Goal: Task Accomplishment & Management: Complete application form

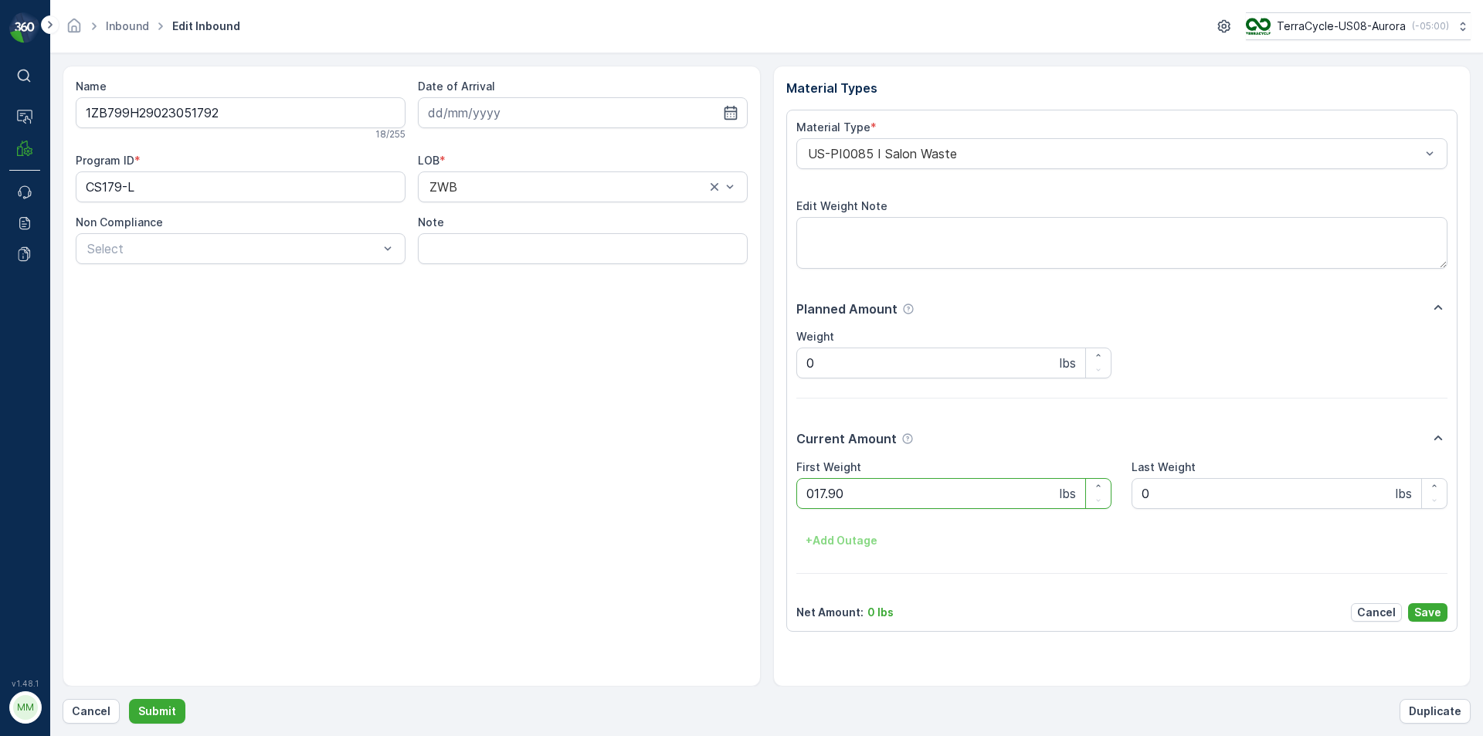
click at [129, 699] on button "Submit" at bounding box center [157, 711] width 56 height 25
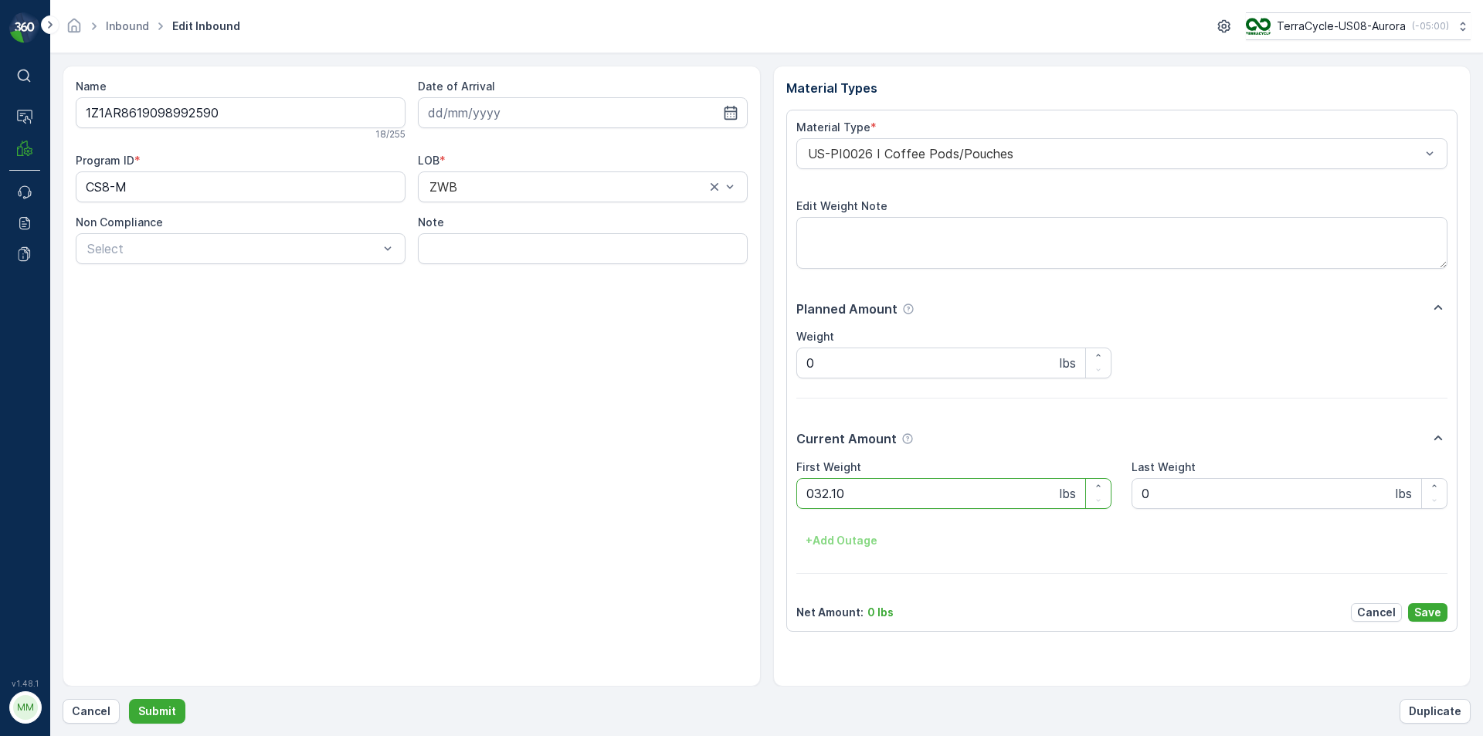
click at [129, 699] on button "Submit" at bounding box center [157, 711] width 56 height 25
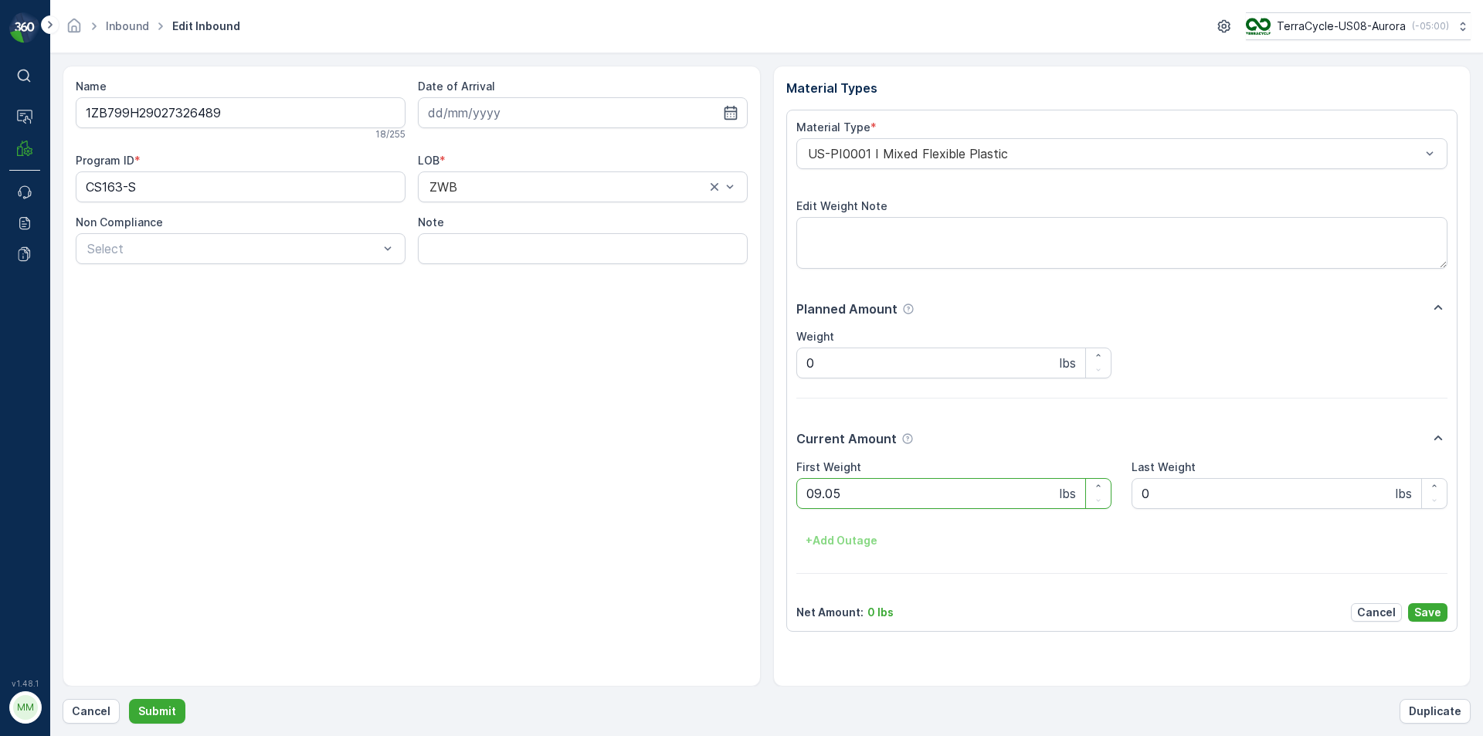
click at [129, 699] on button "Submit" at bounding box center [157, 711] width 56 height 25
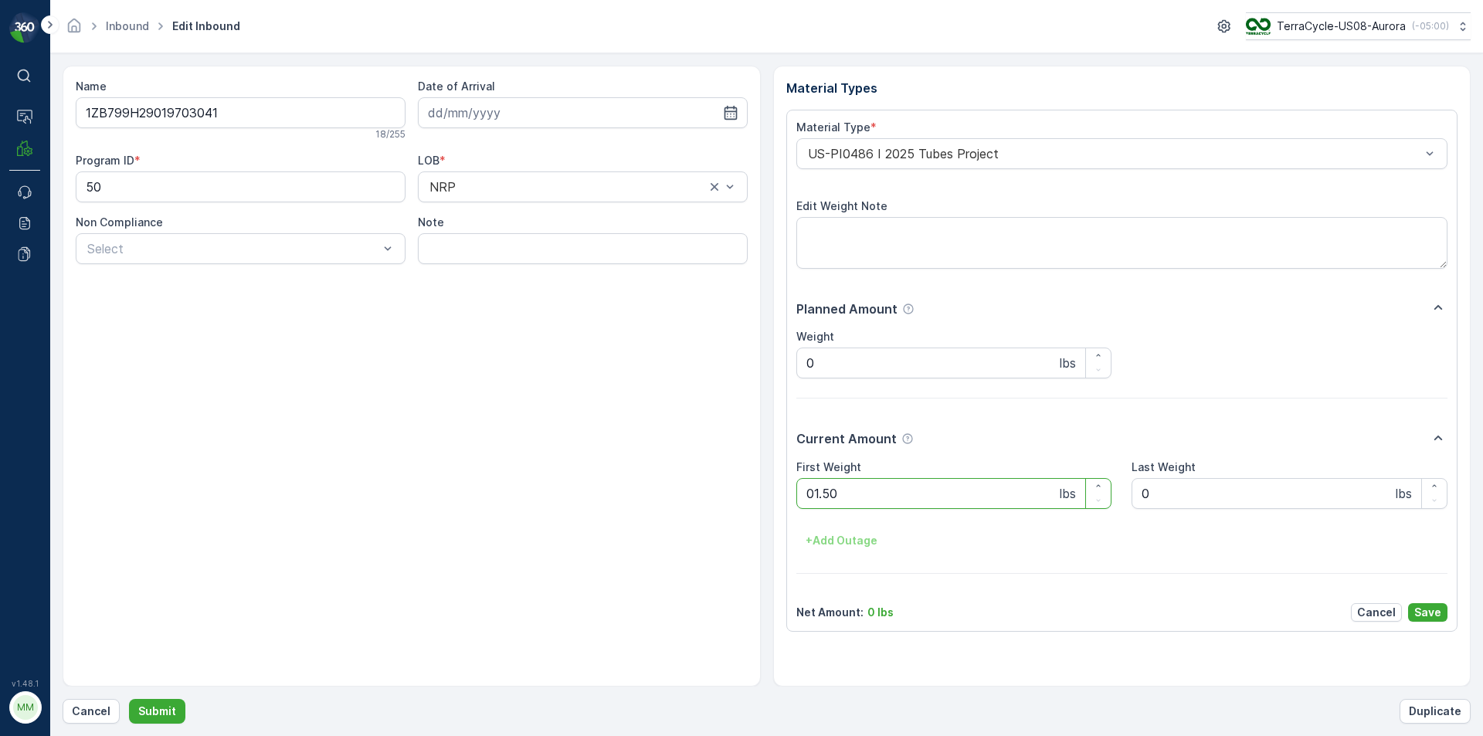
click at [129, 699] on button "Submit" at bounding box center [157, 711] width 56 height 25
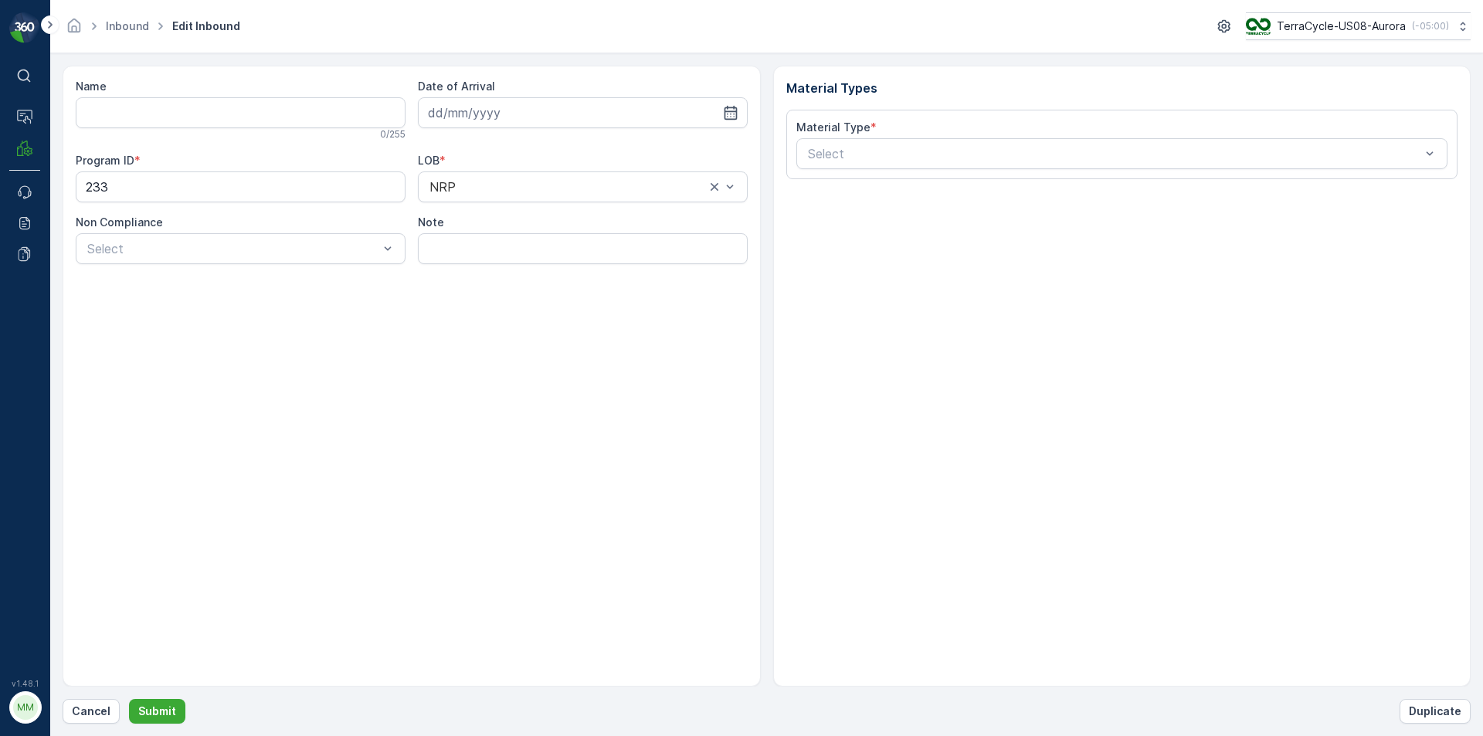
type input "1ZB799H29033705665"
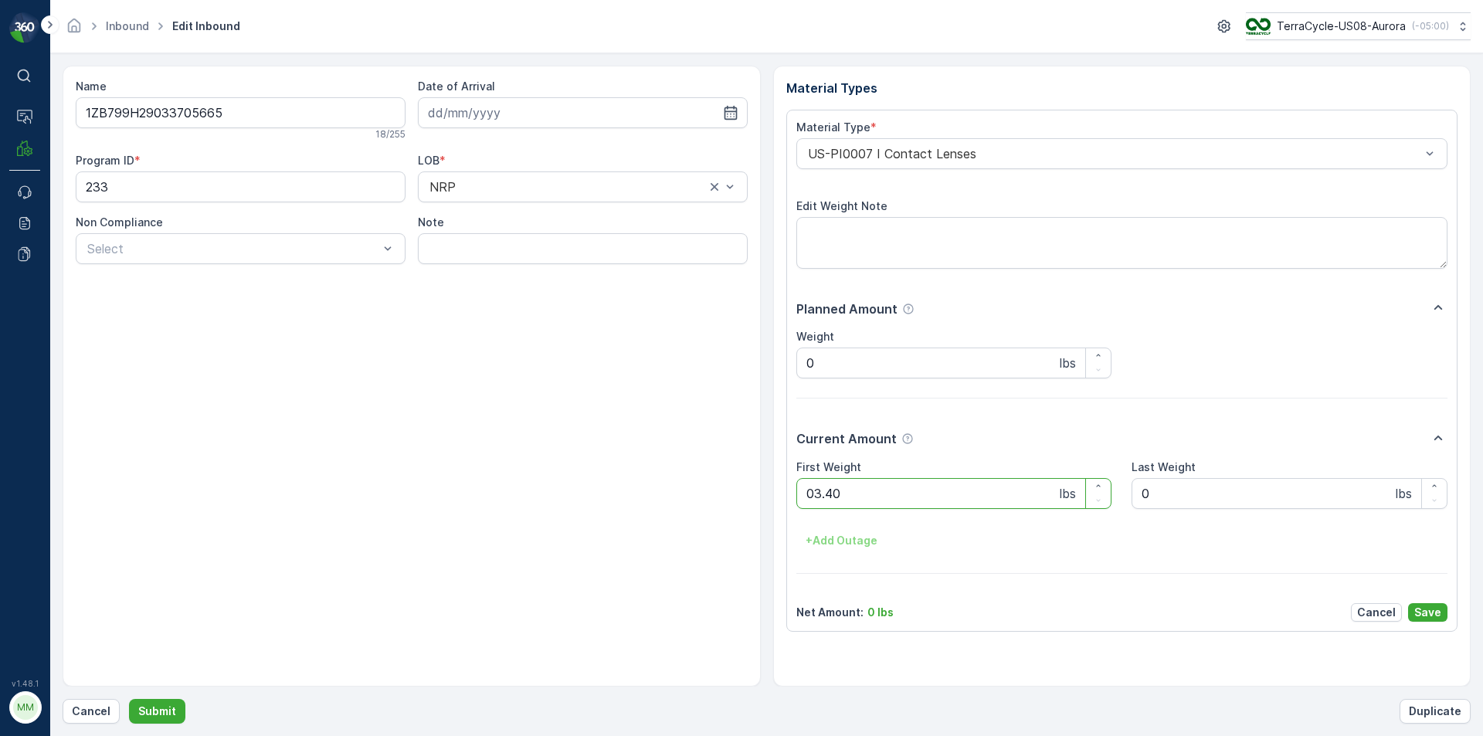
click at [129, 699] on button "Submit" at bounding box center [157, 711] width 56 height 25
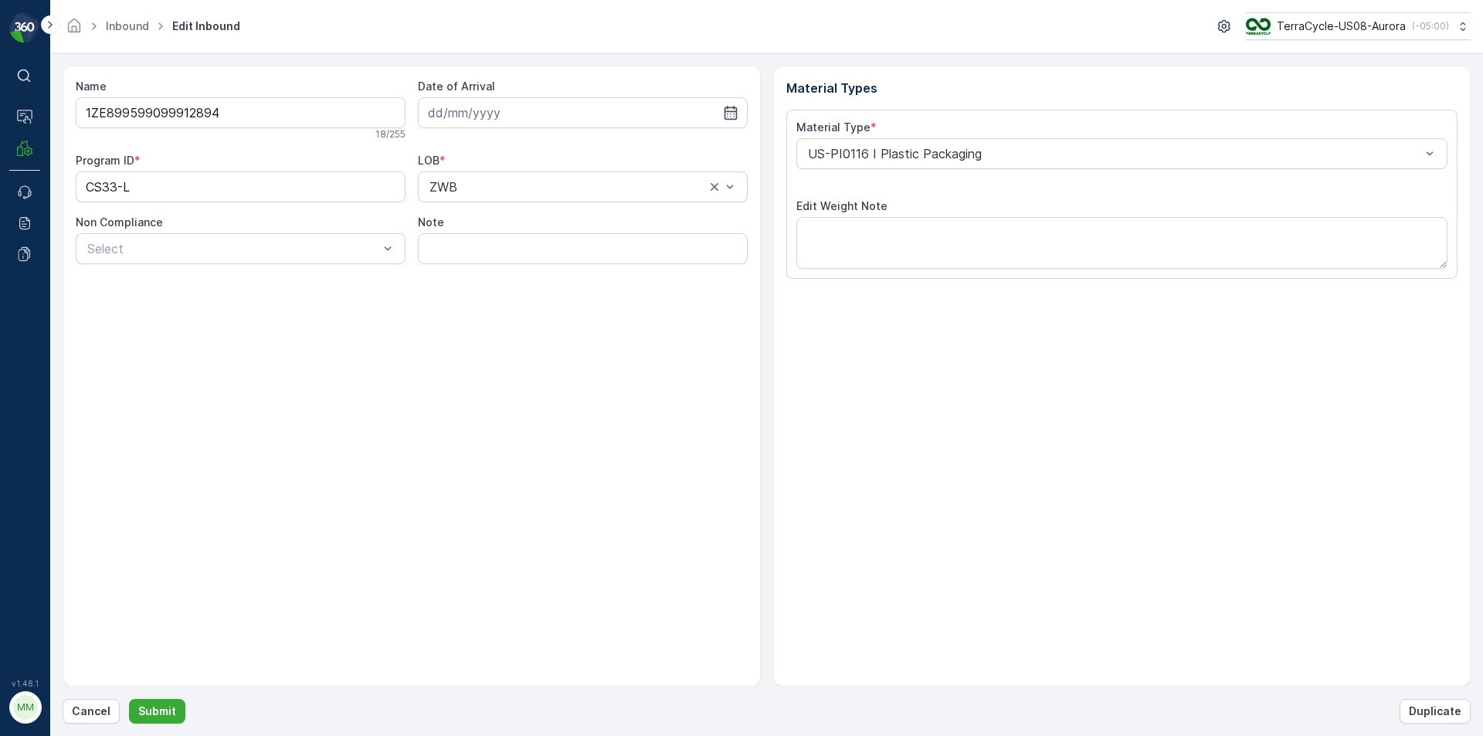
click at [129, 699] on button "Submit" at bounding box center [157, 711] width 56 height 25
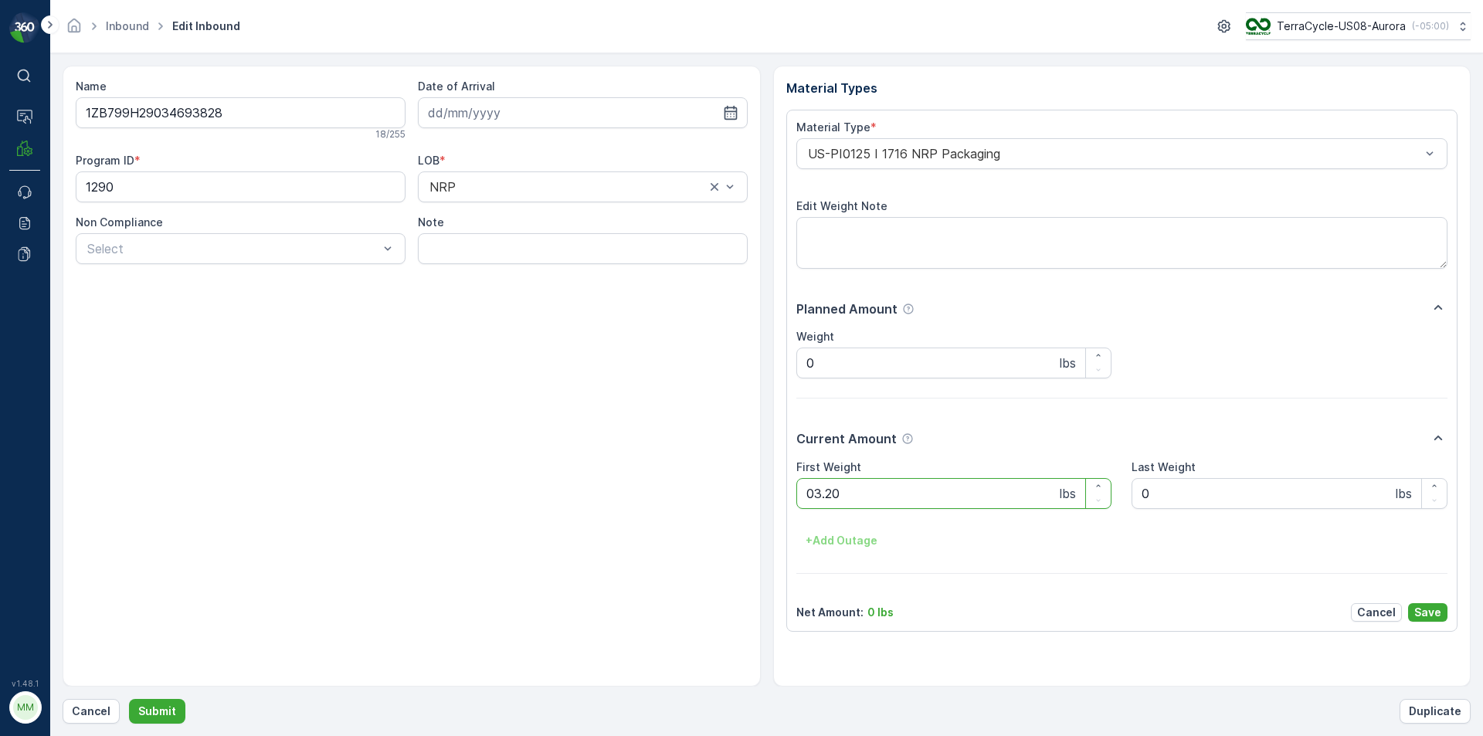
click at [129, 699] on button "Submit" at bounding box center [157, 711] width 56 height 25
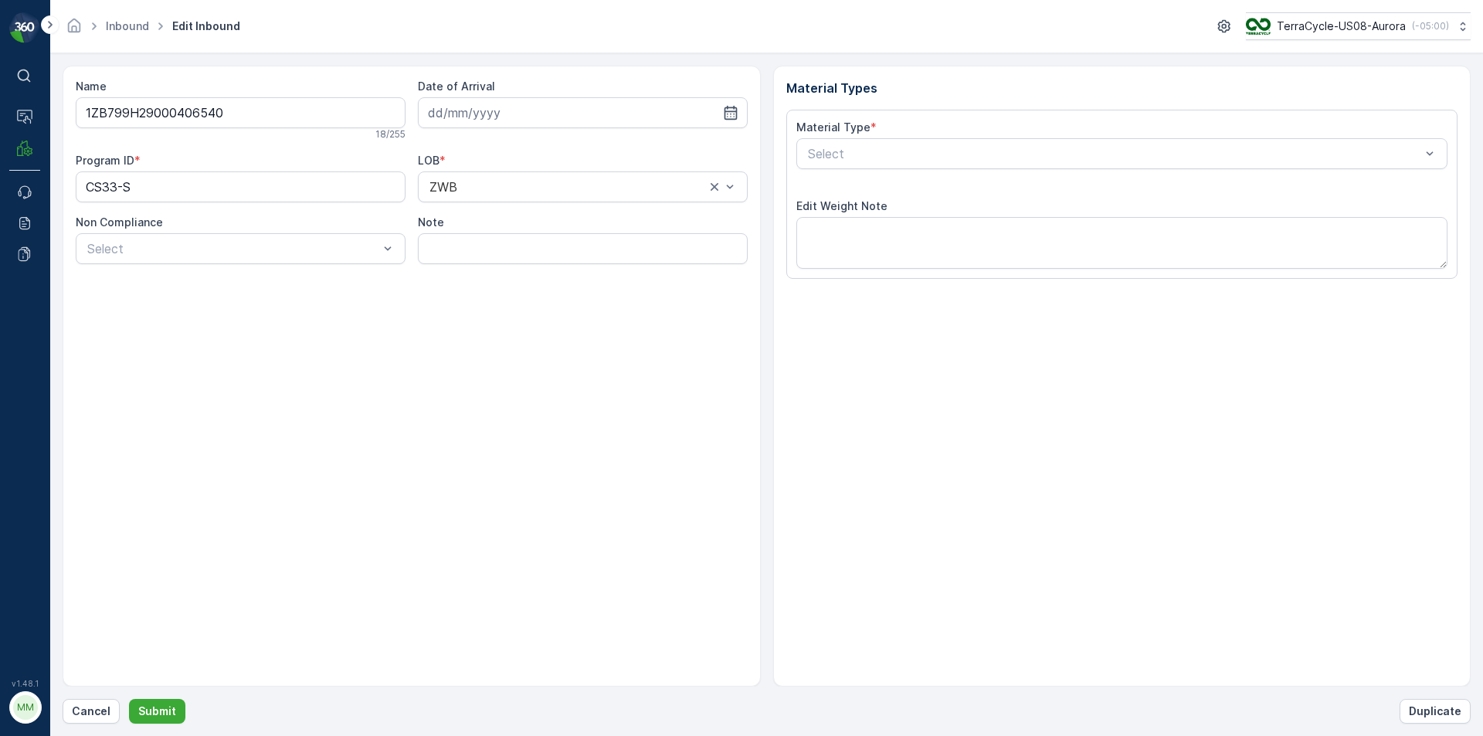
click at [129, 699] on button "Submit" at bounding box center [157, 711] width 56 height 25
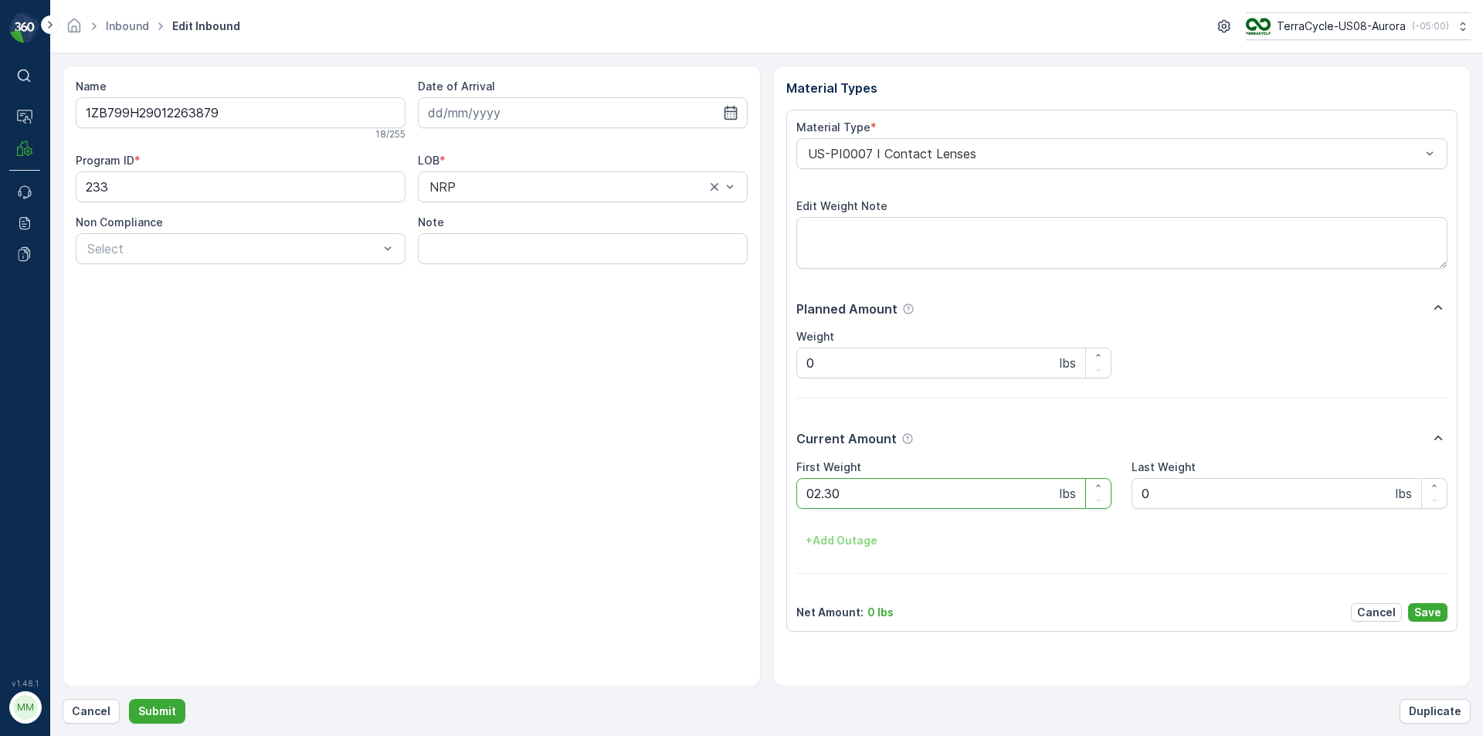
click at [129, 699] on button "Submit" at bounding box center [157, 711] width 56 height 25
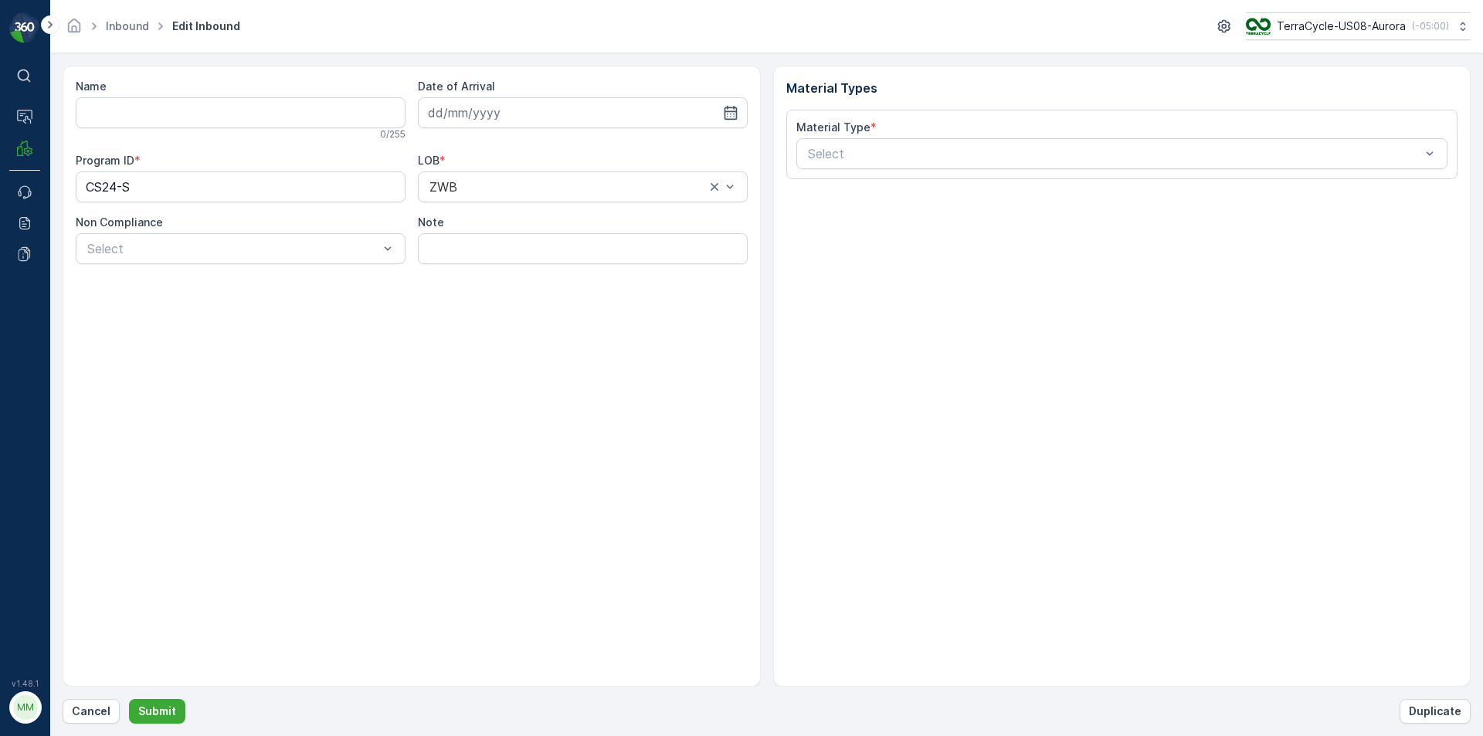
type input "1ZB799H29021248137"
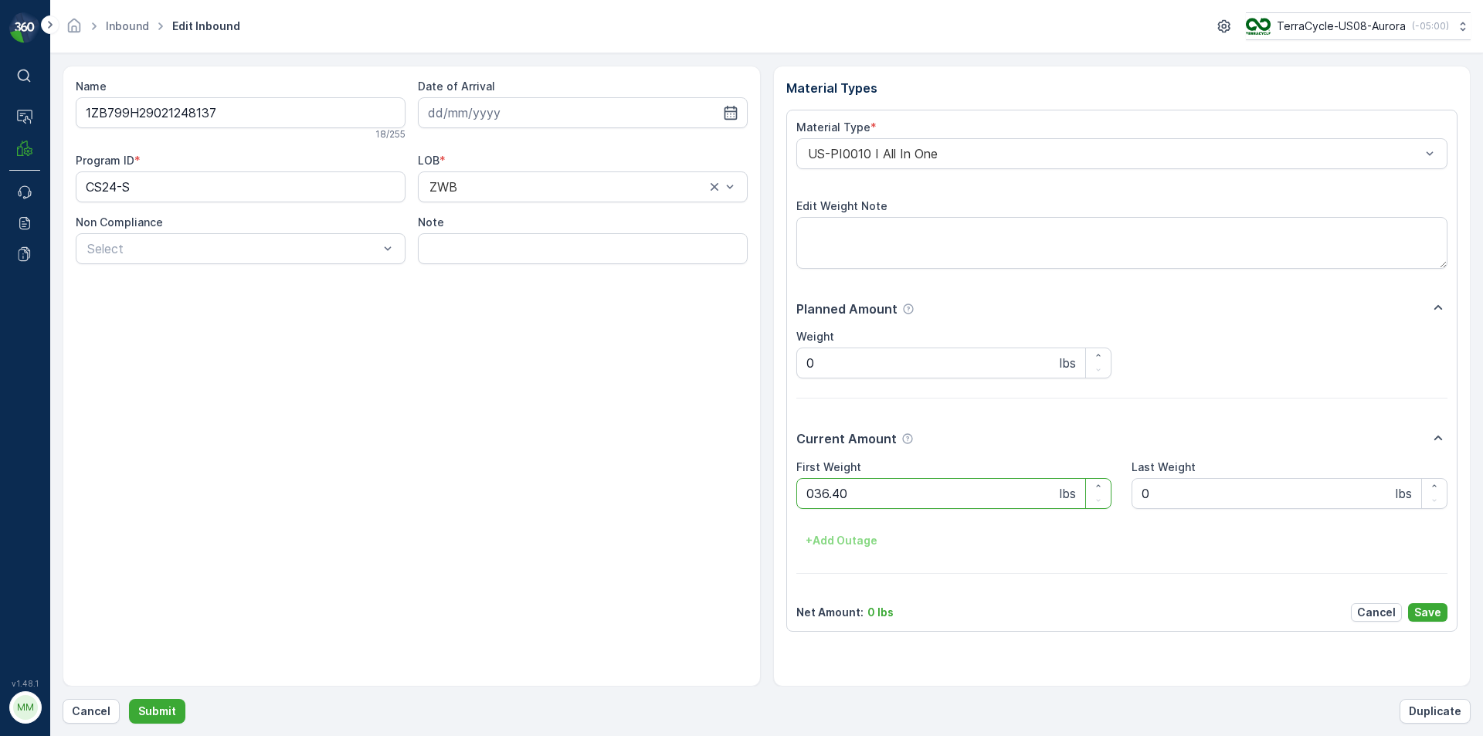
click at [129, 699] on button "Submit" at bounding box center [157, 711] width 56 height 25
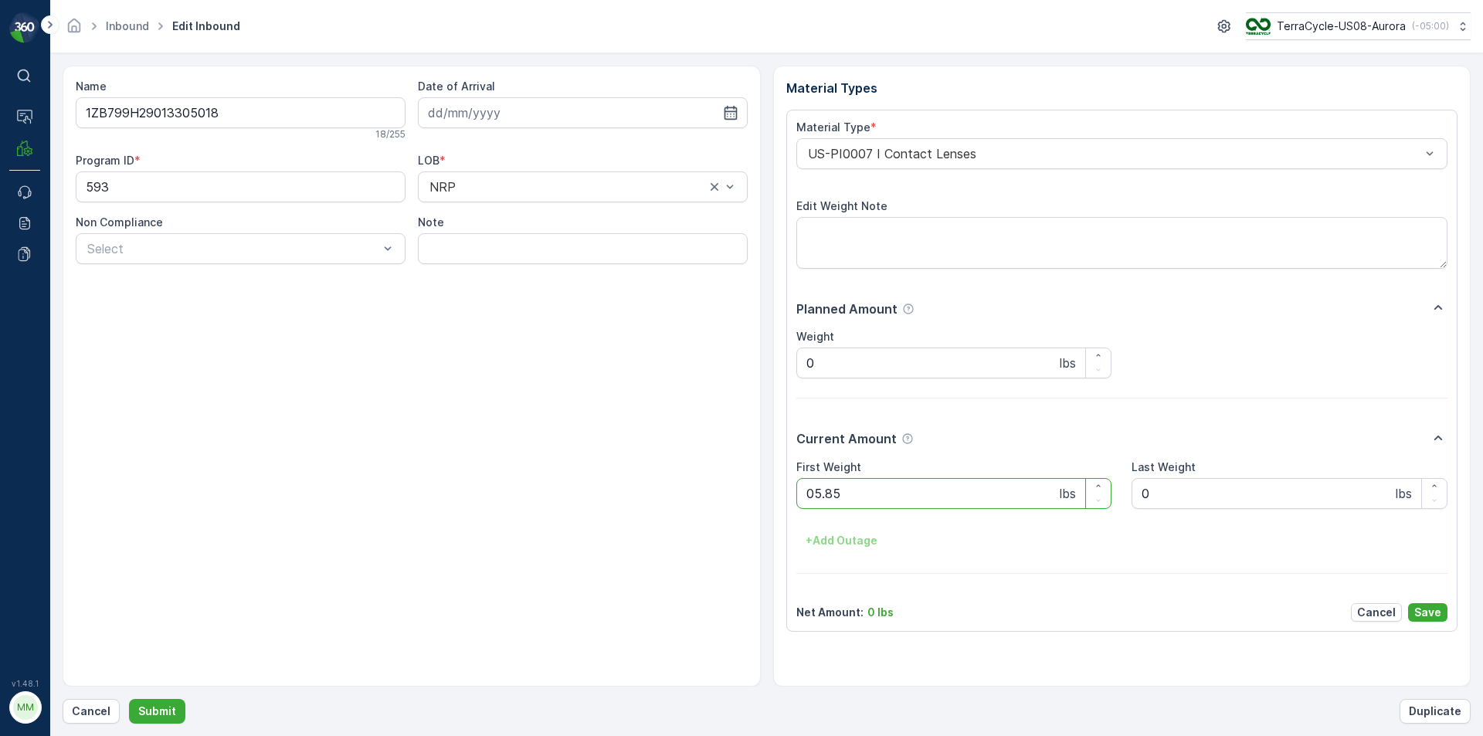
click at [129, 699] on button "Submit" at bounding box center [157, 711] width 56 height 25
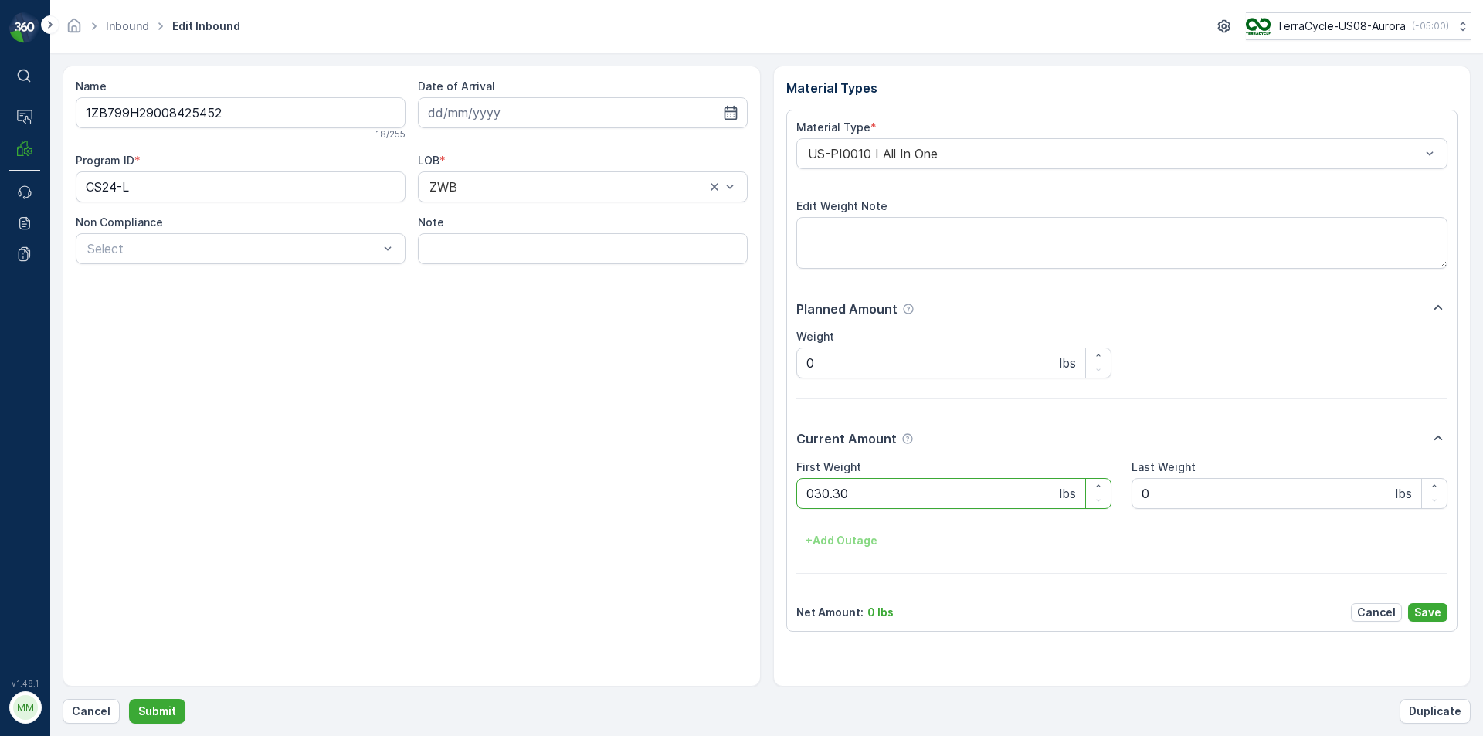
click at [129, 699] on button "Submit" at bounding box center [157, 711] width 56 height 25
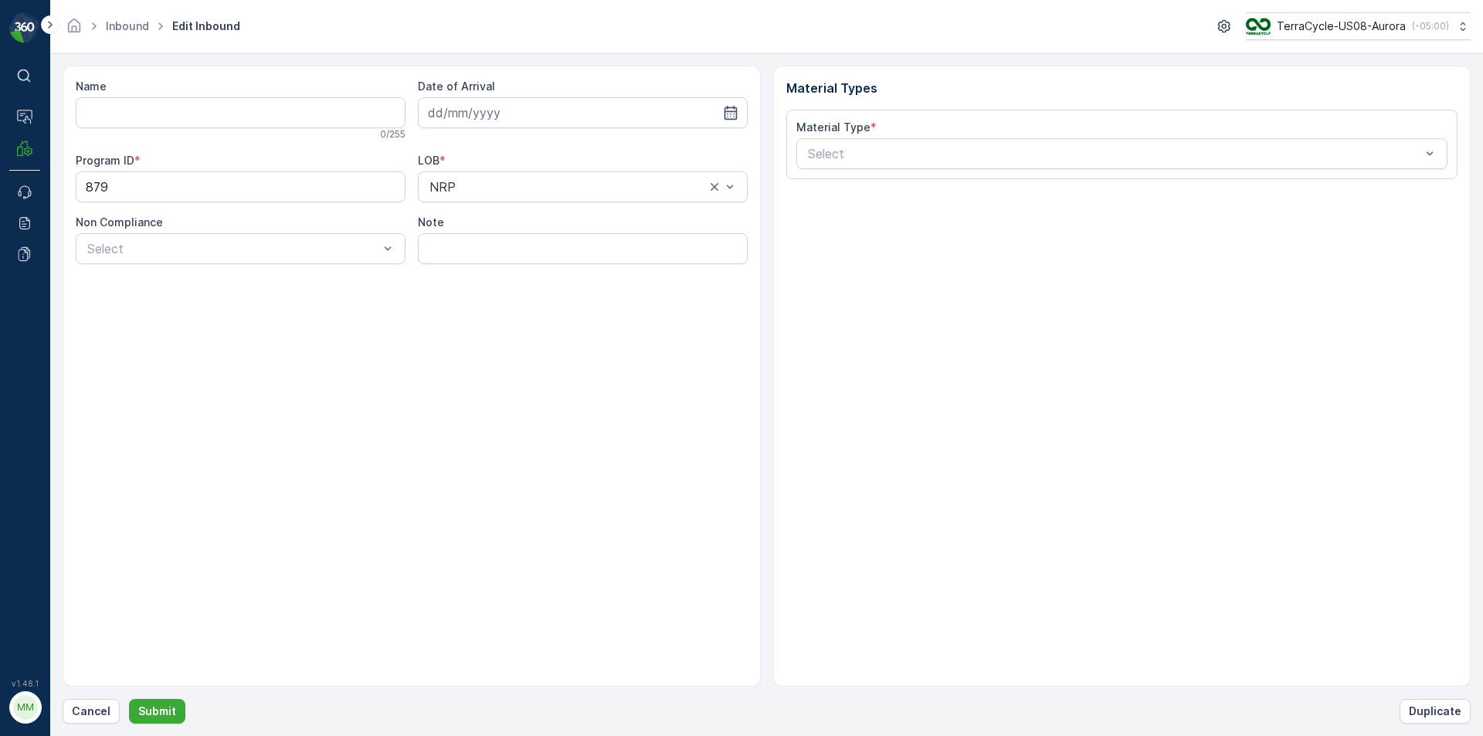
type input "1ZB799H29015026496"
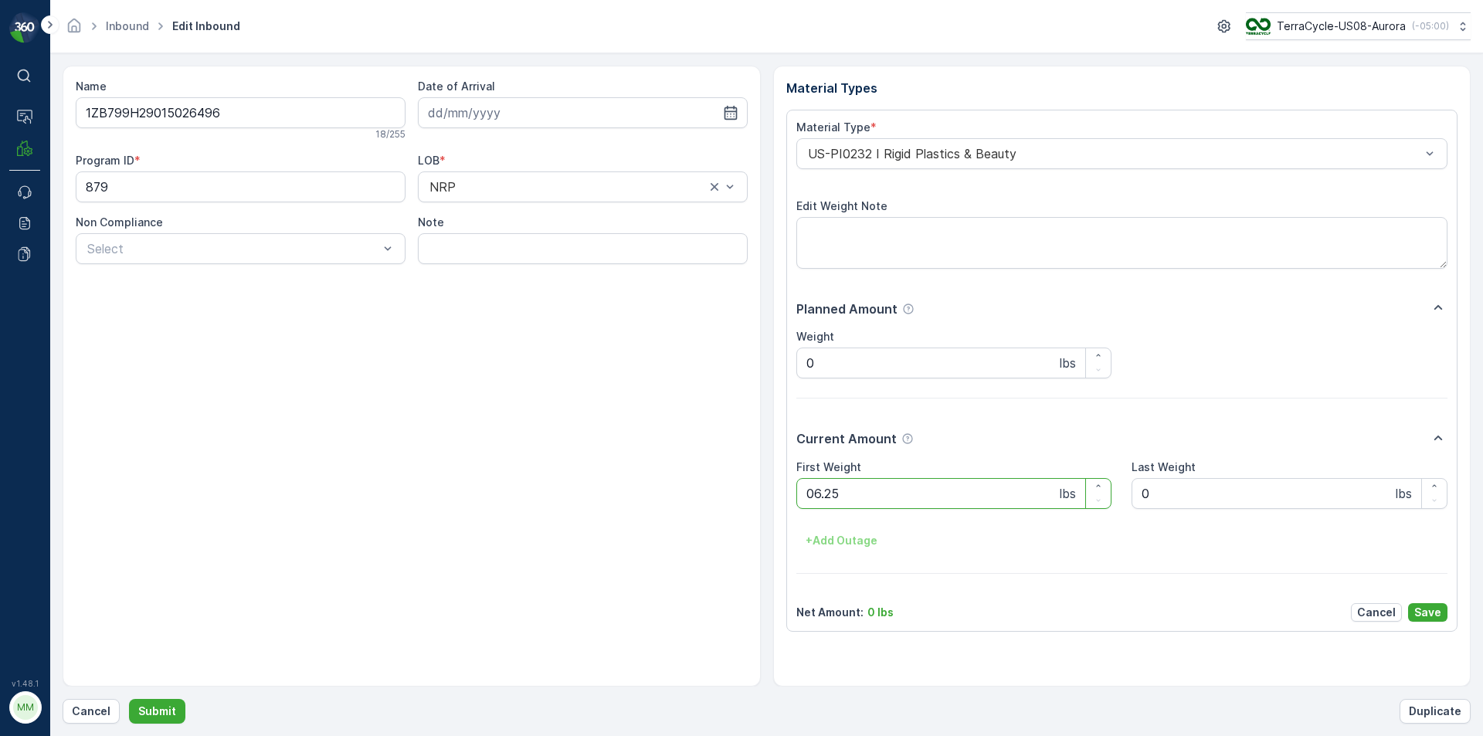
click at [129, 699] on button "Submit" at bounding box center [157, 711] width 56 height 25
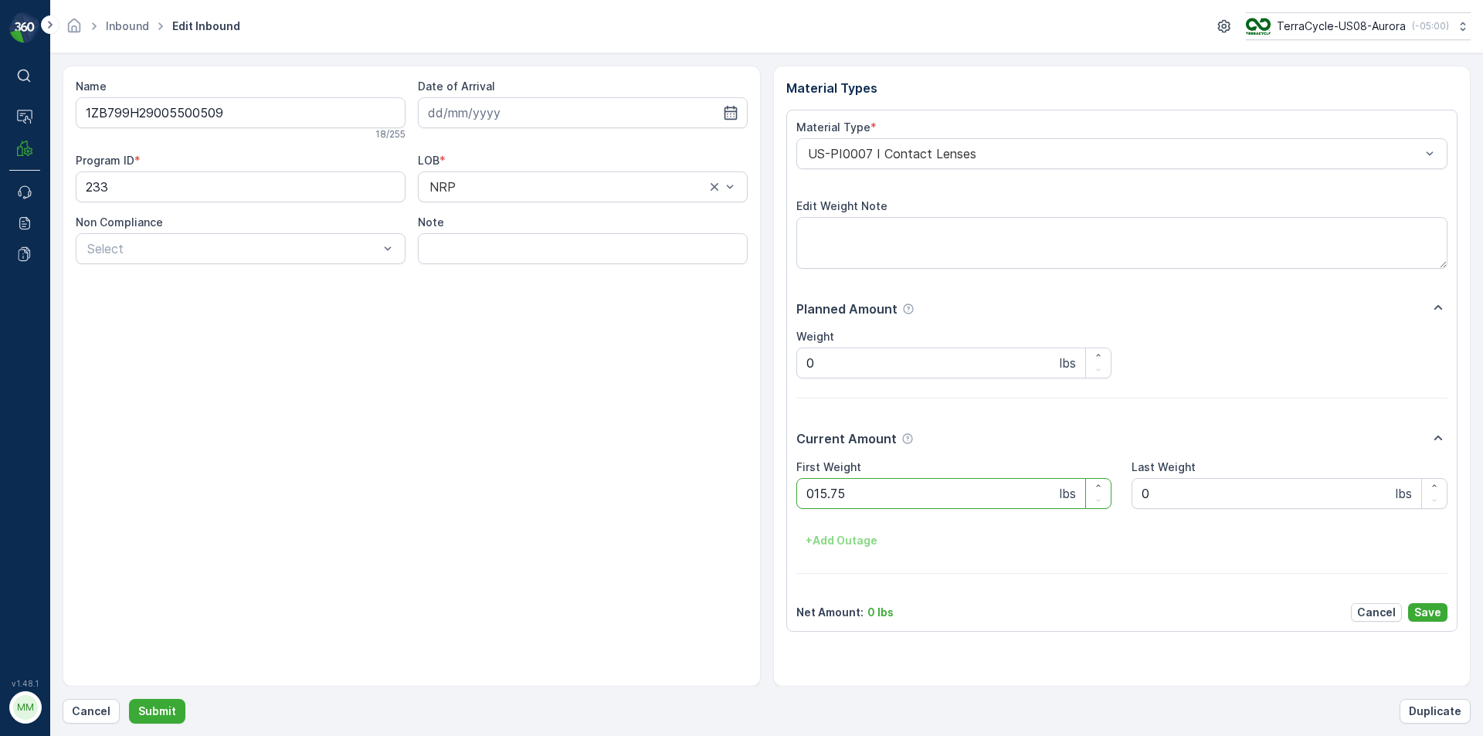
click at [129, 699] on button "Submit" at bounding box center [157, 711] width 56 height 25
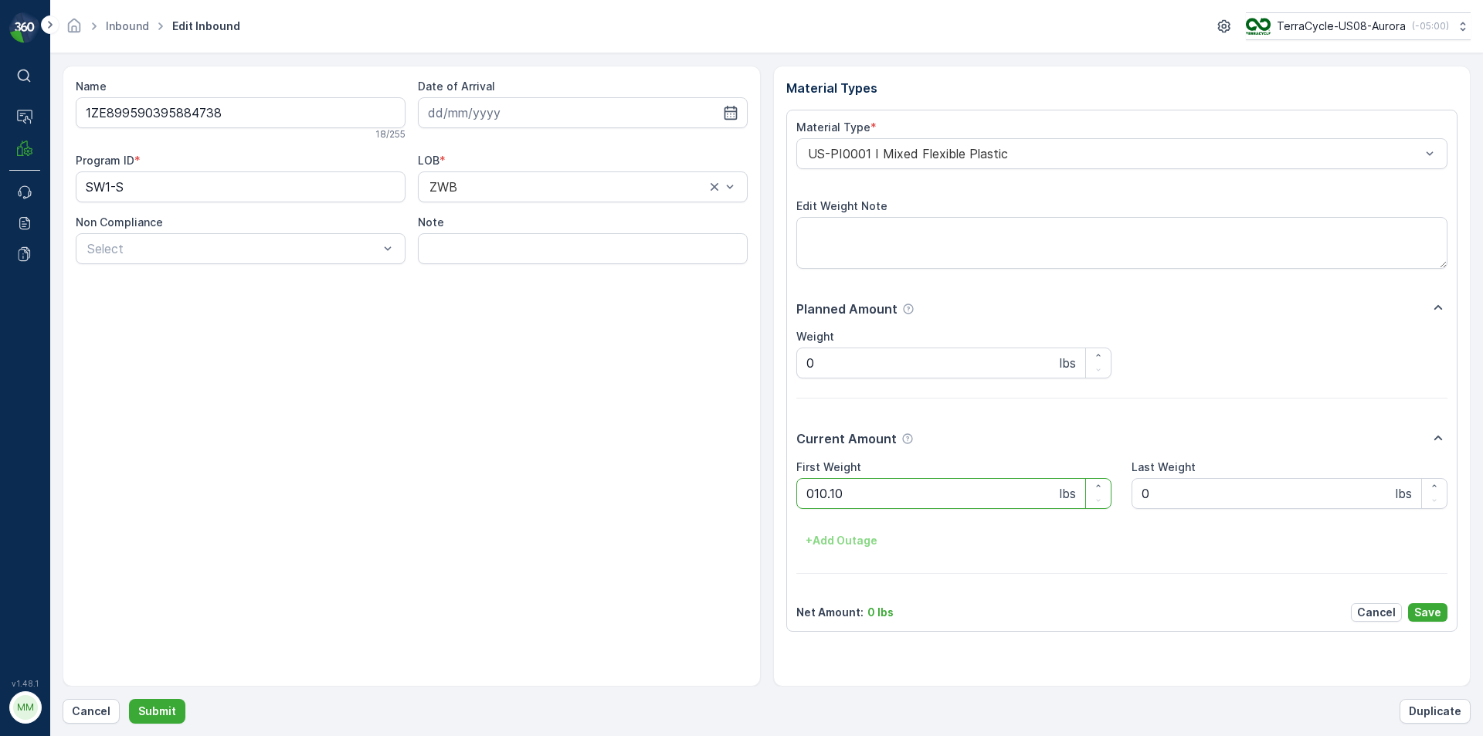
click at [129, 699] on button "Submit" at bounding box center [157, 711] width 56 height 25
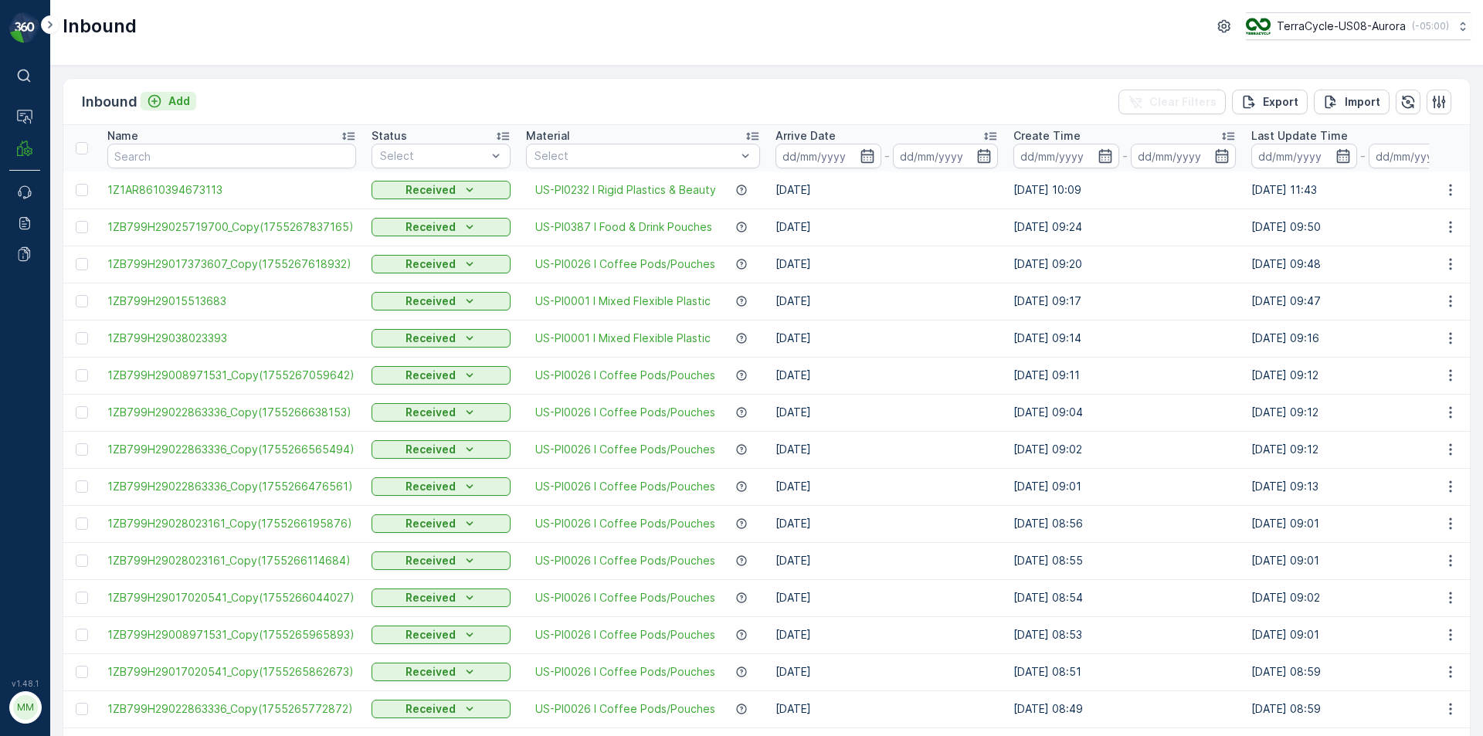
click at [172, 99] on p "Add" at bounding box center [179, 100] width 22 height 15
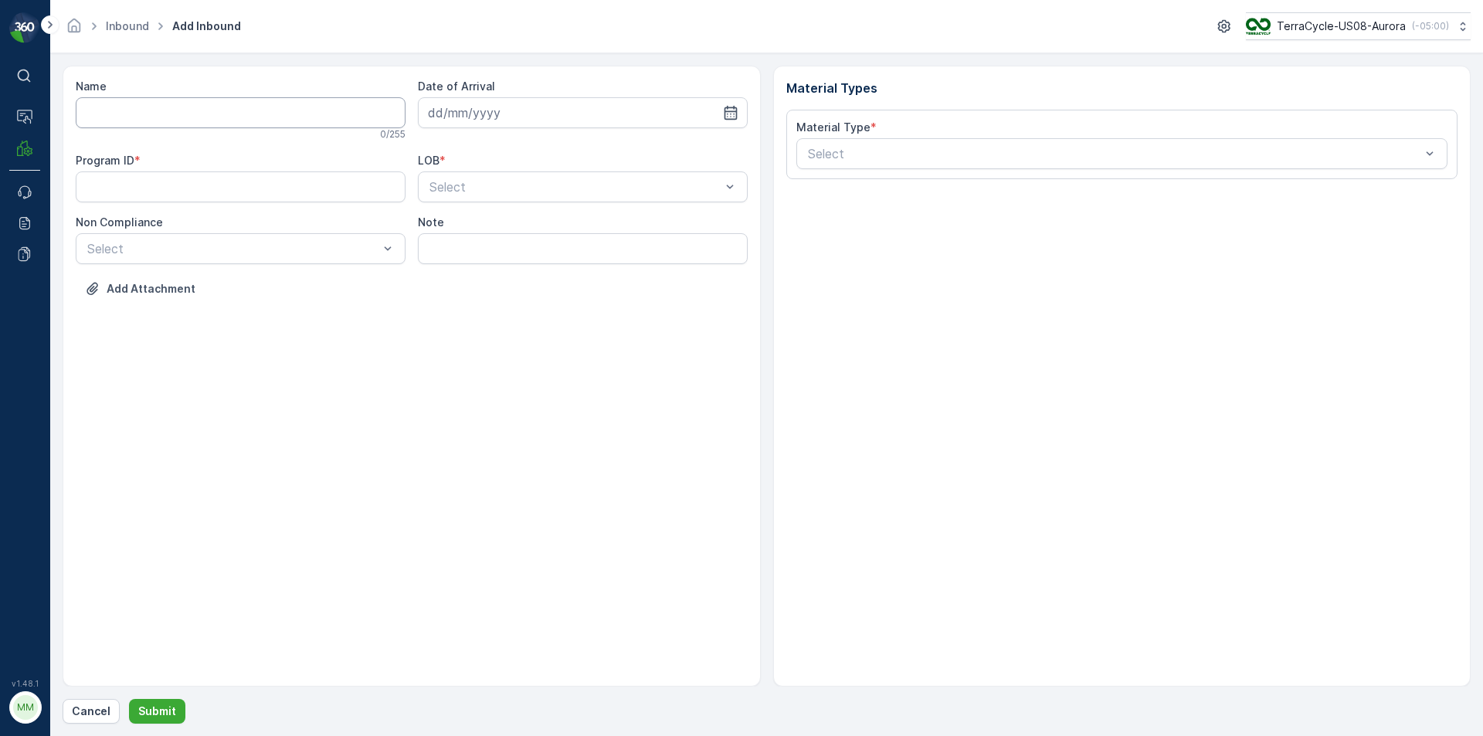
click at [174, 108] on input "Name" at bounding box center [241, 112] width 330 height 31
type input "420605069534614846865223026743"
click at [129, 699] on button "Submit" at bounding box center [157, 711] width 56 height 25
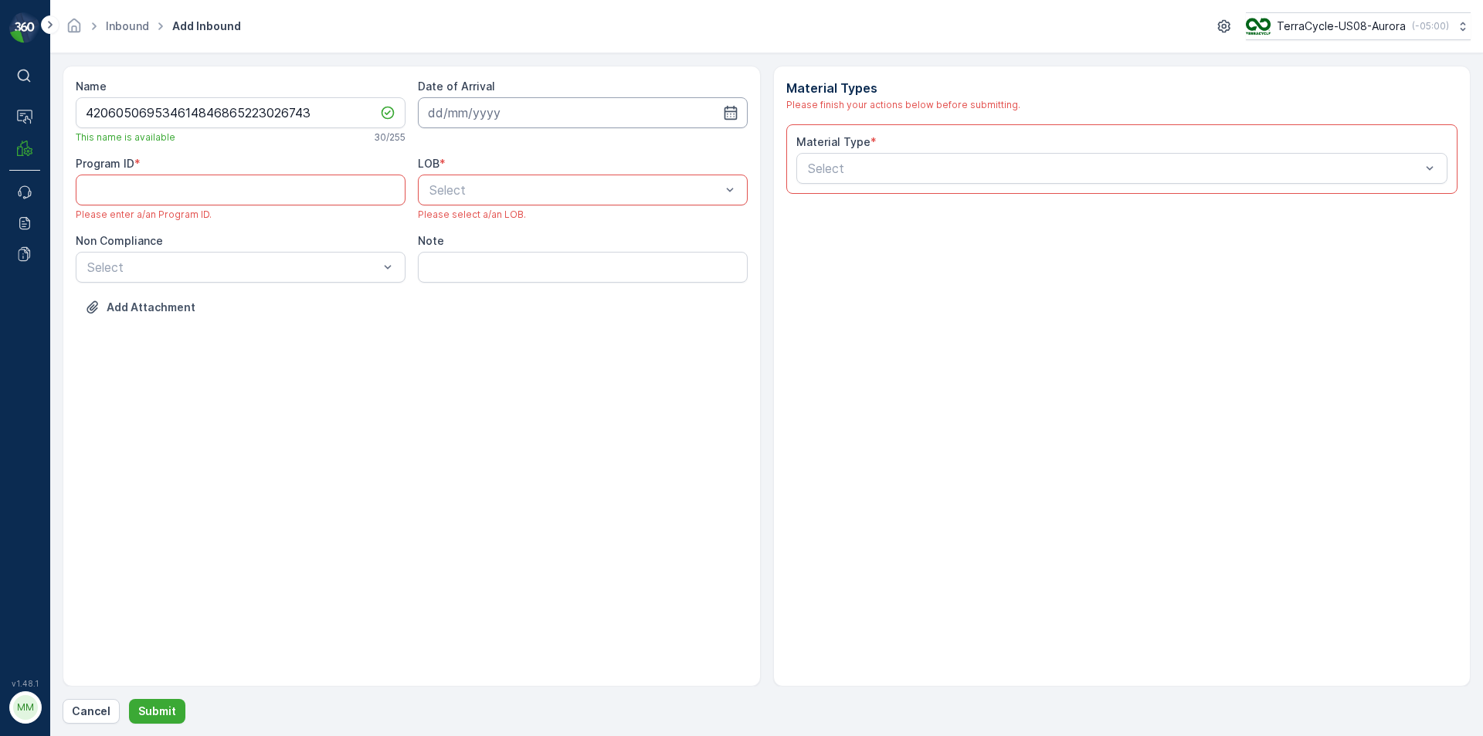
click at [576, 107] on input at bounding box center [583, 112] width 330 height 31
click at [477, 300] on div "18" at bounding box center [472, 303] width 25 height 25
type input "[DATE]"
click at [528, 192] on div at bounding box center [575, 190] width 294 height 14
click at [477, 254] on div "ZWB" at bounding box center [582, 254] width 311 height 14
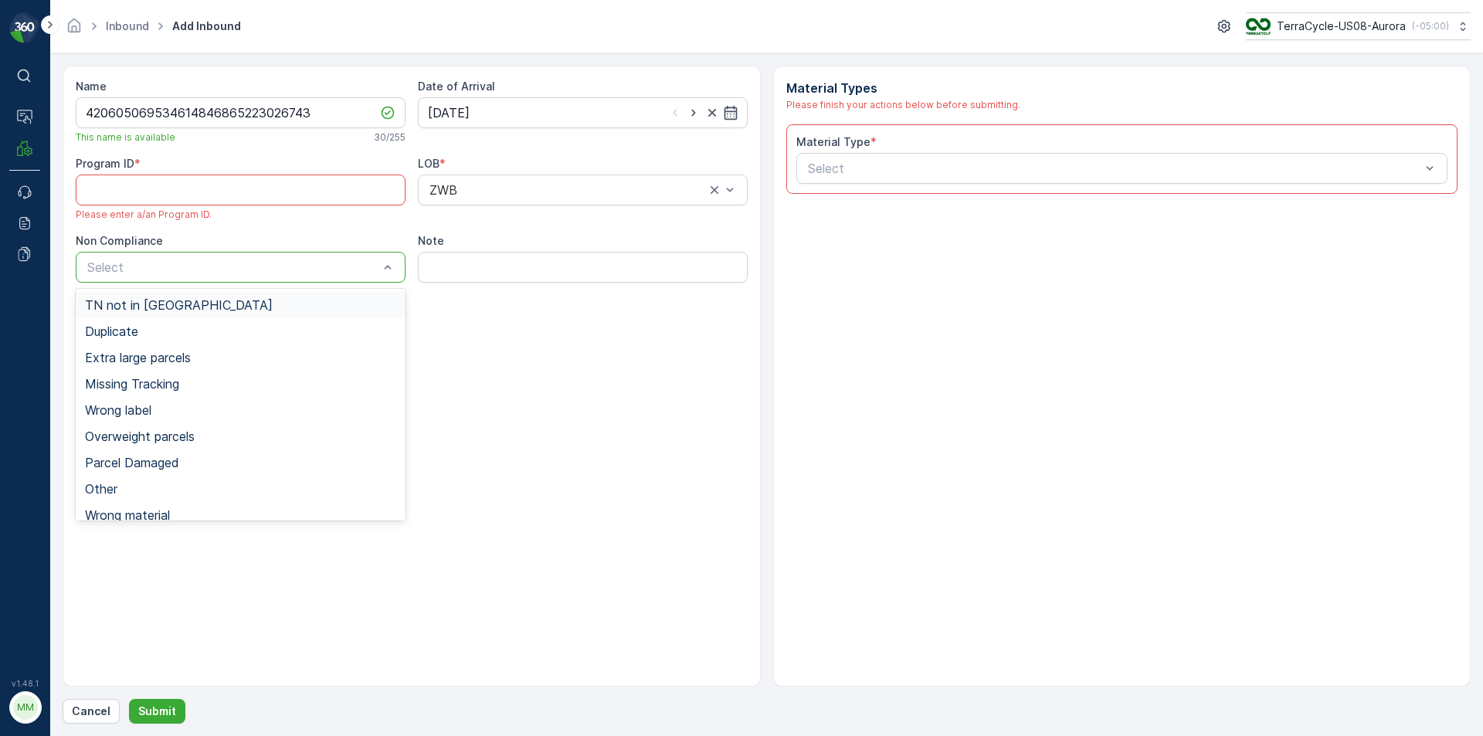
click at [356, 268] on div at bounding box center [233, 267] width 294 height 14
click at [187, 300] on div "TN not in [GEOGRAPHIC_DATA]" at bounding box center [240, 305] width 311 height 14
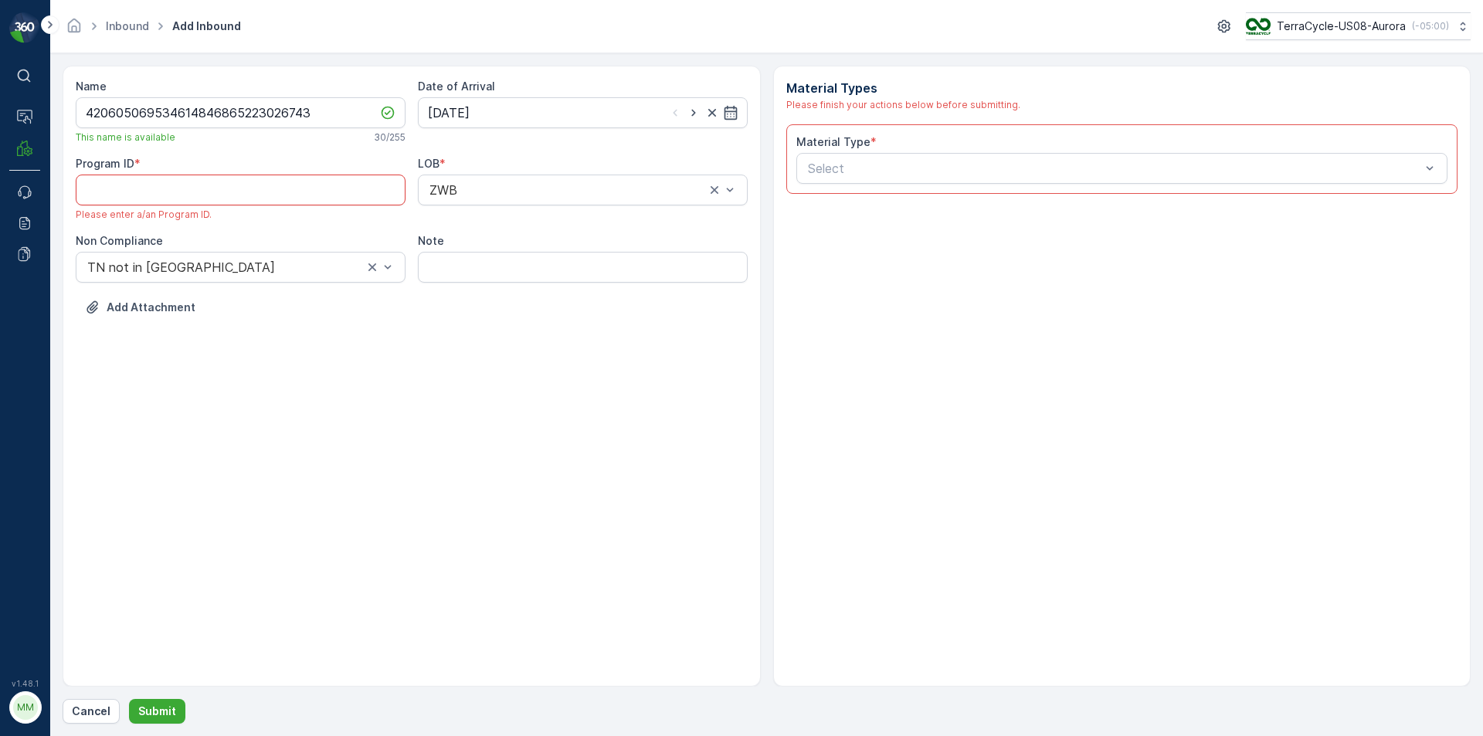
paste ID "CS24"
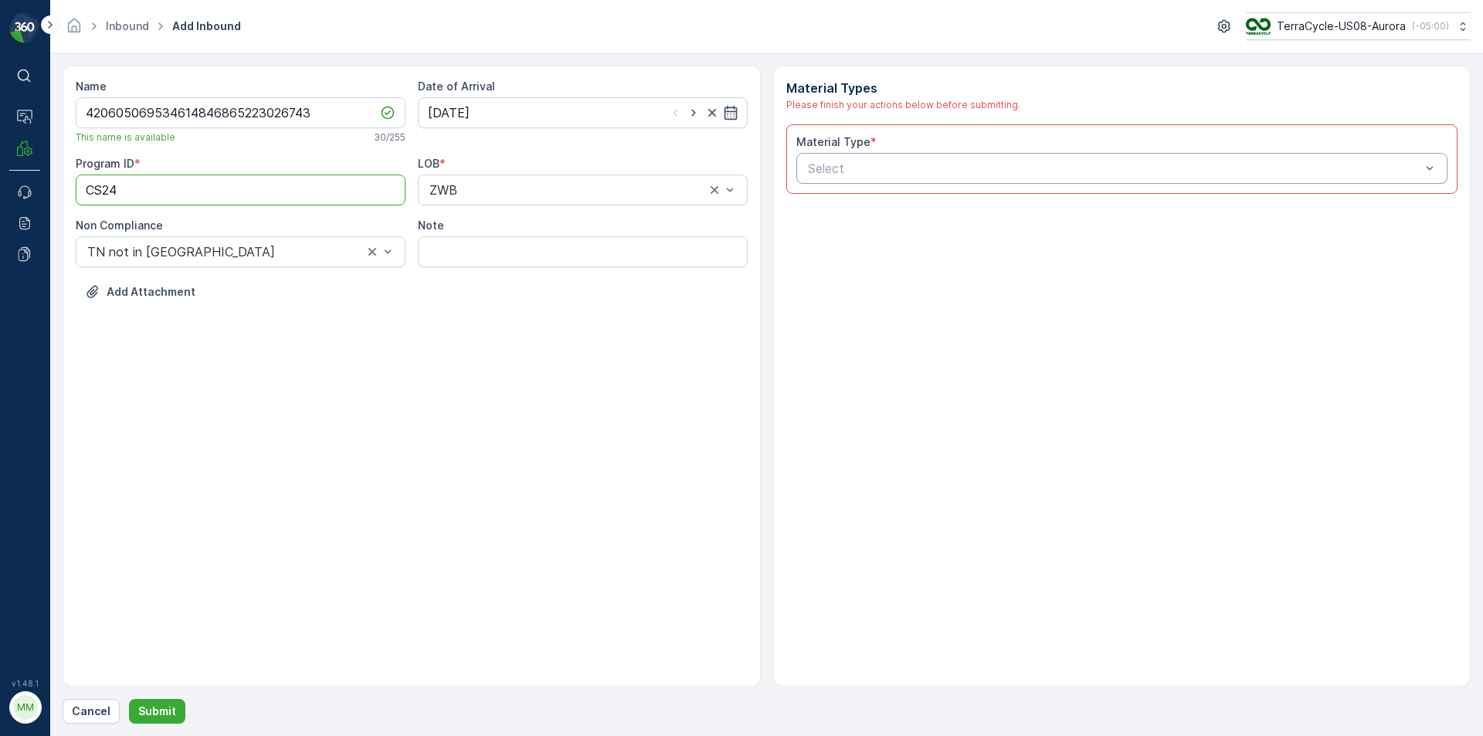
type ID "CS24"
click at [834, 172] on div at bounding box center [1114, 168] width 616 height 14
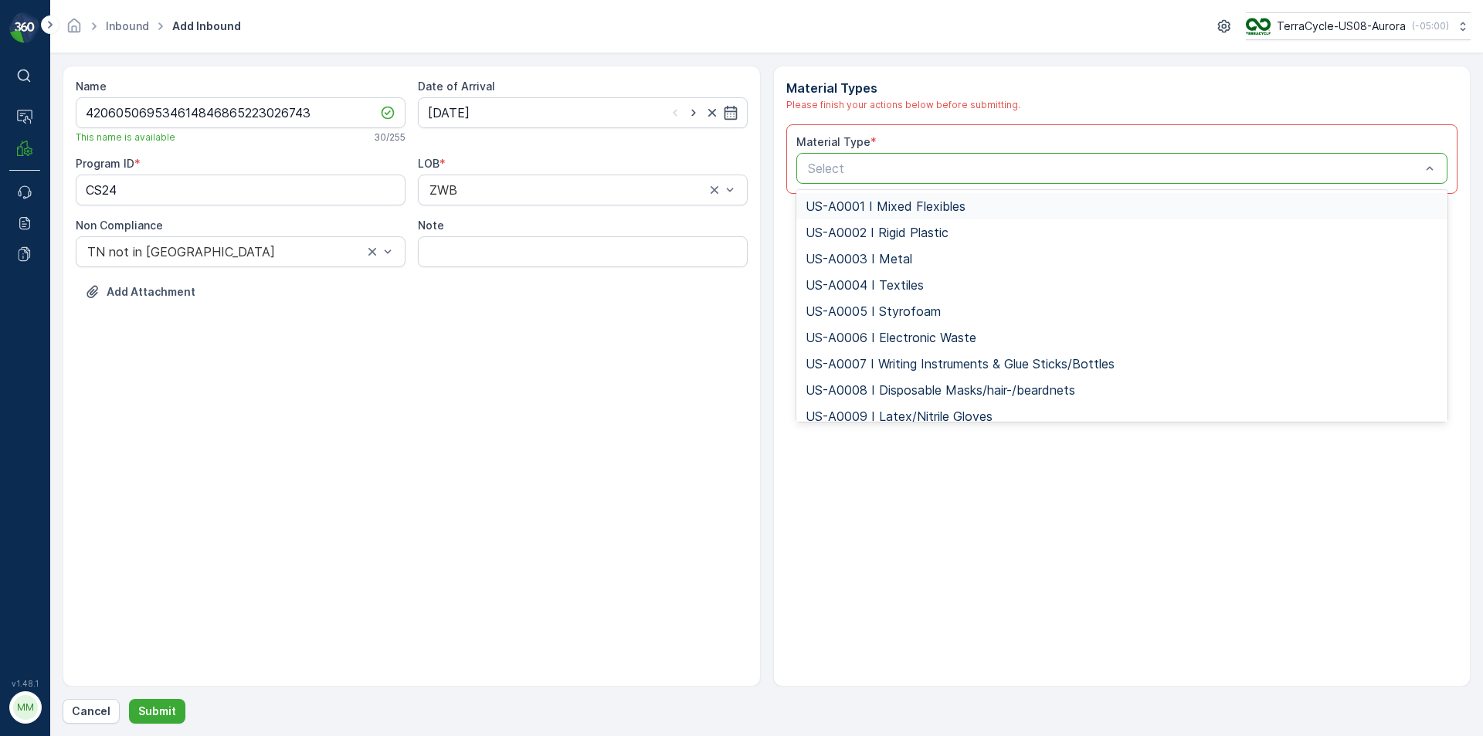
click at [836, 170] on div at bounding box center [1114, 168] width 616 height 14
type input "0010"
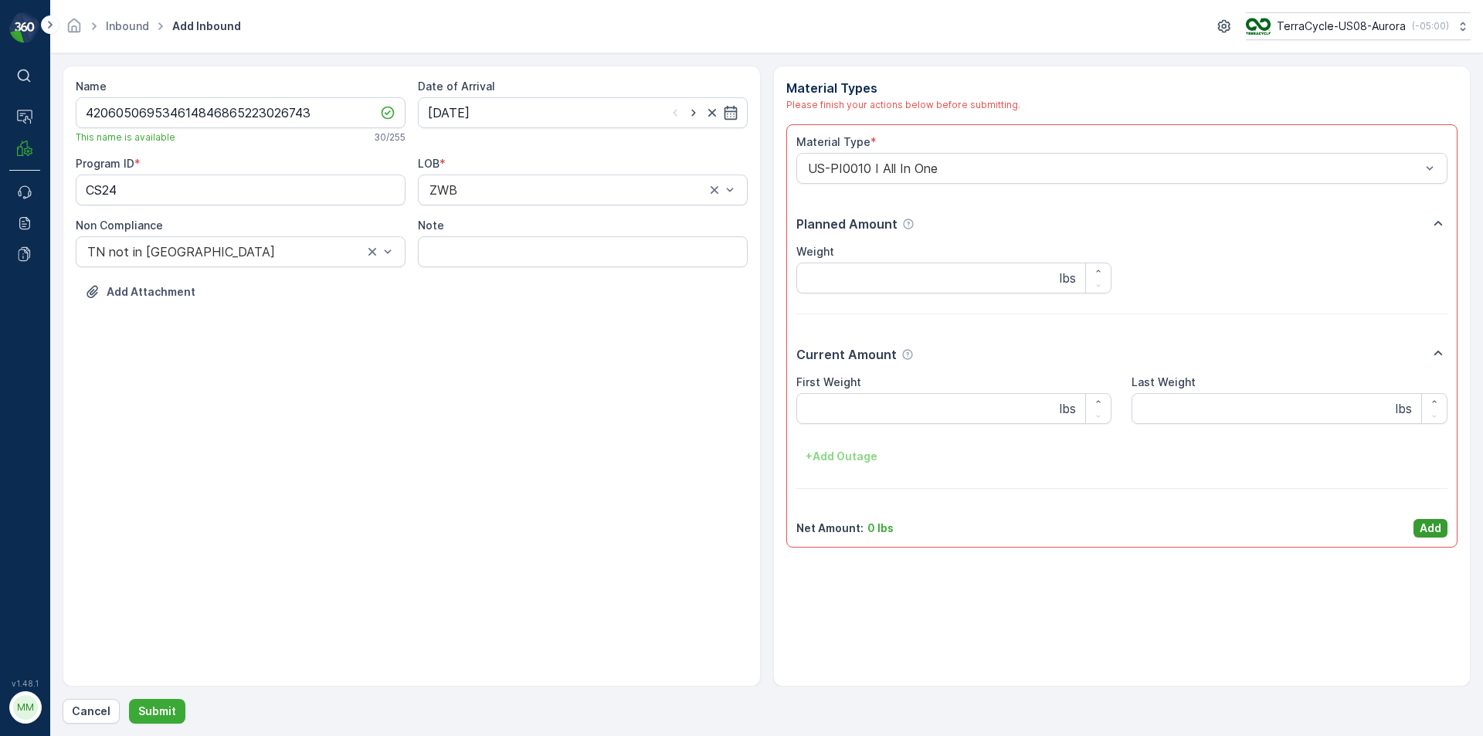
click at [1413, 525] on button "Add" at bounding box center [1430, 528] width 34 height 19
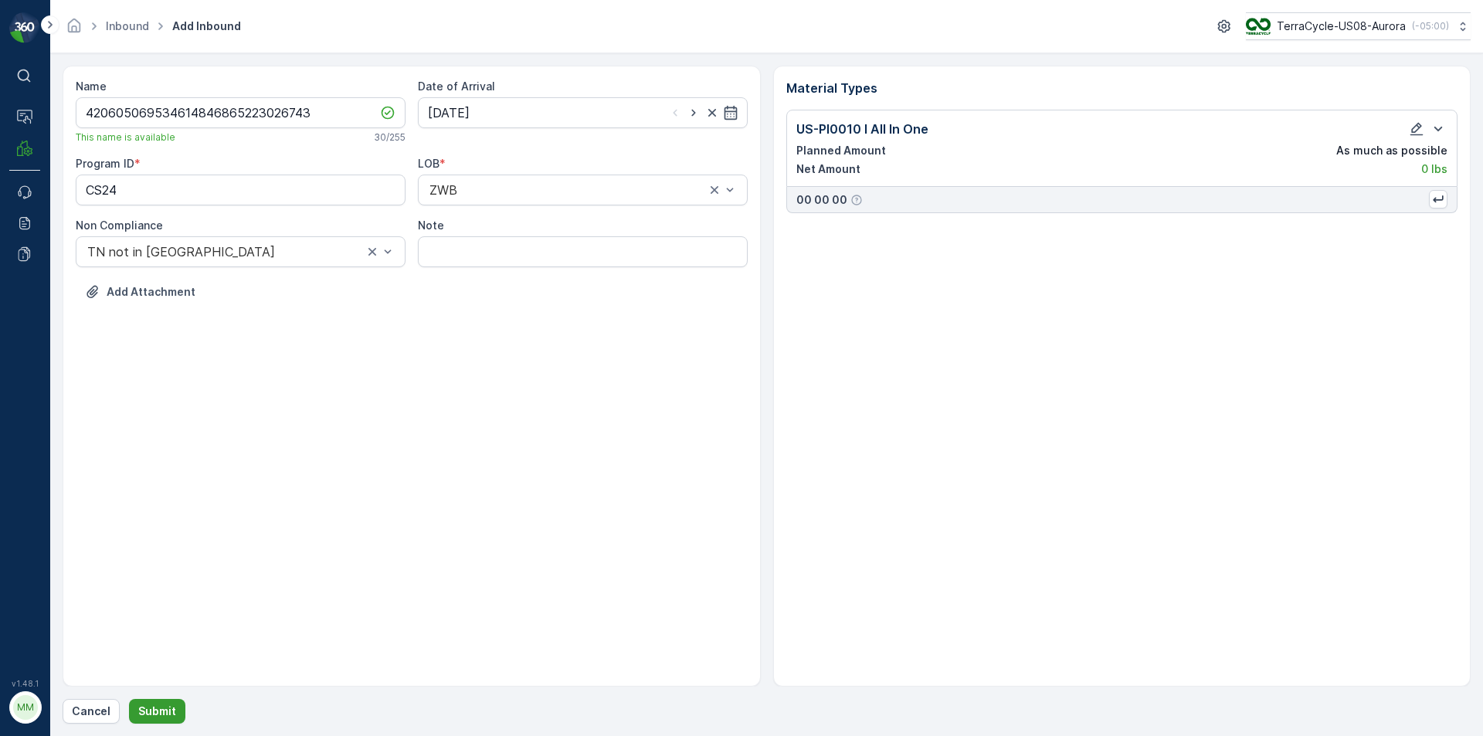
click at [151, 714] on p "Submit" at bounding box center [157, 711] width 38 height 15
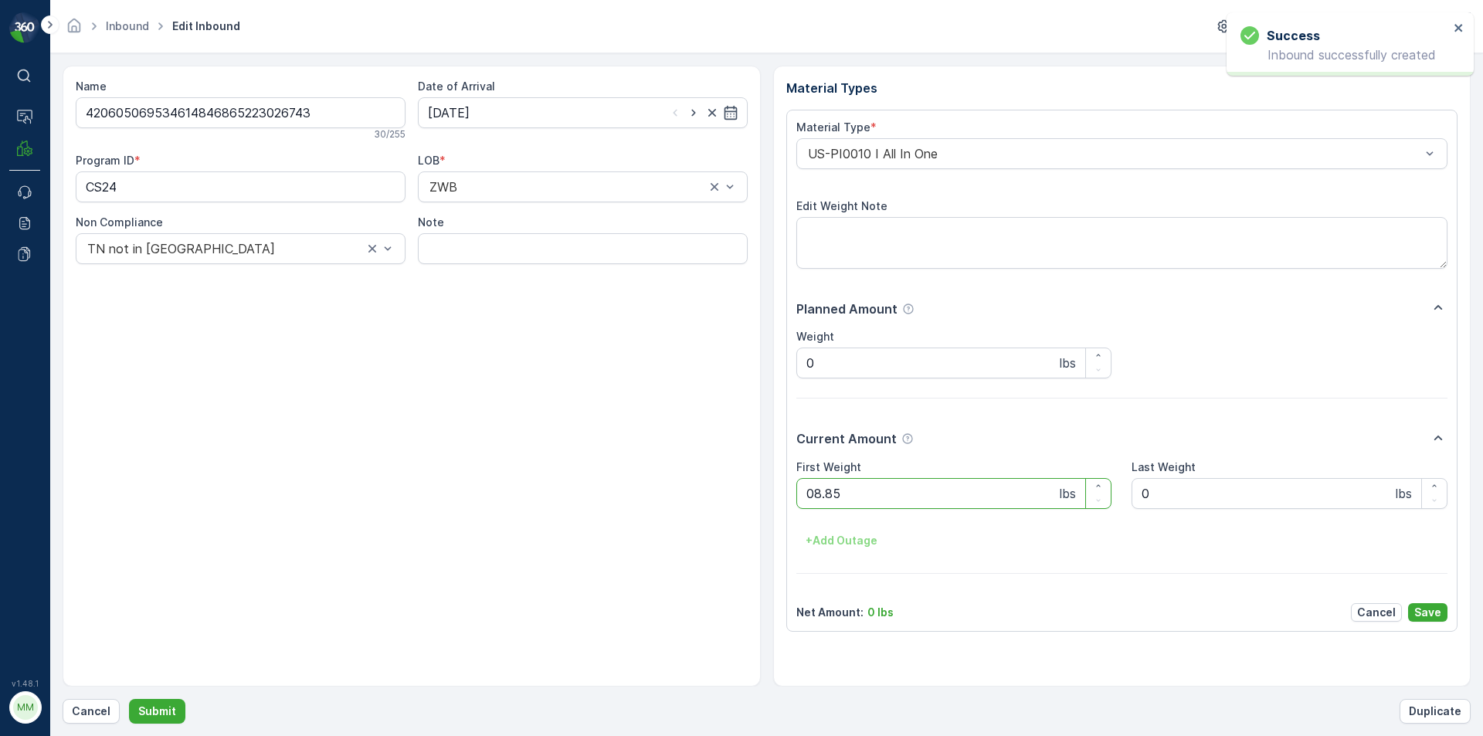
click at [129, 699] on button "Submit" at bounding box center [157, 711] width 56 height 25
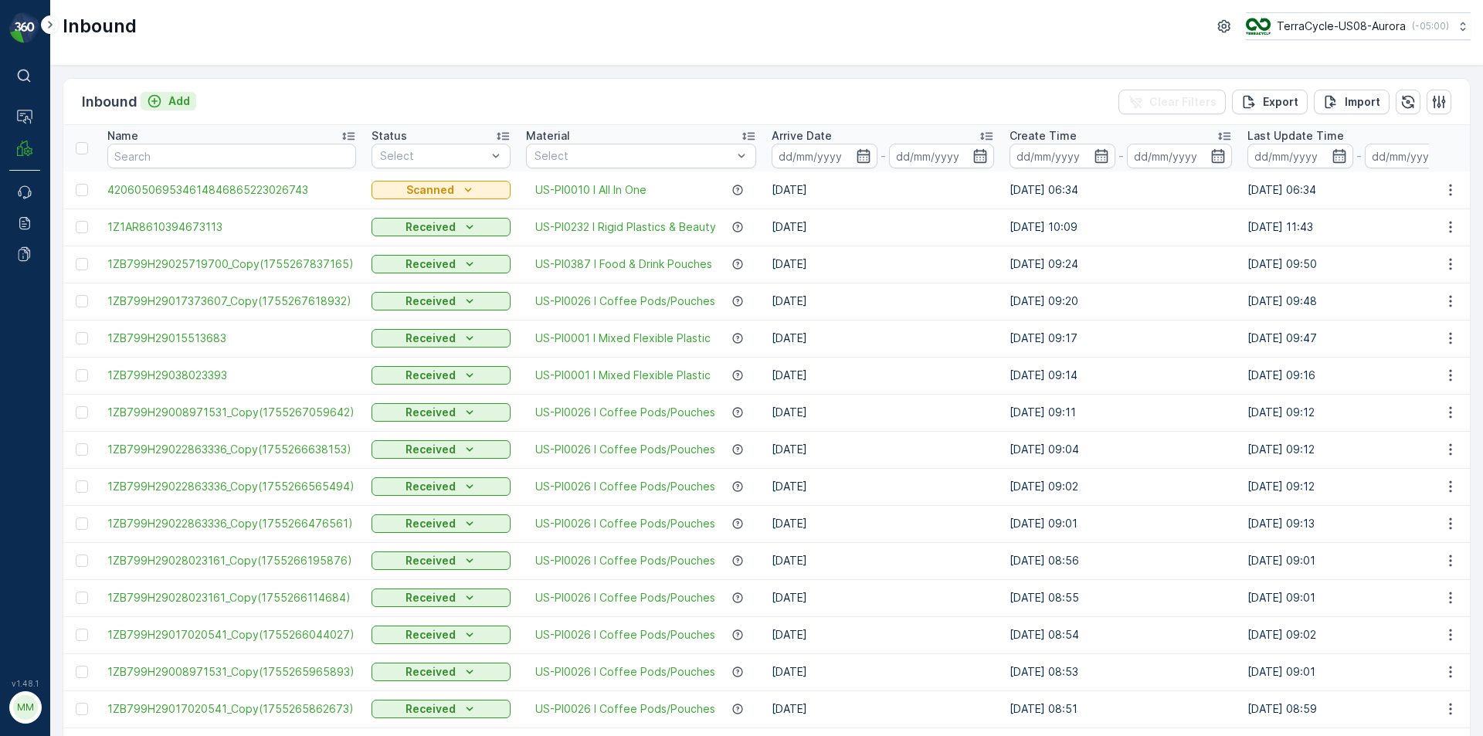
click at [177, 98] on p "Add" at bounding box center [179, 100] width 22 height 15
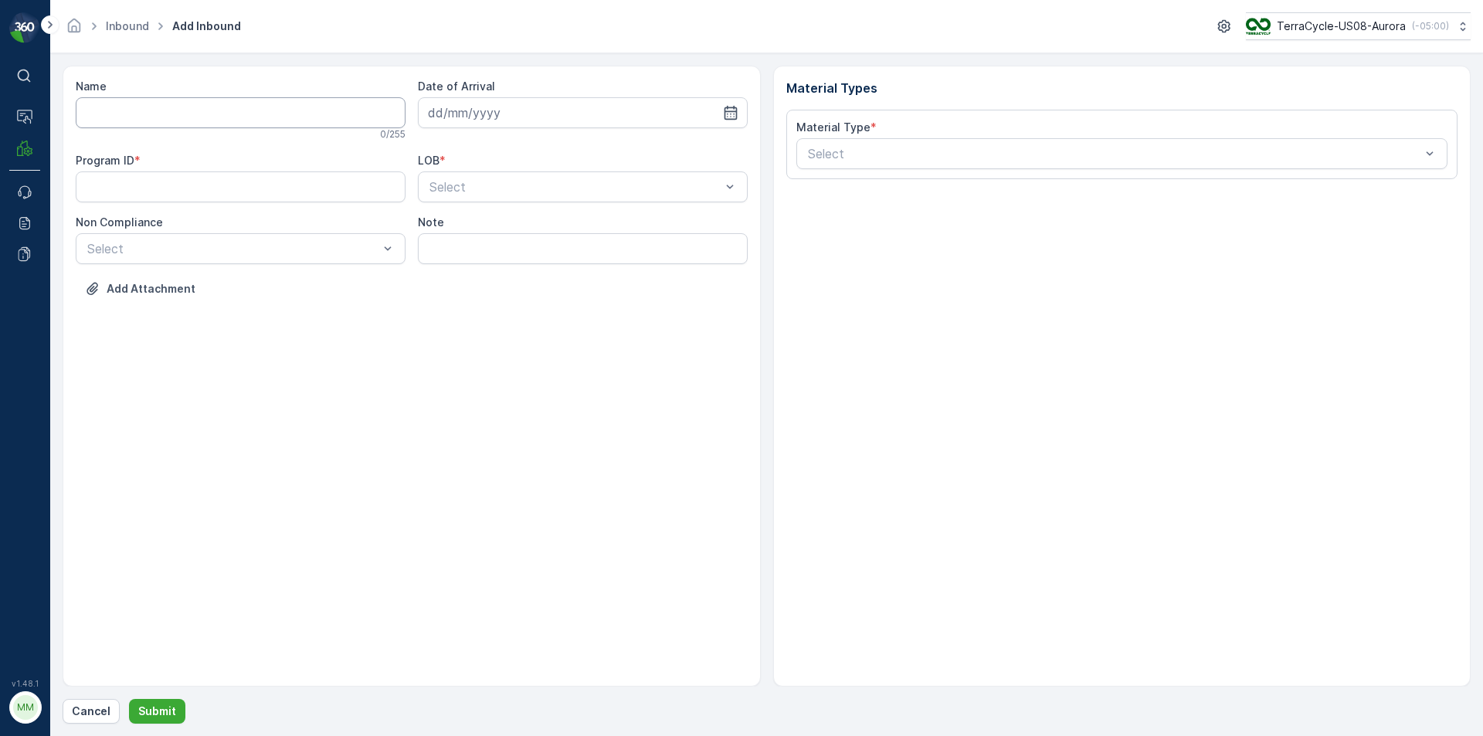
click at [148, 115] on input "Name" at bounding box center [241, 112] width 330 height 31
type input "1Z1AR8619093605687"
click at [129, 699] on button "Submit" at bounding box center [157, 711] width 56 height 25
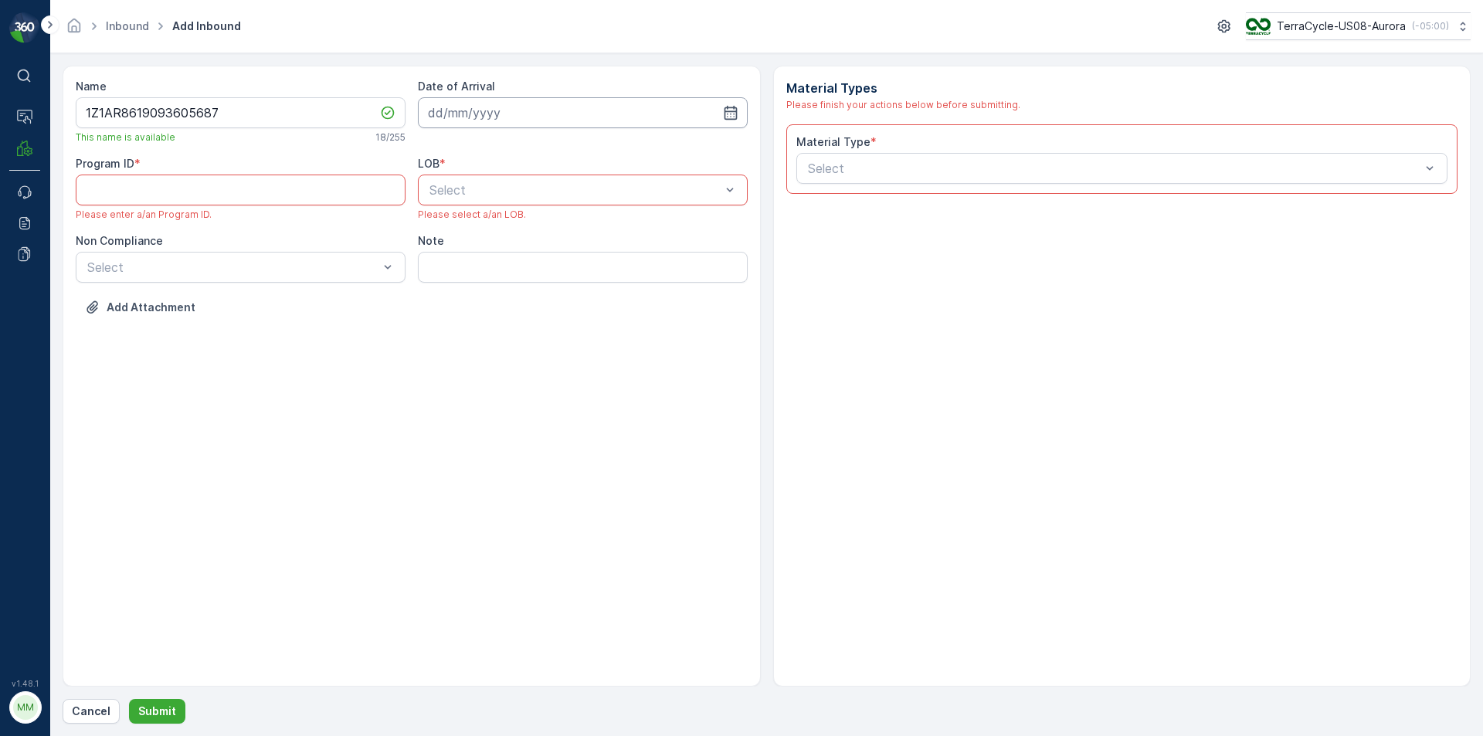
click at [496, 111] on input at bounding box center [583, 112] width 330 height 31
drag, startPoint x: 471, startPoint y: 301, endPoint x: 477, endPoint y: 293, distance: 9.4
click at [475, 301] on div "18" at bounding box center [472, 303] width 25 height 25
type input "[DATE]"
click at [477, 184] on div at bounding box center [575, 190] width 294 height 14
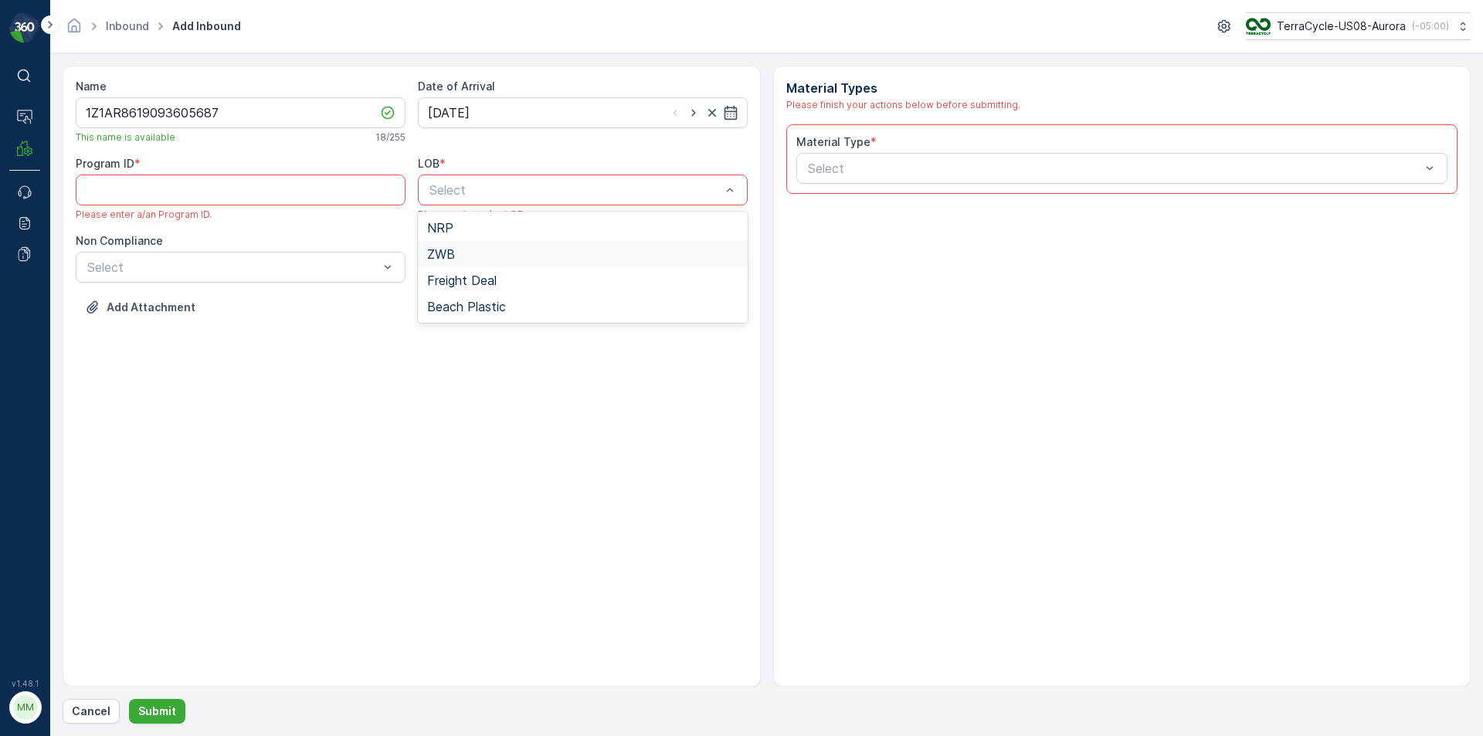
click at [470, 248] on div "ZWB" at bounding box center [582, 254] width 311 height 14
click at [362, 267] on div at bounding box center [233, 267] width 294 height 14
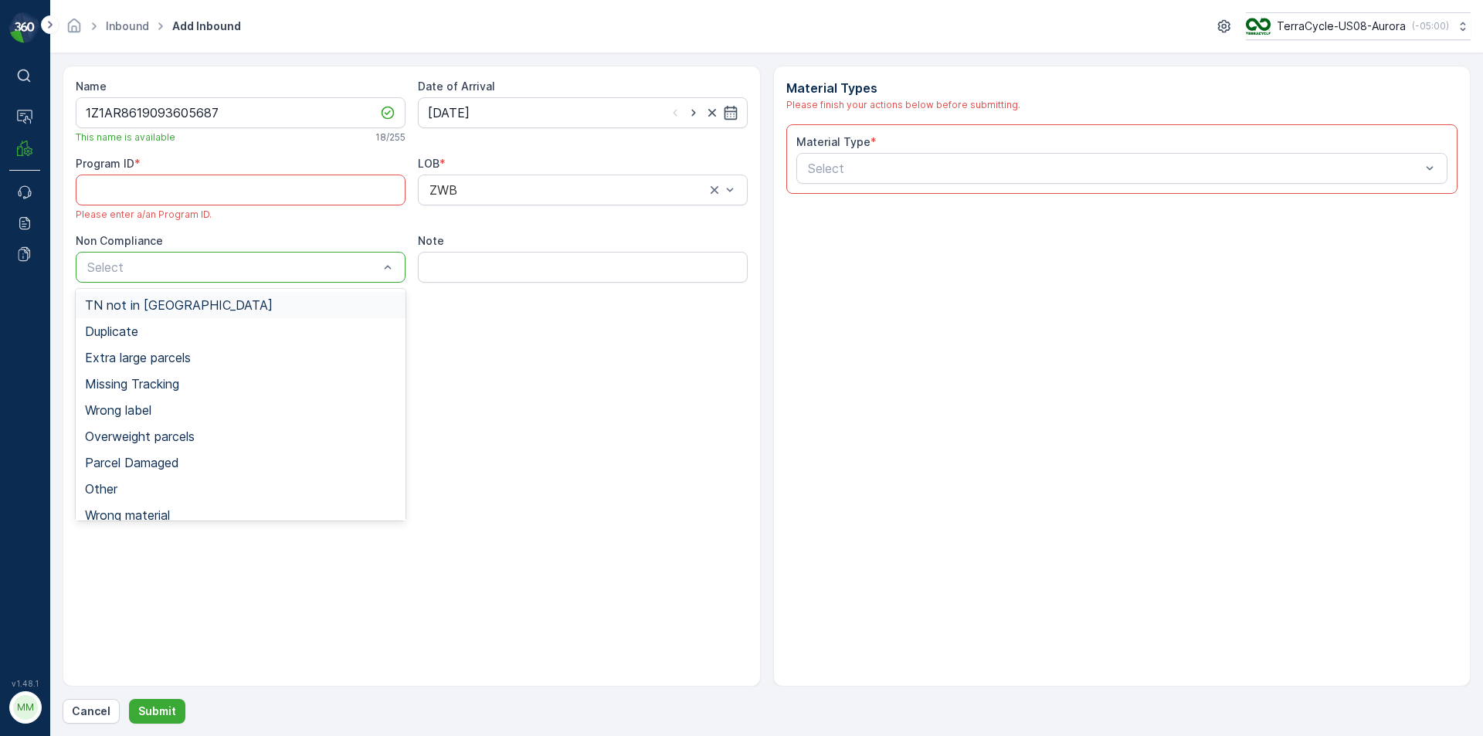
click at [120, 291] on div "TN not in Evreka Duplicate Extra large parcels Missing Tracking Wrong label Ove…" at bounding box center [241, 405] width 330 height 232
click at [127, 300] on span "TN not in [GEOGRAPHIC_DATA]" at bounding box center [179, 305] width 188 height 14
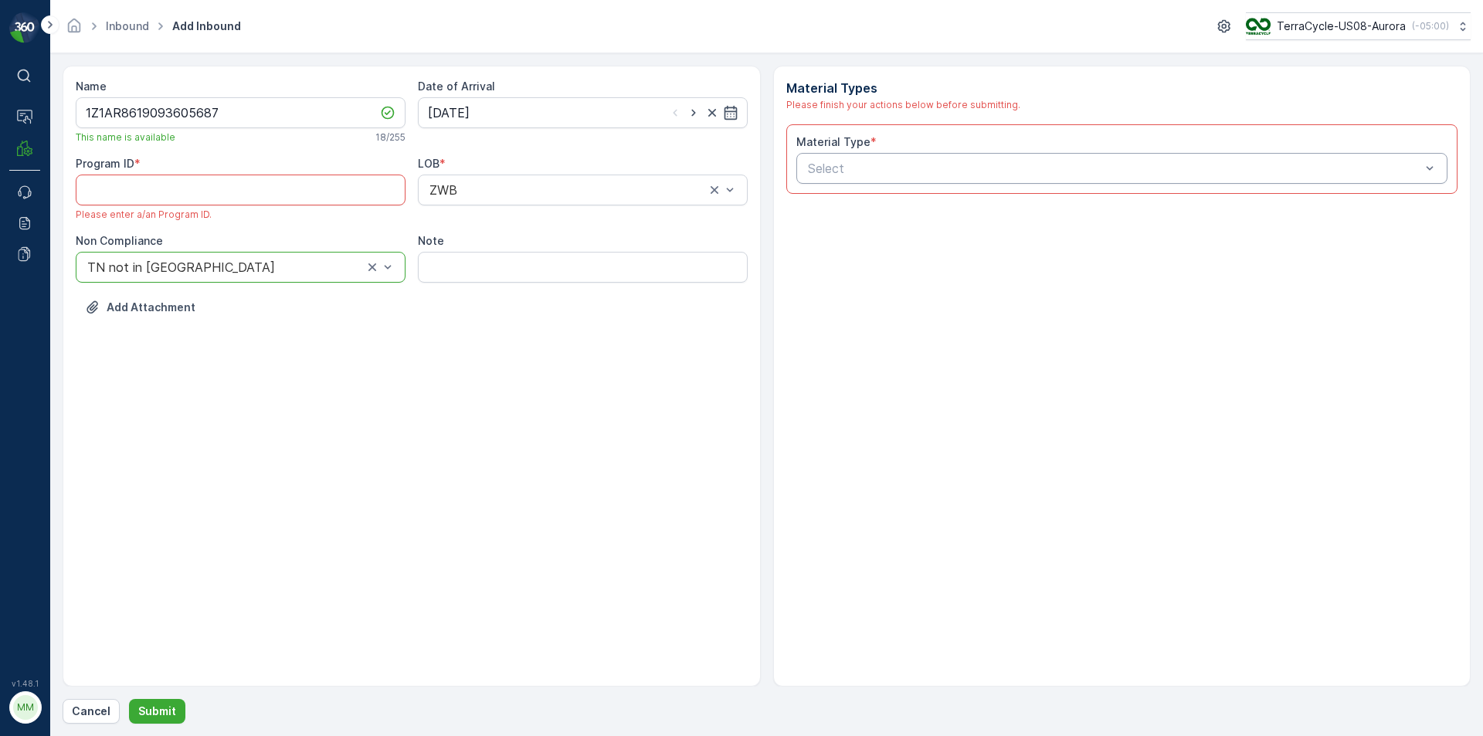
click at [1010, 168] on div at bounding box center [1114, 168] width 616 height 14
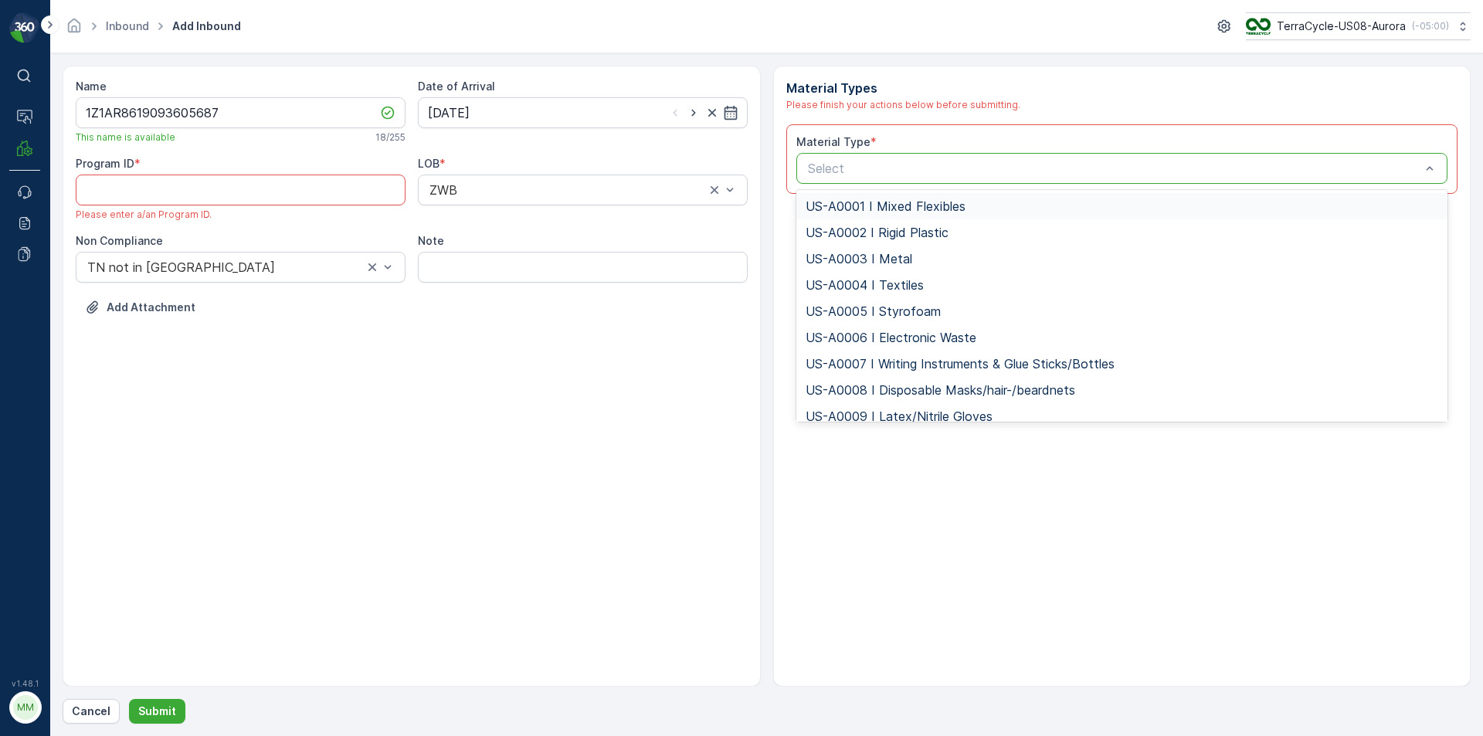
click at [1007, 167] on div at bounding box center [1114, 168] width 616 height 14
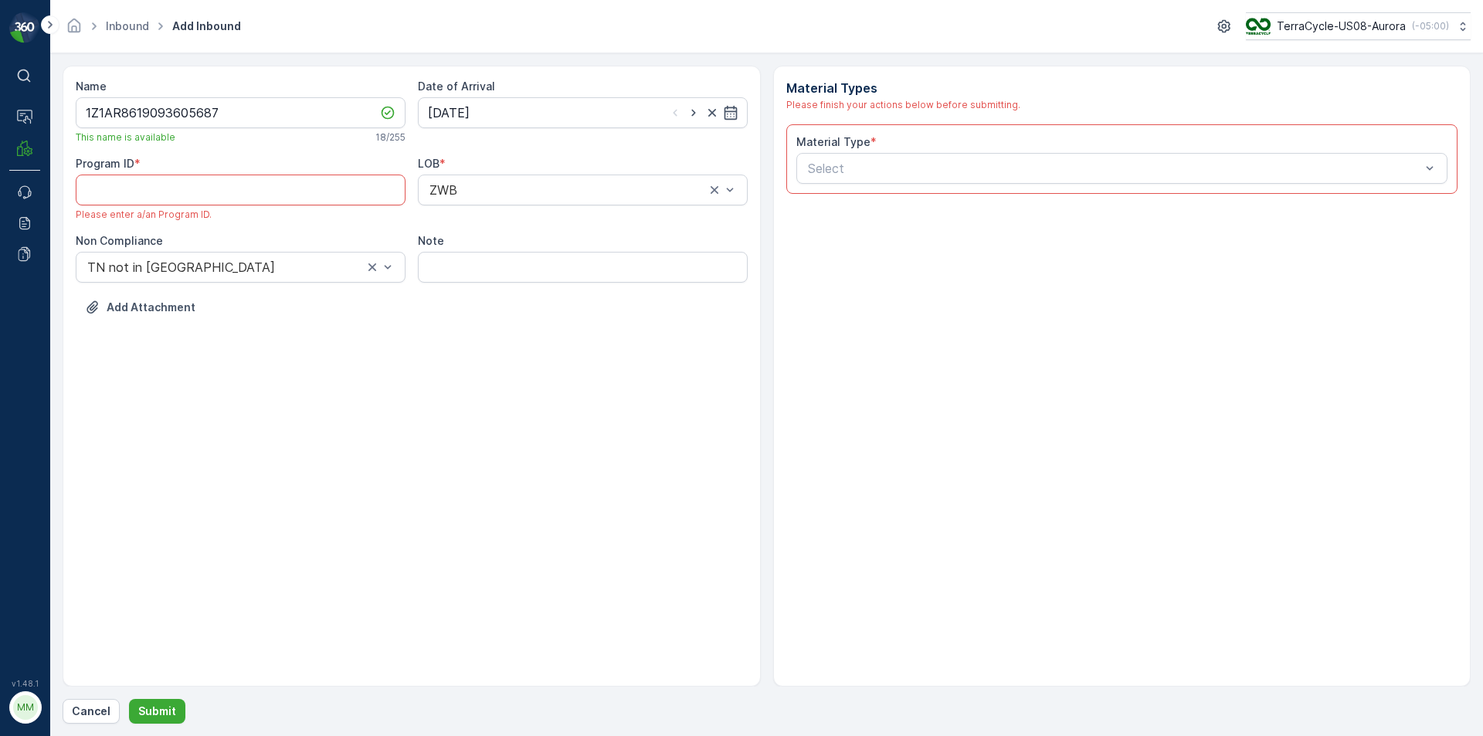
click at [131, 188] on ID "Program ID" at bounding box center [241, 190] width 330 height 31
drag, startPoint x: 248, startPoint y: 484, endPoint x: 129, endPoint y: 195, distance: 312.4
click at [129, 195] on ID "Program ID" at bounding box center [241, 190] width 330 height 31
paste ID "CS42"
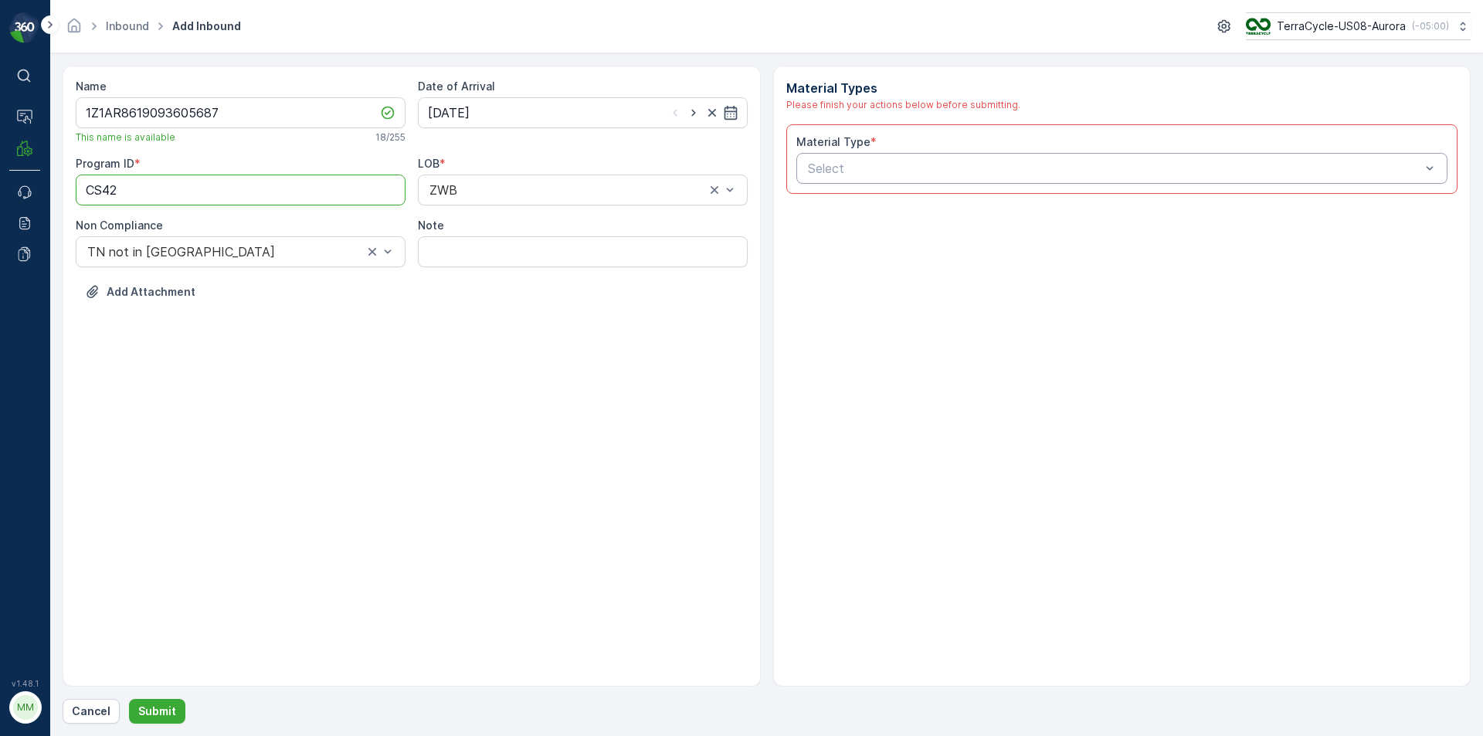
type ID "CS42"
click at [835, 166] on div at bounding box center [1114, 168] width 616 height 14
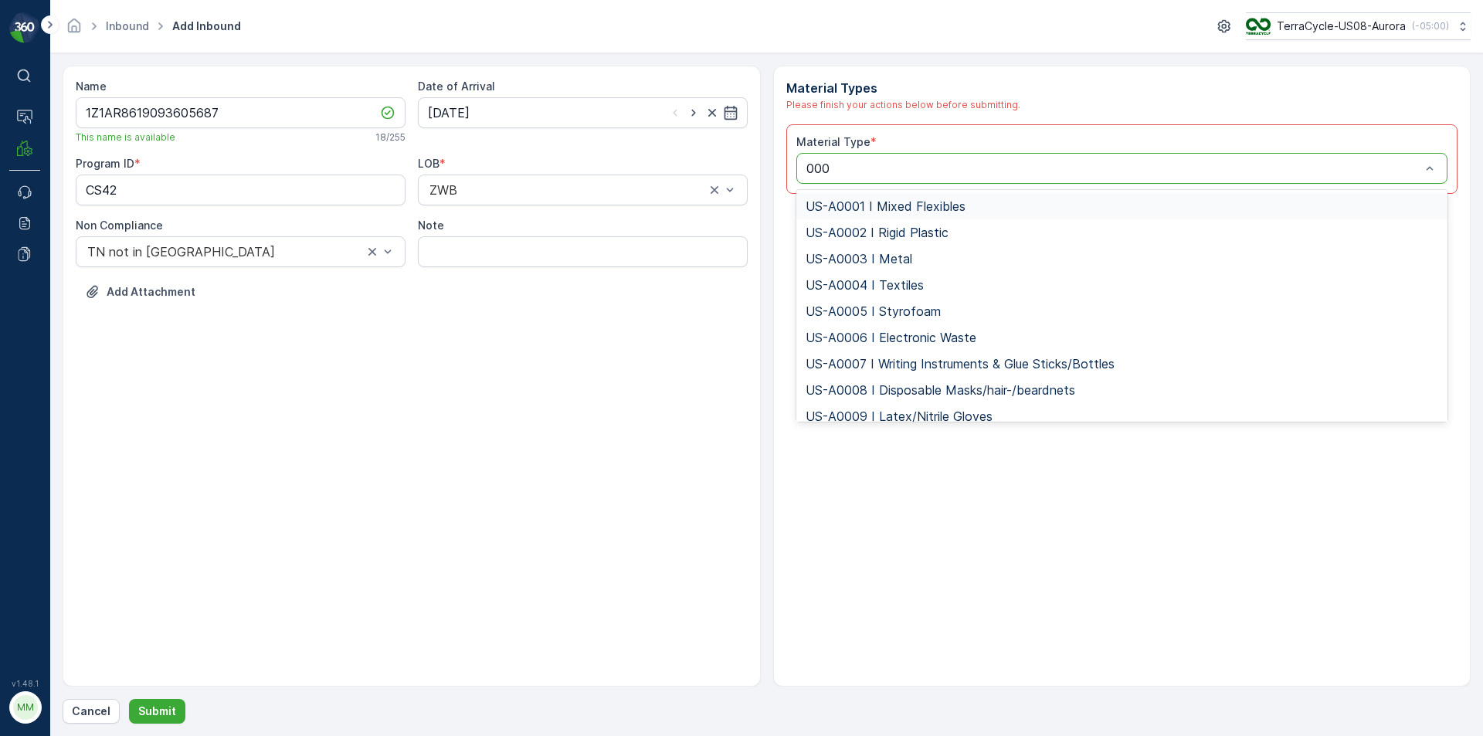
type input "0001"
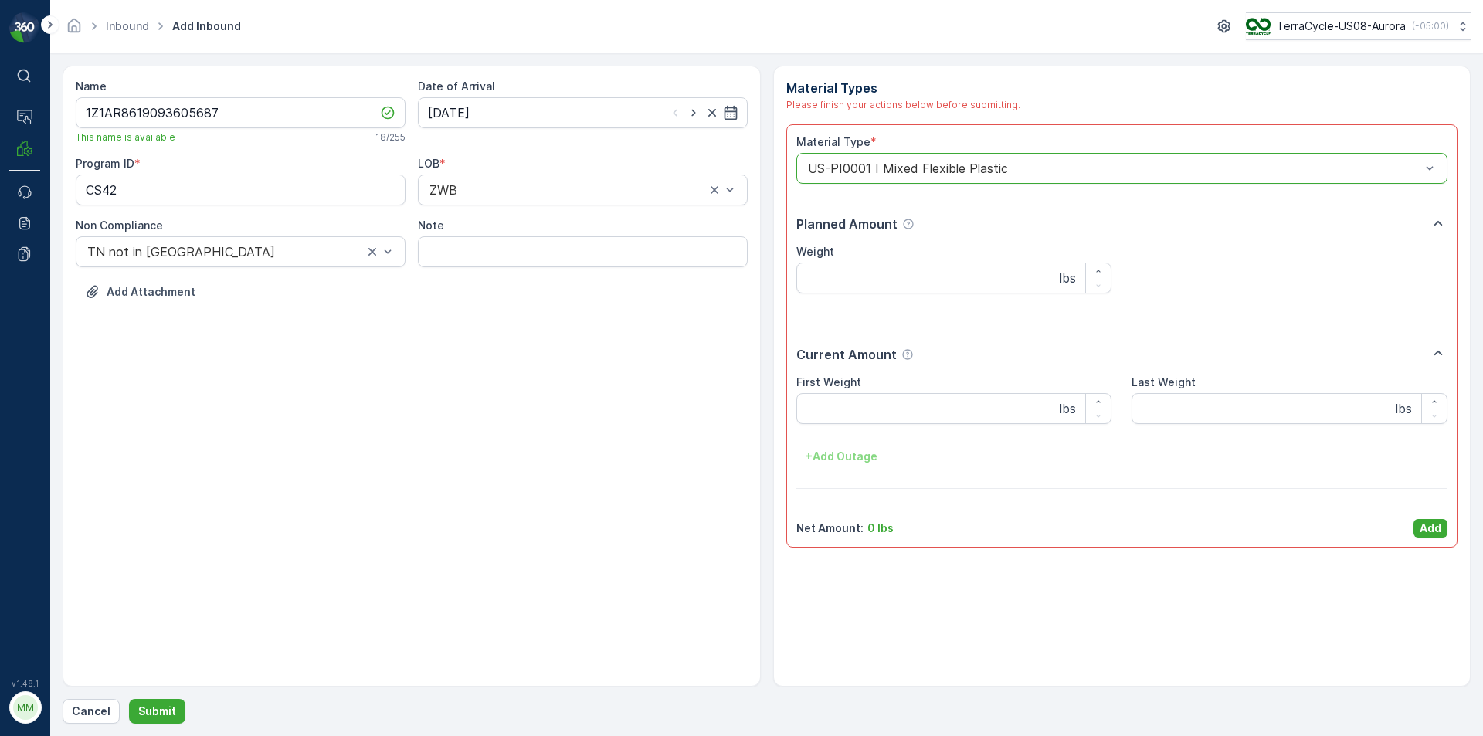
click at [1422, 517] on div "Material Type * option US-PI0001 I Mixed Flexible Plastic, selected. US-PI0001 …" at bounding box center [1122, 335] width 652 height 403
click at [1425, 529] on p "Add" at bounding box center [1431, 528] width 22 height 15
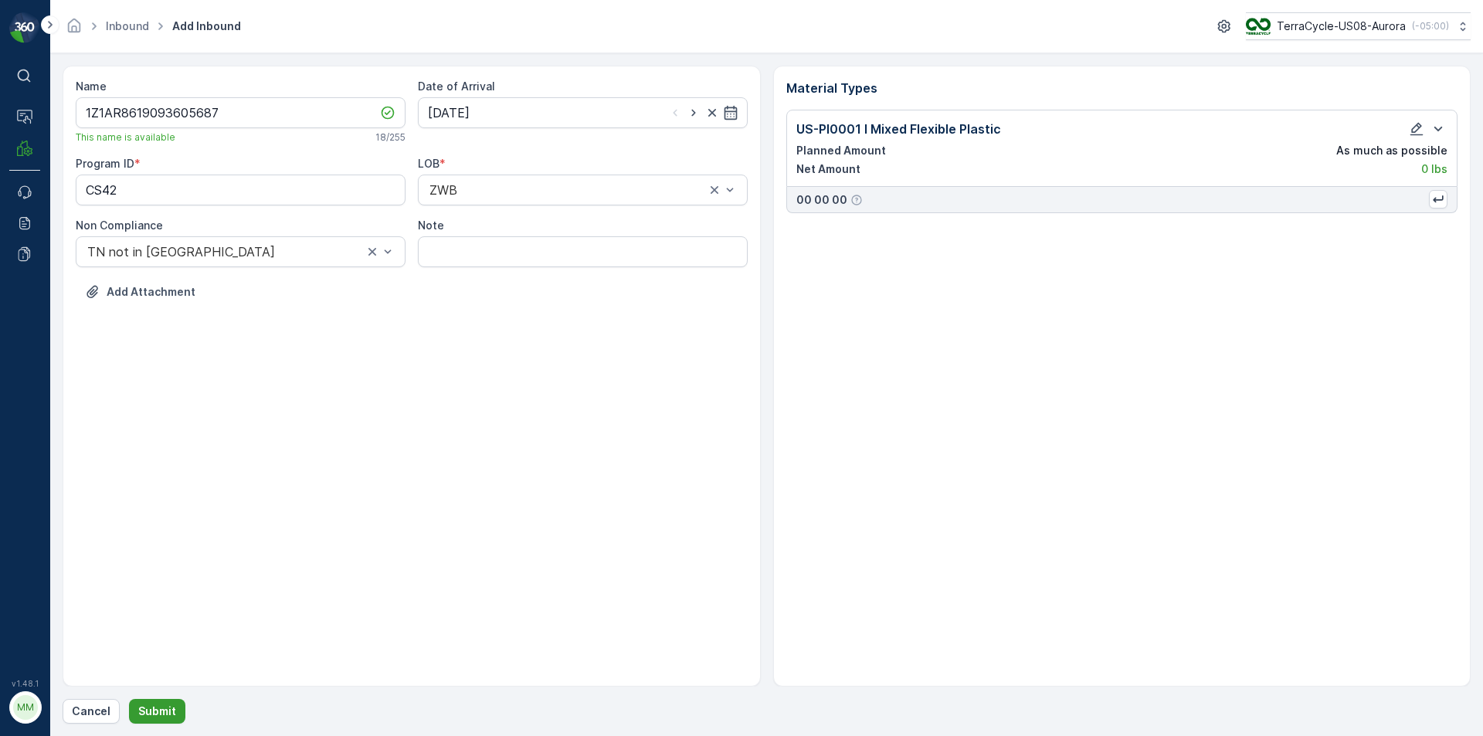
click at [161, 706] on p "Submit" at bounding box center [157, 711] width 38 height 15
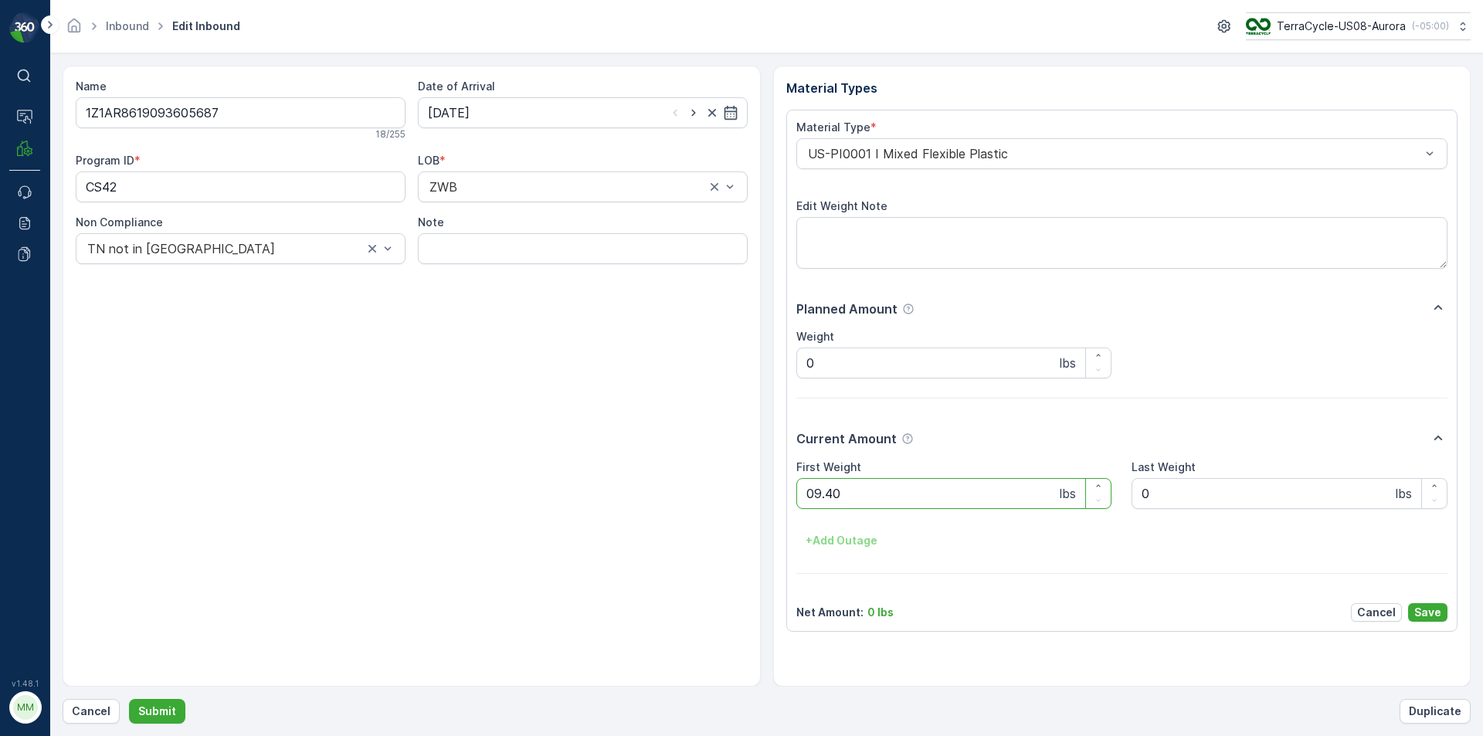
click at [129, 699] on button "Submit" at bounding box center [157, 711] width 56 height 25
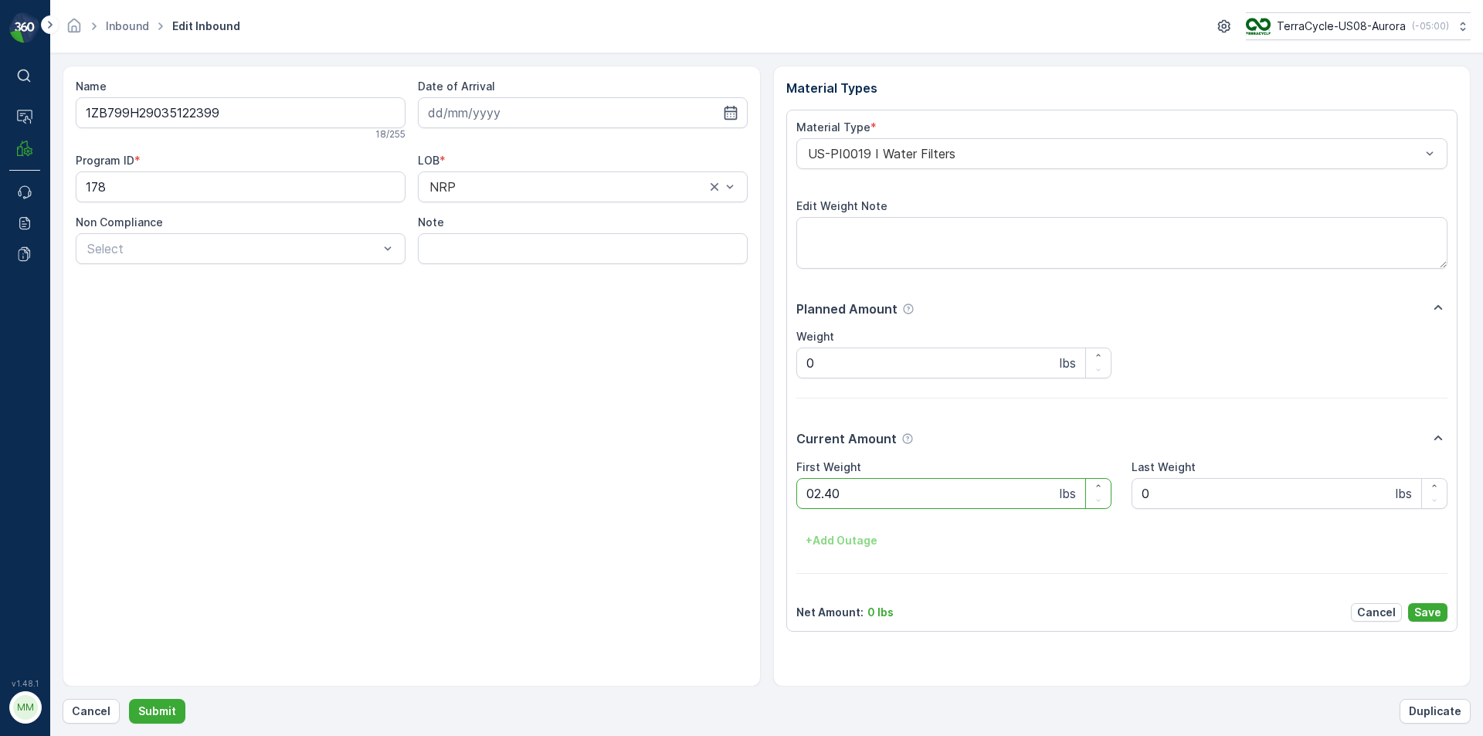
click at [129, 699] on button "Submit" at bounding box center [157, 711] width 56 height 25
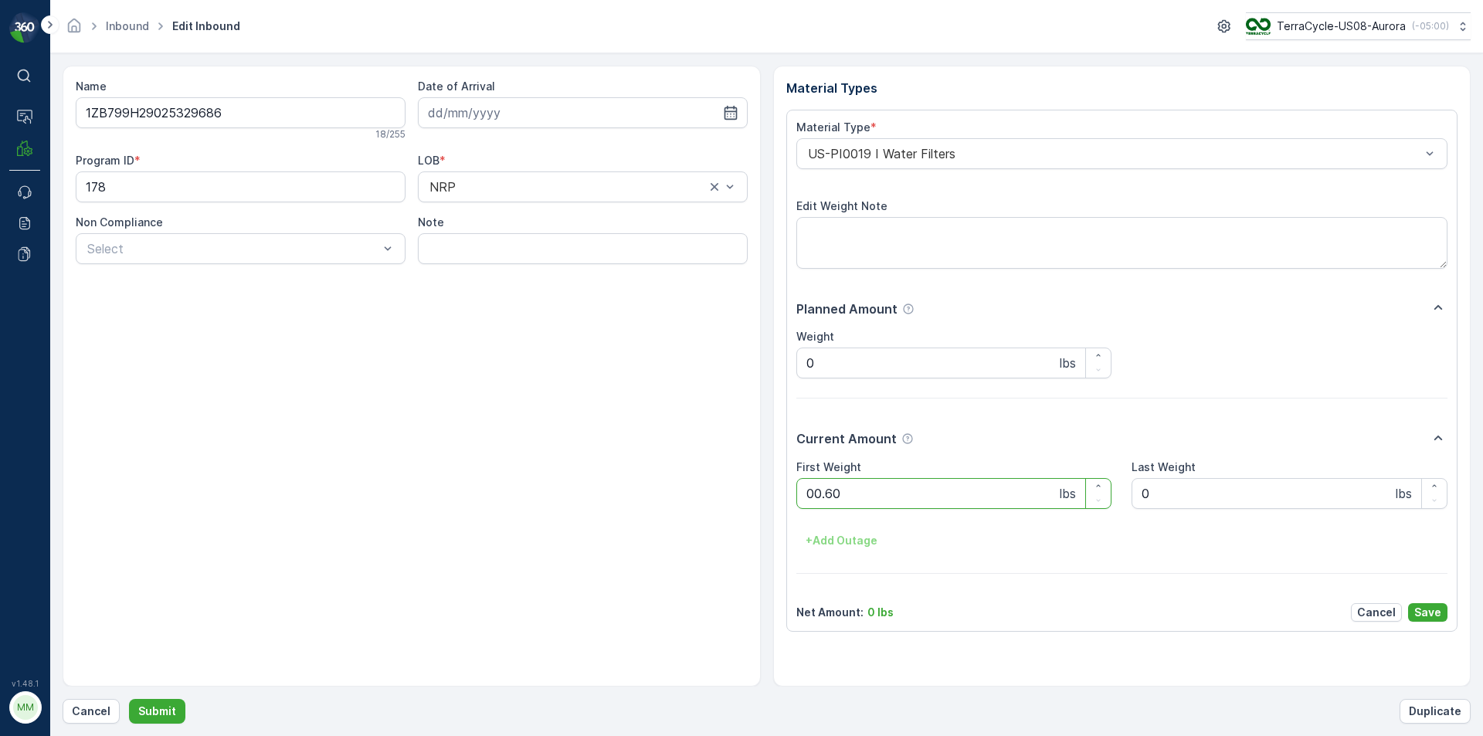
click at [129, 699] on button "Submit" at bounding box center [157, 711] width 56 height 25
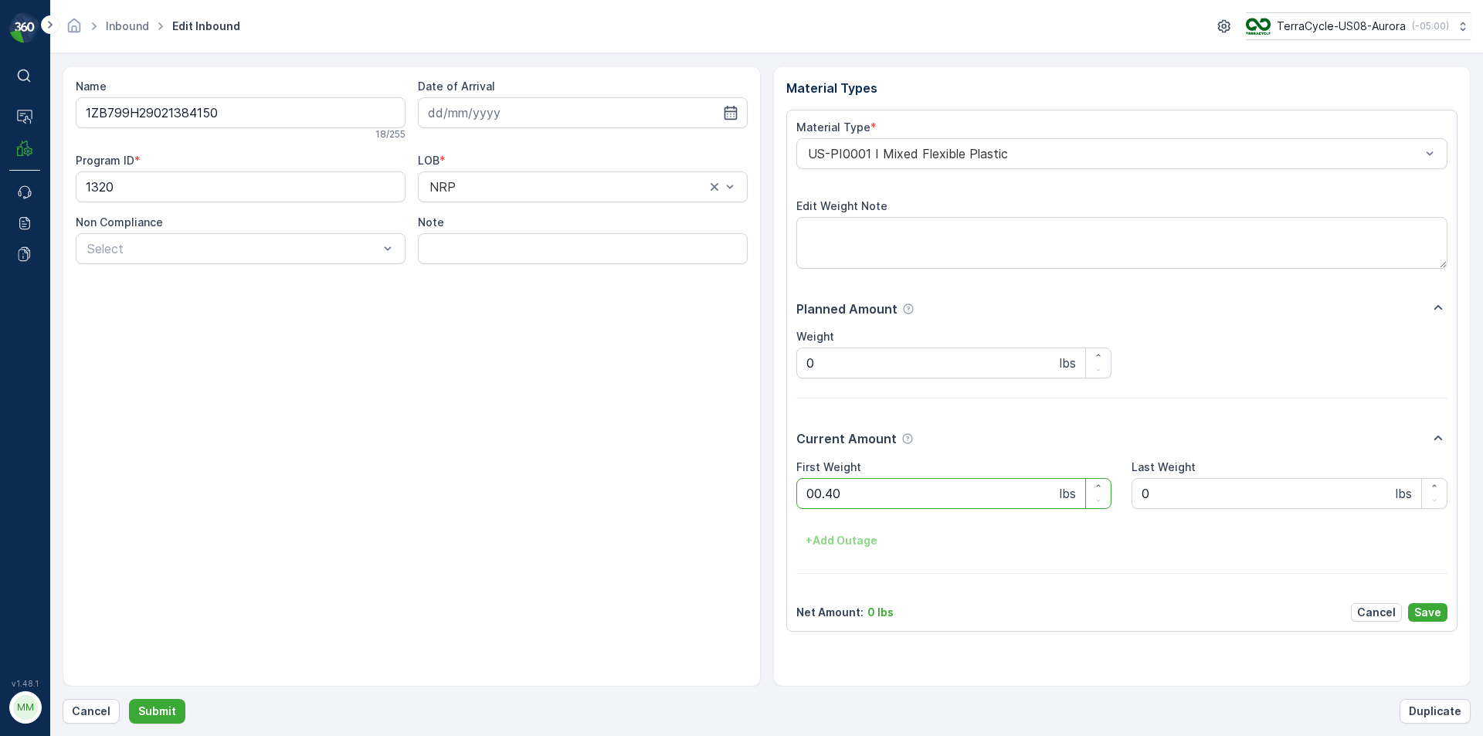
click at [129, 699] on button "Submit" at bounding box center [157, 711] width 56 height 25
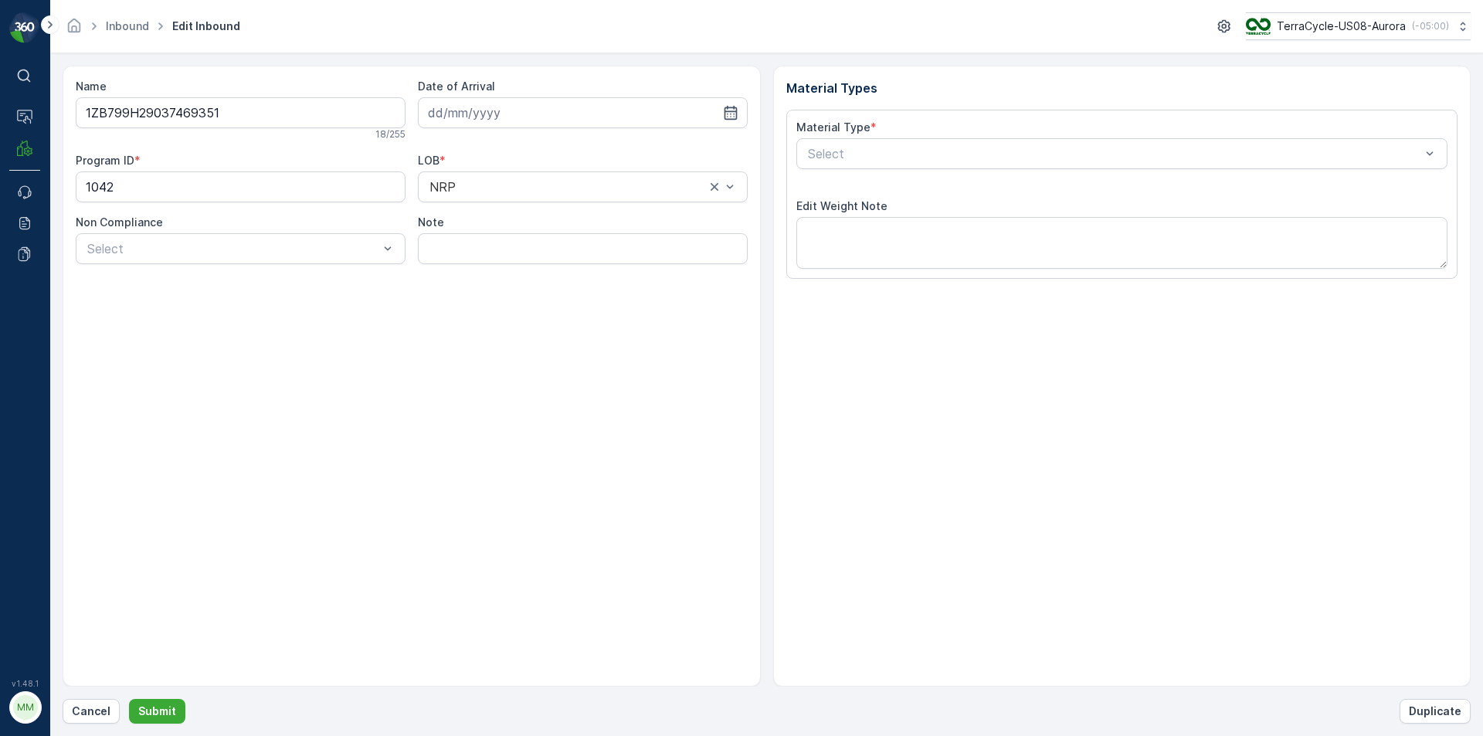
click at [129, 699] on button "Submit" at bounding box center [157, 711] width 56 height 25
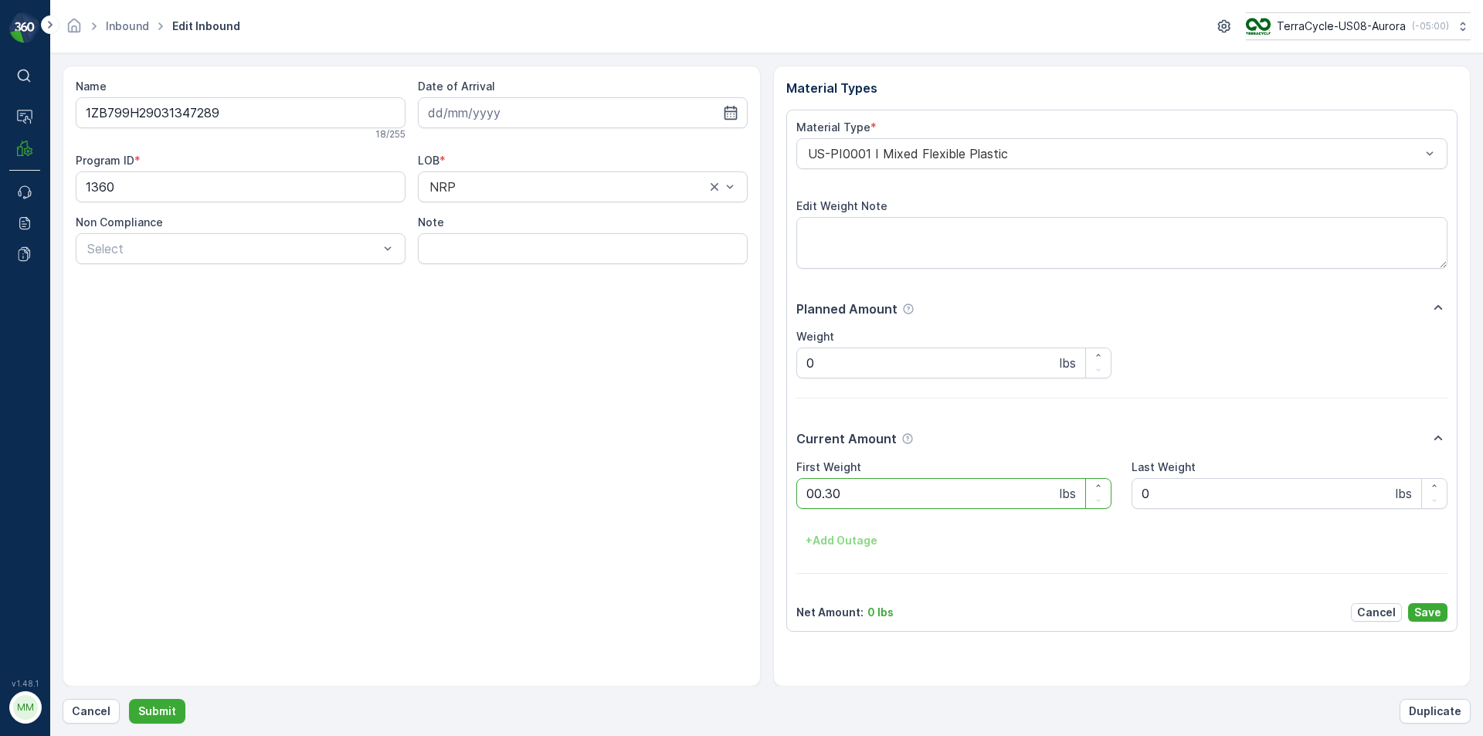
click at [129, 699] on button "Submit" at bounding box center [157, 711] width 56 height 25
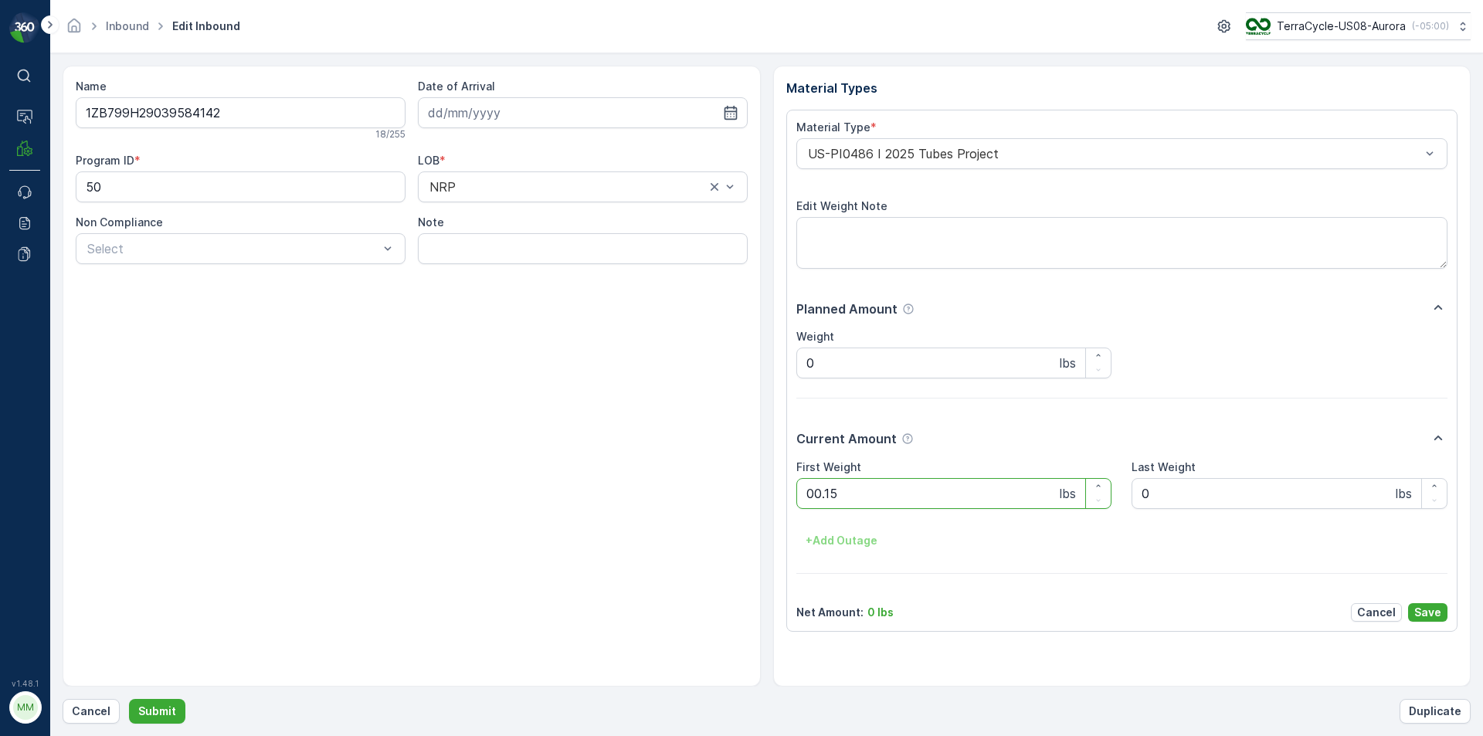
click at [129, 699] on button "Submit" at bounding box center [157, 711] width 56 height 25
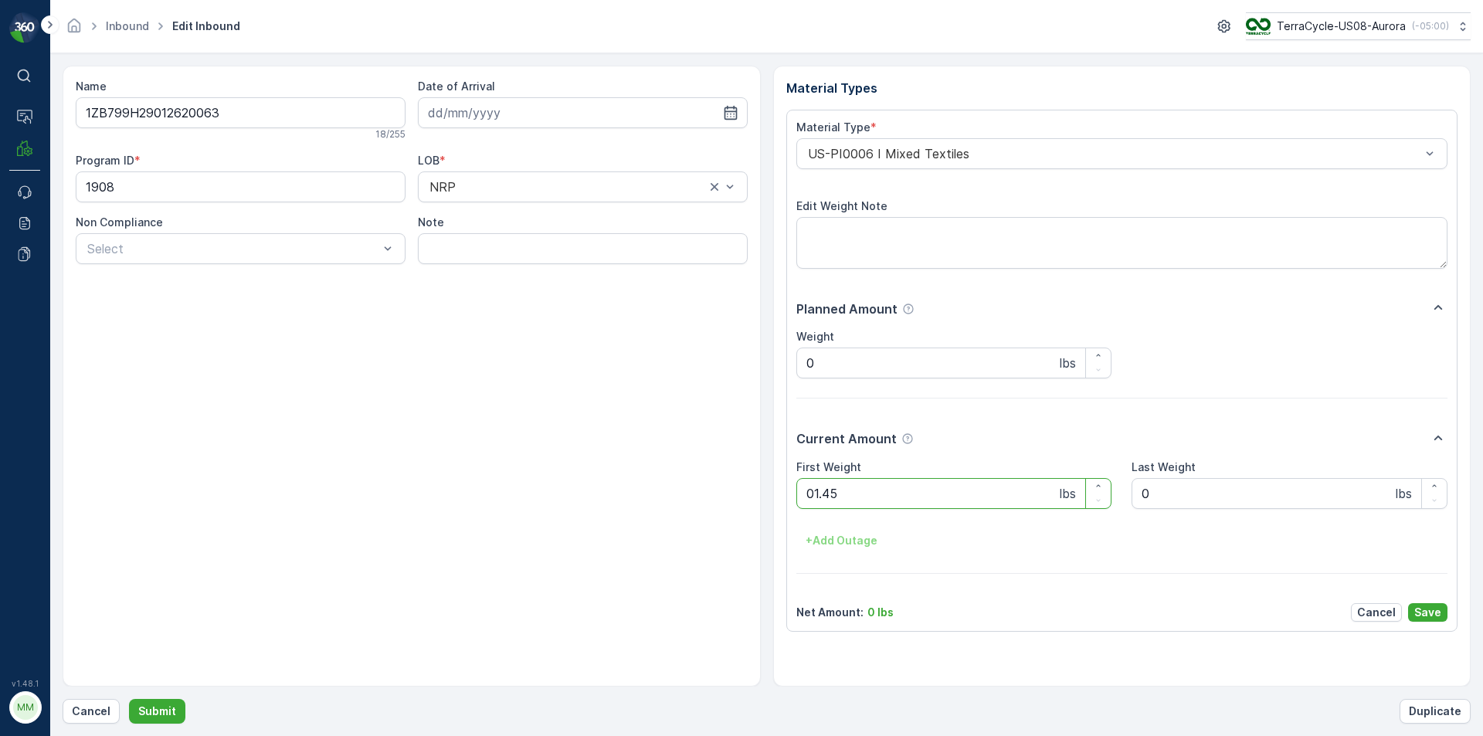
click at [129, 699] on button "Submit" at bounding box center [157, 711] width 56 height 25
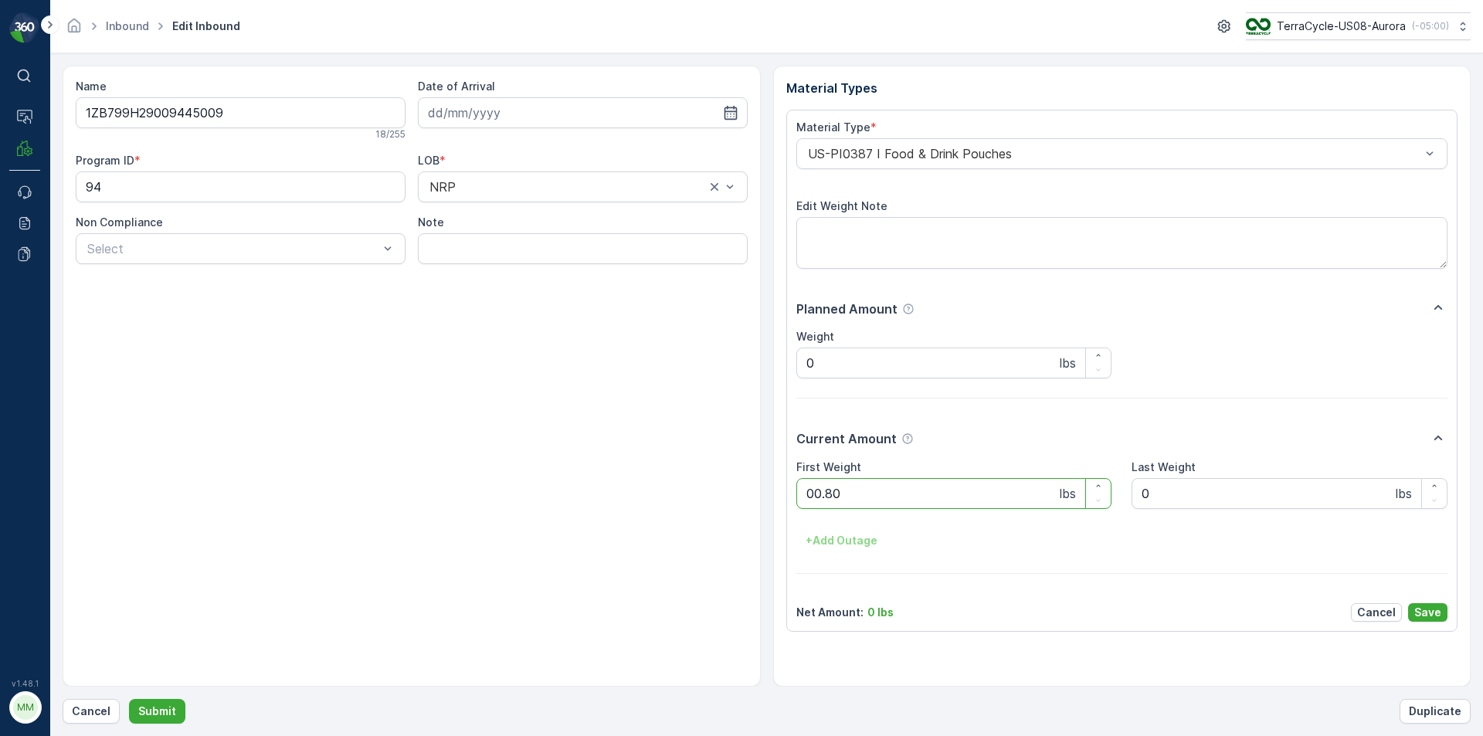
click at [129, 699] on button "Submit" at bounding box center [157, 711] width 56 height 25
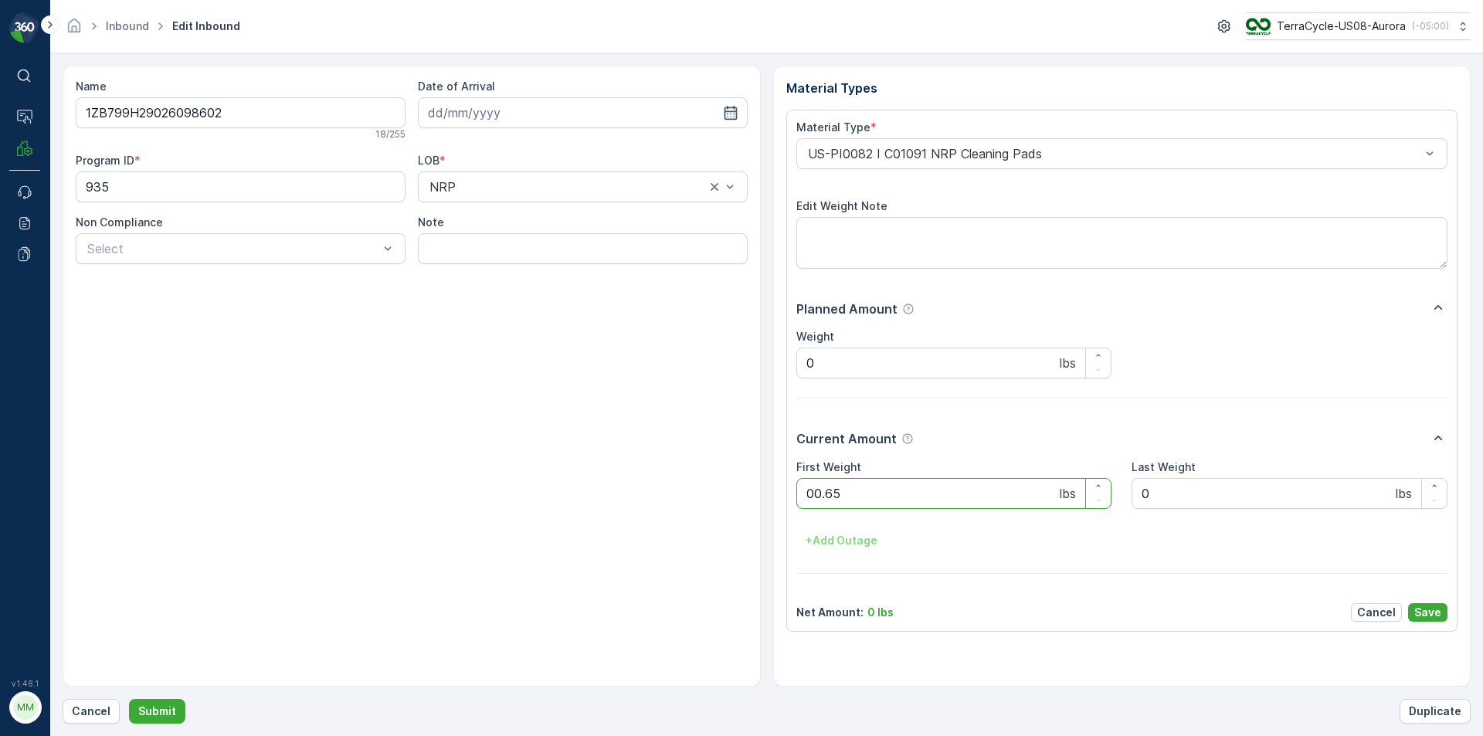
click at [129, 699] on button "Submit" at bounding box center [157, 711] width 56 height 25
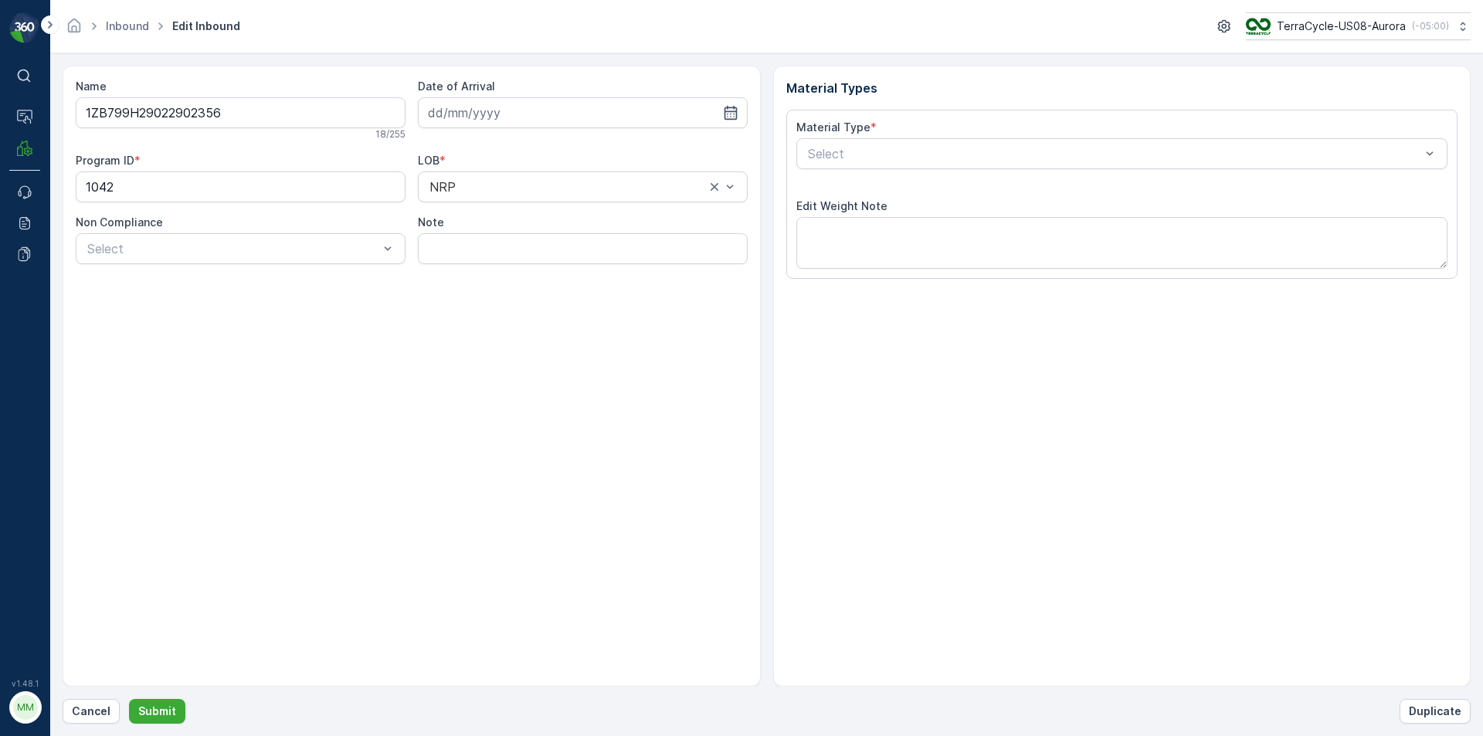
click at [129, 699] on button "Submit" at bounding box center [157, 711] width 56 height 25
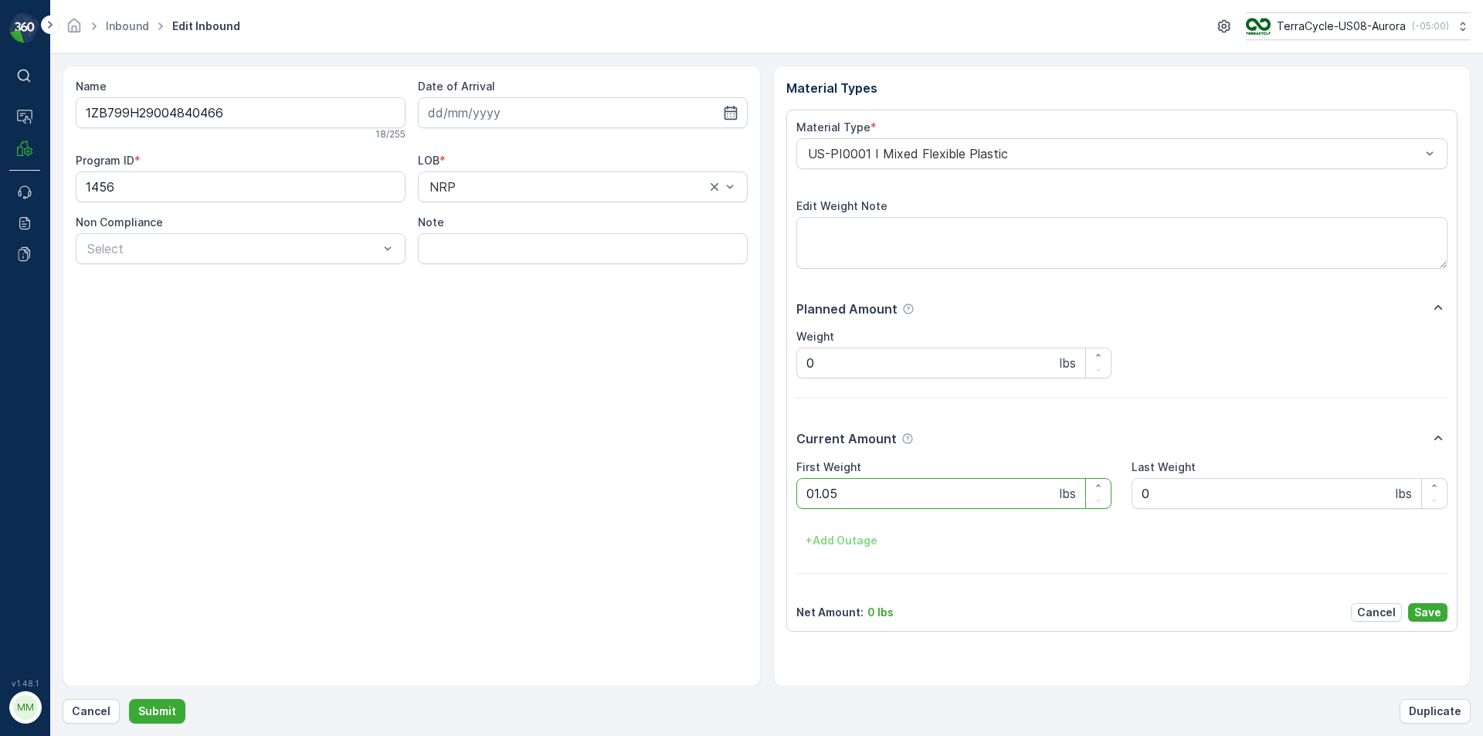
click at [129, 699] on button "Submit" at bounding box center [157, 711] width 56 height 25
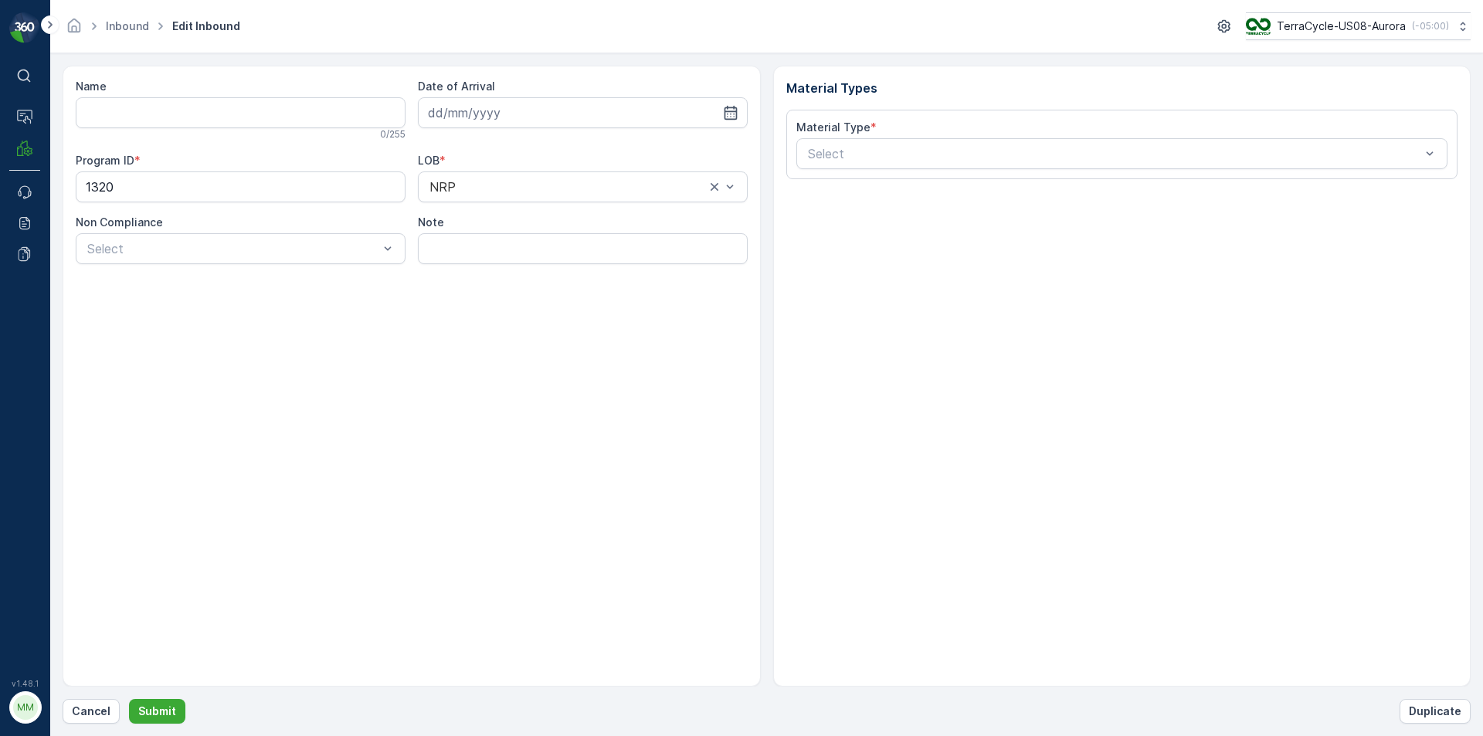
type input "1ZB799H29022170496"
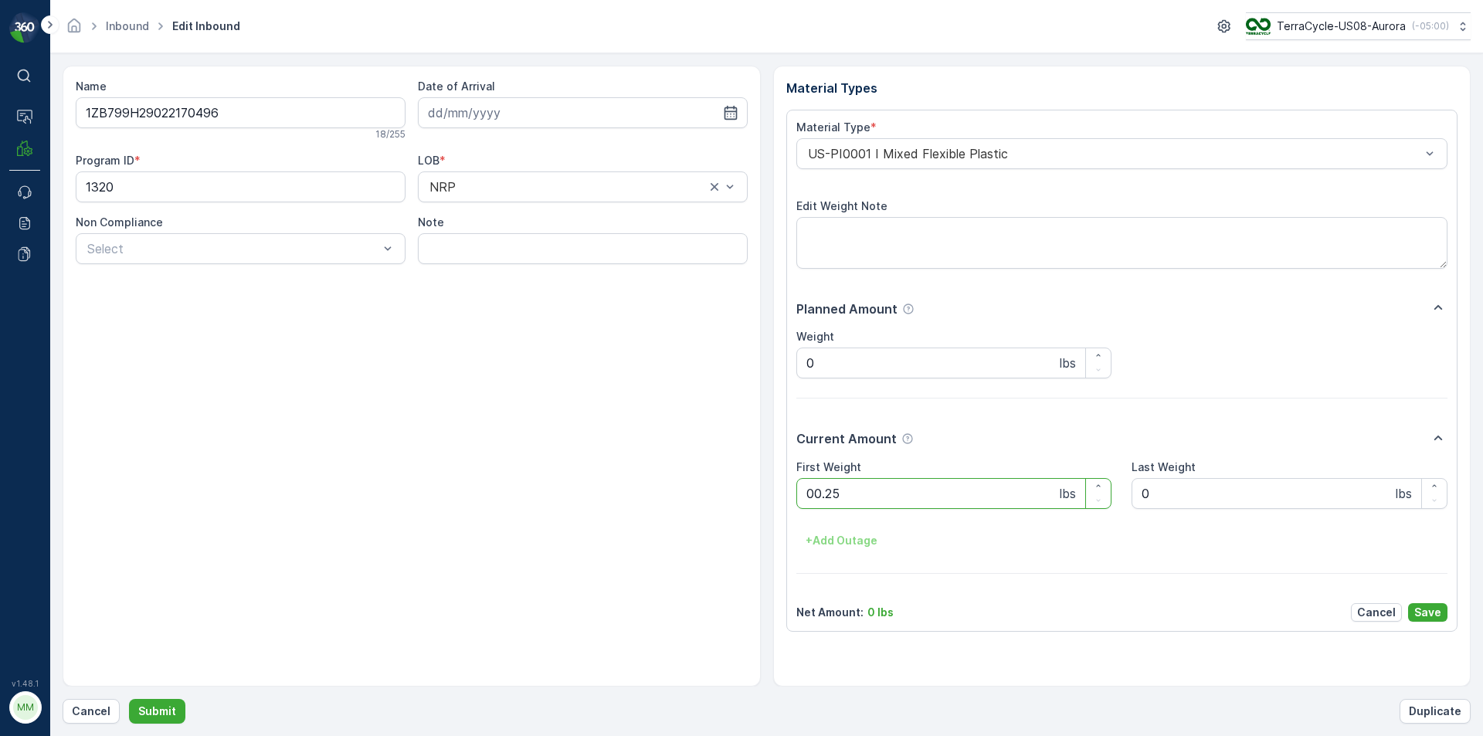
click at [129, 699] on button "Submit" at bounding box center [157, 711] width 56 height 25
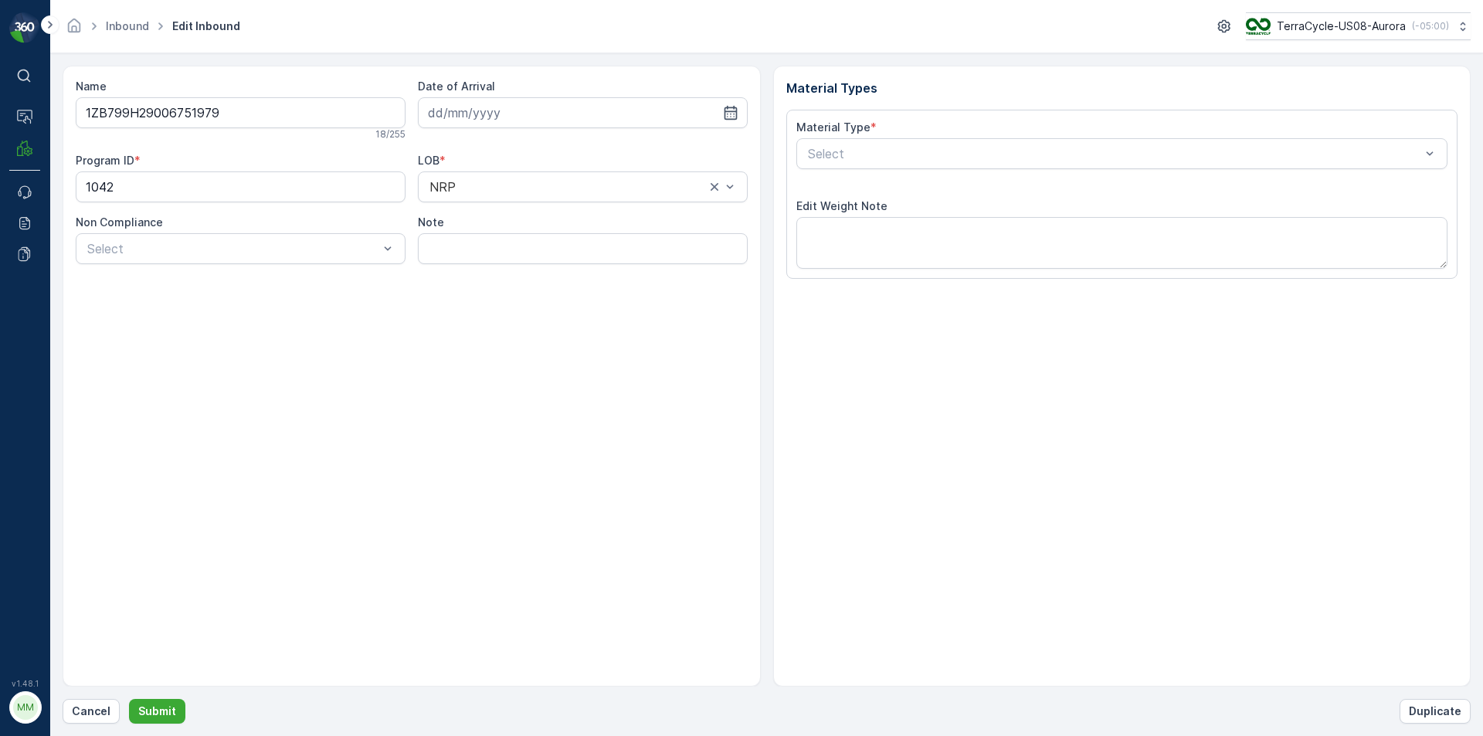
type input "[DATE]"
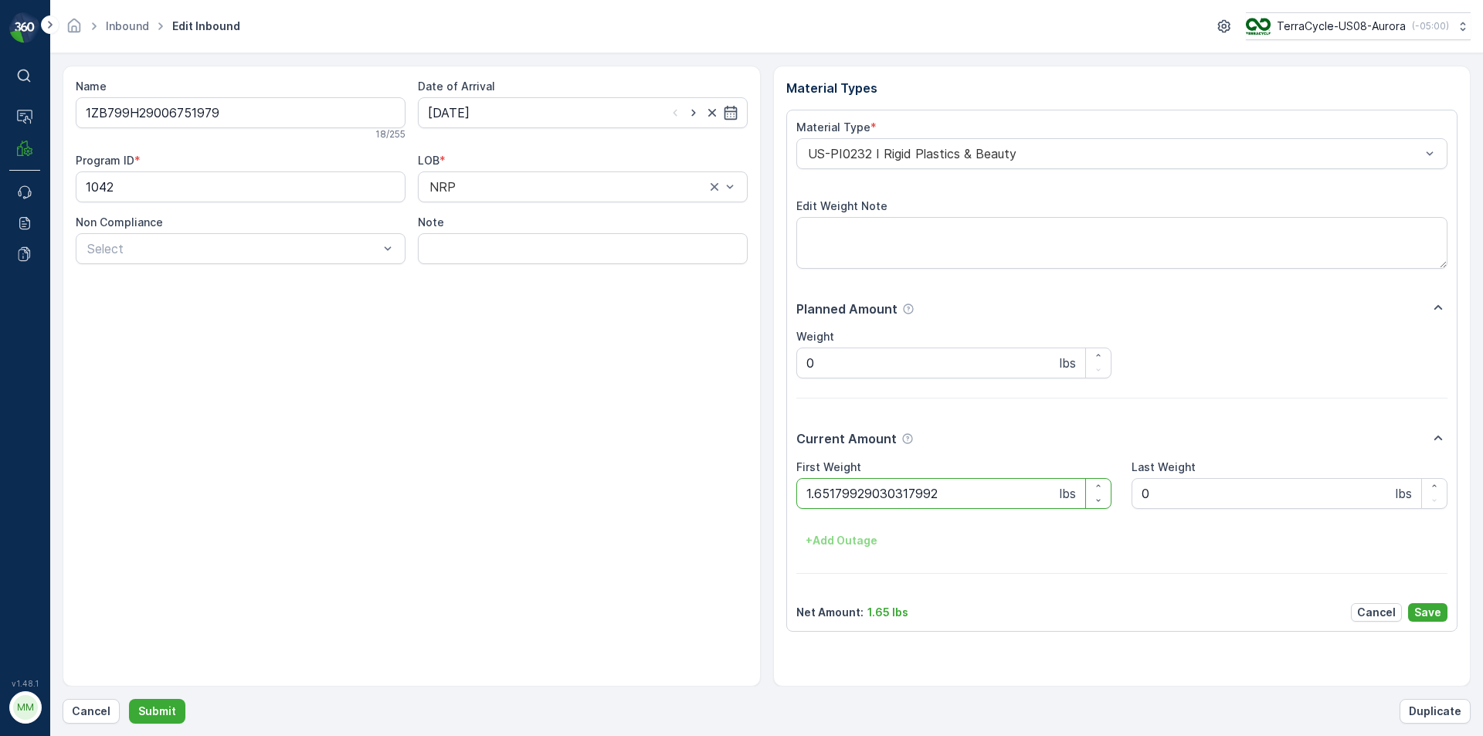
click at [129, 699] on button "Submit" at bounding box center [157, 711] width 56 height 25
type Weight "1.65"
click at [129, 699] on button "Submit" at bounding box center [157, 711] width 56 height 25
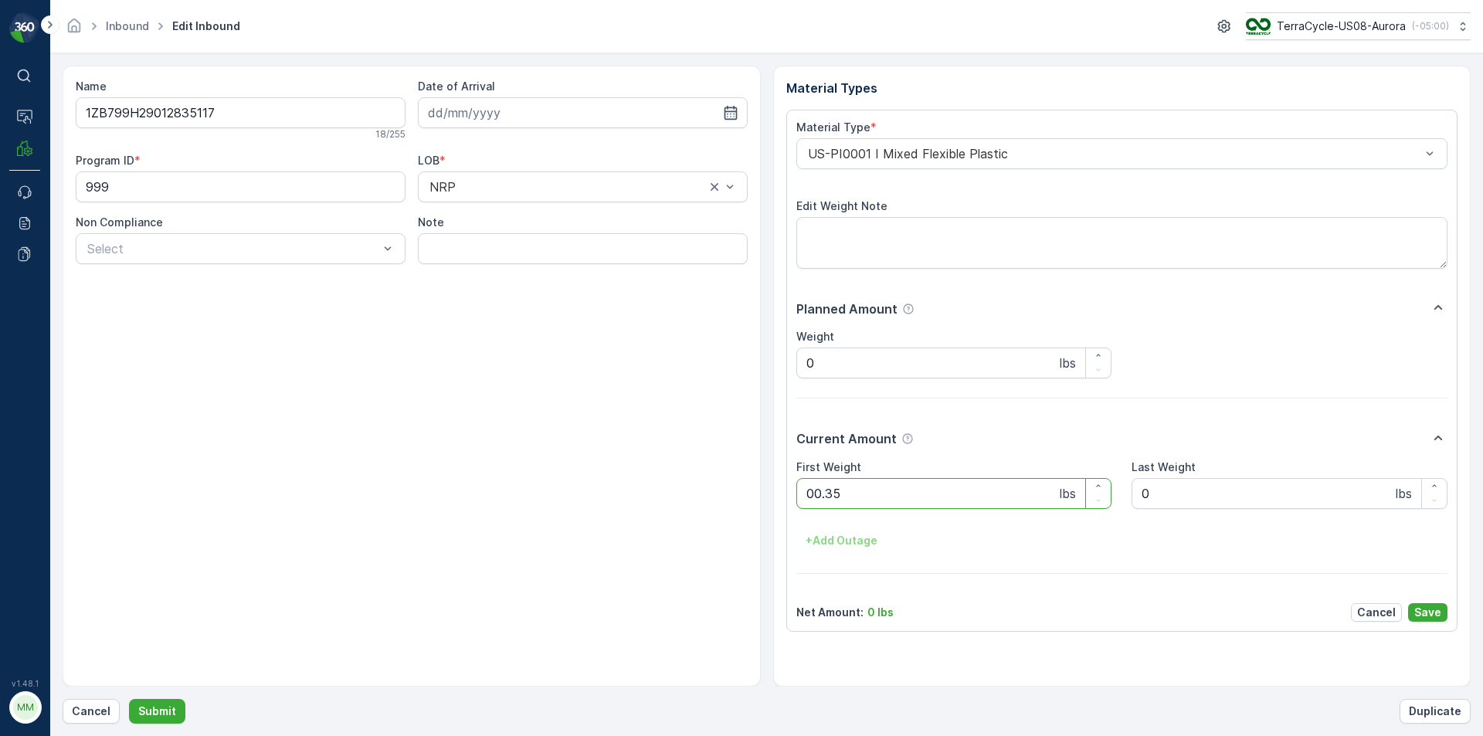
click at [129, 699] on button "Submit" at bounding box center [157, 711] width 56 height 25
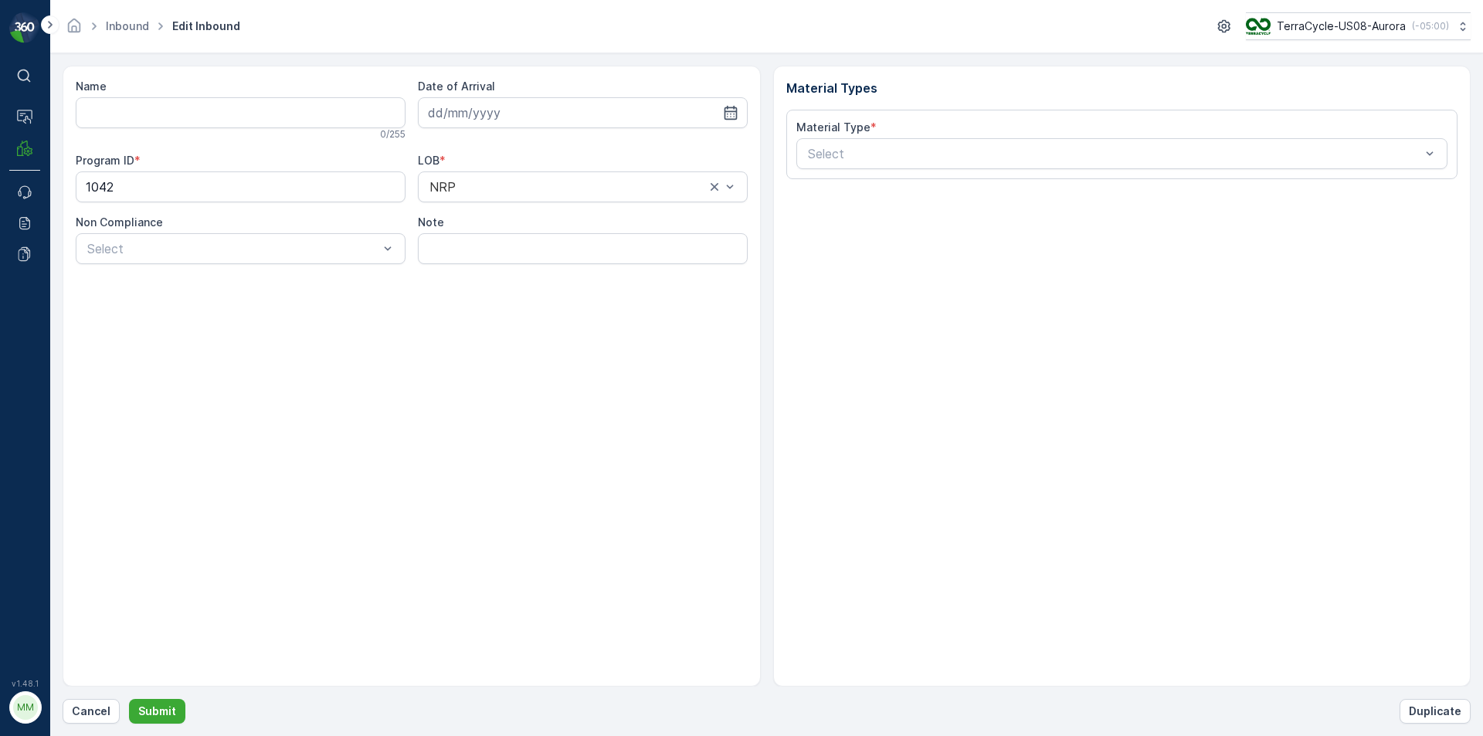
type input "1ZB799H29038263740"
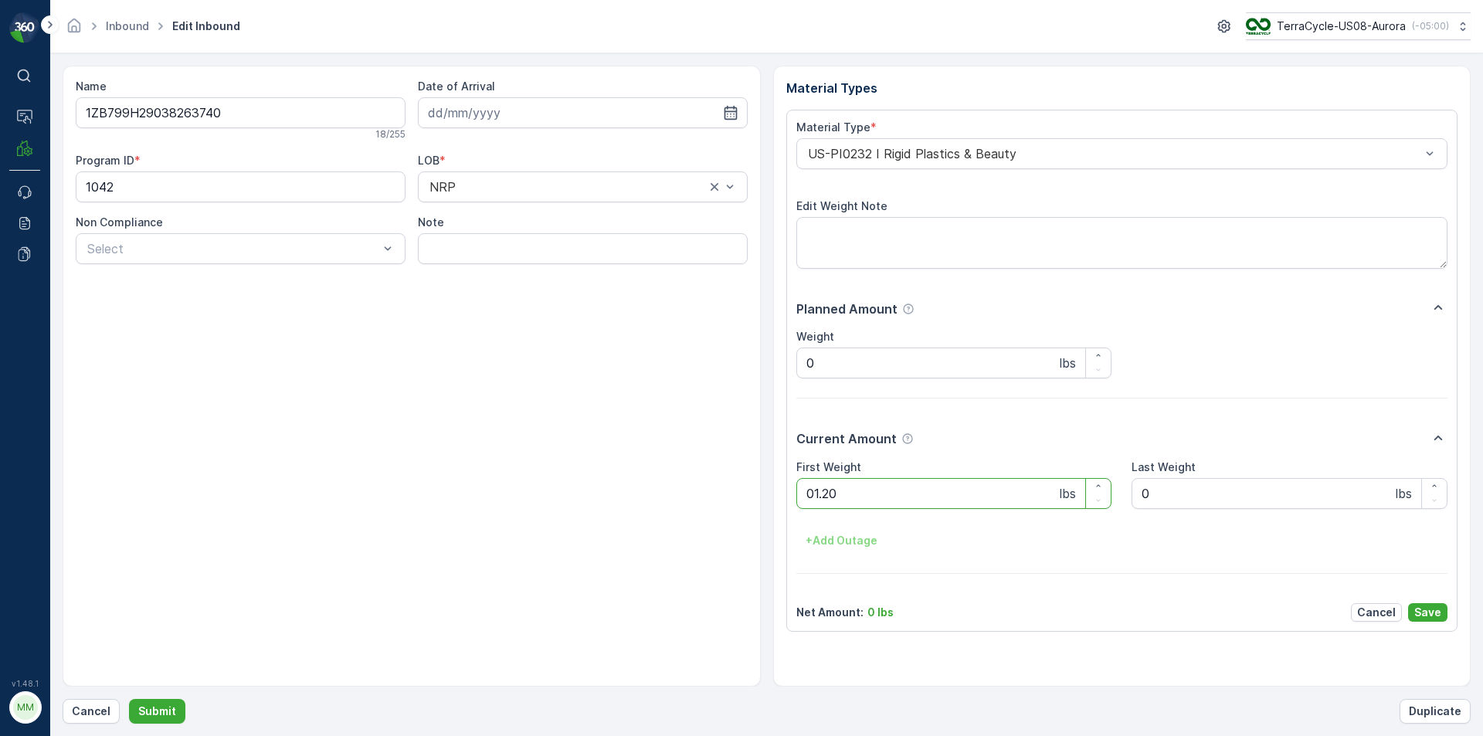
click at [129, 699] on button "Submit" at bounding box center [157, 711] width 56 height 25
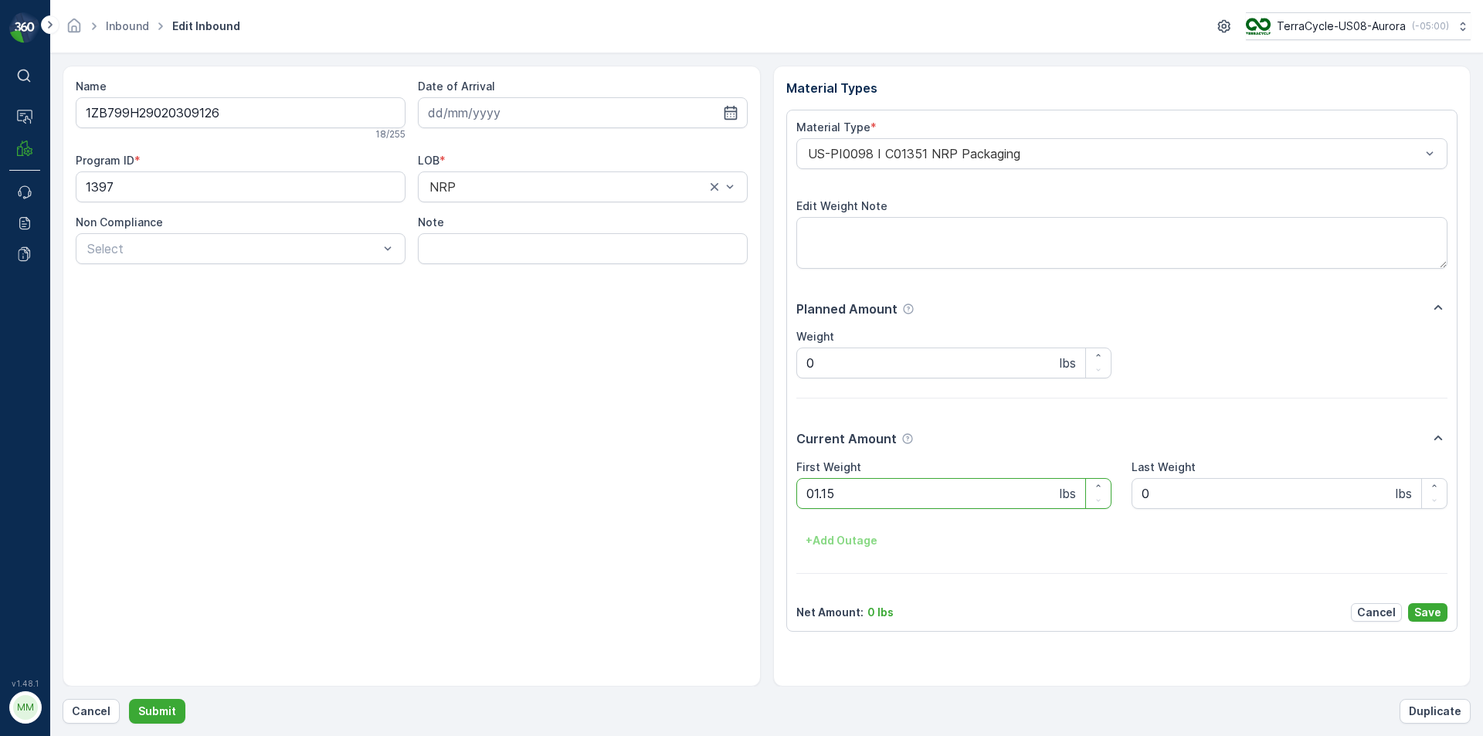
click at [129, 699] on button "Submit" at bounding box center [157, 711] width 56 height 25
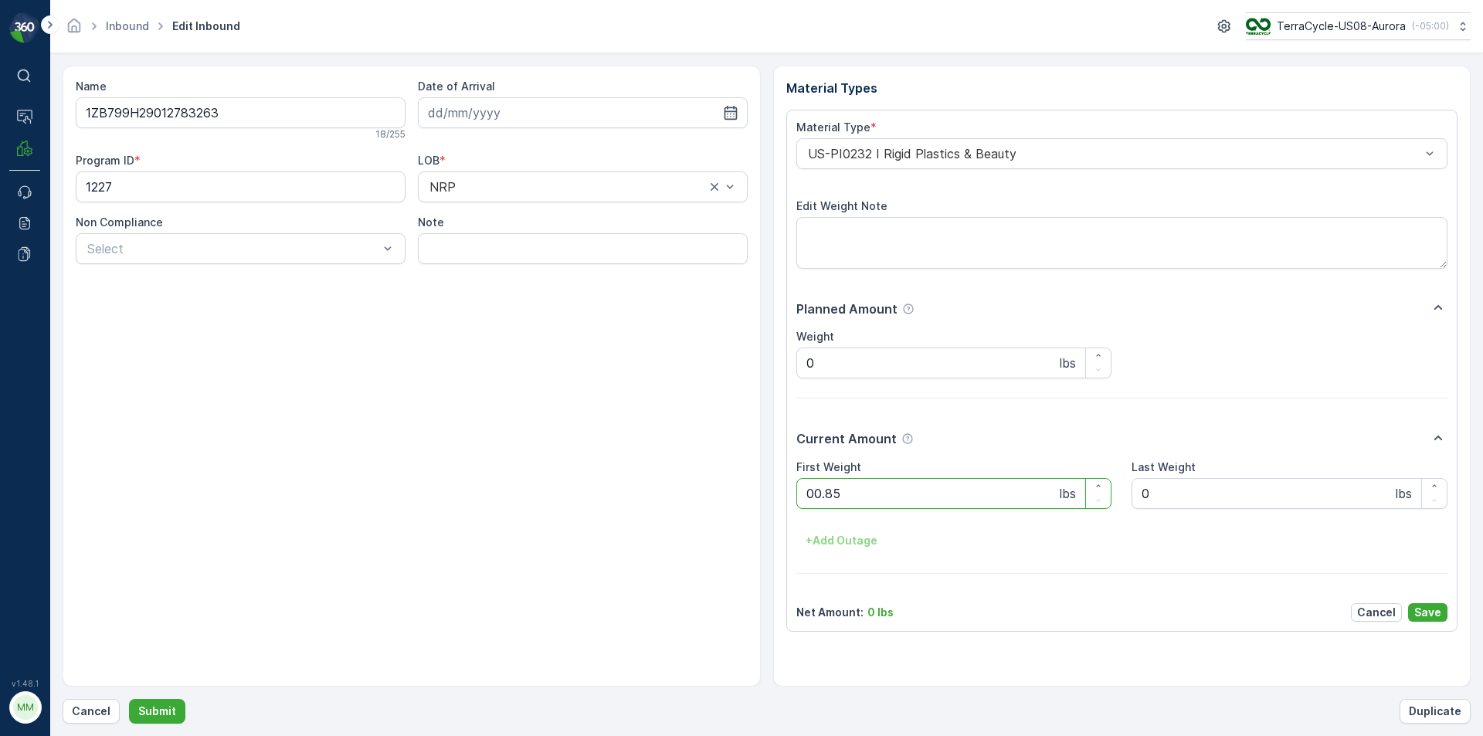
click at [129, 699] on button "Submit" at bounding box center [157, 711] width 56 height 25
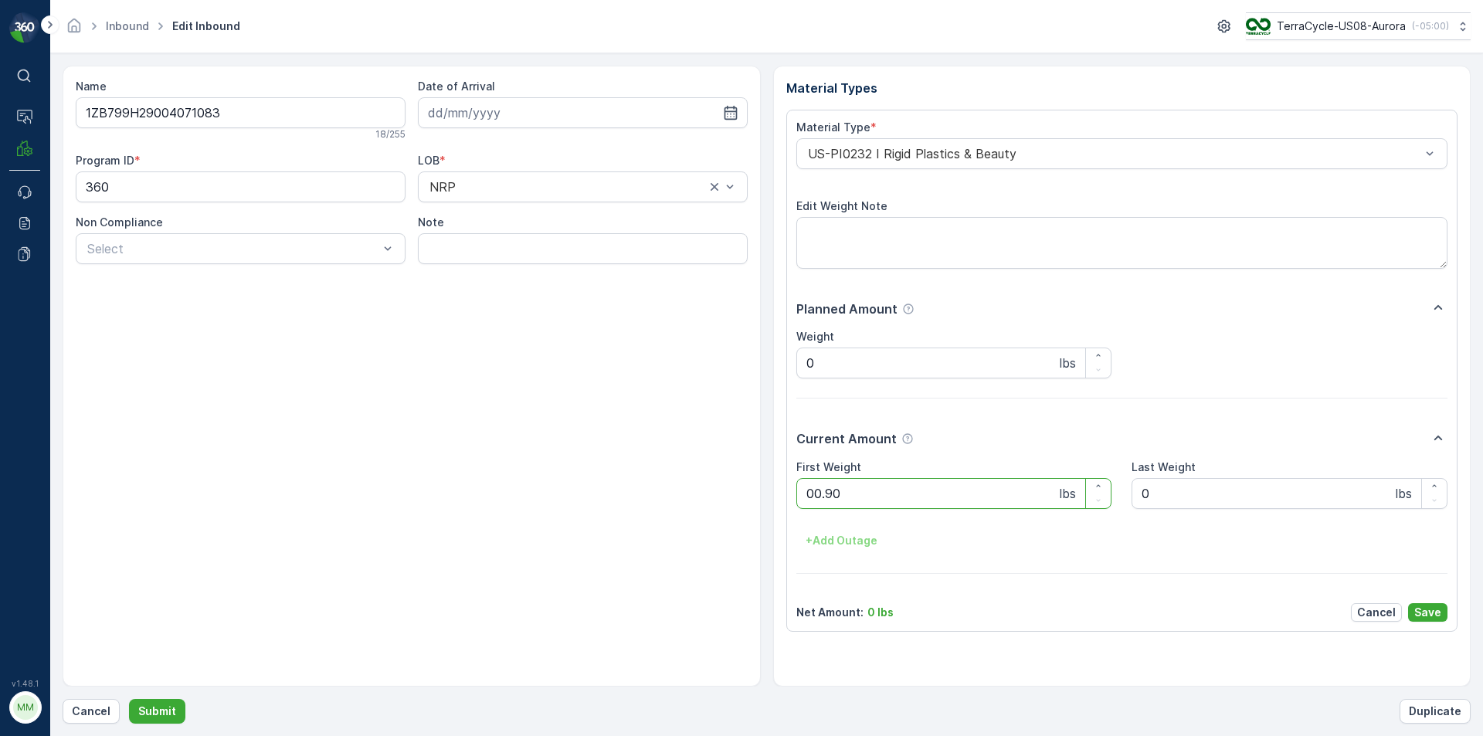
click at [129, 699] on button "Submit" at bounding box center [157, 711] width 56 height 25
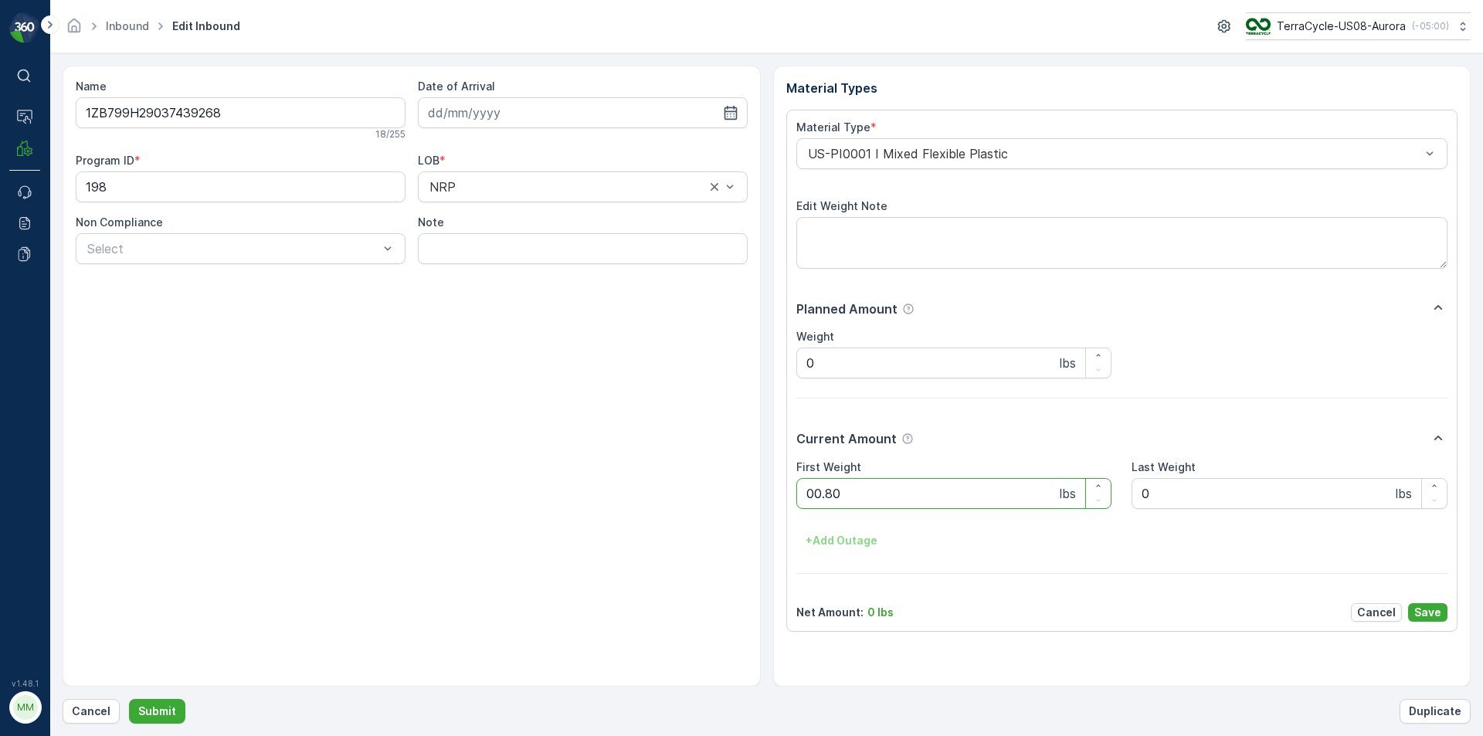
click at [129, 699] on button "Submit" at bounding box center [157, 711] width 56 height 25
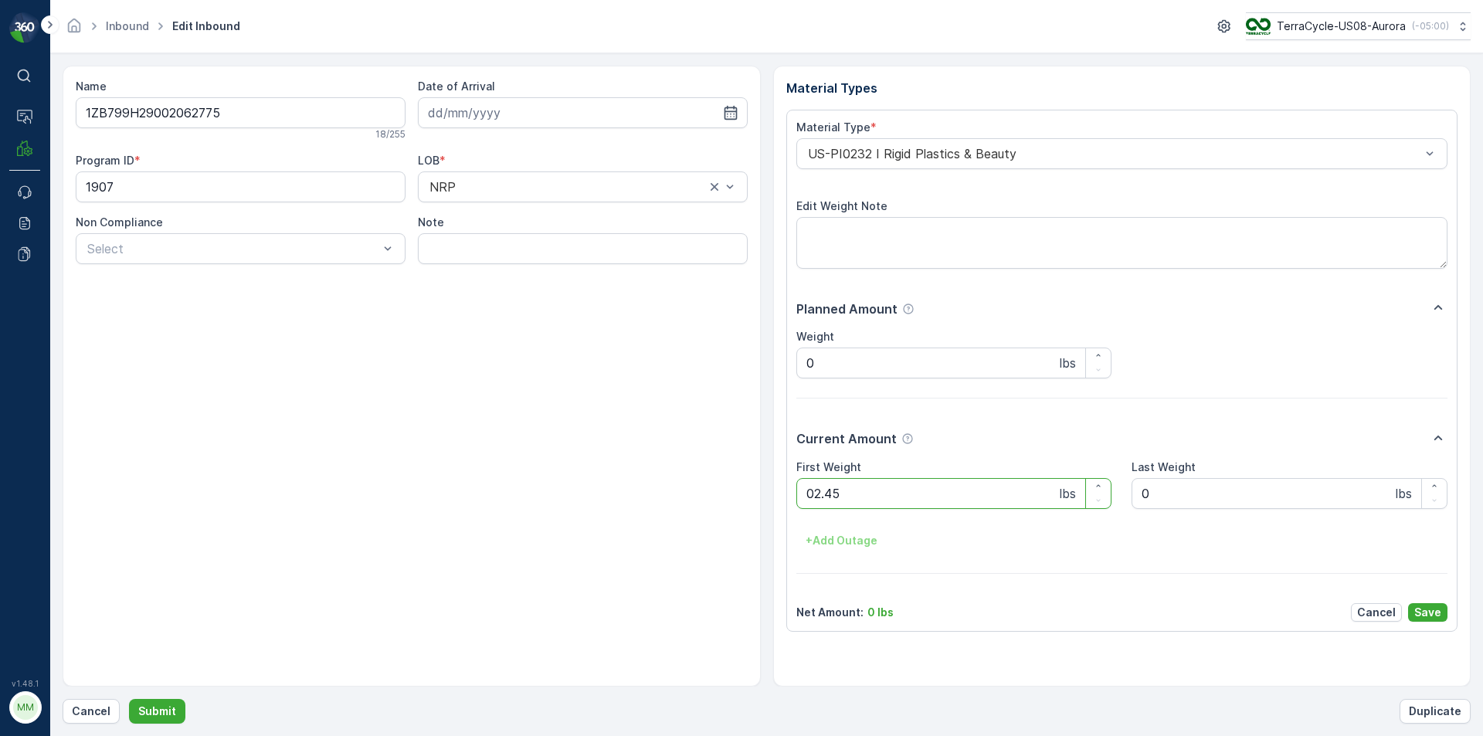
click at [129, 699] on button "Submit" at bounding box center [157, 711] width 56 height 25
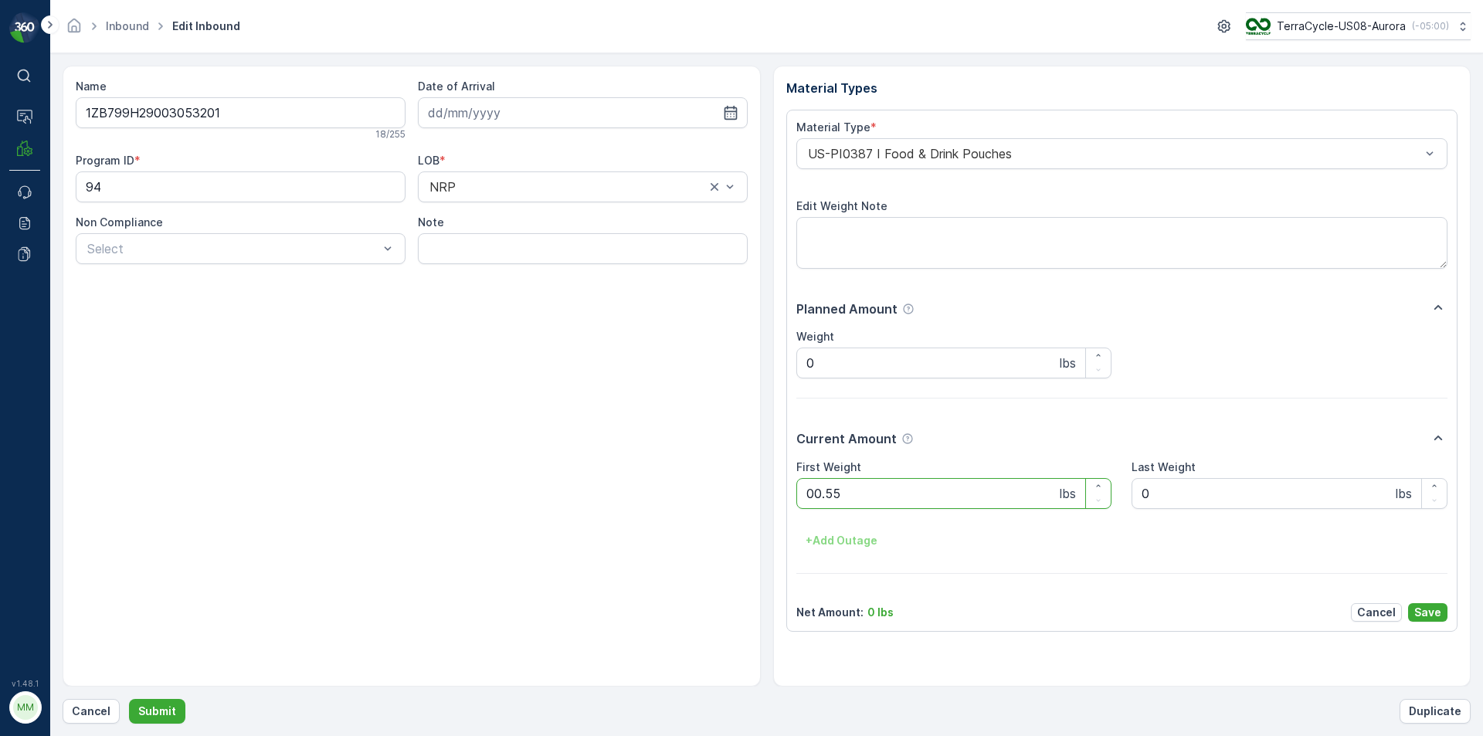
click at [129, 699] on button "Submit" at bounding box center [157, 711] width 56 height 25
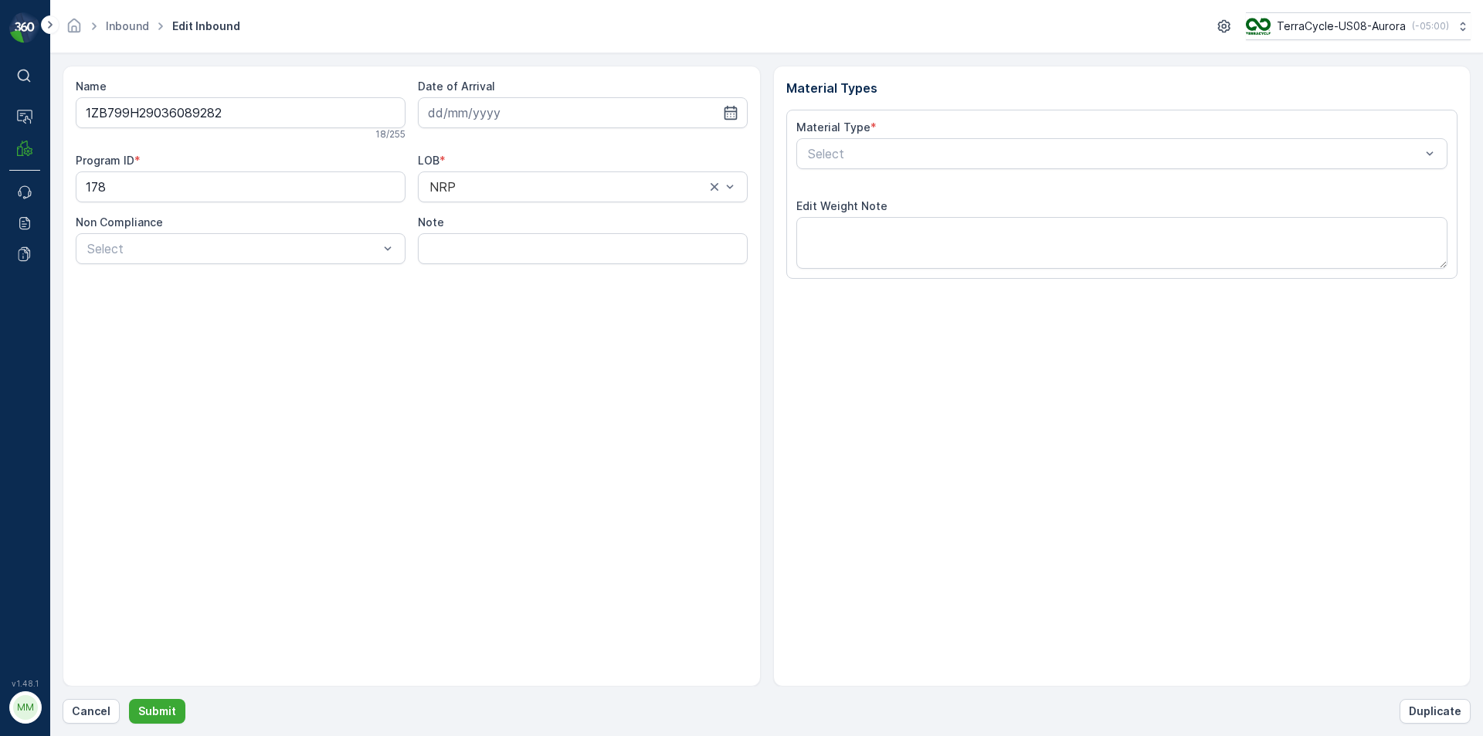
click at [129, 699] on button "Submit" at bounding box center [157, 711] width 56 height 25
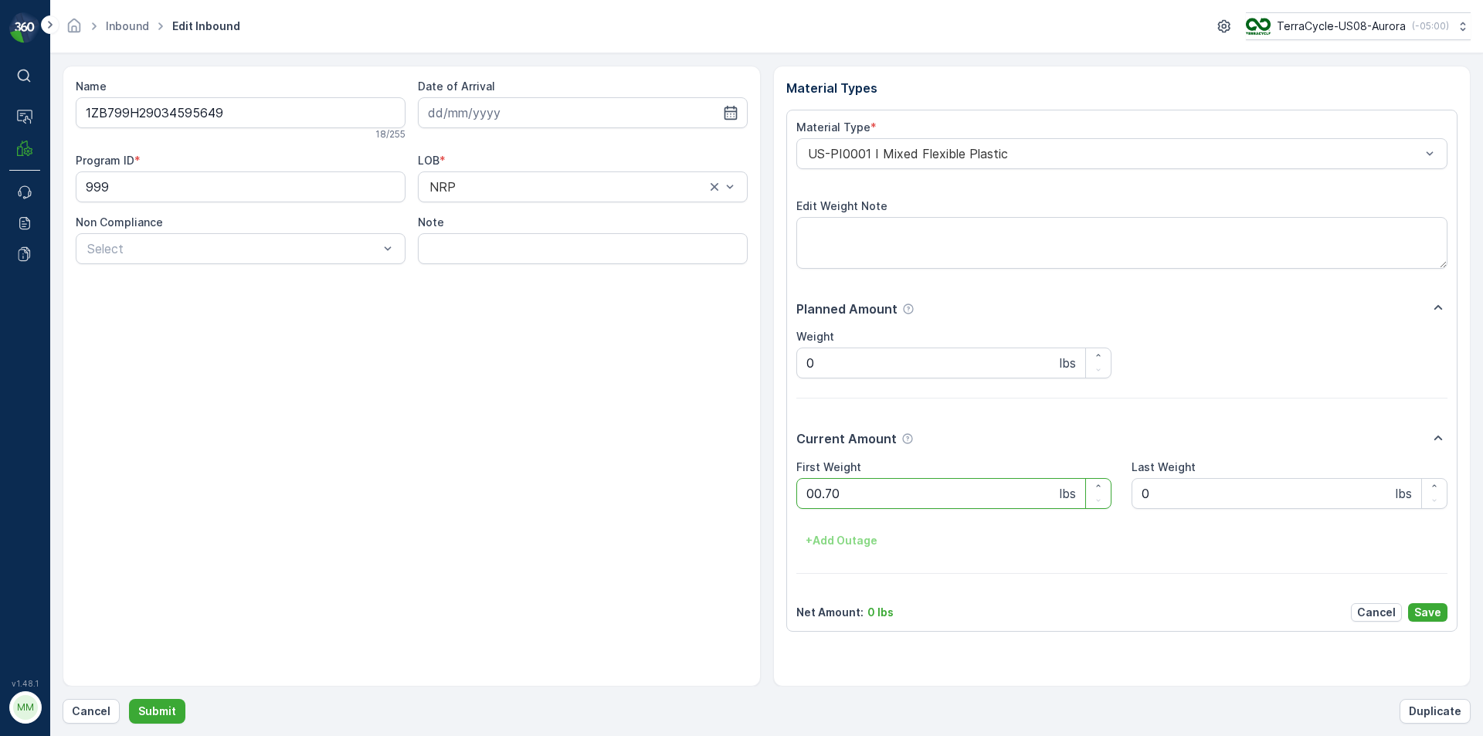
click at [129, 699] on button "Submit" at bounding box center [157, 711] width 56 height 25
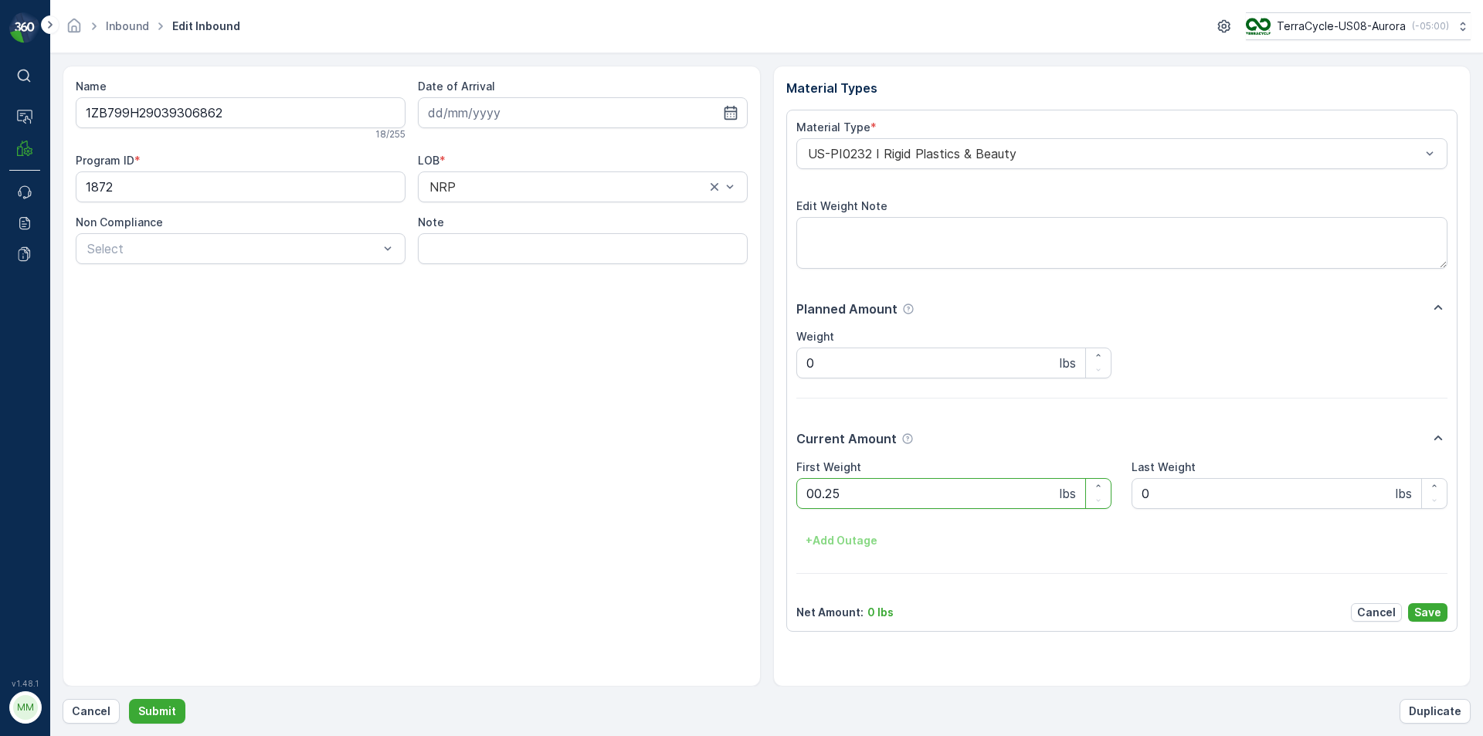
click at [129, 699] on button "Submit" at bounding box center [157, 711] width 56 height 25
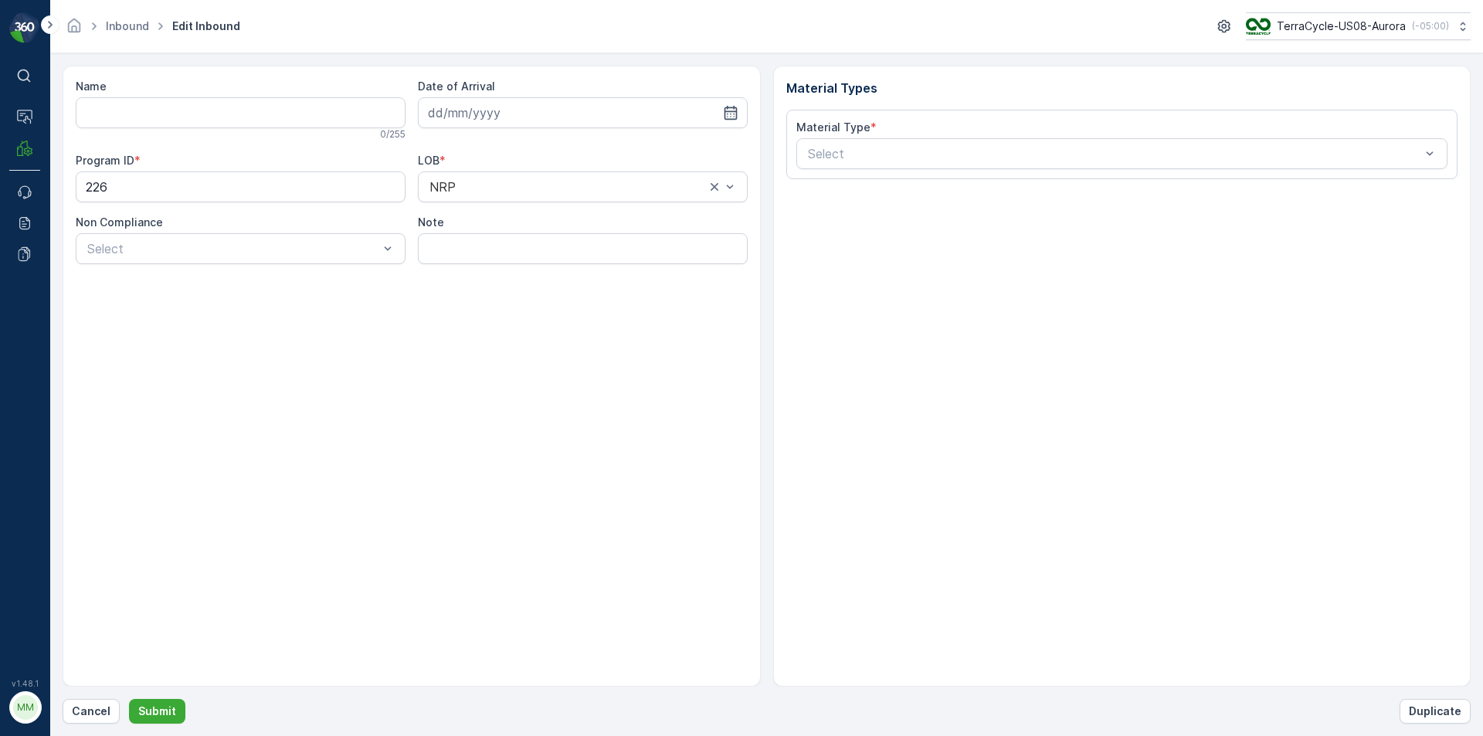
type input "1ZB799H29016069395"
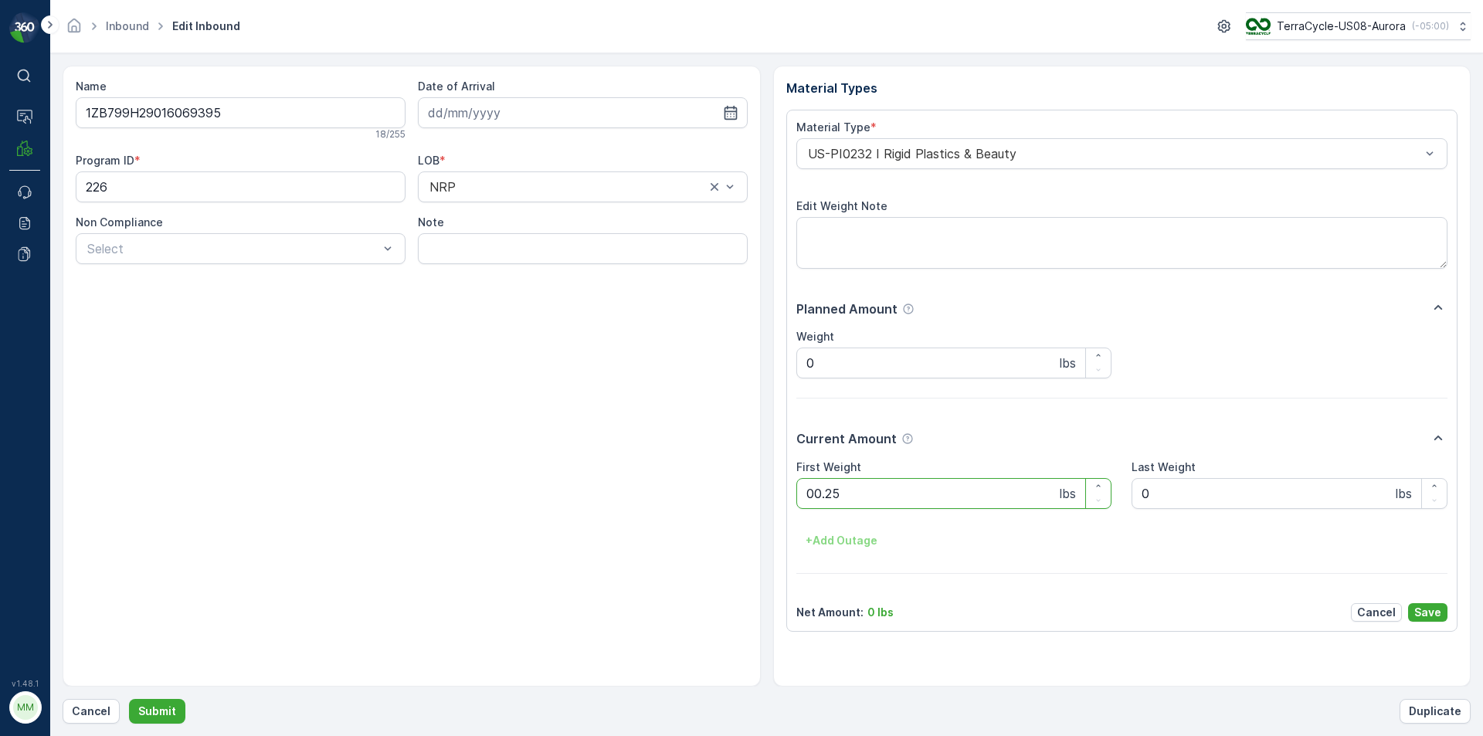
click at [129, 699] on button "Submit" at bounding box center [157, 711] width 56 height 25
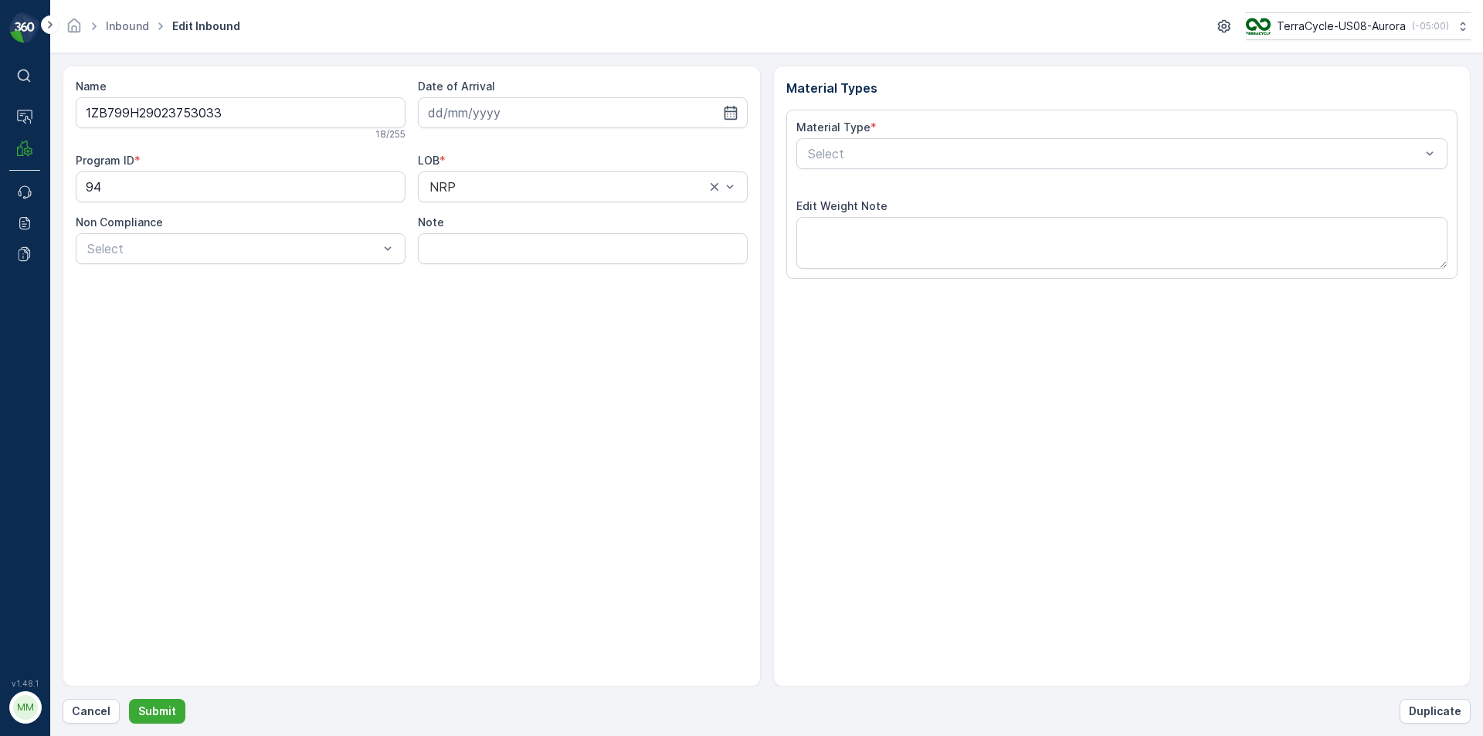
type input "04.08.2025"
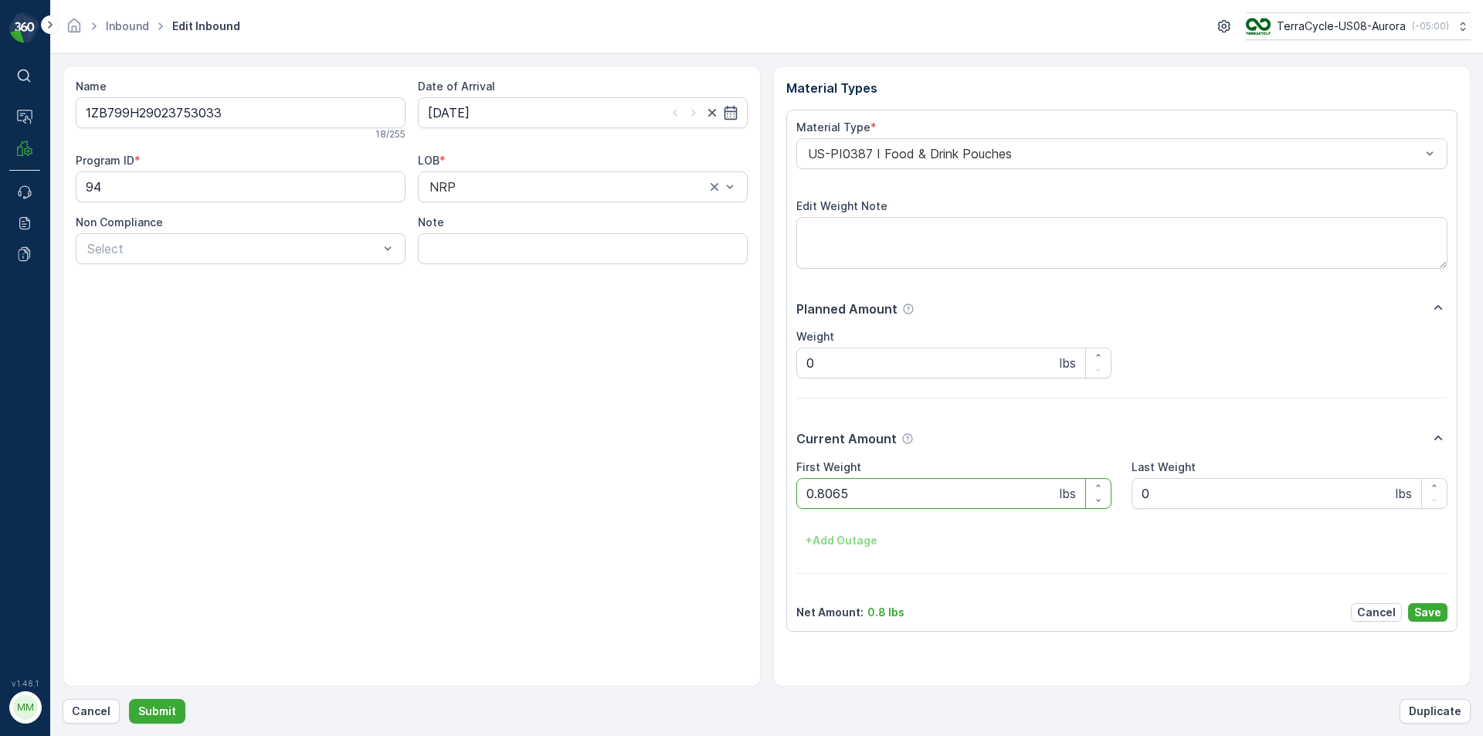
click at [129, 699] on button "Submit" at bounding box center [157, 711] width 56 height 25
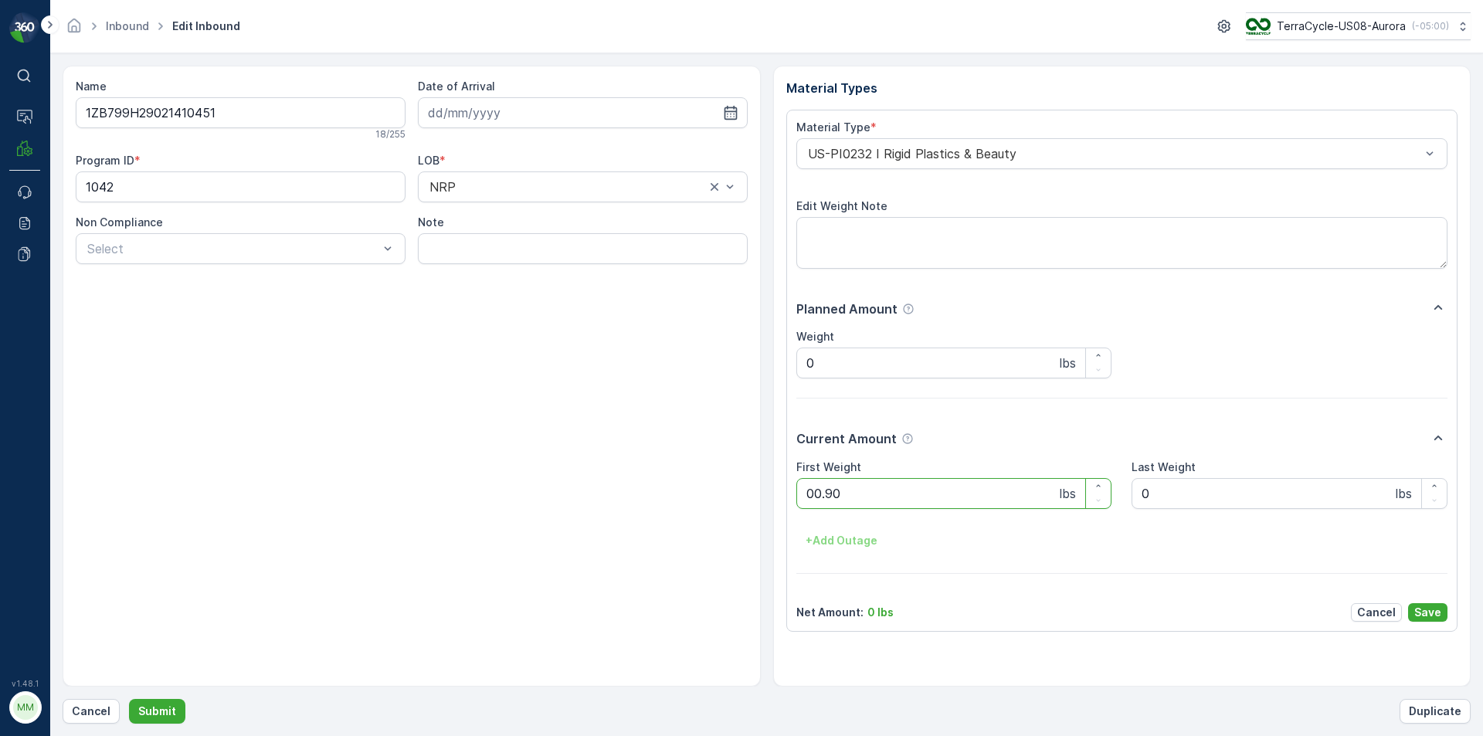
click at [129, 699] on button "Submit" at bounding box center [157, 711] width 56 height 25
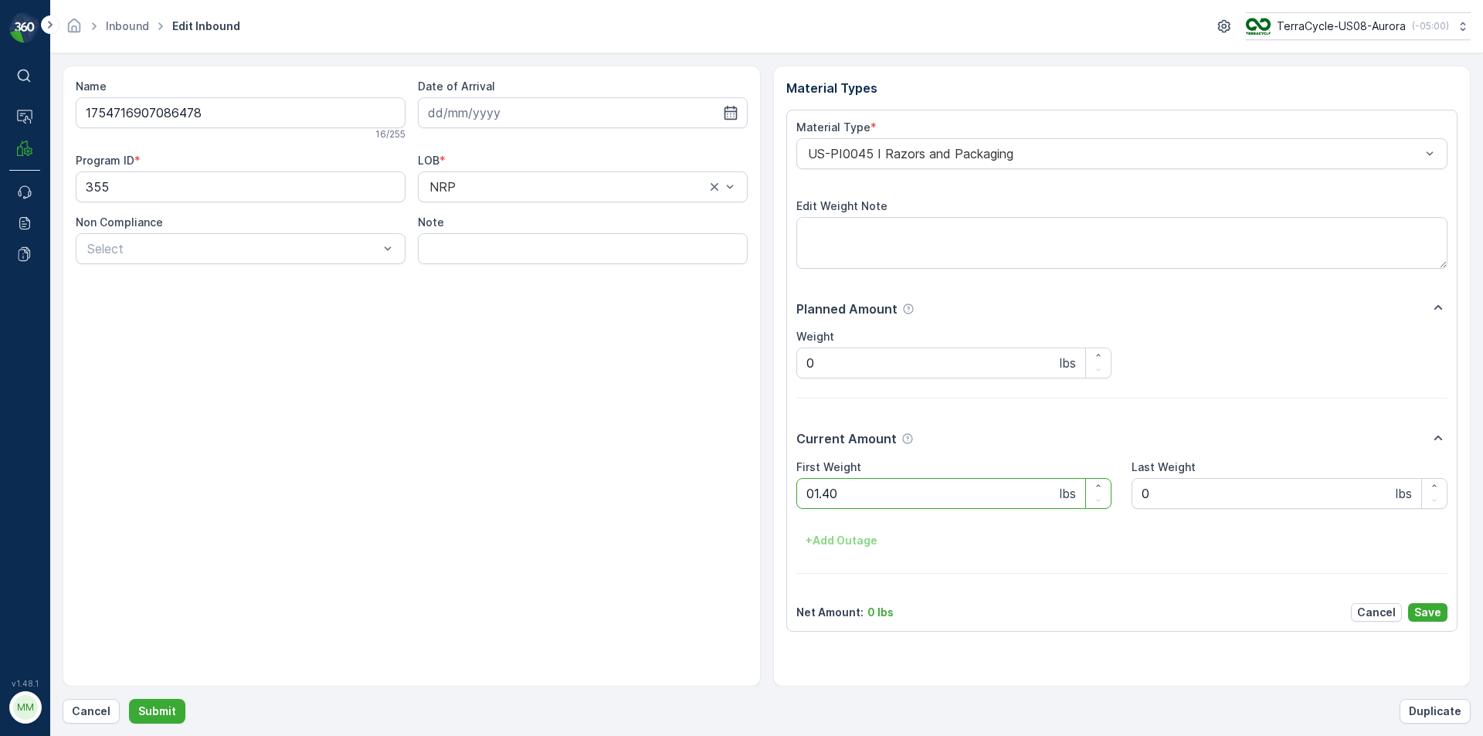
click at [129, 699] on button "Submit" at bounding box center [157, 711] width 56 height 25
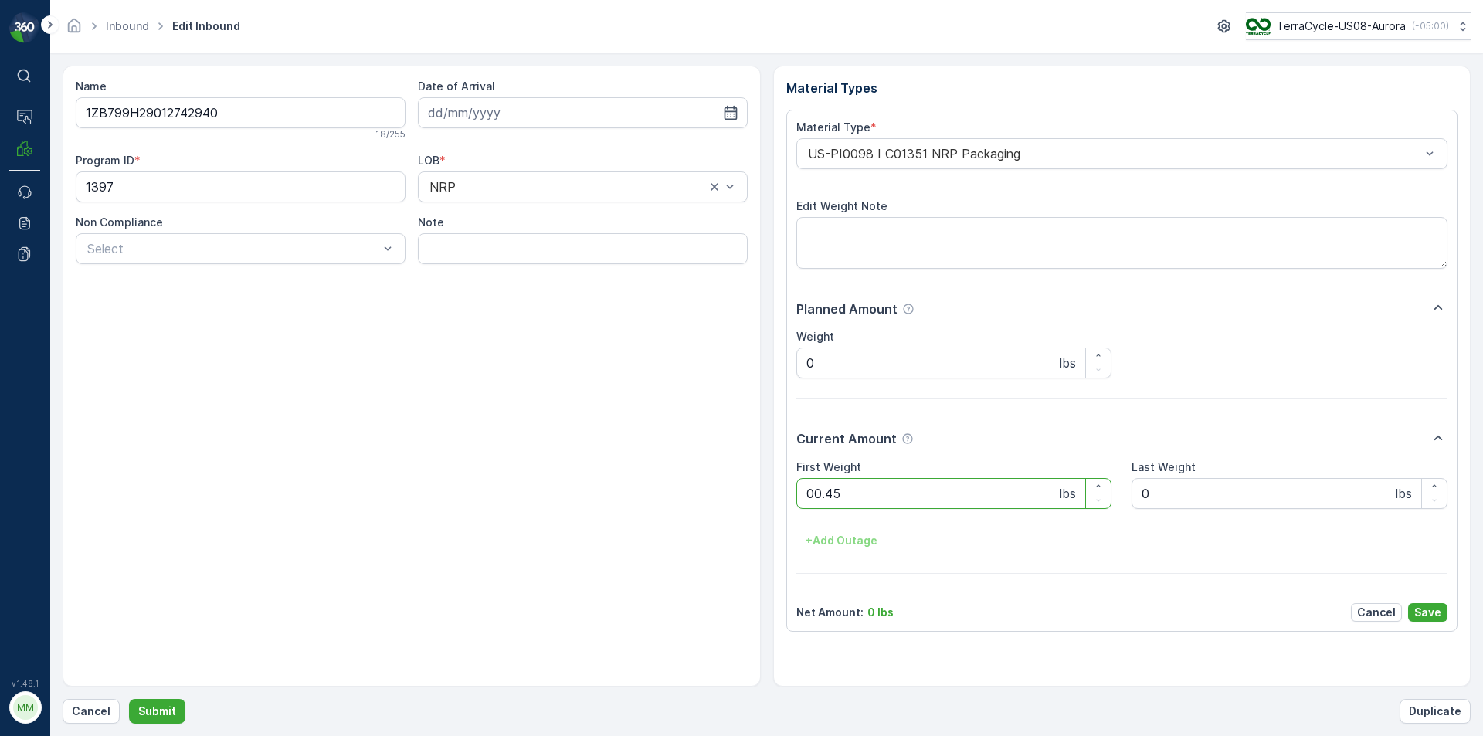
click at [129, 699] on button "Submit" at bounding box center [157, 711] width 56 height 25
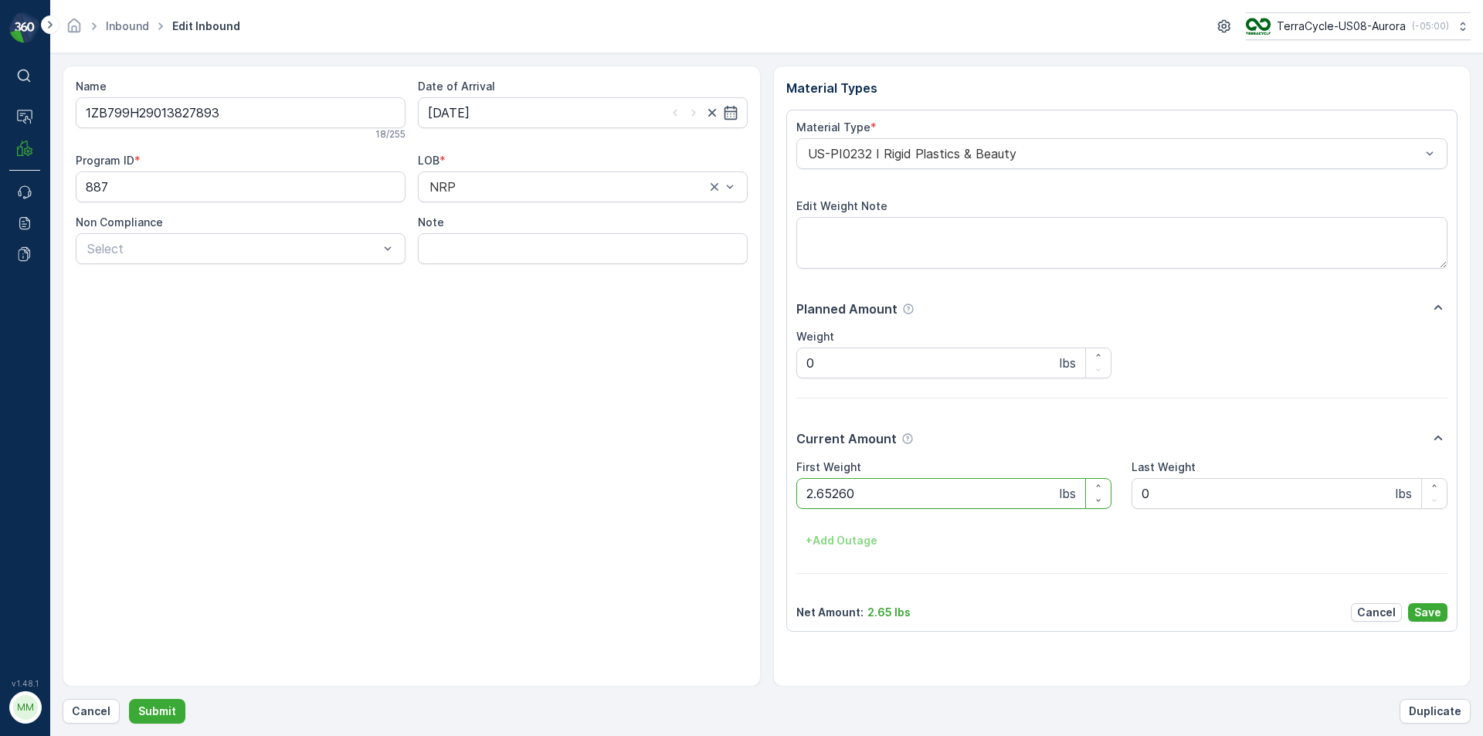
click at [129, 699] on button "Submit" at bounding box center [157, 711] width 56 height 25
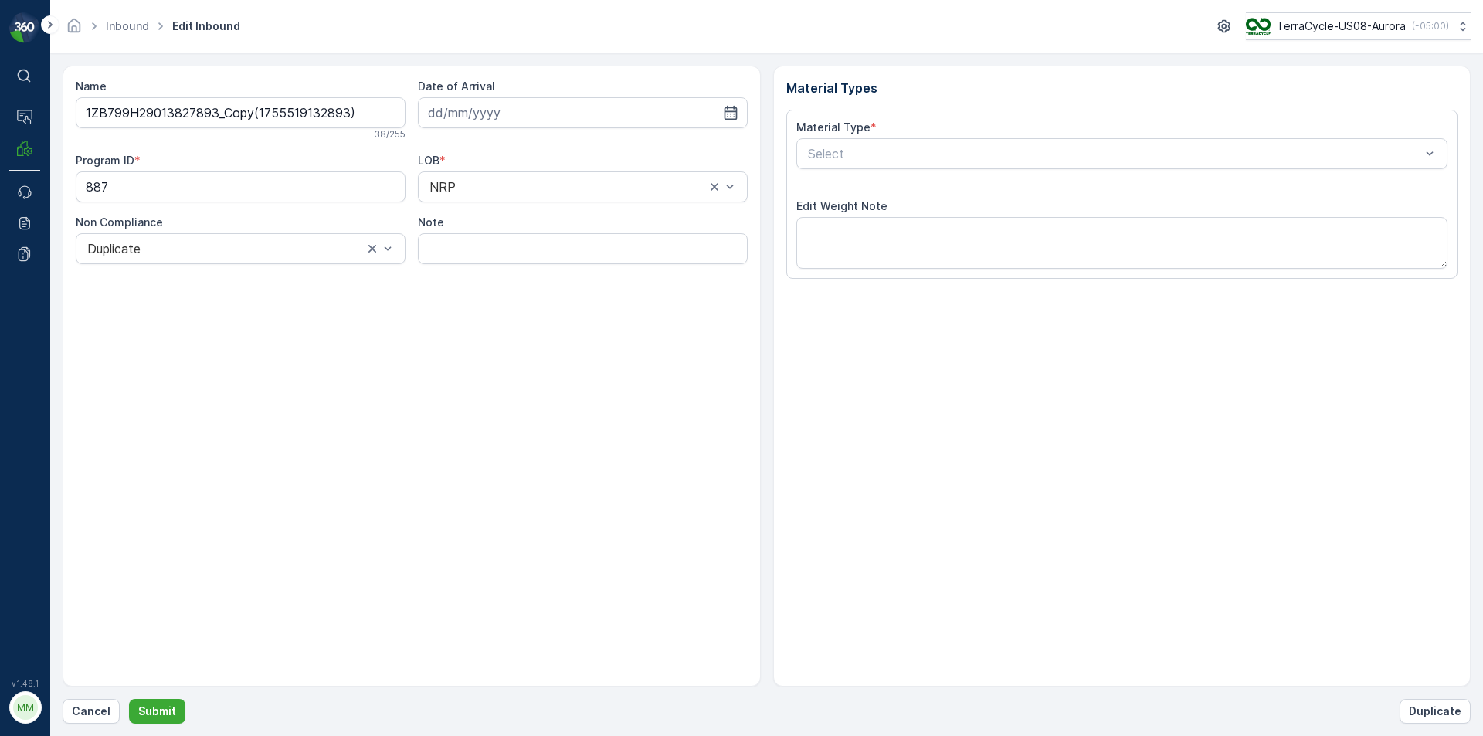
type input "[DATE]"
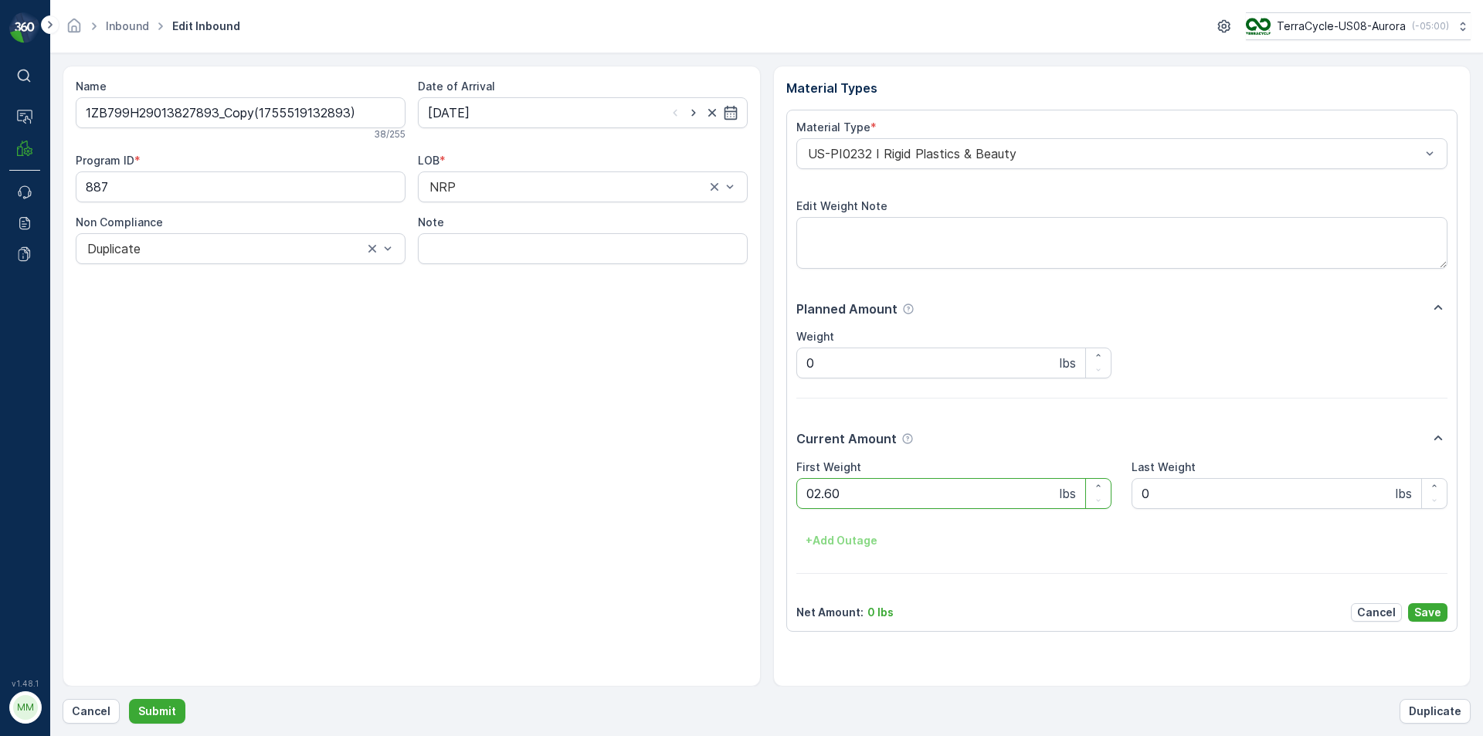
click at [129, 699] on button "Submit" at bounding box center [157, 711] width 56 height 25
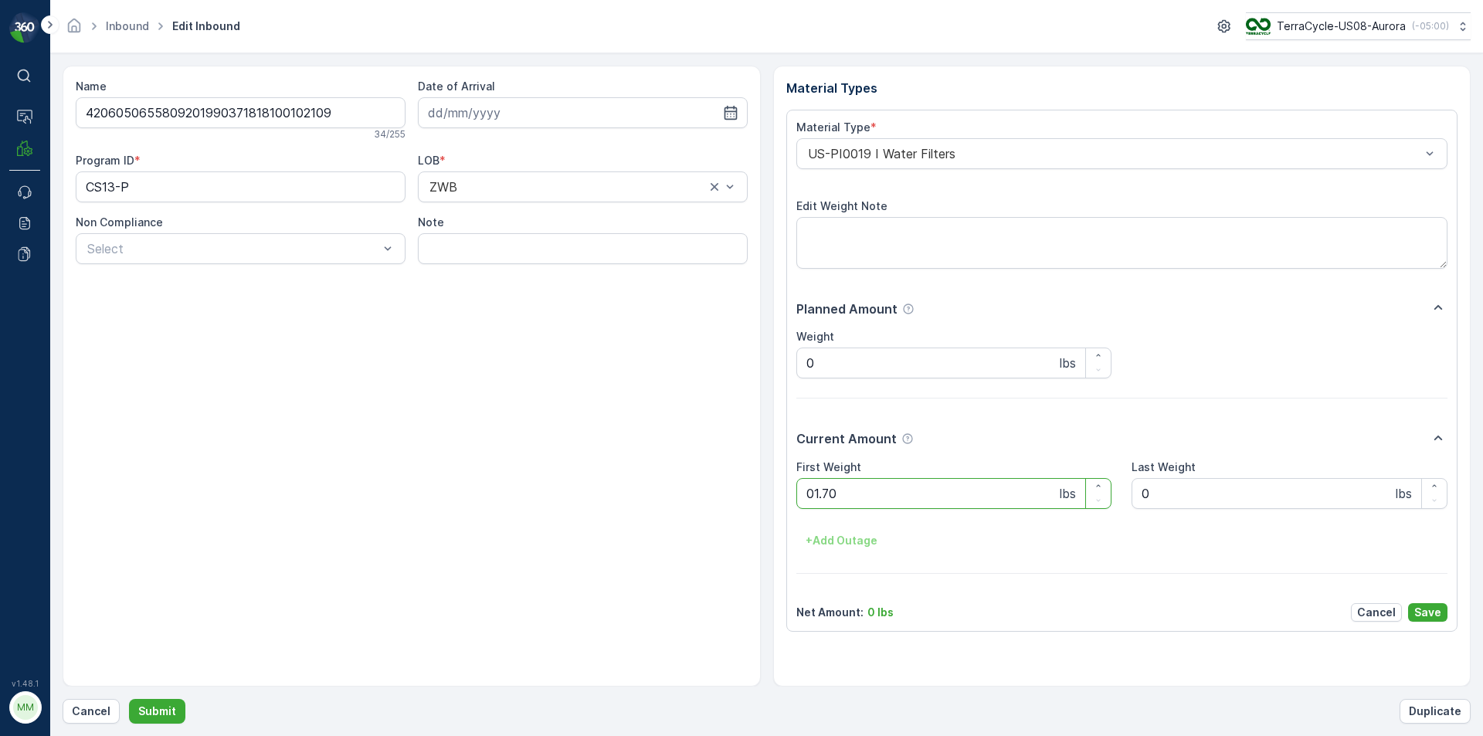
click at [129, 699] on button "Submit" at bounding box center [157, 711] width 56 height 25
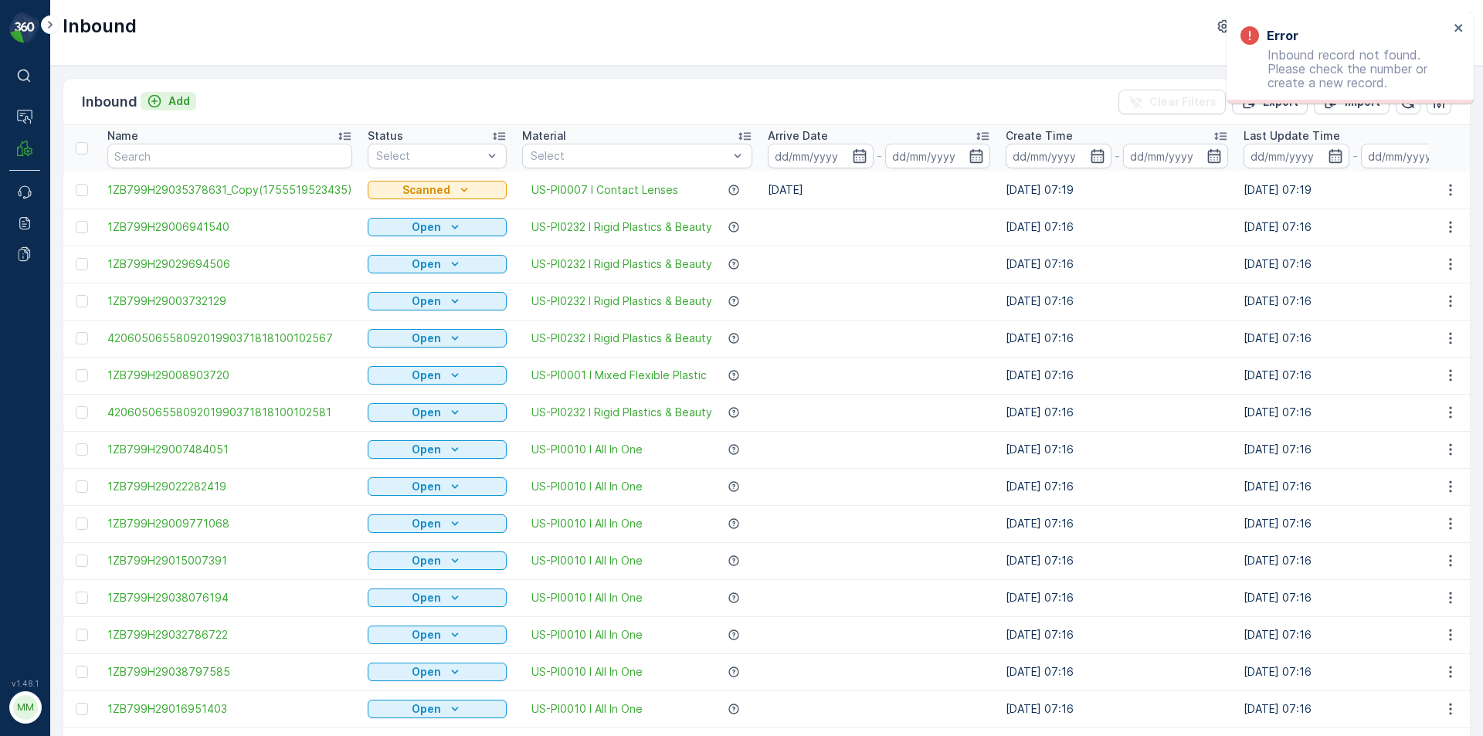
click at [178, 101] on p "Add" at bounding box center [179, 100] width 22 height 15
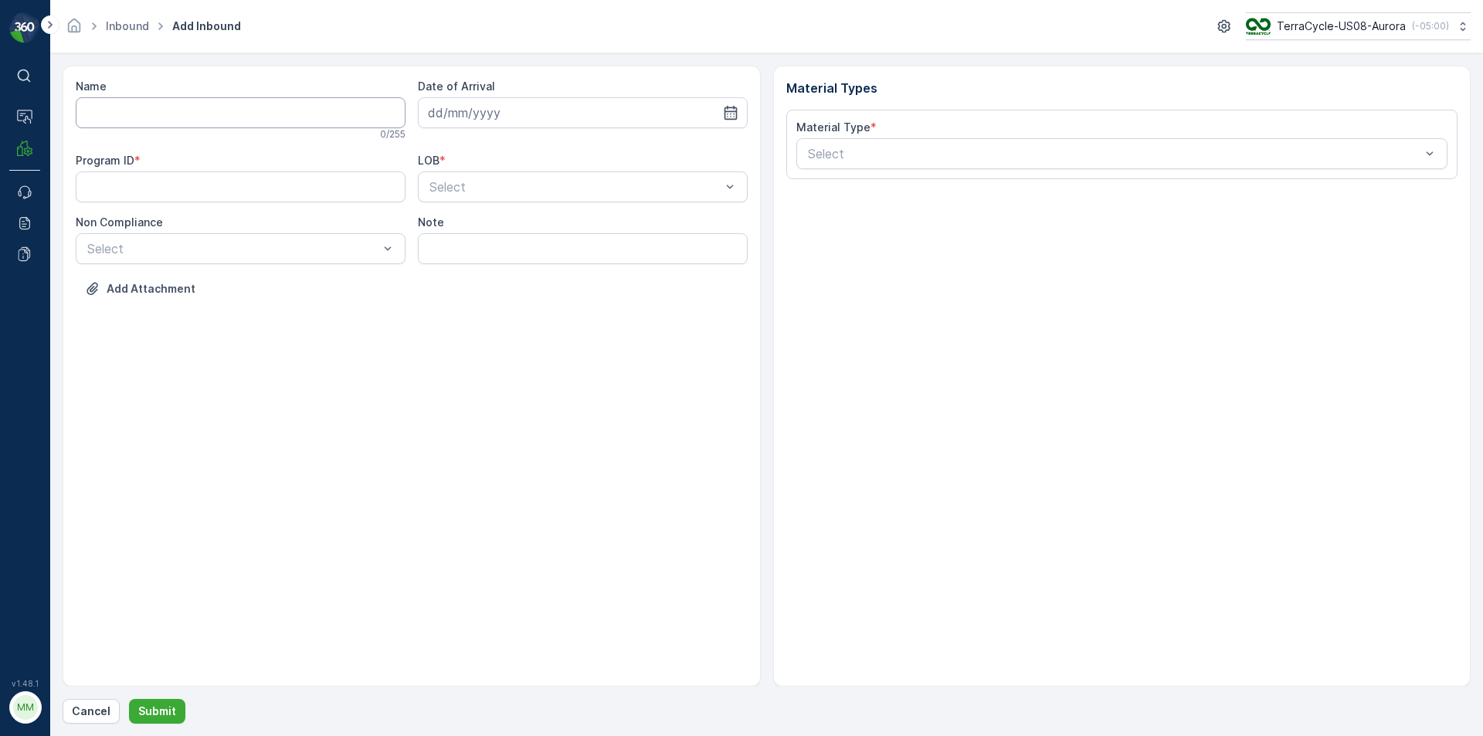
click at [178, 106] on input "Name" at bounding box center [241, 112] width 330 height 31
type input "9622001900004733273400458702960855"
click at [129, 699] on button "Submit" at bounding box center [157, 711] width 56 height 25
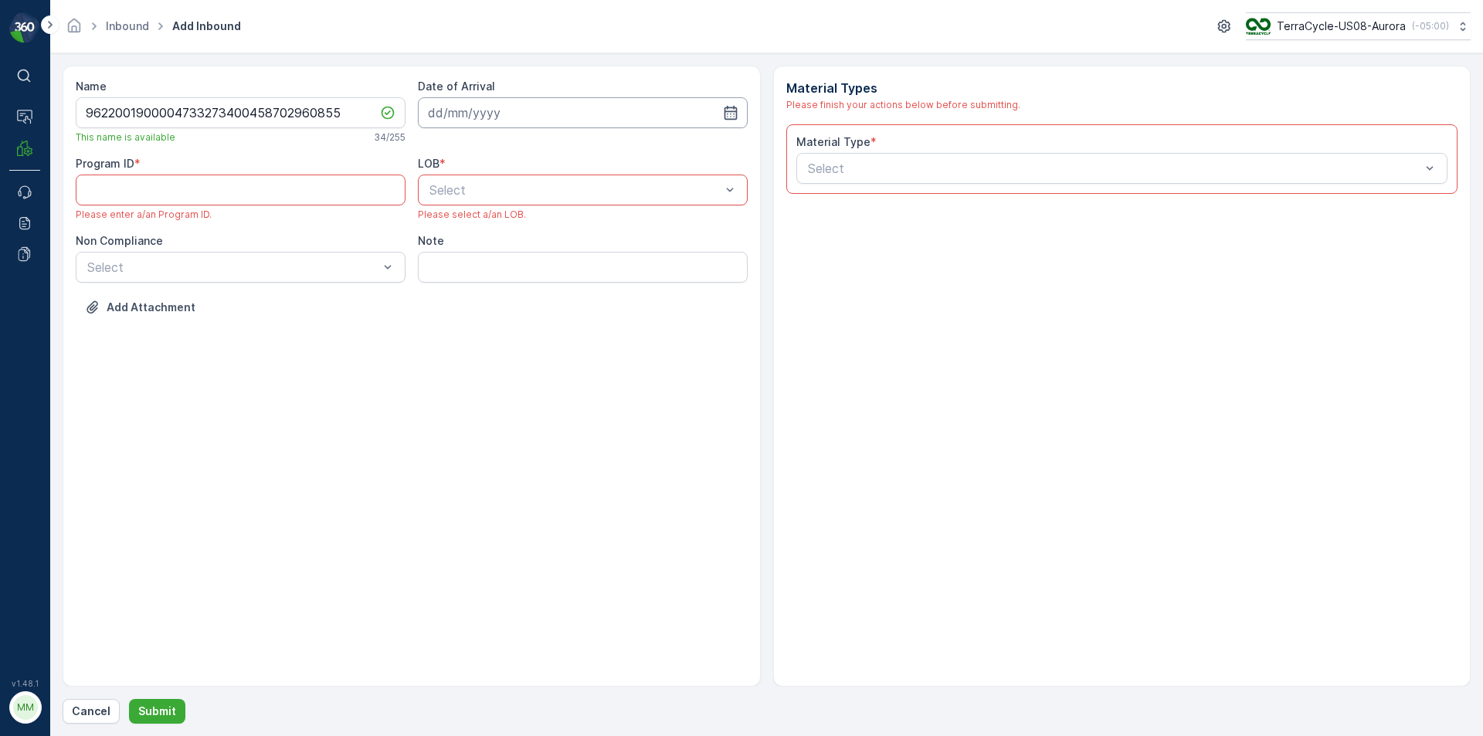
click at [528, 115] on input at bounding box center [583, 112] width 330 height 31
click at [472, 303] on div "18" at bounding box center [472, 303] width 25 height 25
type input "[DATE]"
click at [483, 194] on div at bounding box center [575, 190] width 294 height 14
click at [458, 227] on div "NRP" at bounding box center [582, 228] width 311 height 14
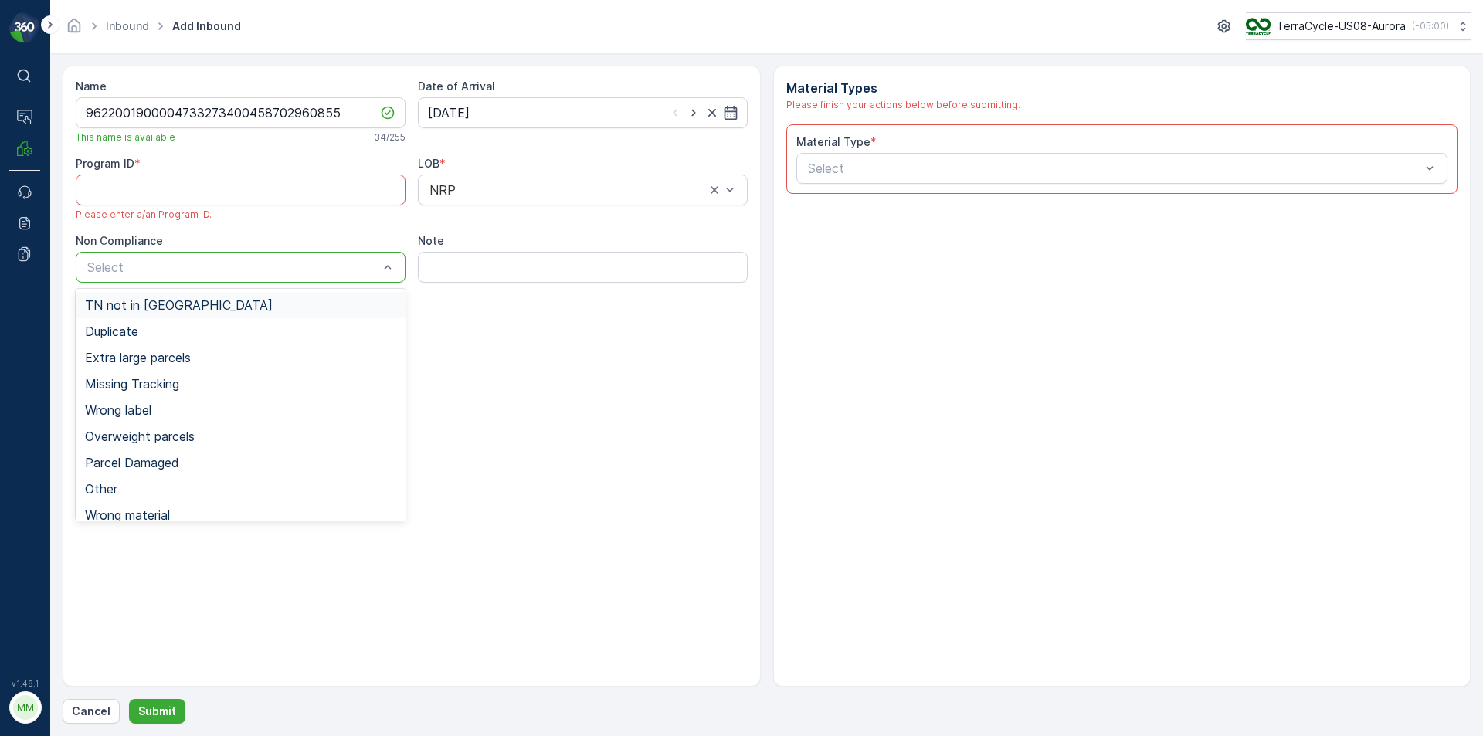
click at [331, 309] on div "TN not in [GEOGRAPHIC_DATA]" at bounding box center [240, 305] width 311 height 14
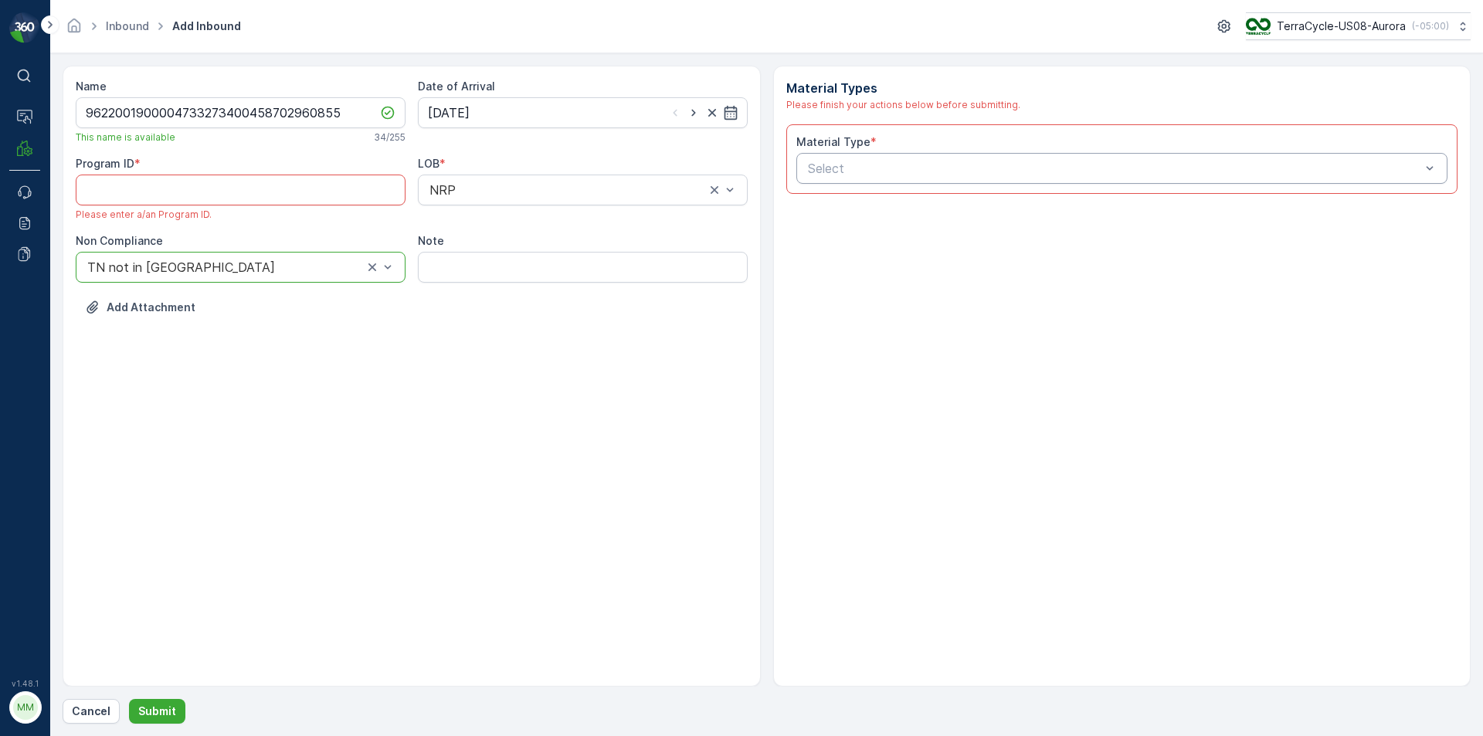
click at [831, 172] on div at bounding box center [1114, 168] width 616 height 14
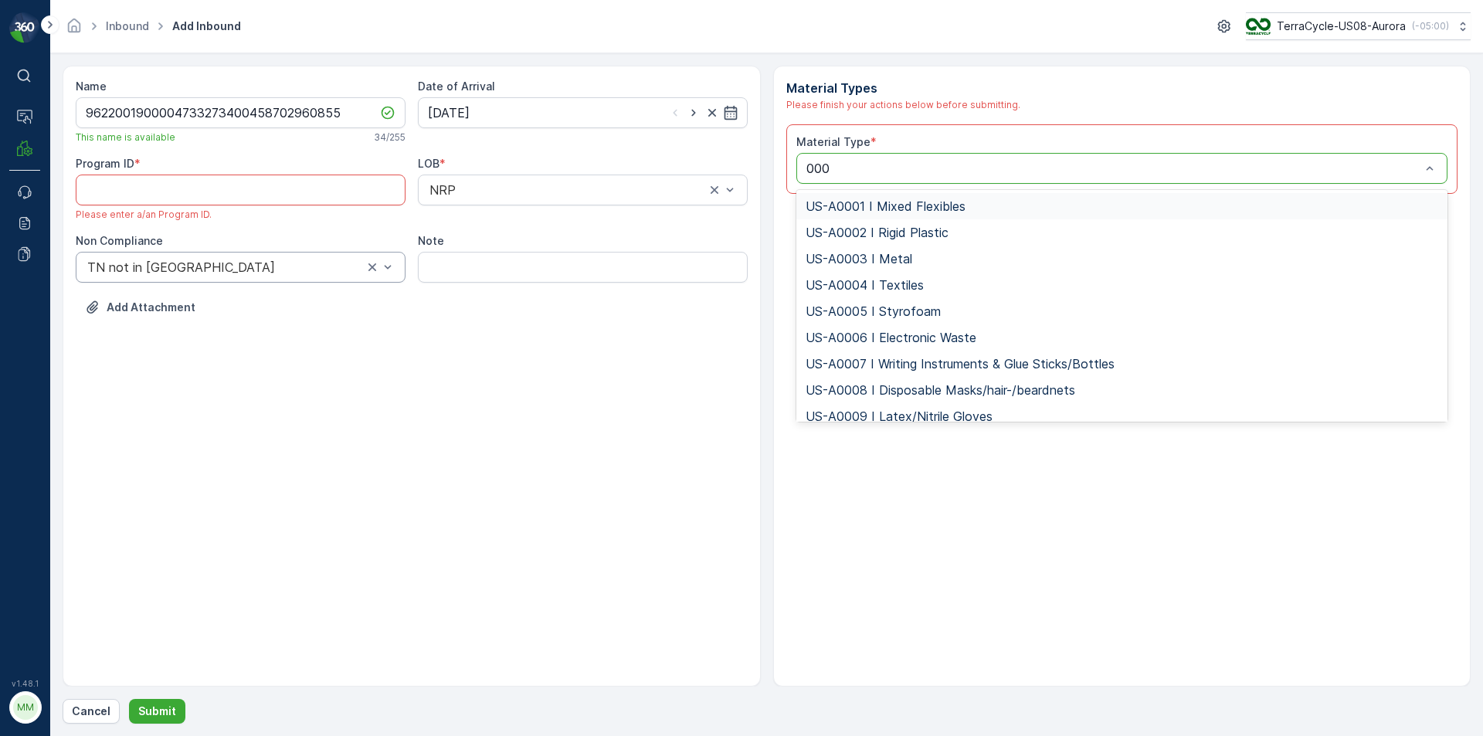
type input "0006"
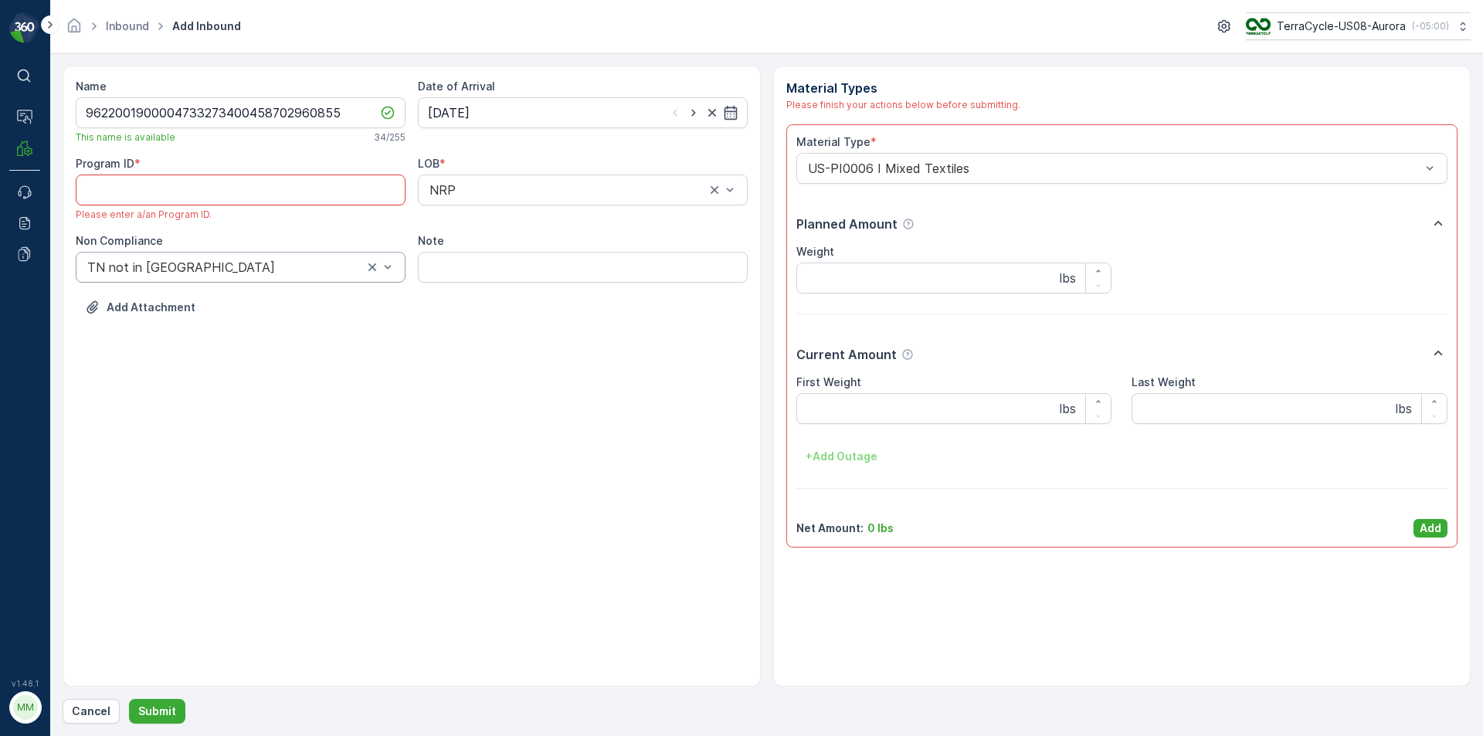
paste ID "2068"
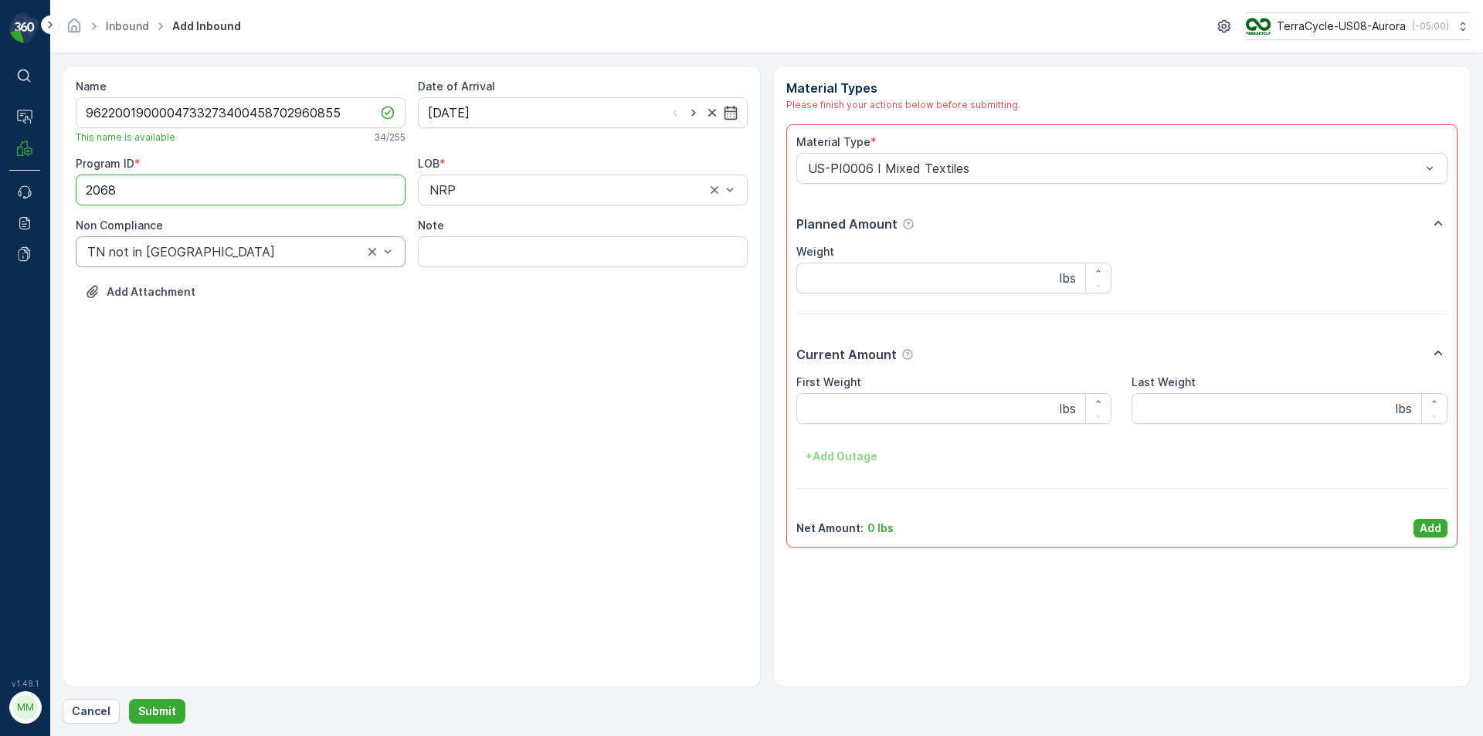
click at [368, 453] on div "Name 9622001900004733273400458702960855 This name is available 34 / 255 Date of…" at bounding box center [412, 376] width 698 height 621
click at [1439, 528] on p "Add" at bounding box center [1431, 528] width 22 height 15
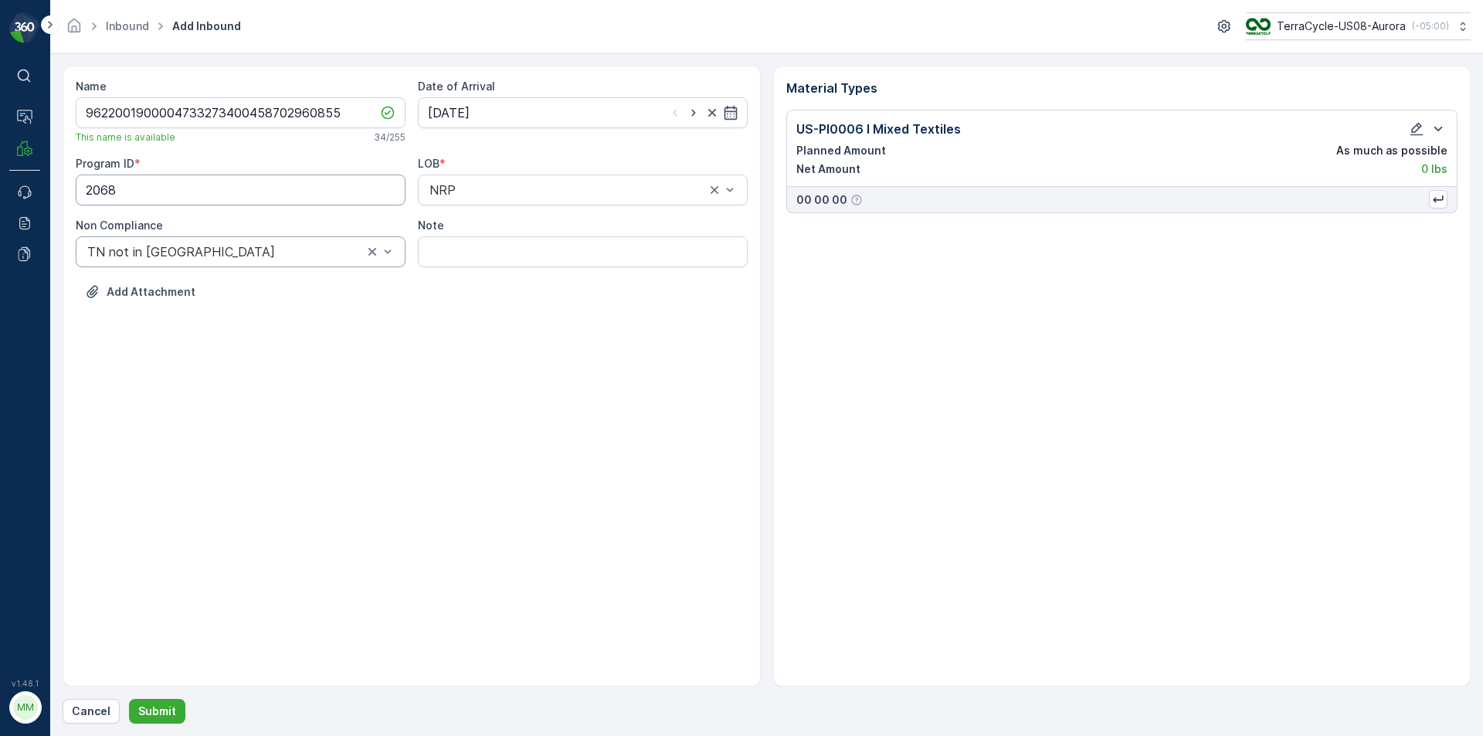
click at [168, 186] on ID "2068" at bounding box center [241, 190] width 330 height 31
paste ID "CS104"
type ID "CS104"
click at [524, 192] on div at bounding box center [567, 190] width 279 height 14
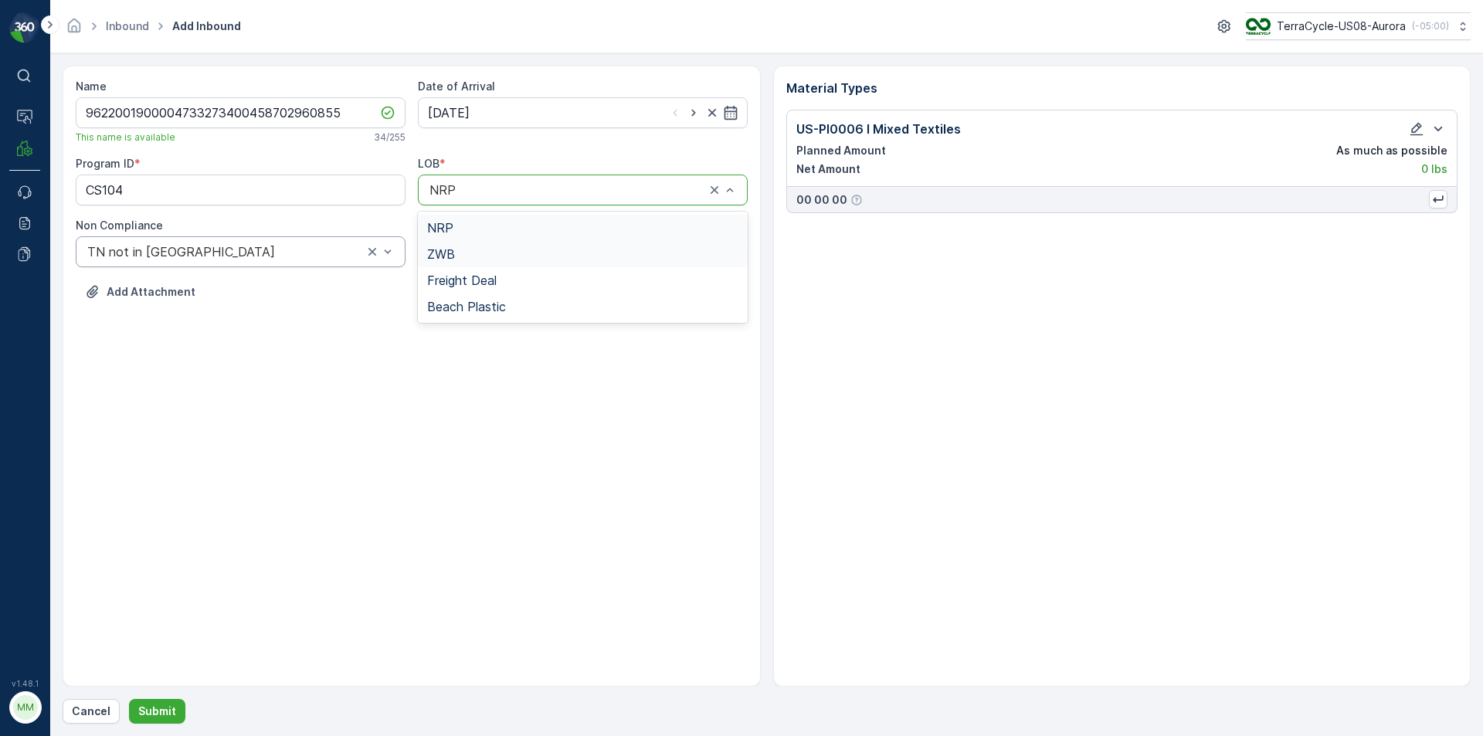
click at [481, 254] on div "ZWB" at bounding box center [582, 254] width 311 height 14
click at [534, 470] on div "Name 9622001900004733273400458702960855 This name is available 34 / 255 Date of…" at bounding box center [412, 376] width 698 height 621
click at [162, 711] on p "Submit" at bounding box center [157, 711] width 38 height 15
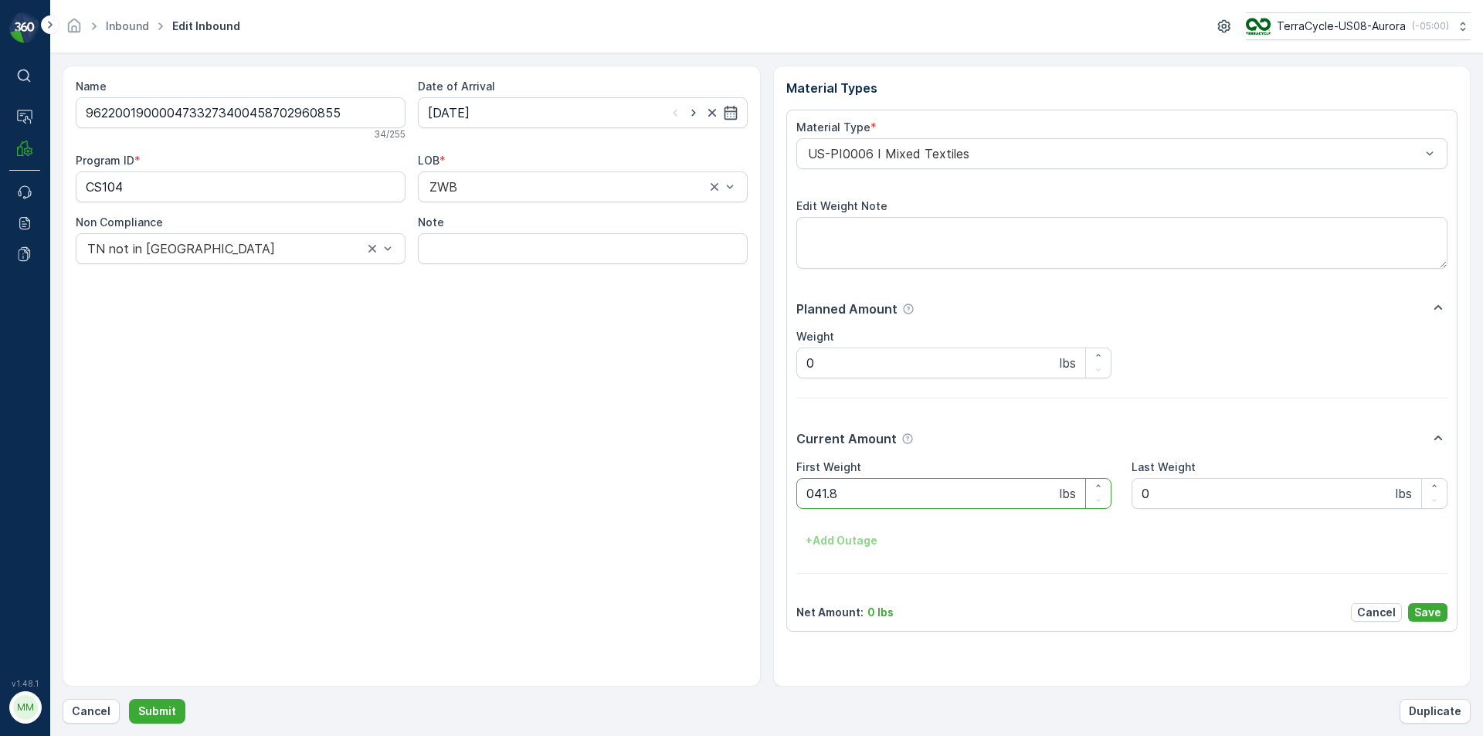
click at [129, 699] on button "Submit" at bounding box center [157, 711] width 56 height 25
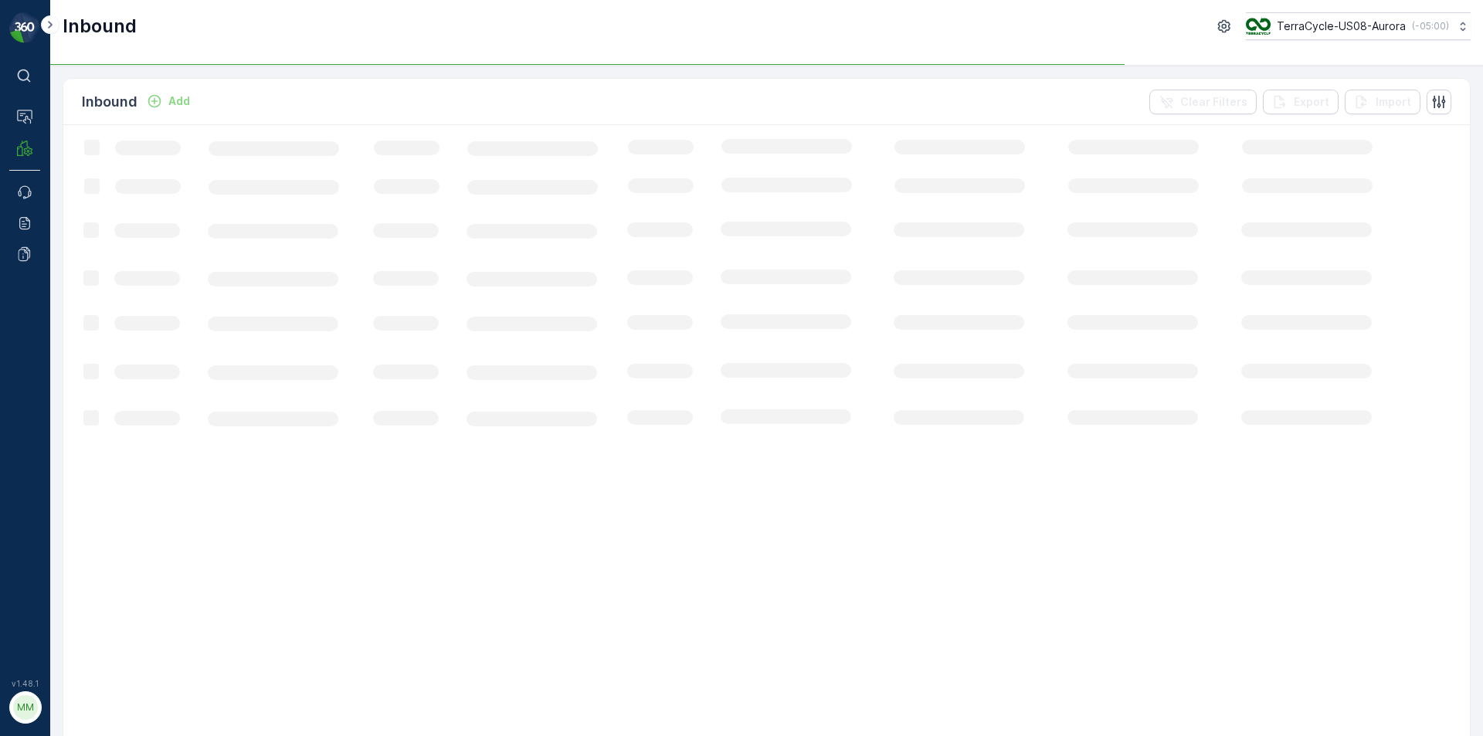
click at [172, 101] on p "Add" at bounding box center [179, 100] width 22 height 15
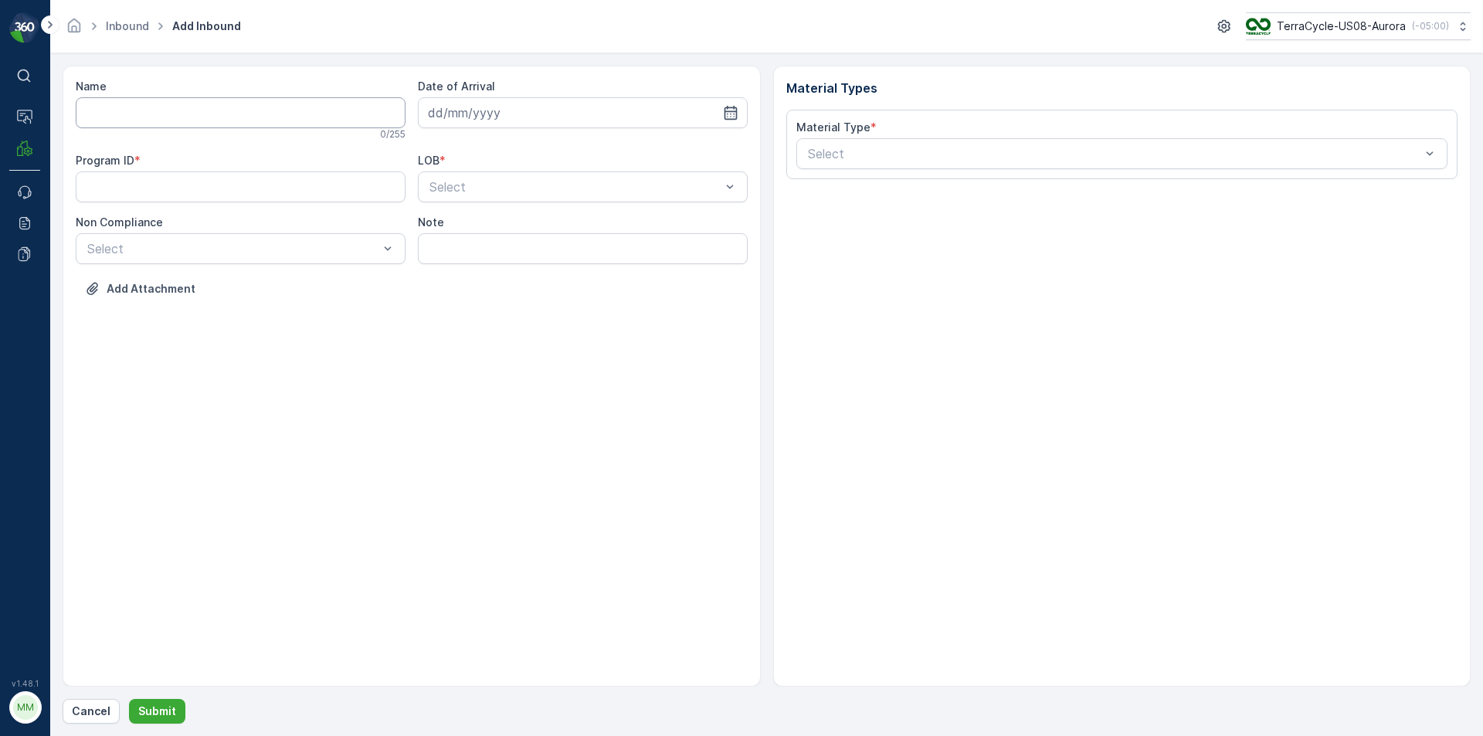
click at [172, 113] on input "Name" at bounding box center [241, 112] width 330 height 31
type input "9622001900004733273400458702960903"
click at [129, 699] on button "Submit" at bounding box center [157, 711] width 56 height 25
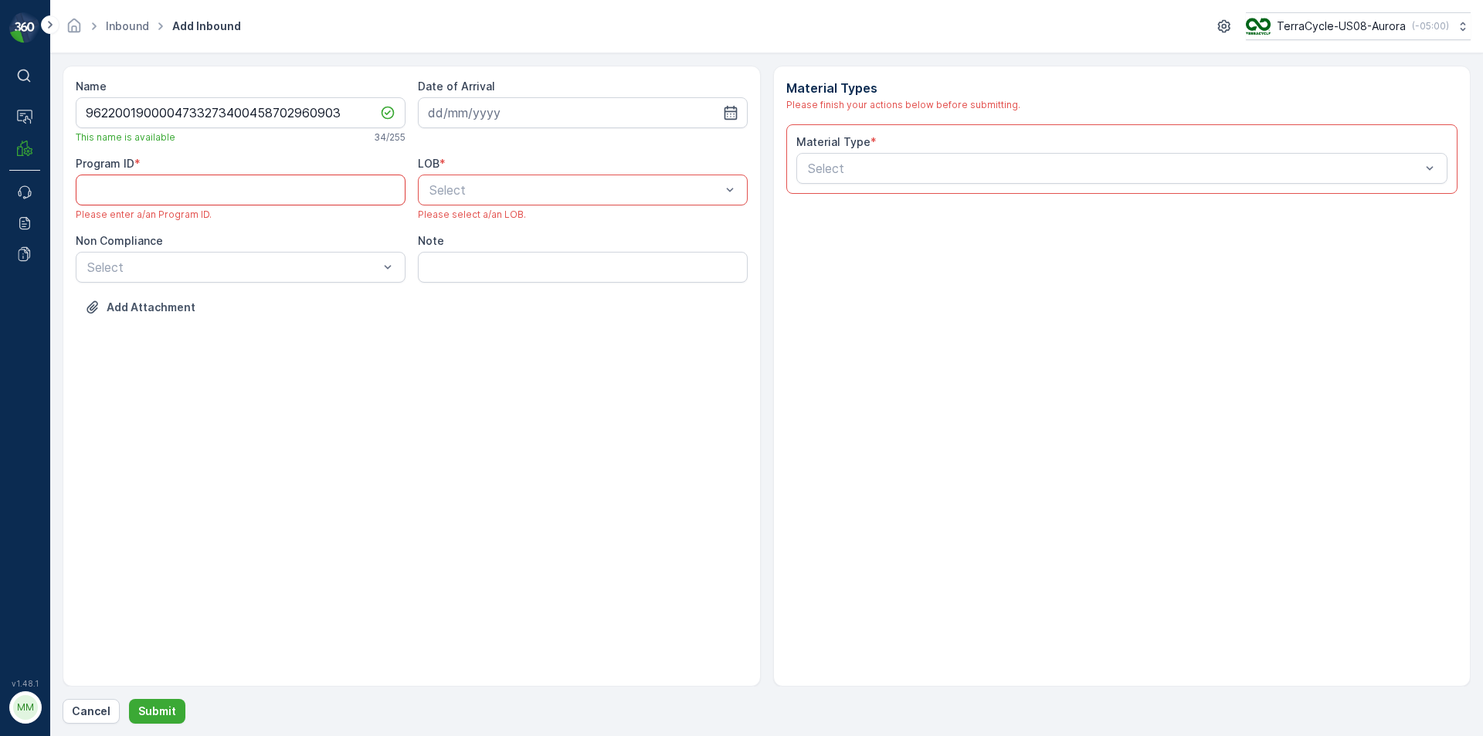
paste ID "CS104"
type ID "CS104"
click at [340, 270] on div at bounding box center [233, 267] width 294 height 14
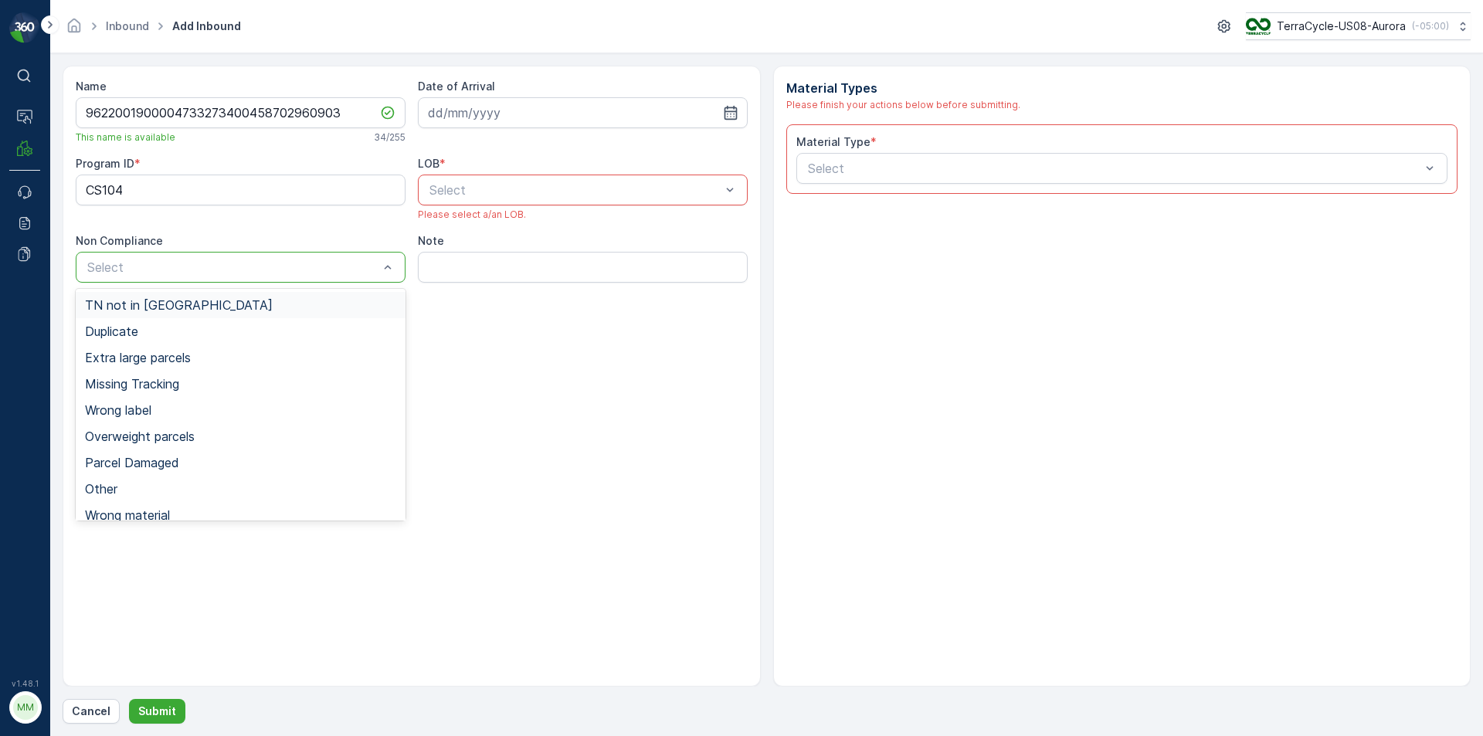
click at [252, 307] on div "TN not in [GEOGRAPHIC_DATA]" at bounding box center [240, 305] width 311 height 14
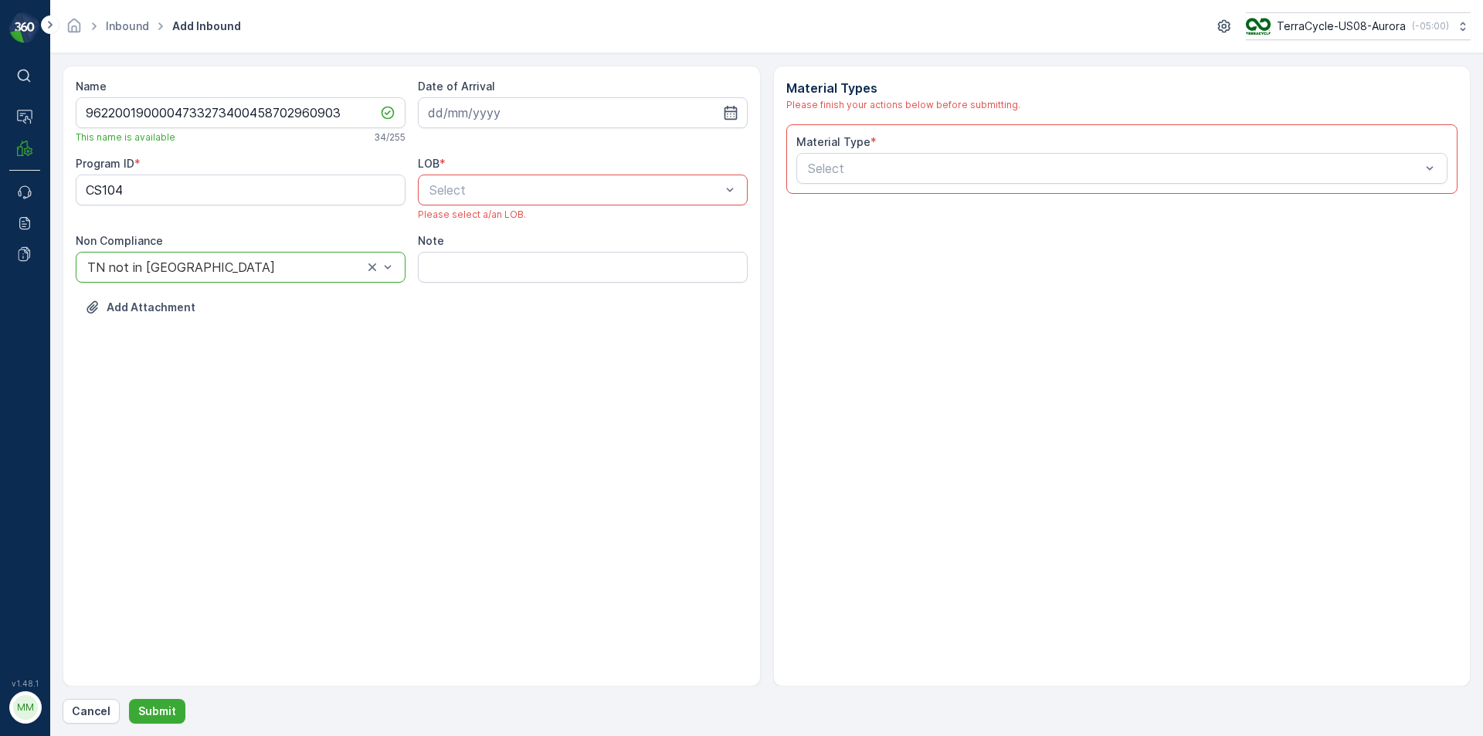
click at [495, 189] on div at bounding box center [575, 190] width 294 height 14
click at [467, 265] on div "ZWB" at bounding box center [583, 254] width 330 height 26
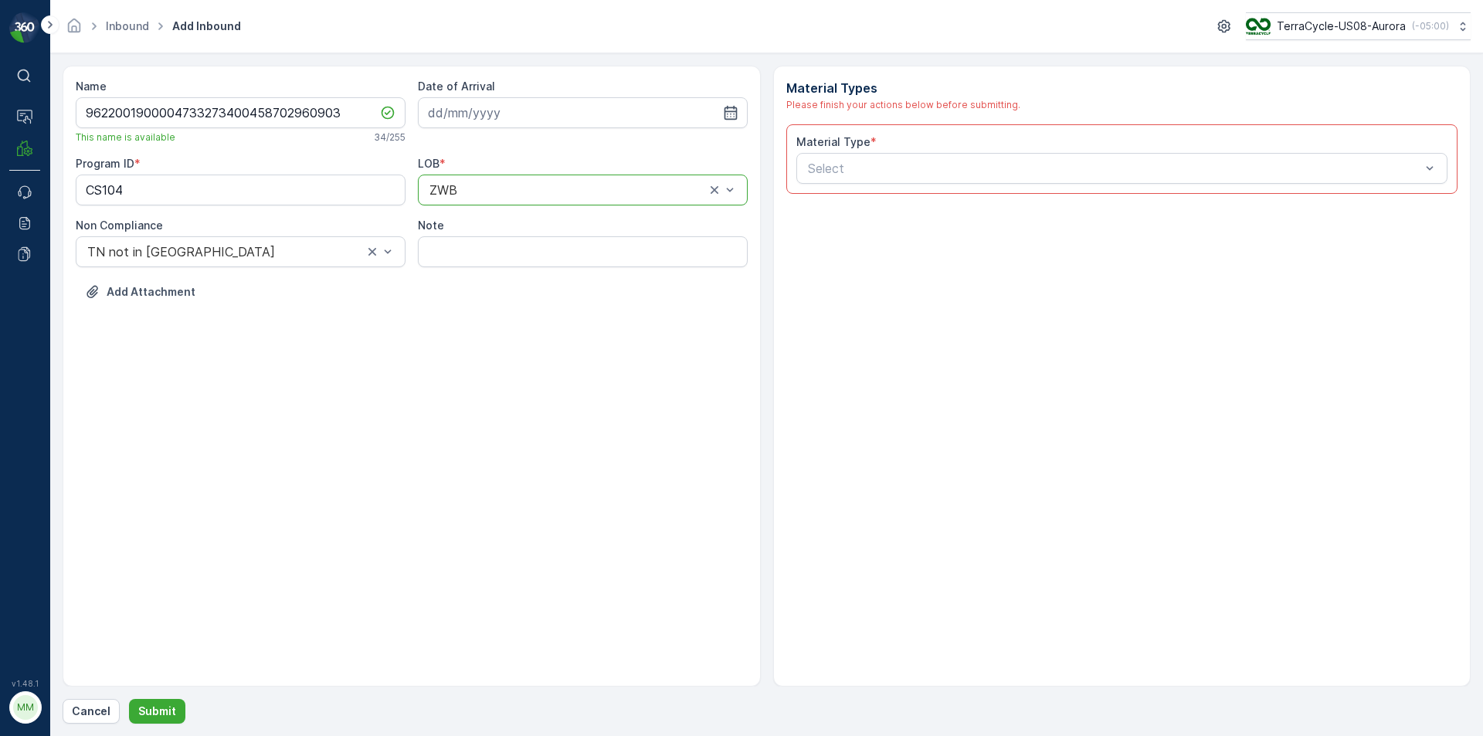
click at [513, 97] on div "Date of Arrival" at bounding box center [583, 103] width 330 height 49
click at [517, 121] on input at bounding box center [583, 112] width 330 height 31
click at [473, 295] on div "18" at bounding box center [472, 303] width 25 height 25
type input "[DATE]"
click at [817, 168] on div at bounding box center [1114, 168] width 616 height 14
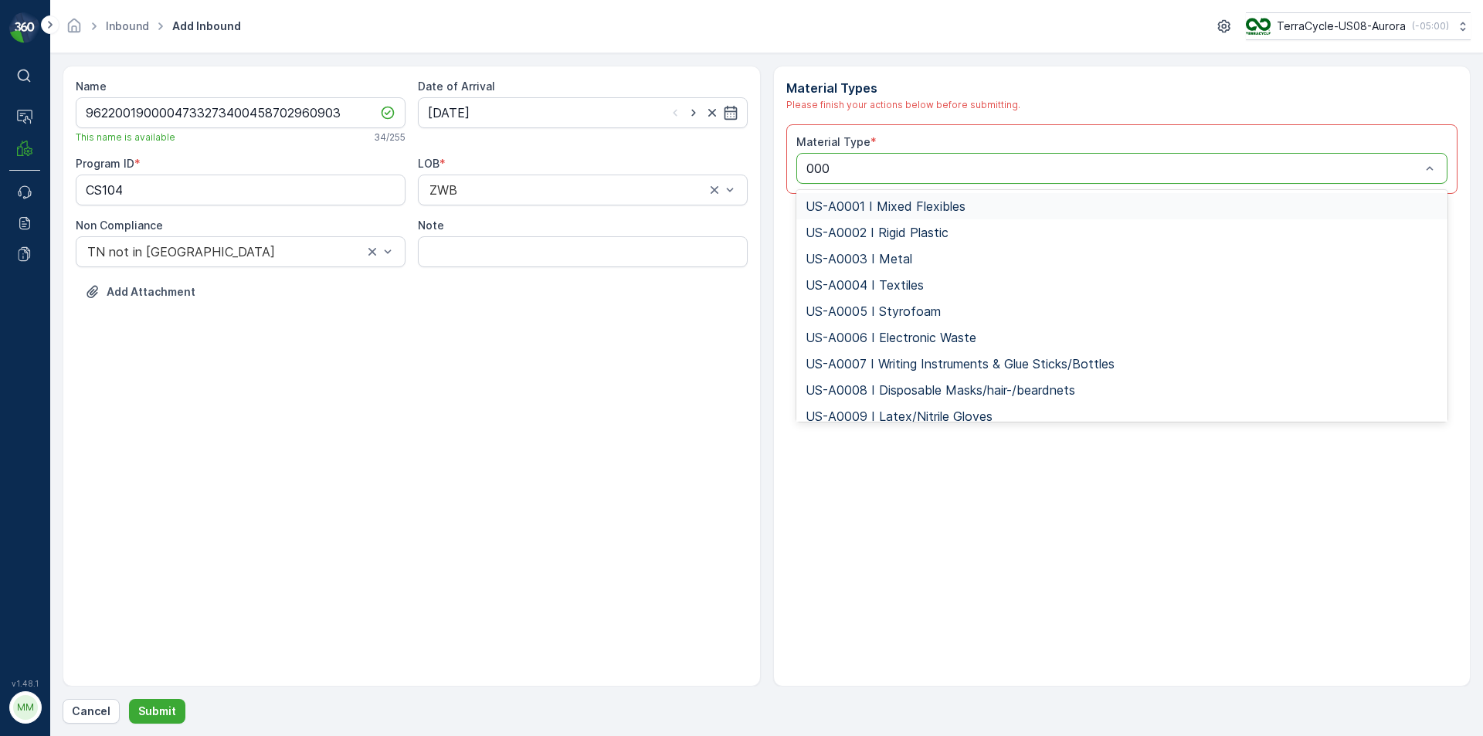
type input "0006"
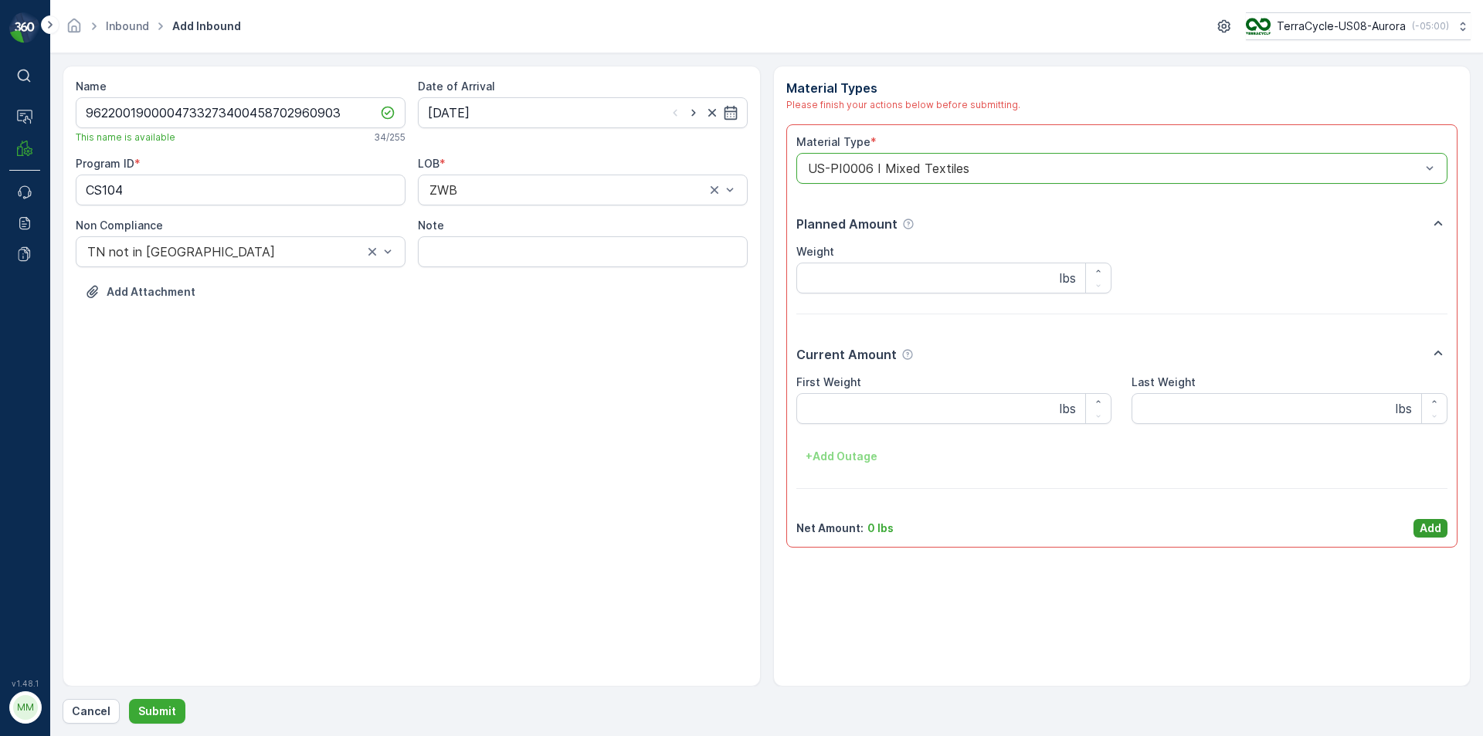
click at [1433, 528] on p "Add" at bounding box center [1431, 528] width 22 height 15
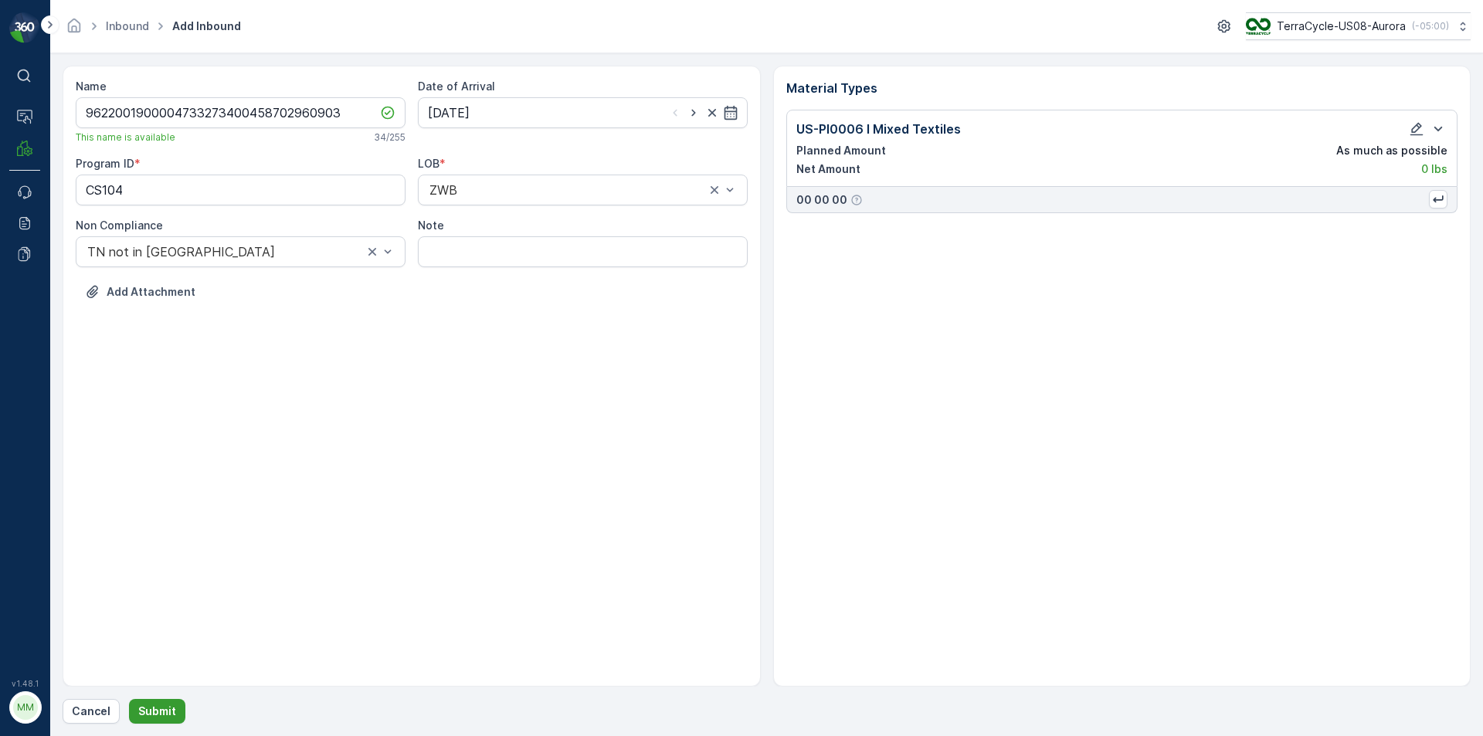
click at [161, 706] on p "Submit" at bounding box center [157, 711] width 38 height 15
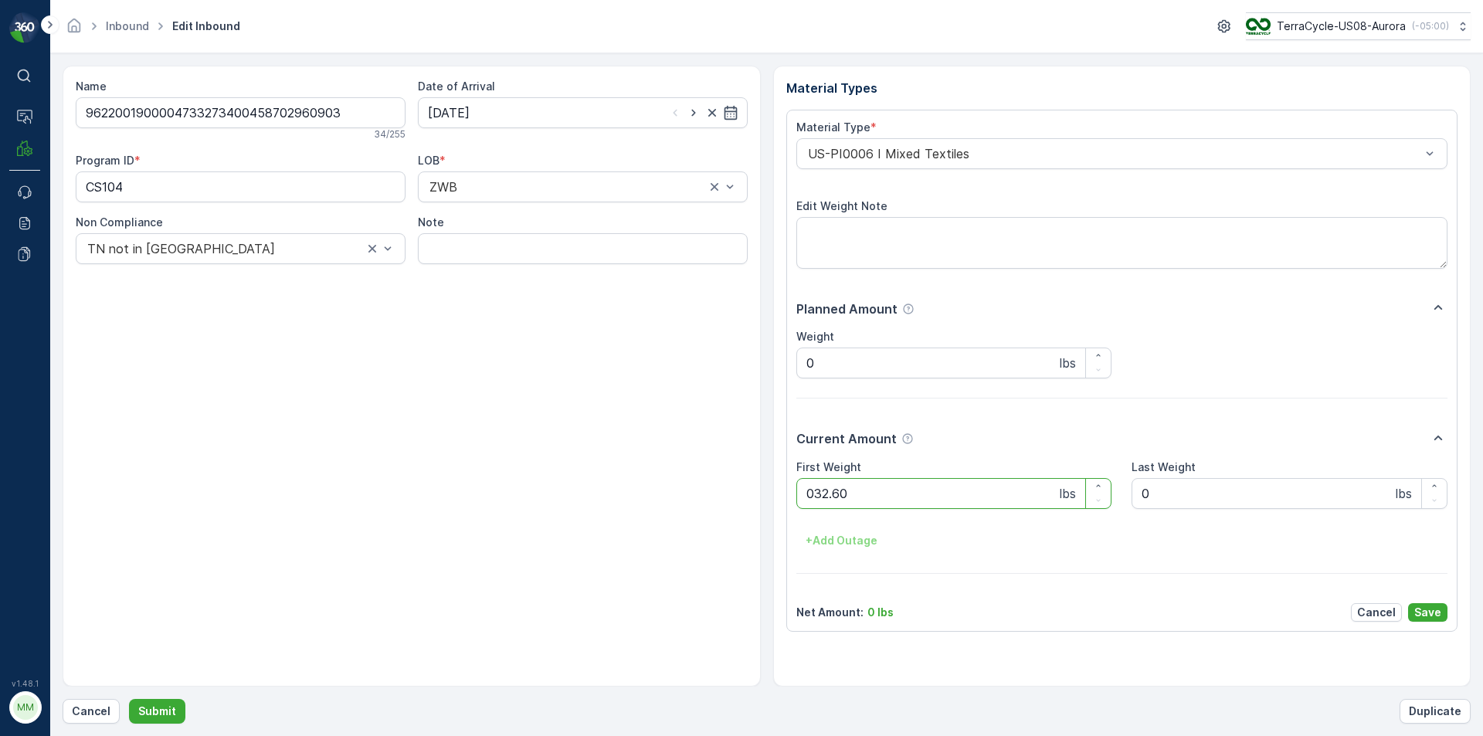
click at [129, 699] on button "Submit" at bounding box center [157, 711] width 56 height 25
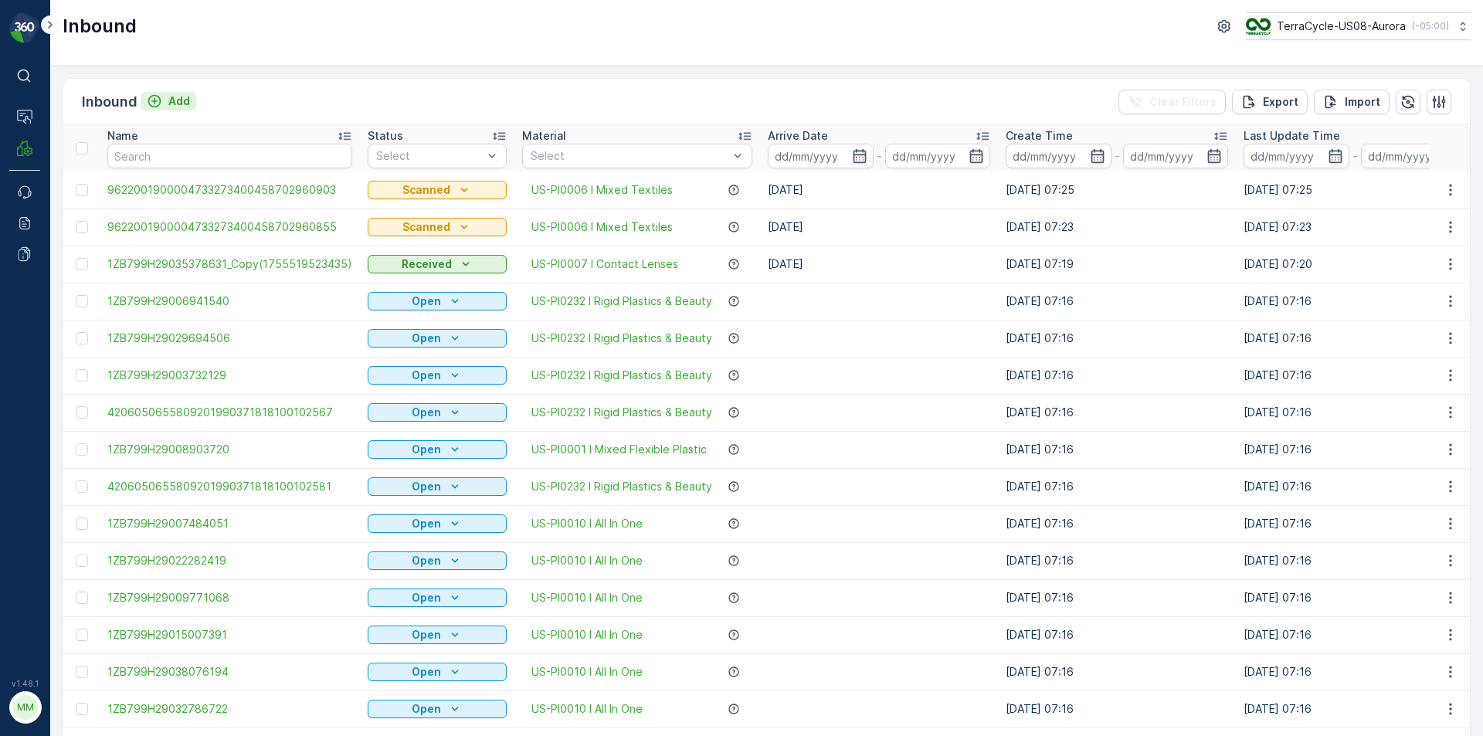
click at [172, 103] on p "Add" at bounding box center [179, 100] width 22 height 15
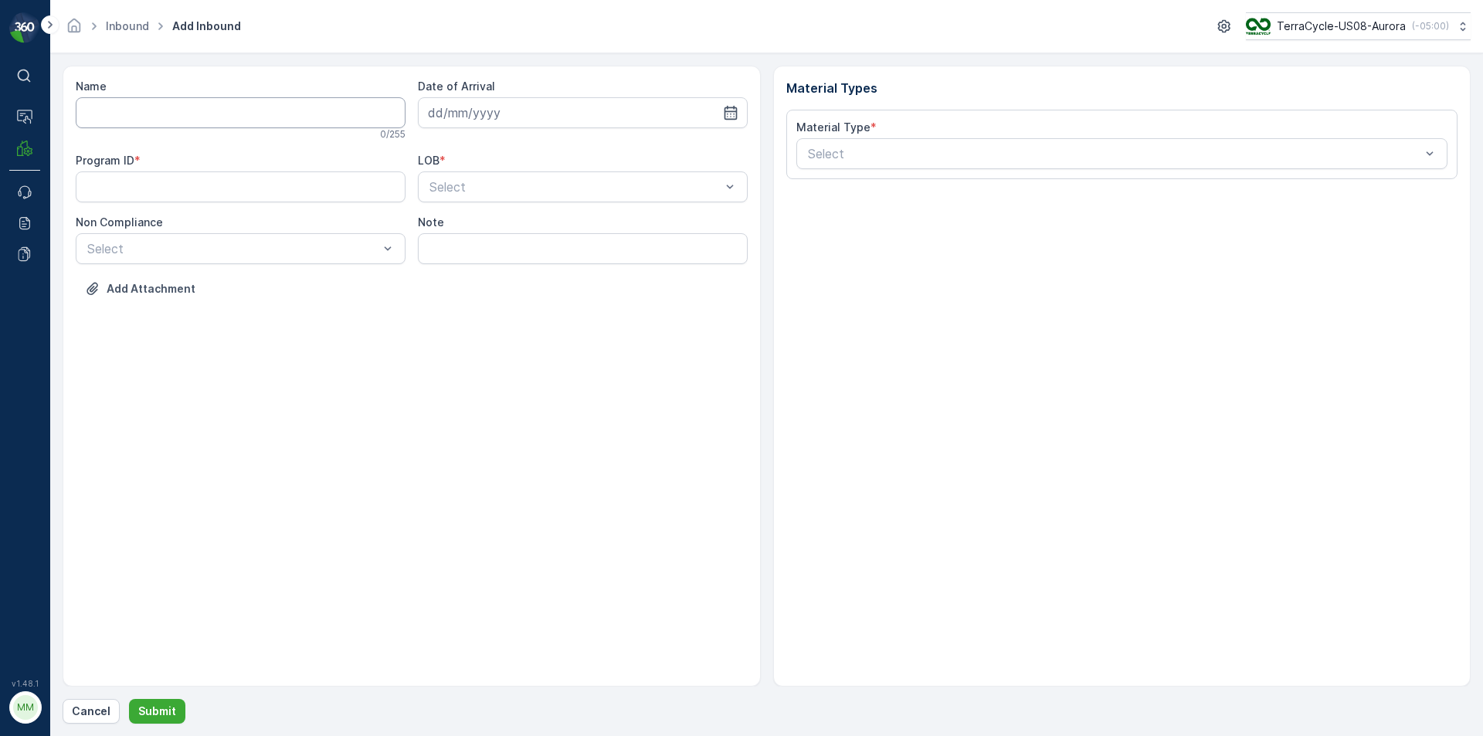
click at [197, 121] on input "Name" at bounding box center [241, 112] width 330 height 31
type input "9622001900004733273400458702960866"
click at [129, 699] on button "Submit" at bounding box center [157, 711] width 56 height 25
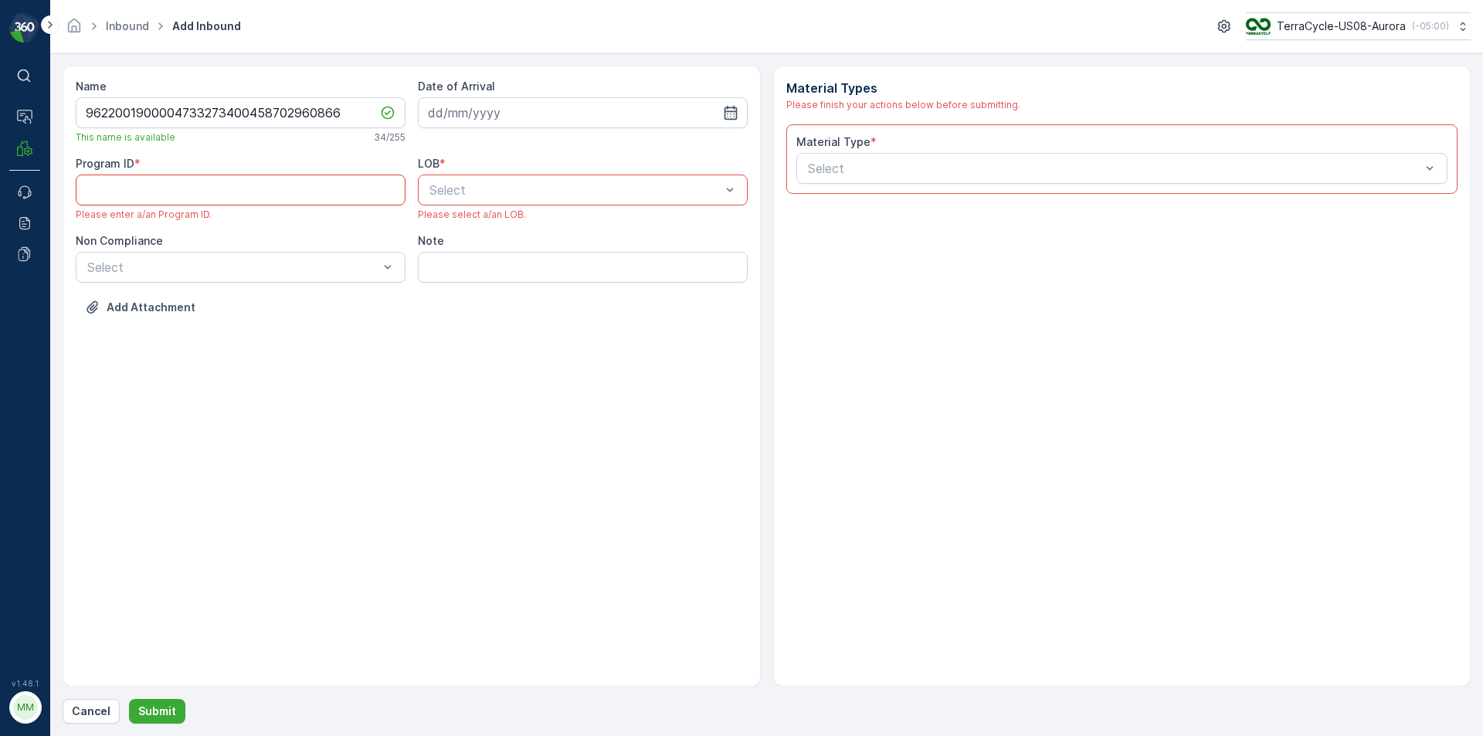
paste ID "CS104"
type ID "CS104"
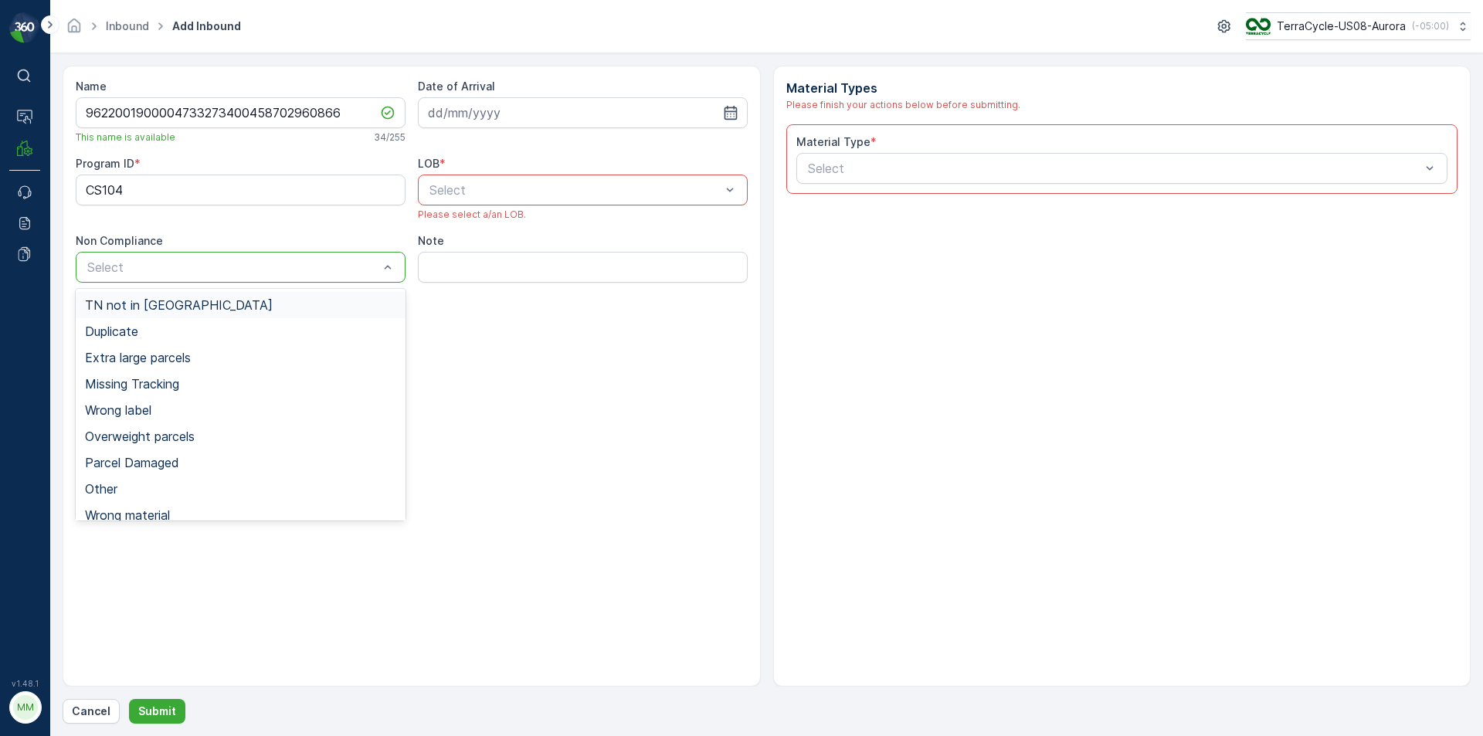
click at [356, 273] on div at bounding box center [233, 267] width 294 height 14
click at [250, 310] on div "TN not in [GEOGRAPHIC_DATA]" at bounding box center [240, 305] width 311 height 14
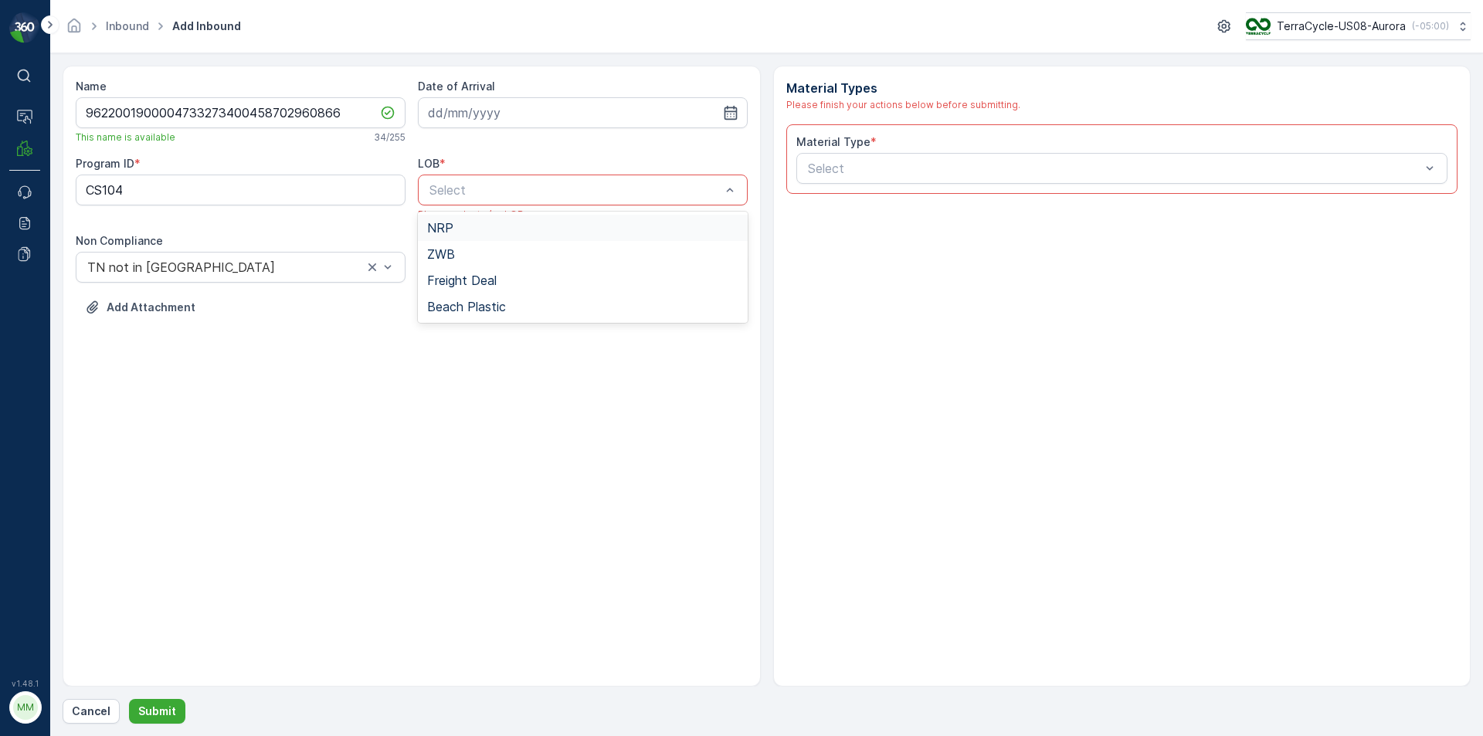
click at [513, 187] on div at bounding box center [575, 190] width 294 height 14
click at [469, 252] on div "ZWB" at bounding box center [582, 254] width 311 height 14
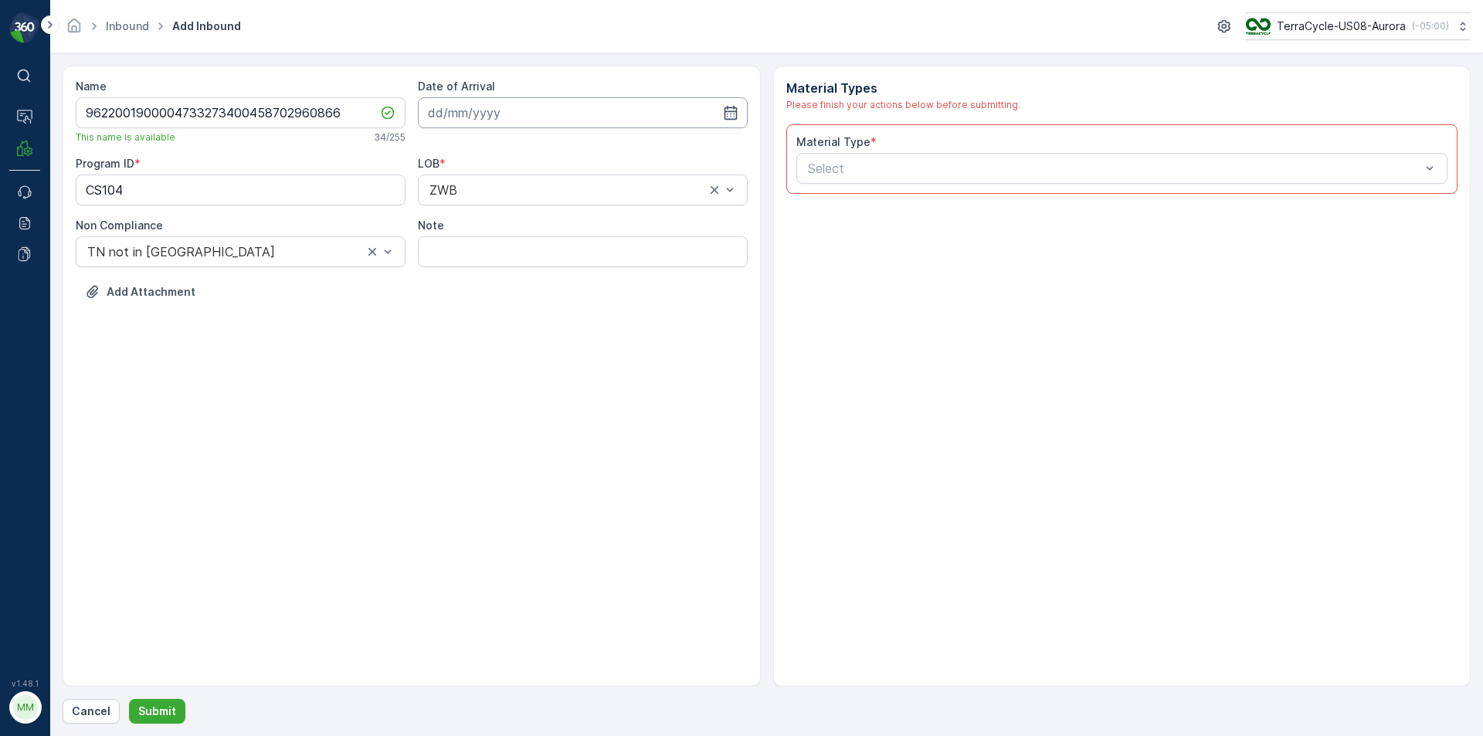
click at [508, 120] on input at bounding box center [583, 112] width 330 height 31
click at [472, 306] on div "18" at bounding box center [472, 303] width 25 height 25
type input "[DATE]"
click at [935, 167] on div at bounding box center [1114, 168] width 616 height 14
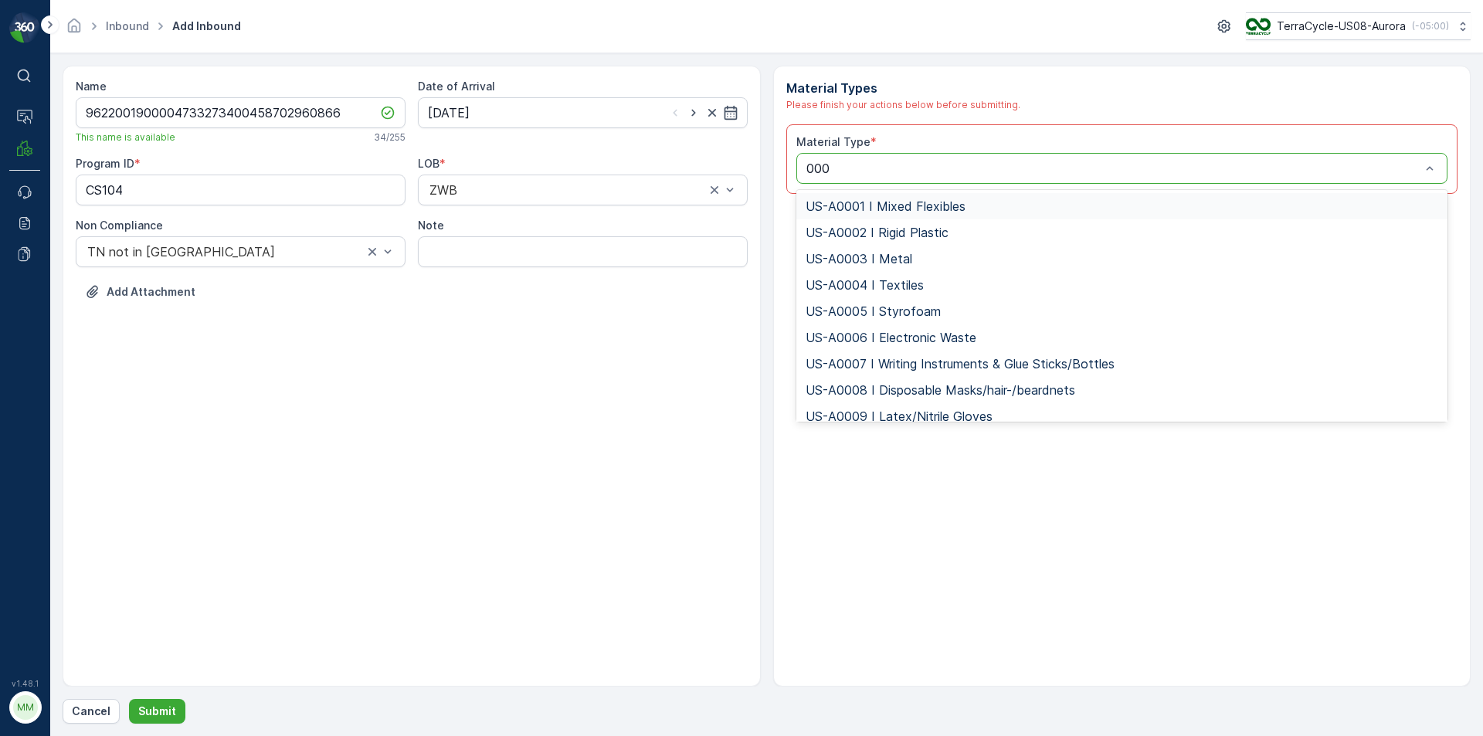
type input "0006"
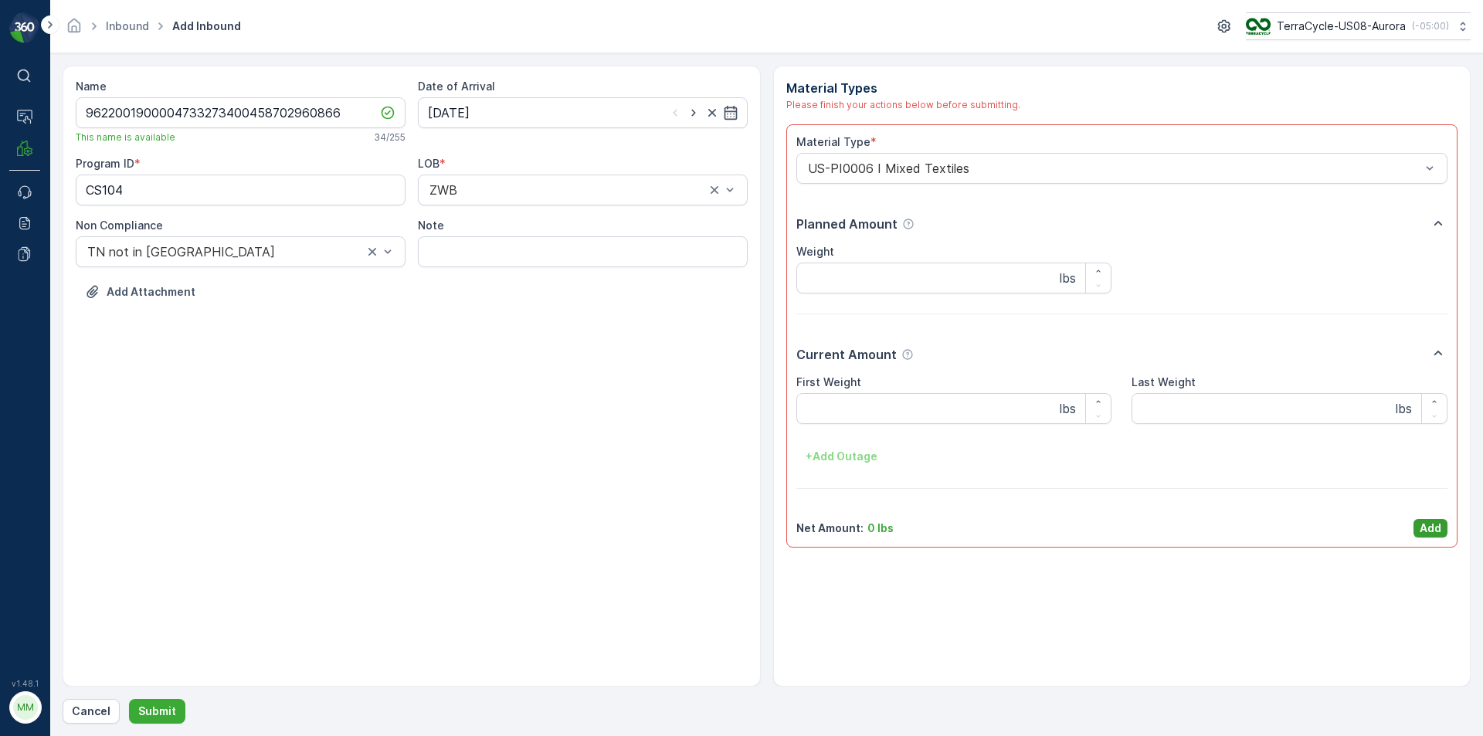
click at [1434, 530] on p "Add" at bounding box center [1431, 528] width 22 height 15
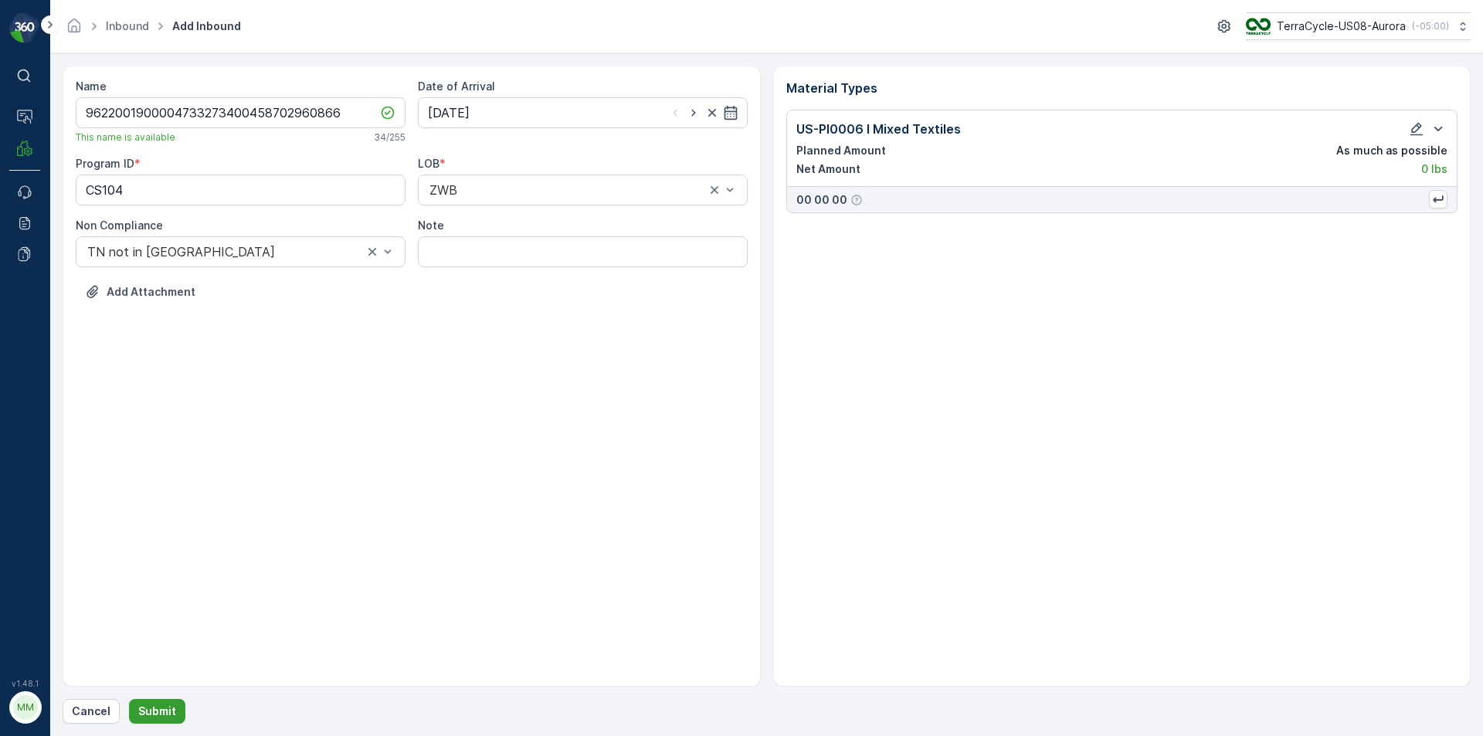
click at [165, 717] on p "Submit" at bounding box center [157, 711] width 38 height 15
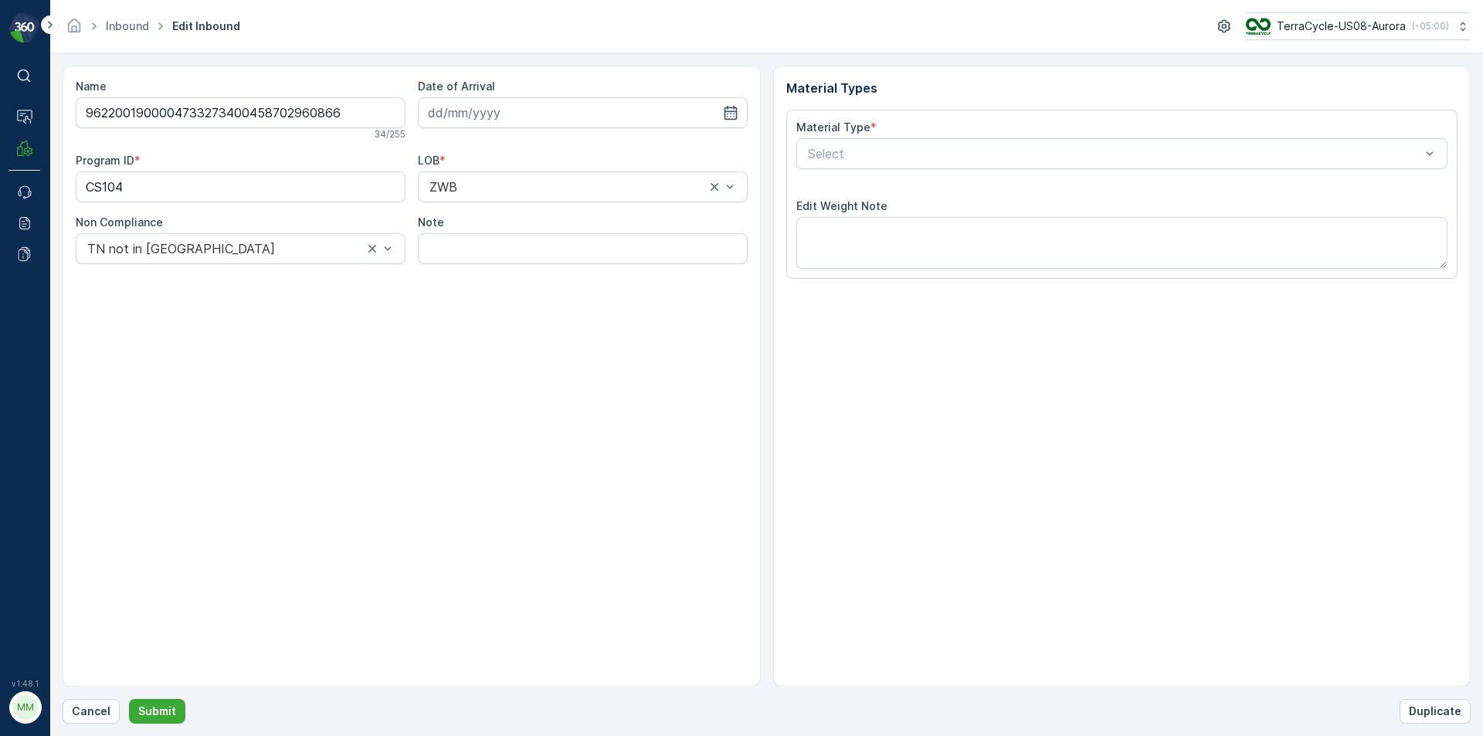
type input "[DATE]"
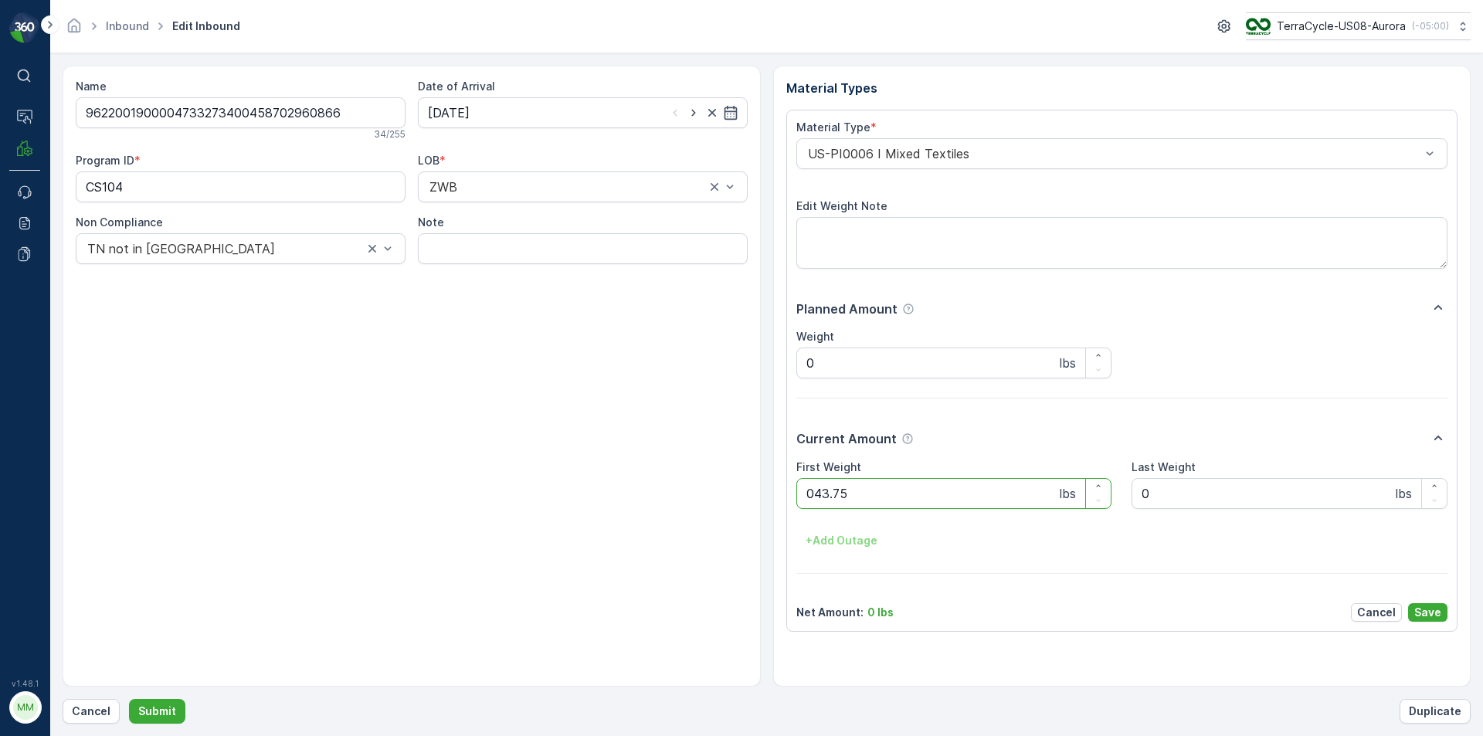
click at [129, 699] on button "Submit" at bounding box center [157, 711] width 56 height 25
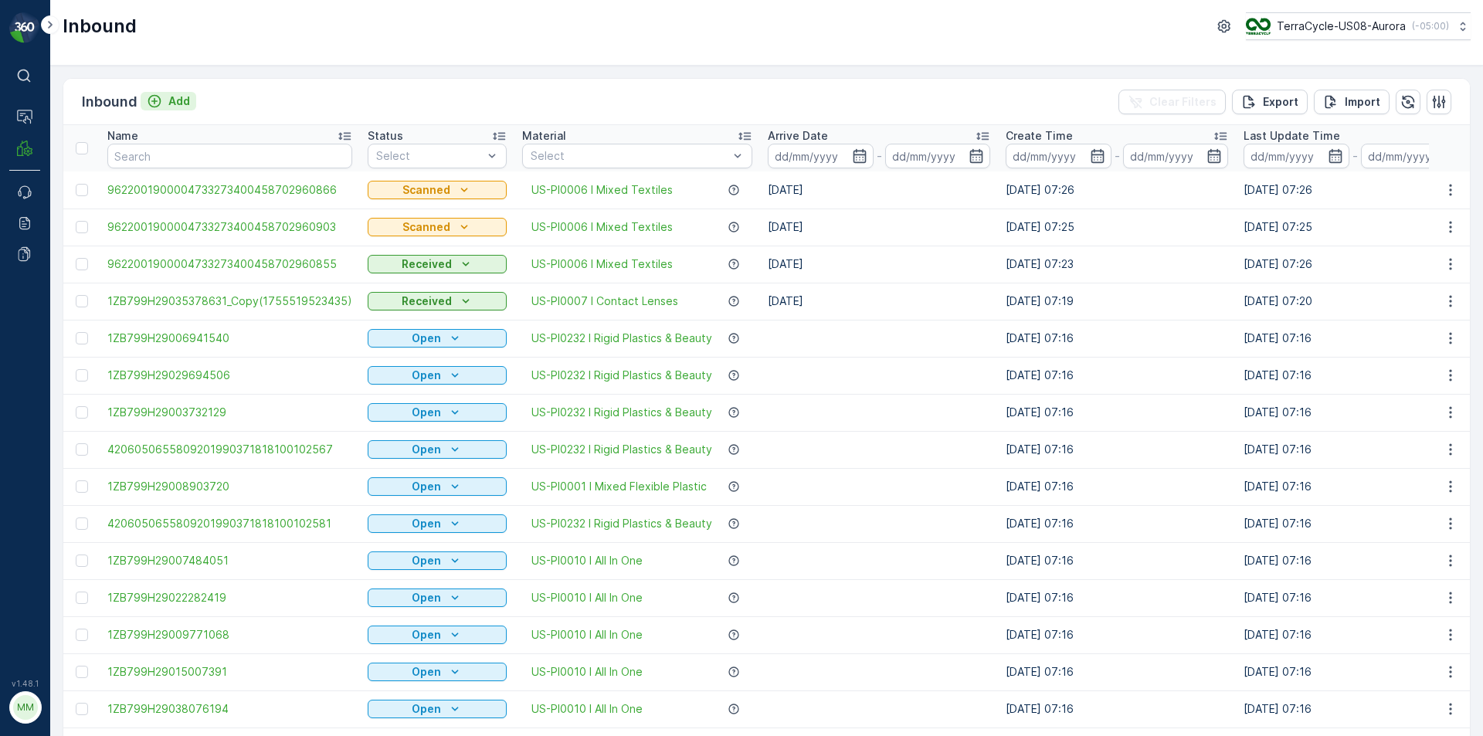
click at [189, 96] on p "Add" at bounding box center [179, 100] width 22 height 15
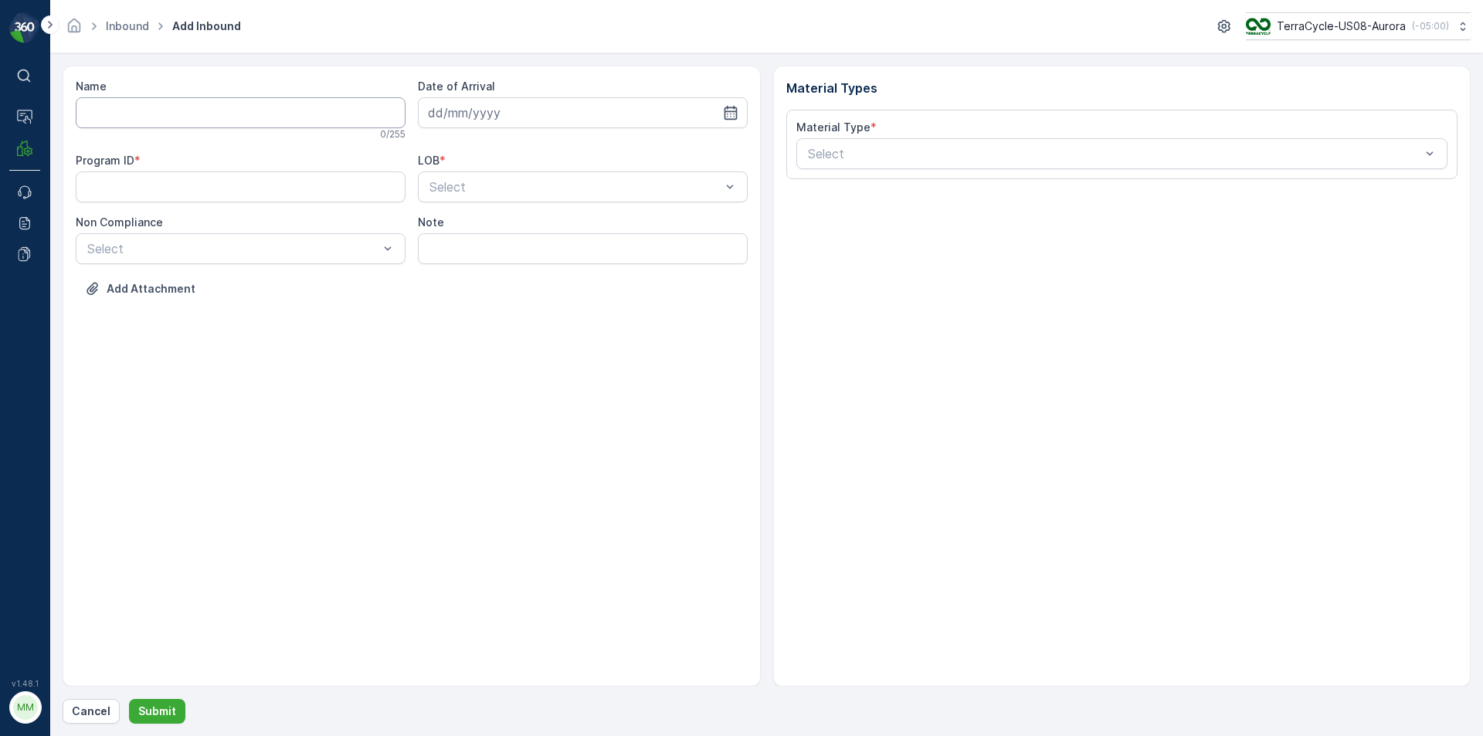
click at [180, 103] on input "Name" at bounding box center [241, 112] width 330 height 31
type input "9622001900004733273400458702960888"
click at [129, 699] on button "Submit" at bounding box center [157, 711] width 56 height 25
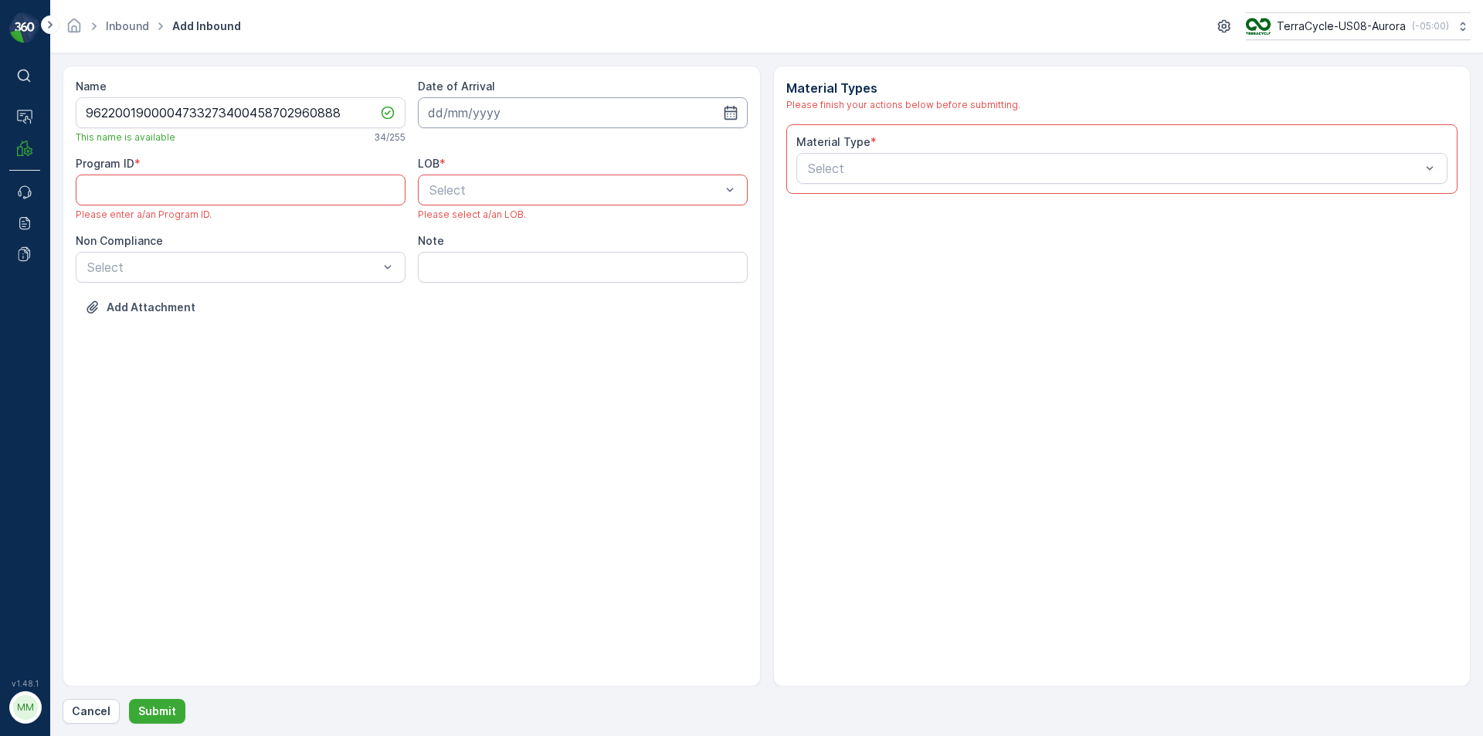
click at [498, 113] on input at bounding box center [583, 112] width 330 height 31
click at [476, 300] on div "18" at bounding box center [472, 303] width 25 height 25
type input "[DATE]"
click at [519, 199] on div "Select" at bounding box center [583, 190] width 330 height 31
click at [500, 257] on div "ZWB" at bounding box center [582, 254] width 311 height 14
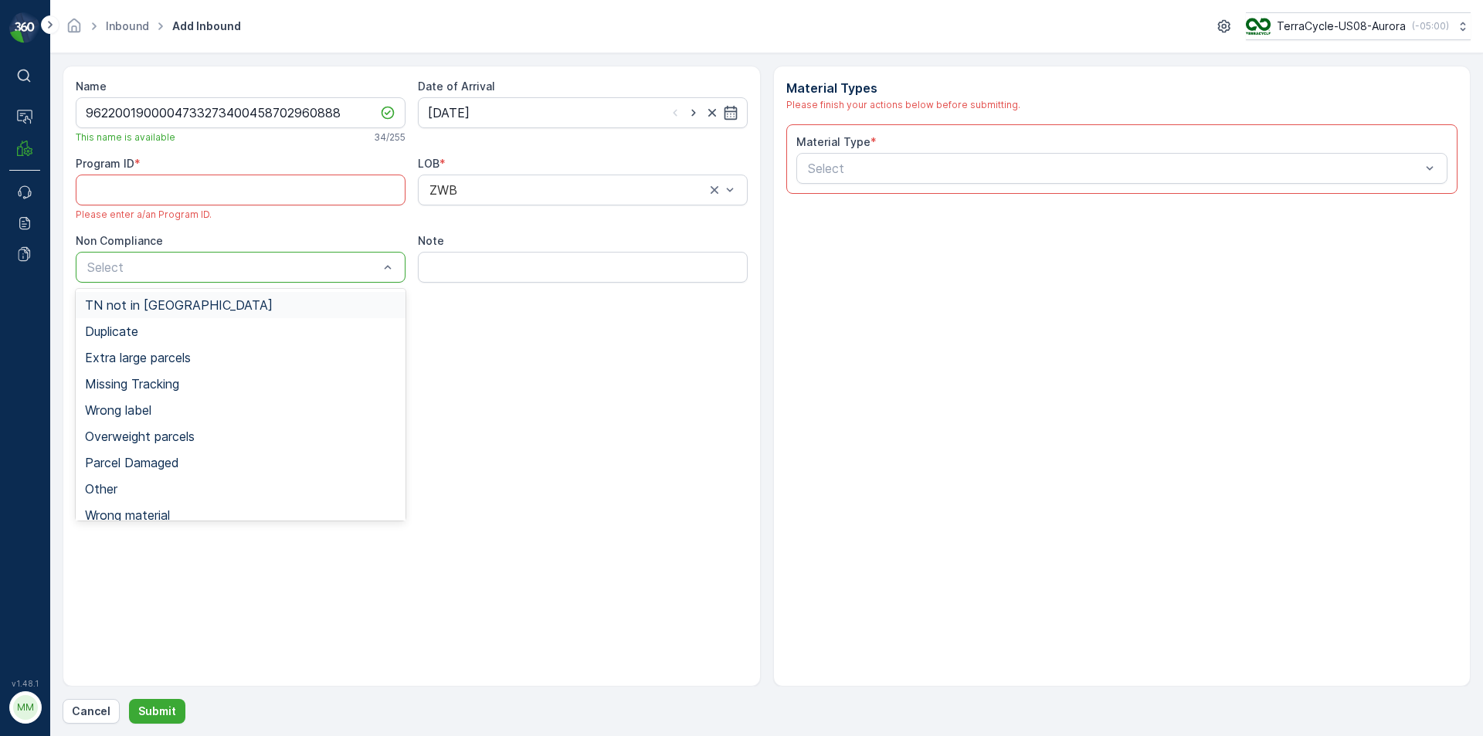
click at [291, 303] on div "TN not in [GEOGRAPHIC_DATA]" at bounding box center [240, 305] width 311 height 14
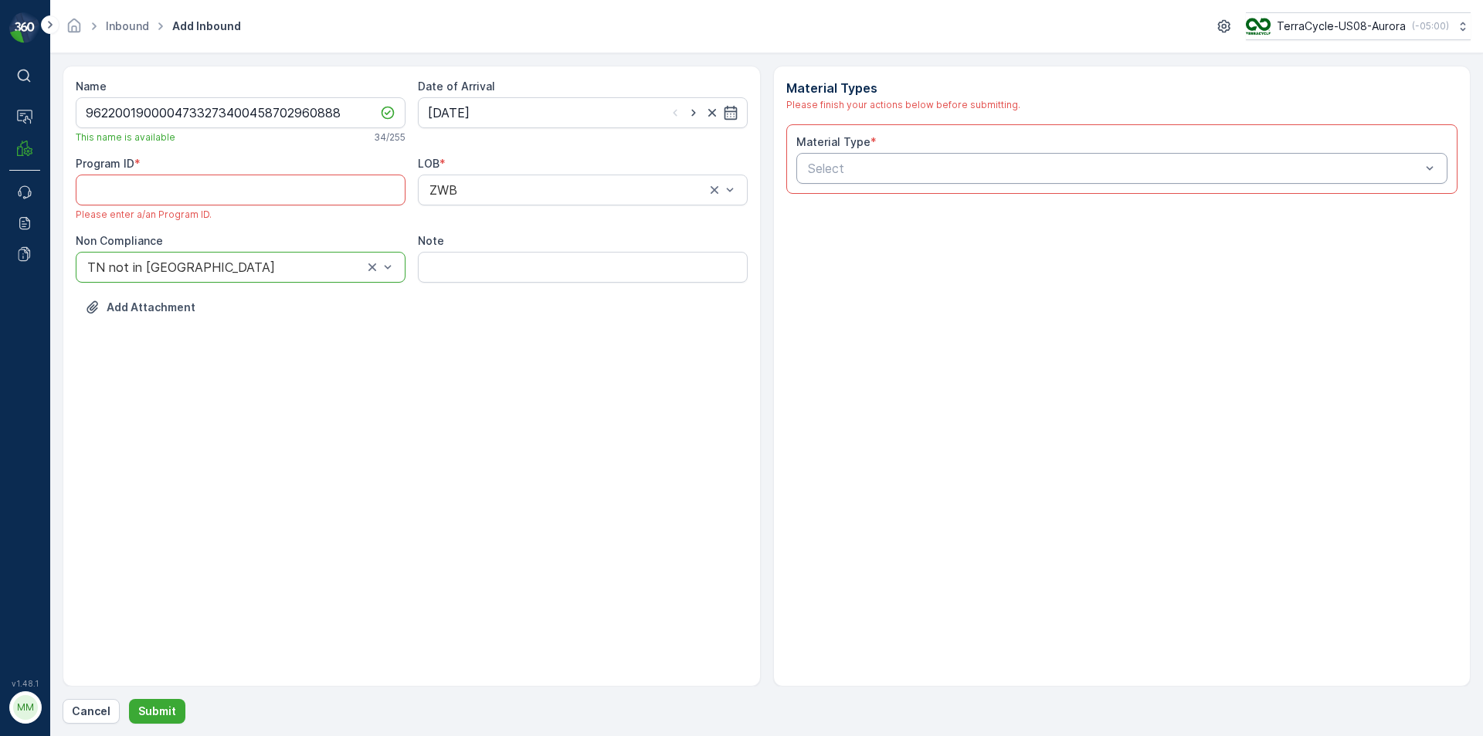
click at [885, 175] on div at bounding box center [1114, 168] width 616 height 14
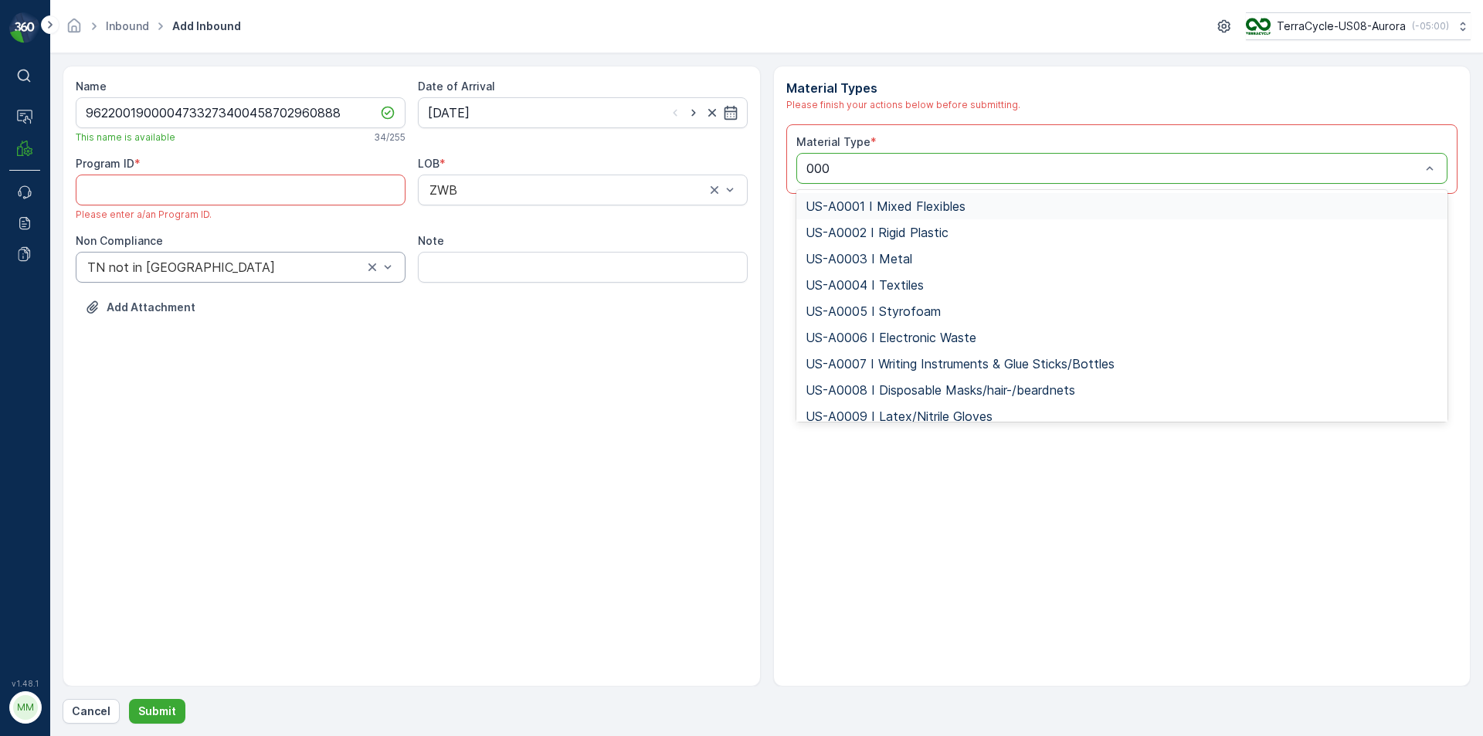
type input "0006"
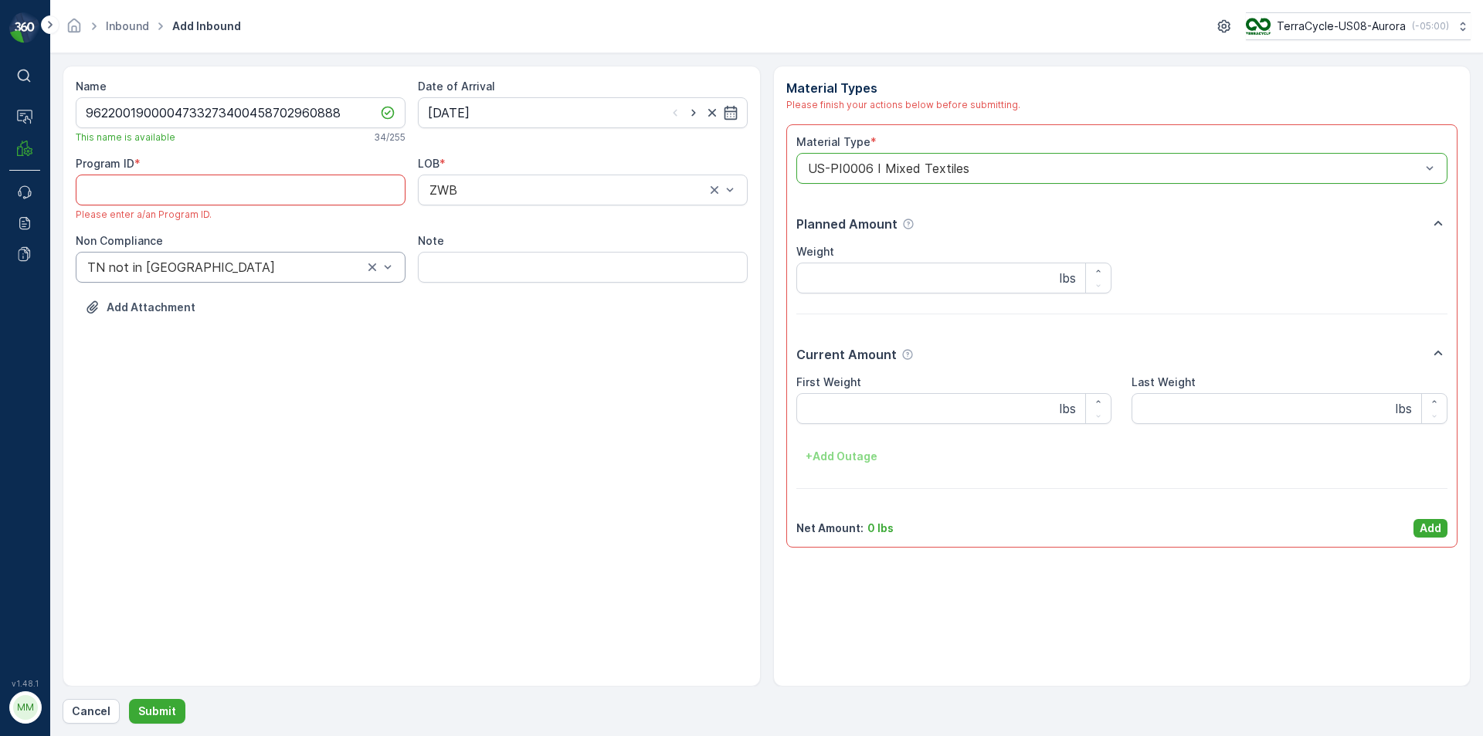
click at [308, 195] on ID "Program ID" at bounding box center [241, 190] width 330 height 31
paste ID "CS104"
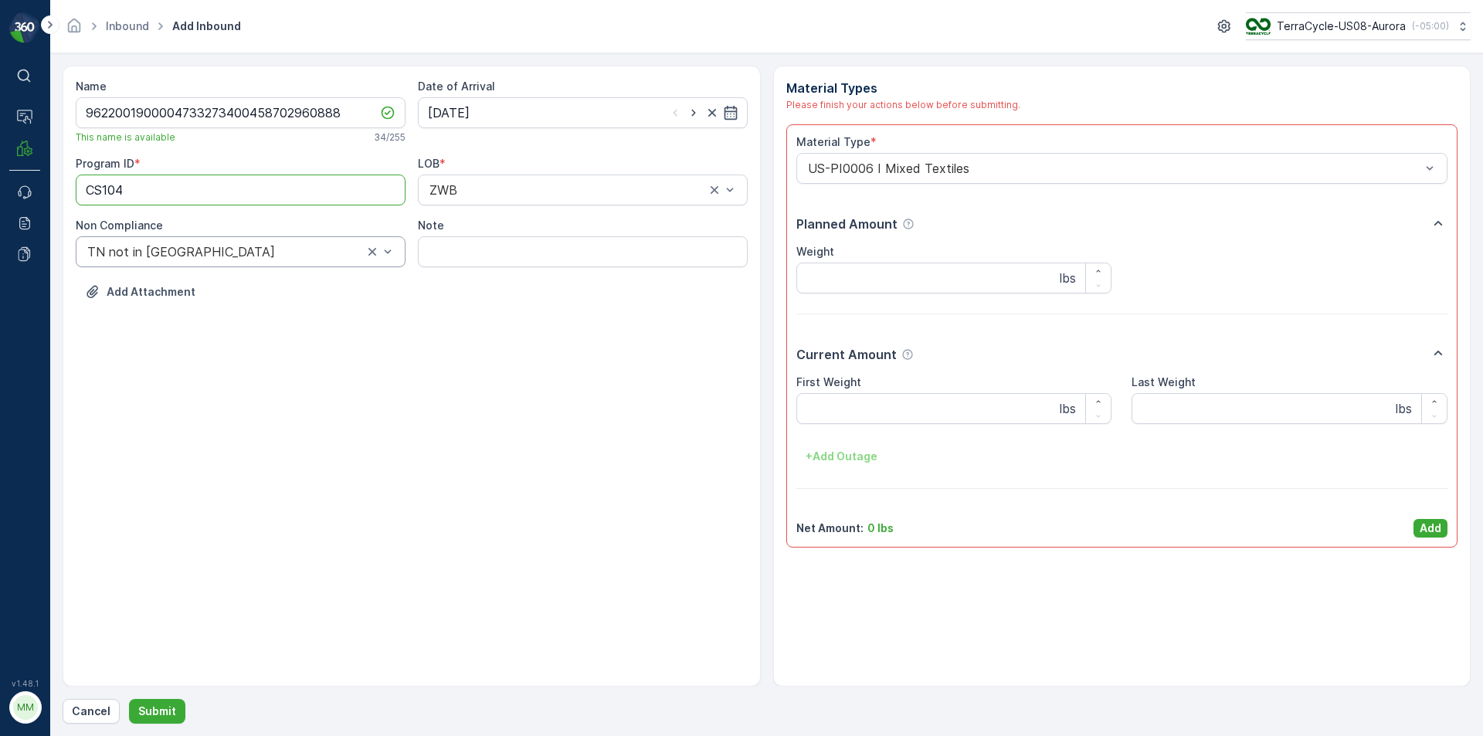
type ID "CS104"
click at [543, 545] on div "Name 9622001900004733273400458702960888 This name is available 34 / 255 Date of…" at bounding box center [412, 376] width 698 height 621
click at [1418, 525] on button "Add" at bounding box center [1430, 528] width 34 height 19
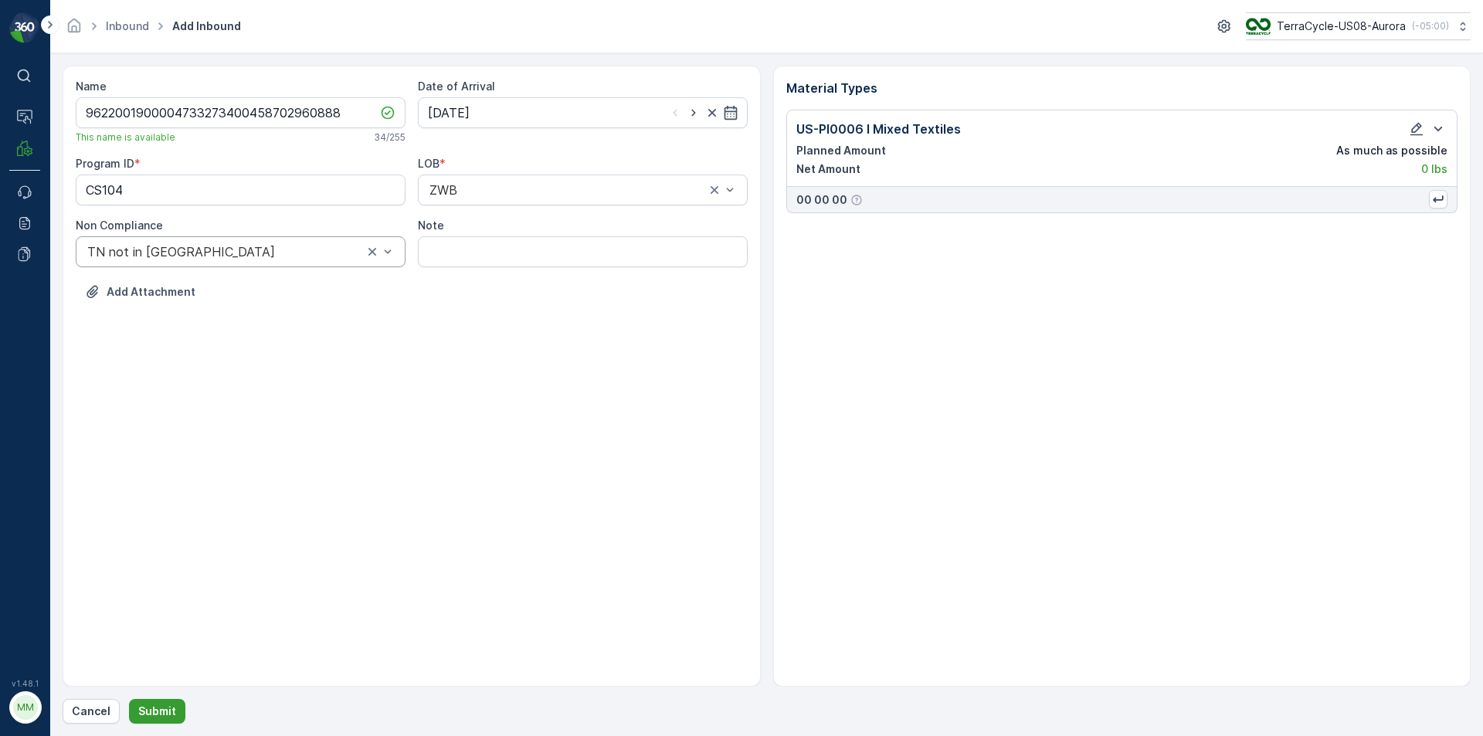
click at [138, 704] on p "Submit" at bounding box center [157, 711] width 38 height 15
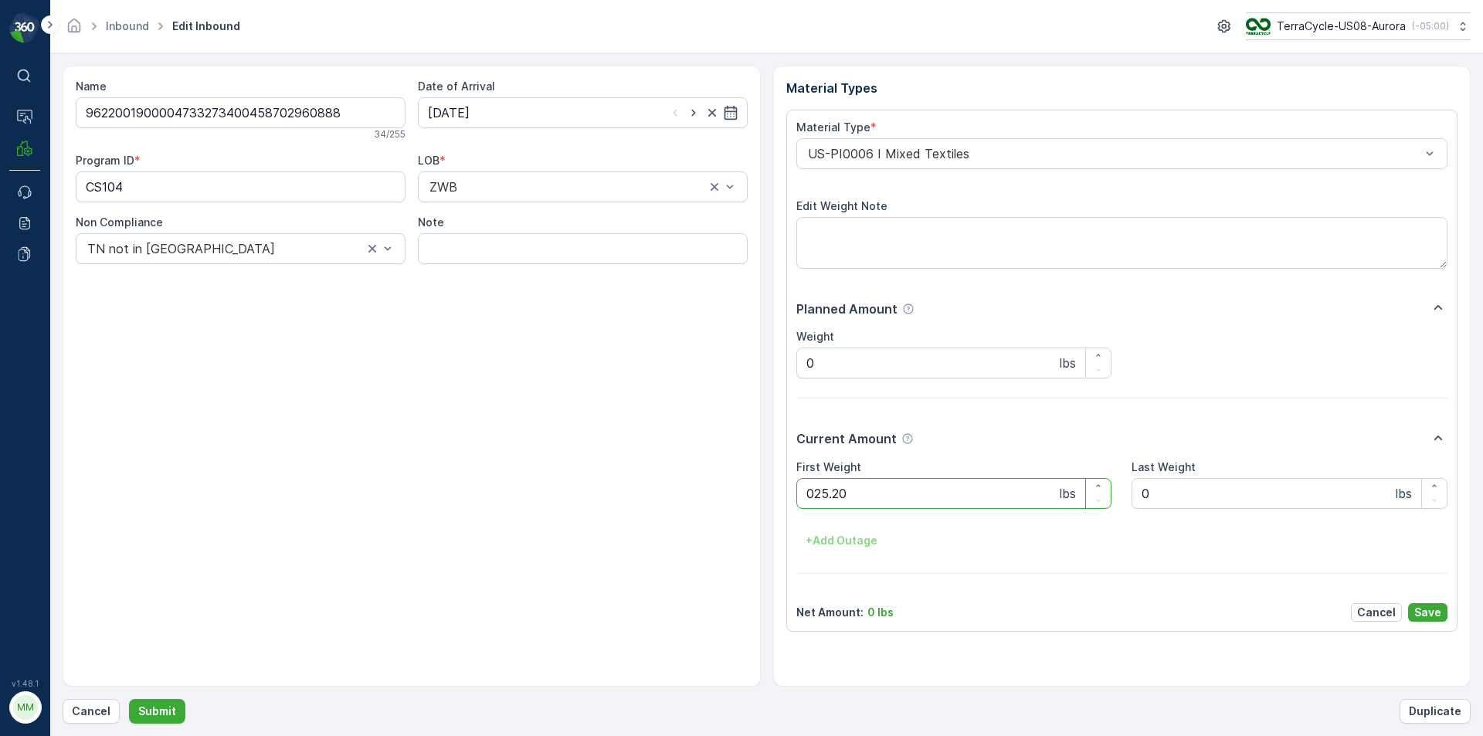
click at [129, 699] on button "Submit" at bounding box center [157, 711] width 56 height 25
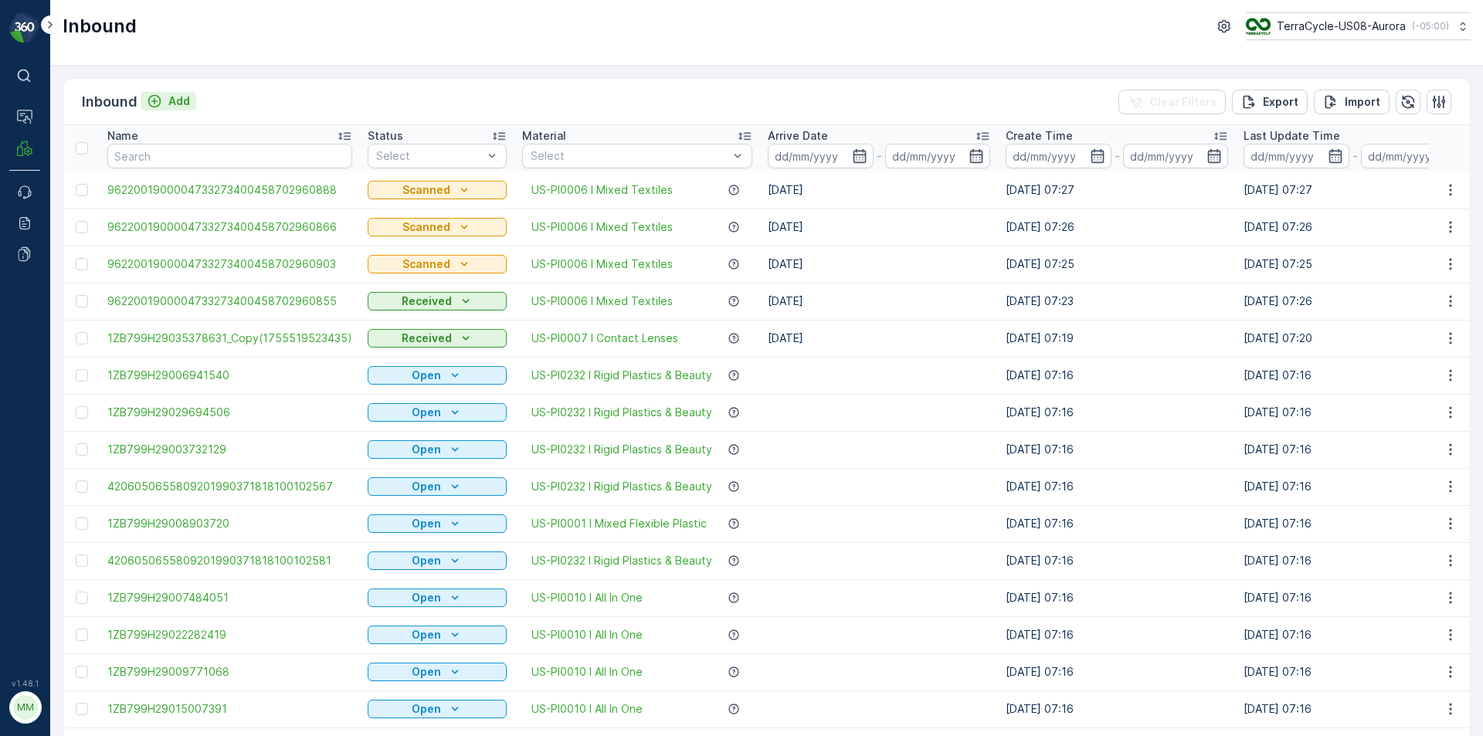
click at [190, 100] on button "Add" at bounding box center [169, 101] width 56 height 19
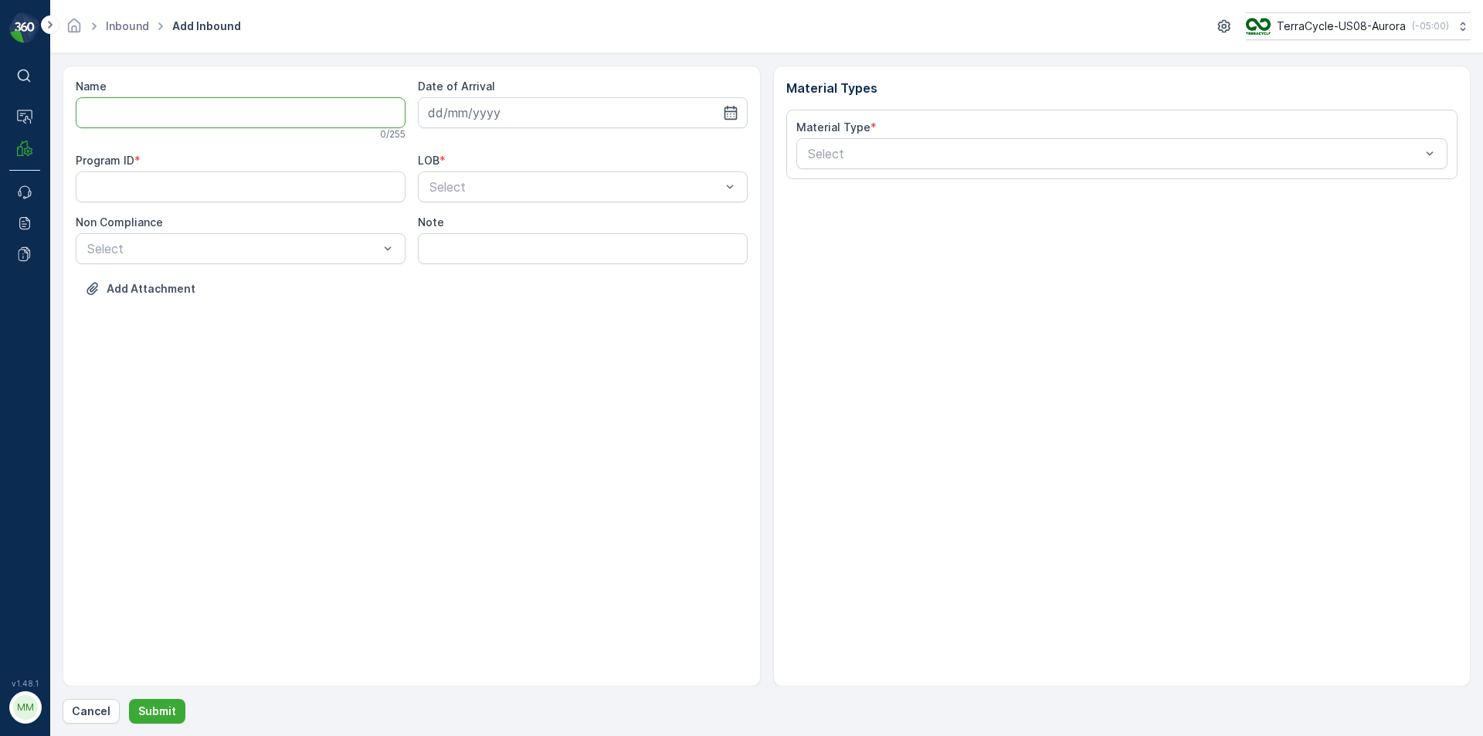
click at [188, 104] on input "Name" at bounding box center [241, 112] width 330 height 31
type input "9622001900004733273400458702960899"
click at [129, 699] on button "Submit" at bounding box center [157, 711] width 56 height 25
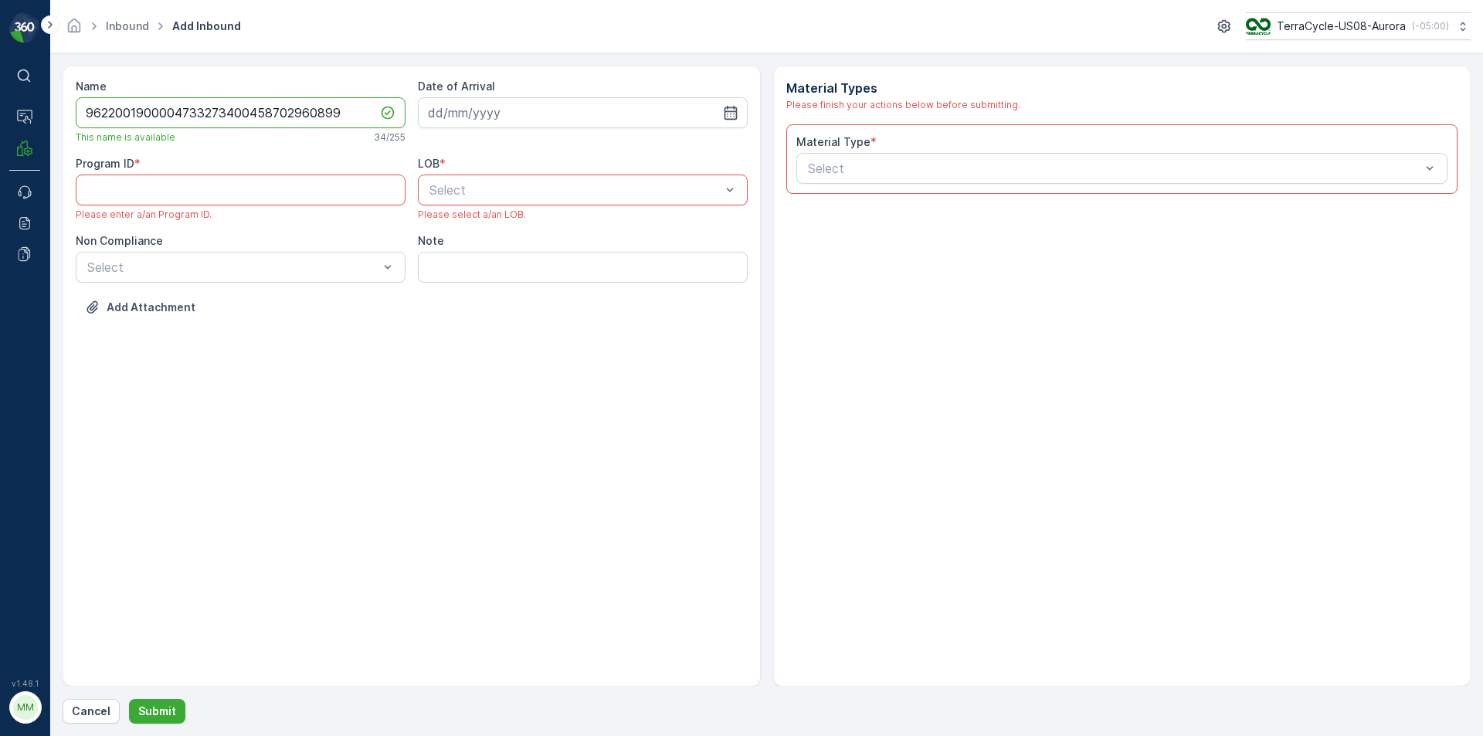
drag, startPoint x: 188, startPoint y: 104, endPoint x: 151, endPoint y: 195, distance: 97.7
click at [150, 197] on ID "Program ID" at bounding box center [241, 190] width 330 height 31
paste ID "CS104"
type ID "CS104"
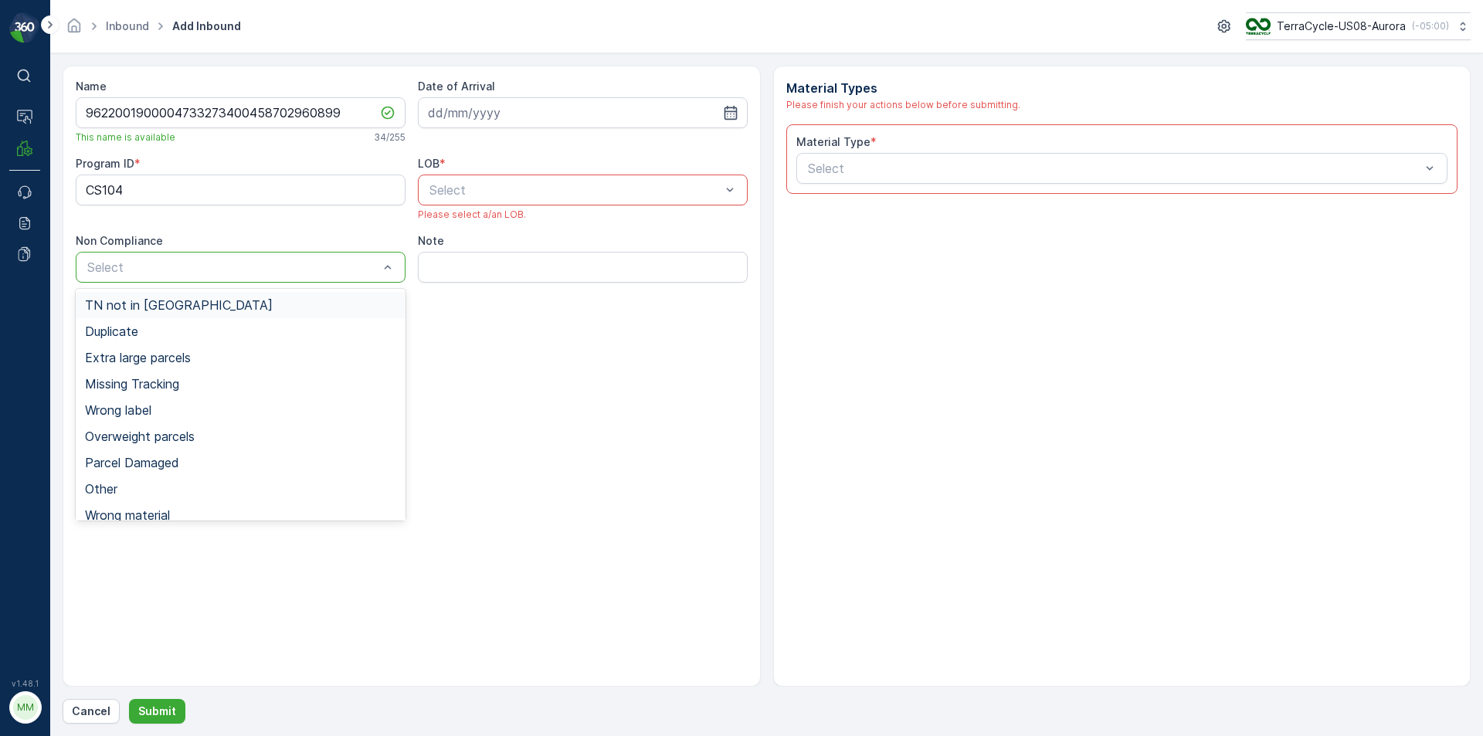
click at [249, 307] on div "TN not in [GEOGRAPHIC_DATA]" at bounding box center [240, 305] width 311 height 14
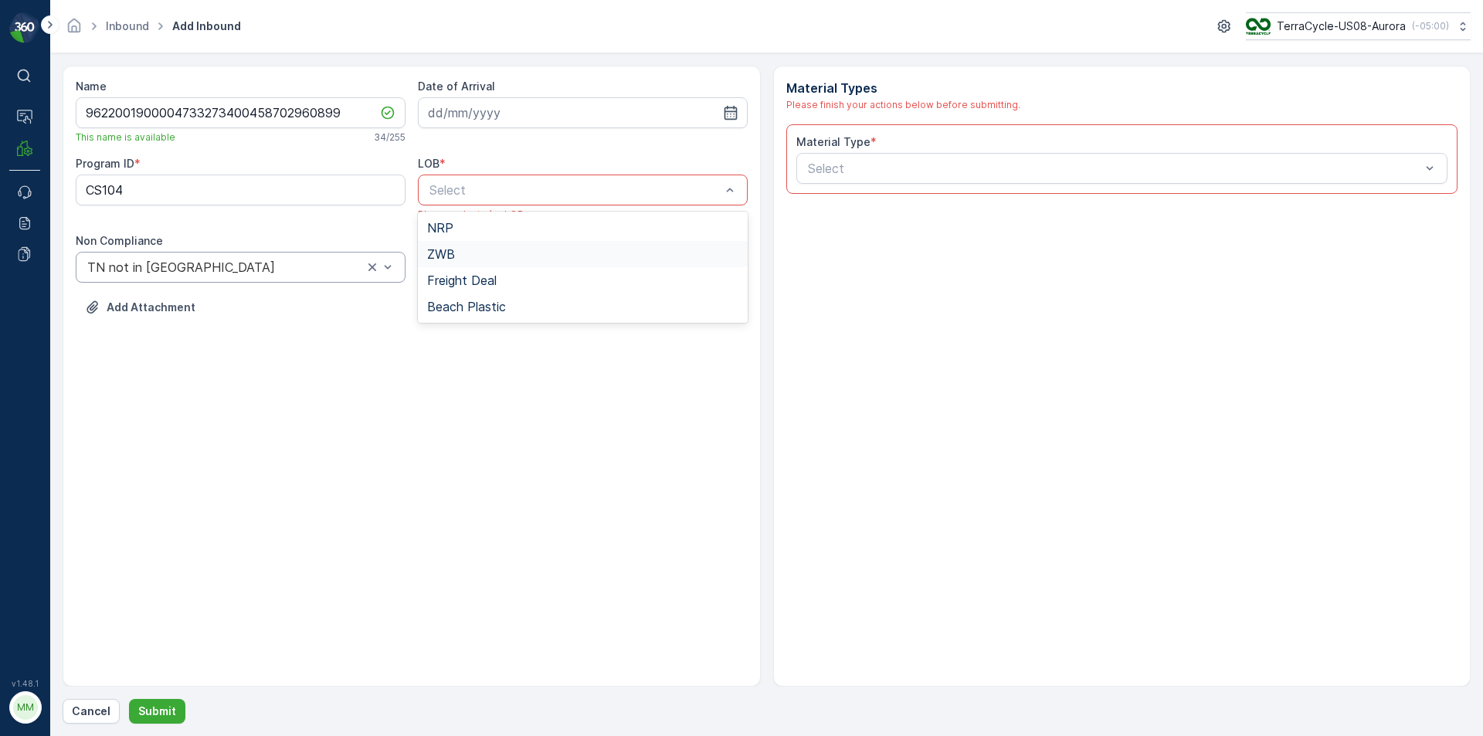
click at [467, 253] on div "ZWB" at bounding box center [582, 254] width 311 height 14
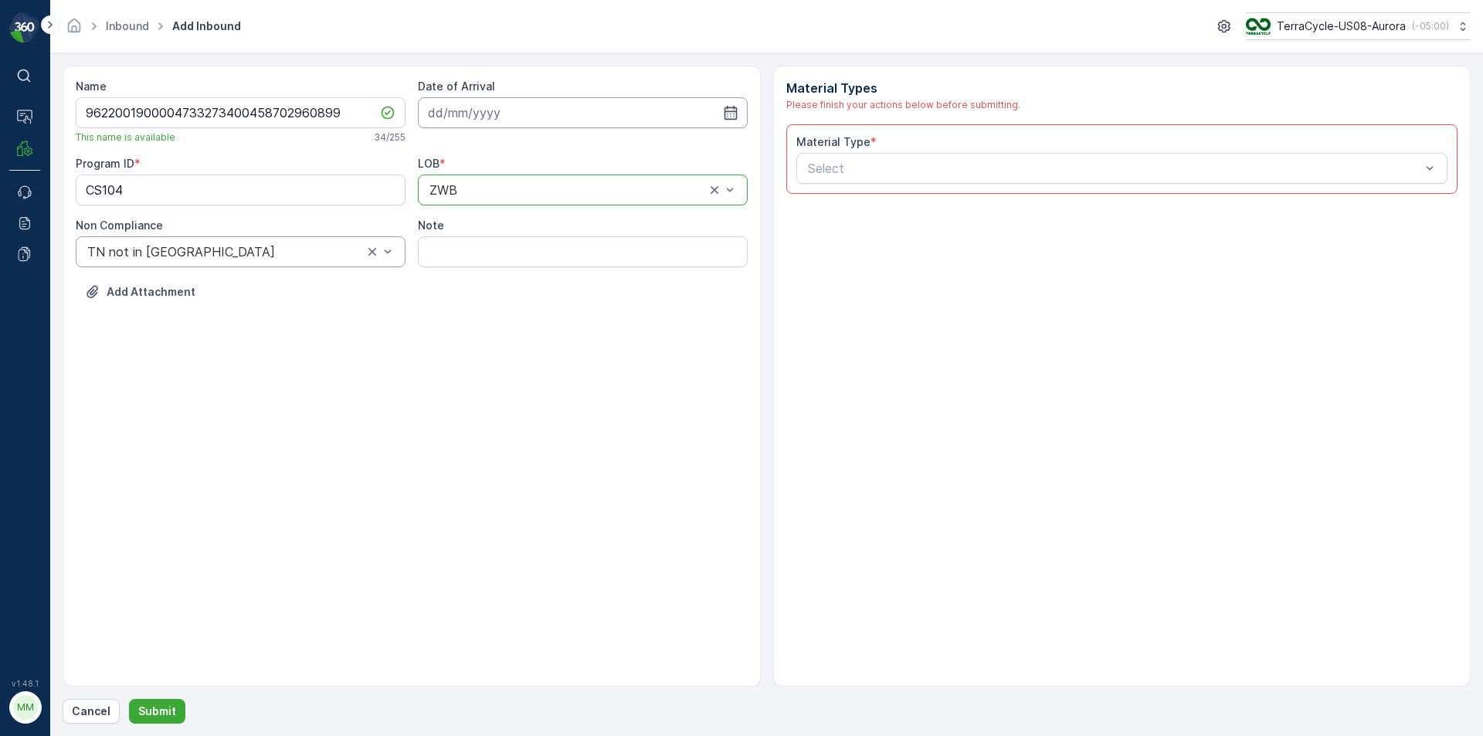
click at [492, 112] on input at bounding box center [583, 112] width 330 height 31
click at [472, 300] on div "18" at bounding box center [472, 303] width 25 height 25
type input "[DATE]"
click at [863, 159] on div "Select" at bounding box center [1122, 168] width 652 height 31
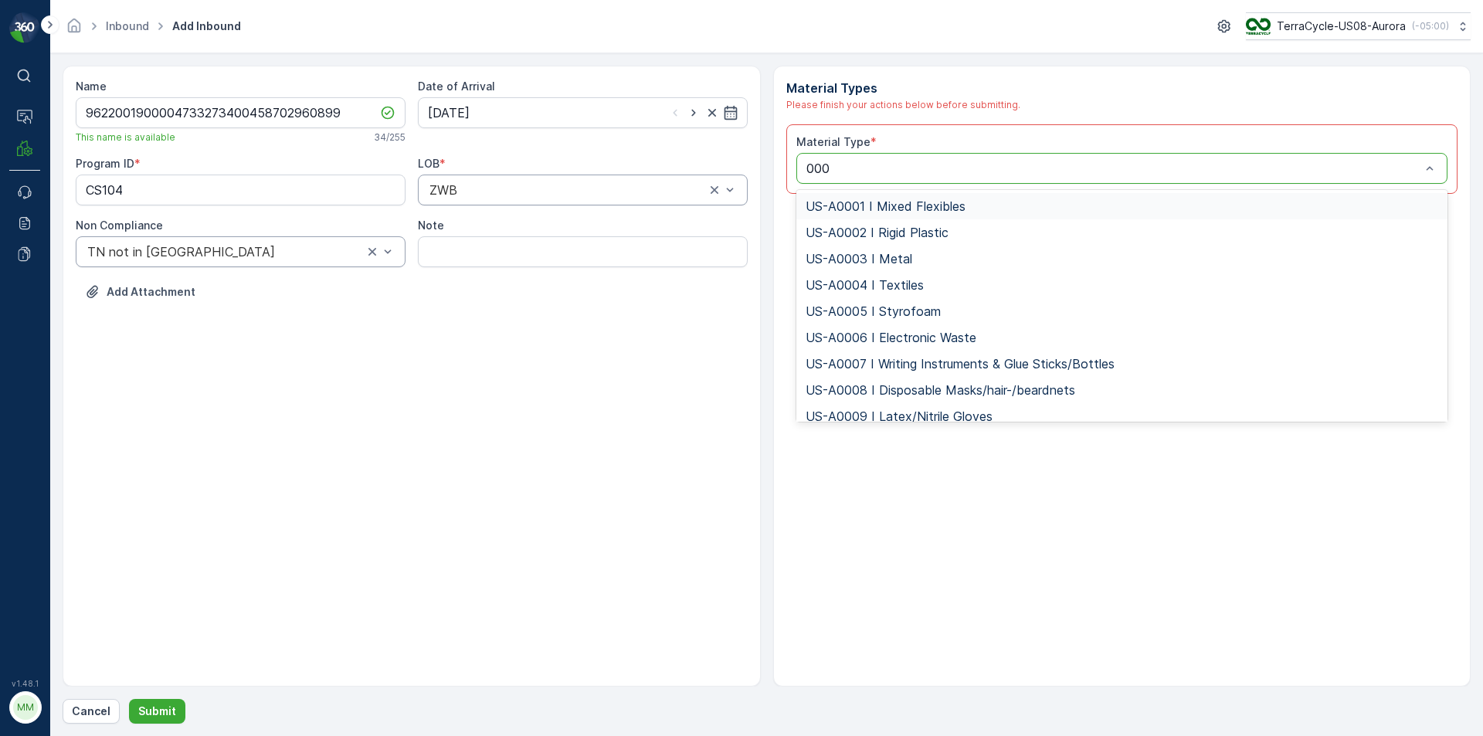
type input "0006"
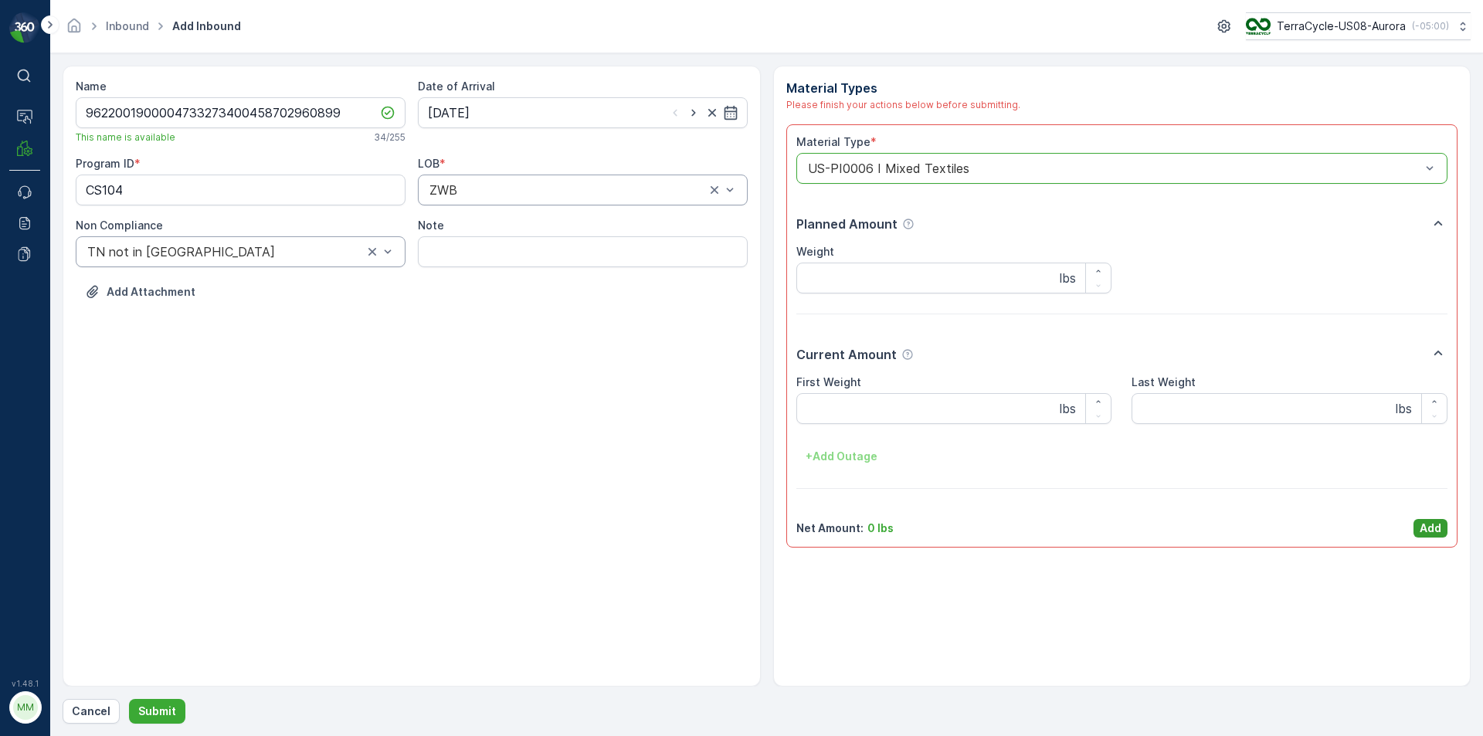
click at [1430, 524] on p "Add" at bounding box center [1431, 528] width 22 height 15
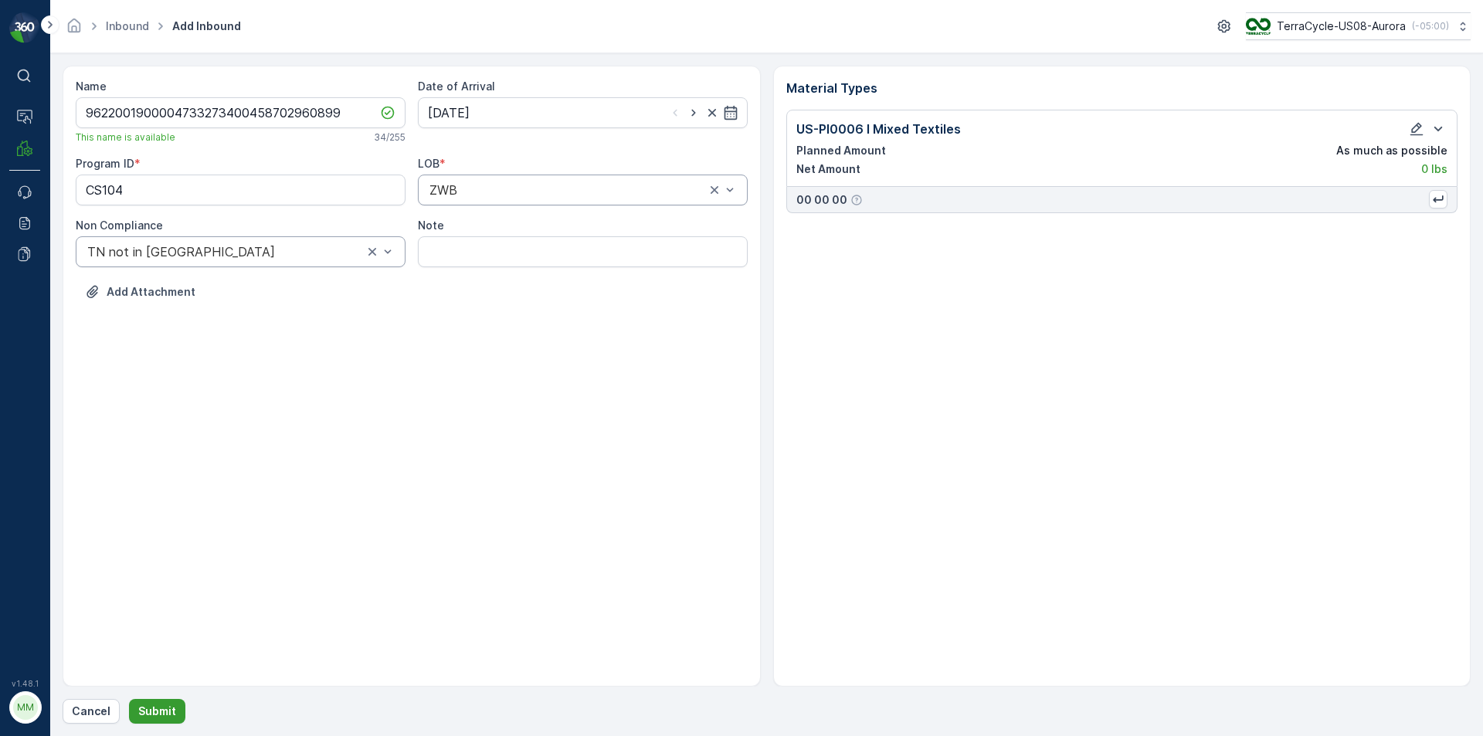
click at [167, 717] on p "Submit" at bounding box center [157, 711] width 38 height 15
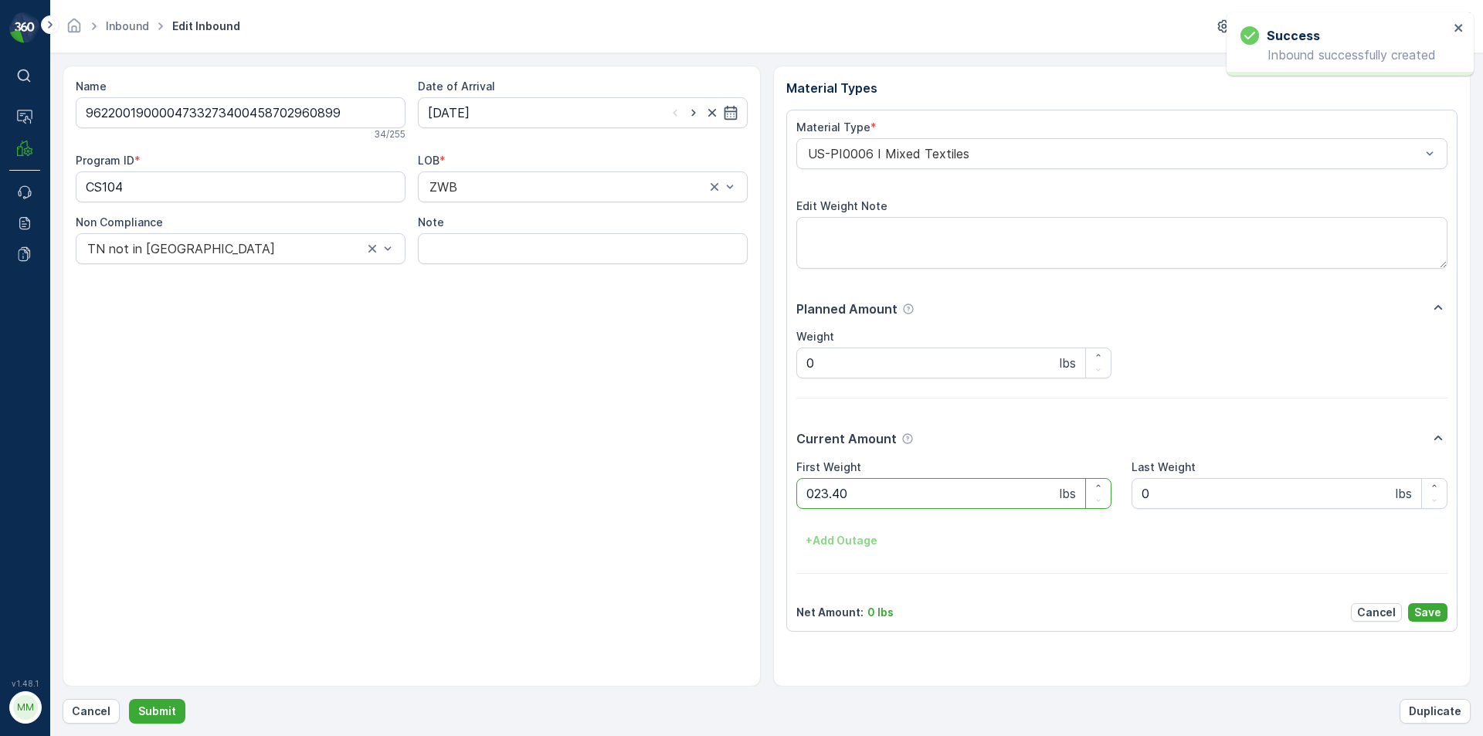
click at [129, 699] on button "Submit" at bounding box center [157, 711] width 56 height 25
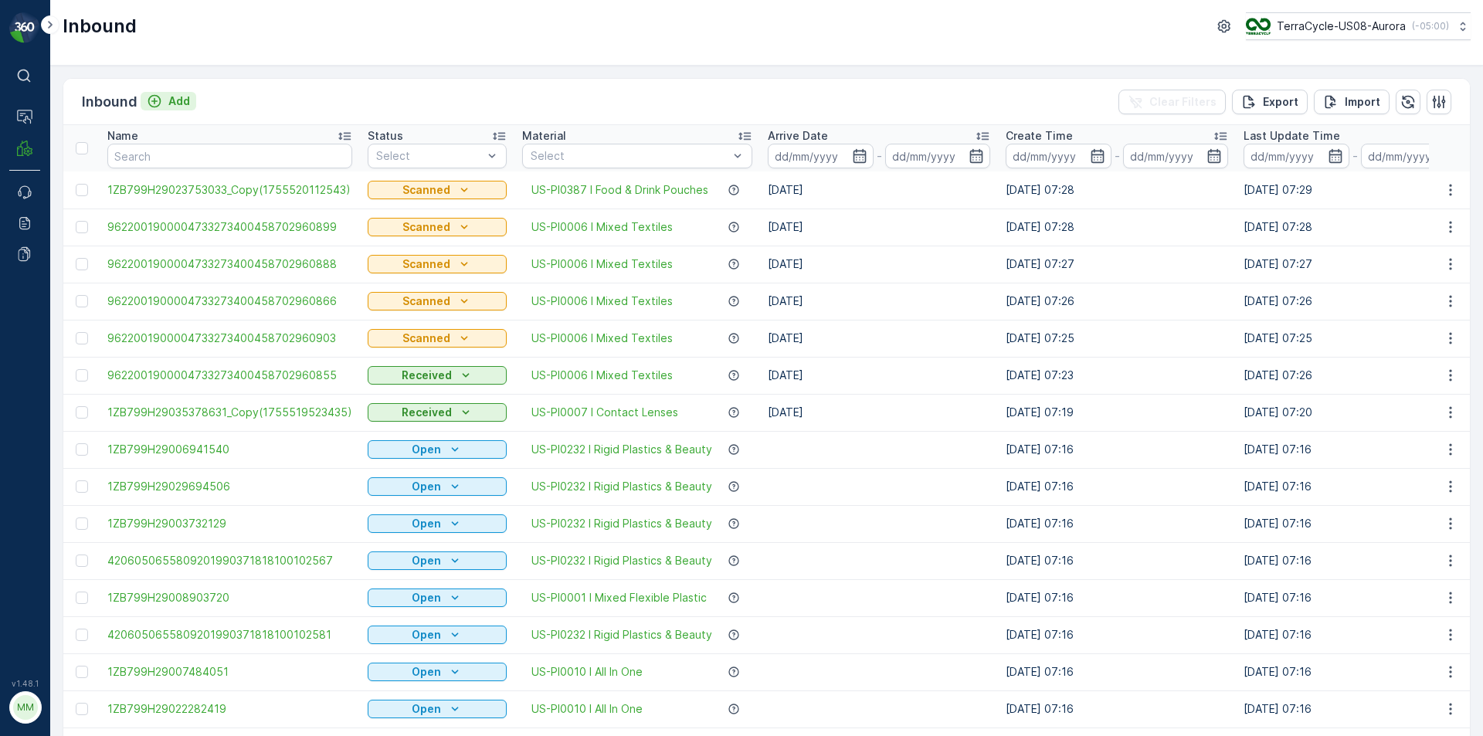
click at [167, 103] on div "Add" at bounding box center [168, 100] width 43 height 15
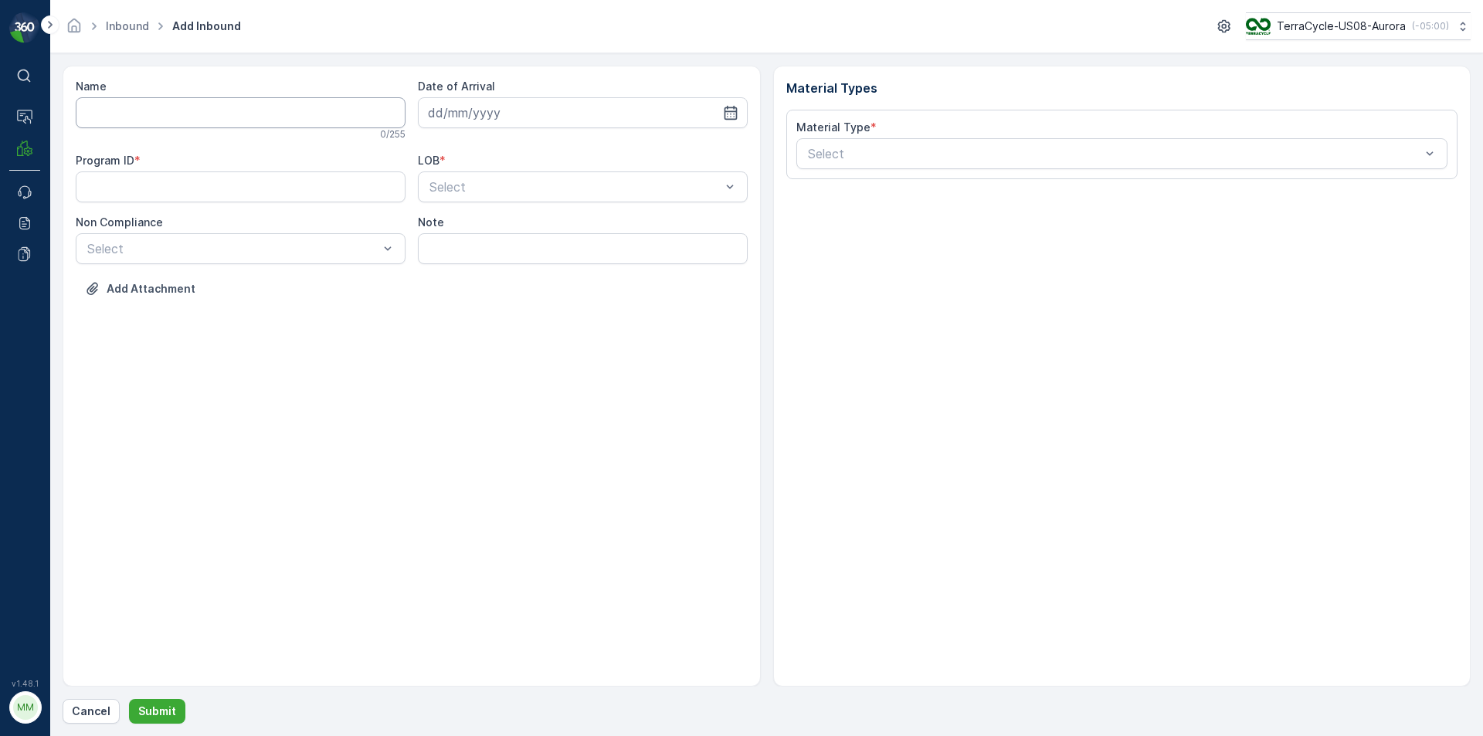
click at [168, 109] on input "Name" at bounding box center [241, 112] width 330 height 31
type input "9622001900004733273400458702960877"
click at [129, 699] on button "Submit" at bounding box center [157, 711] width 56 height 25
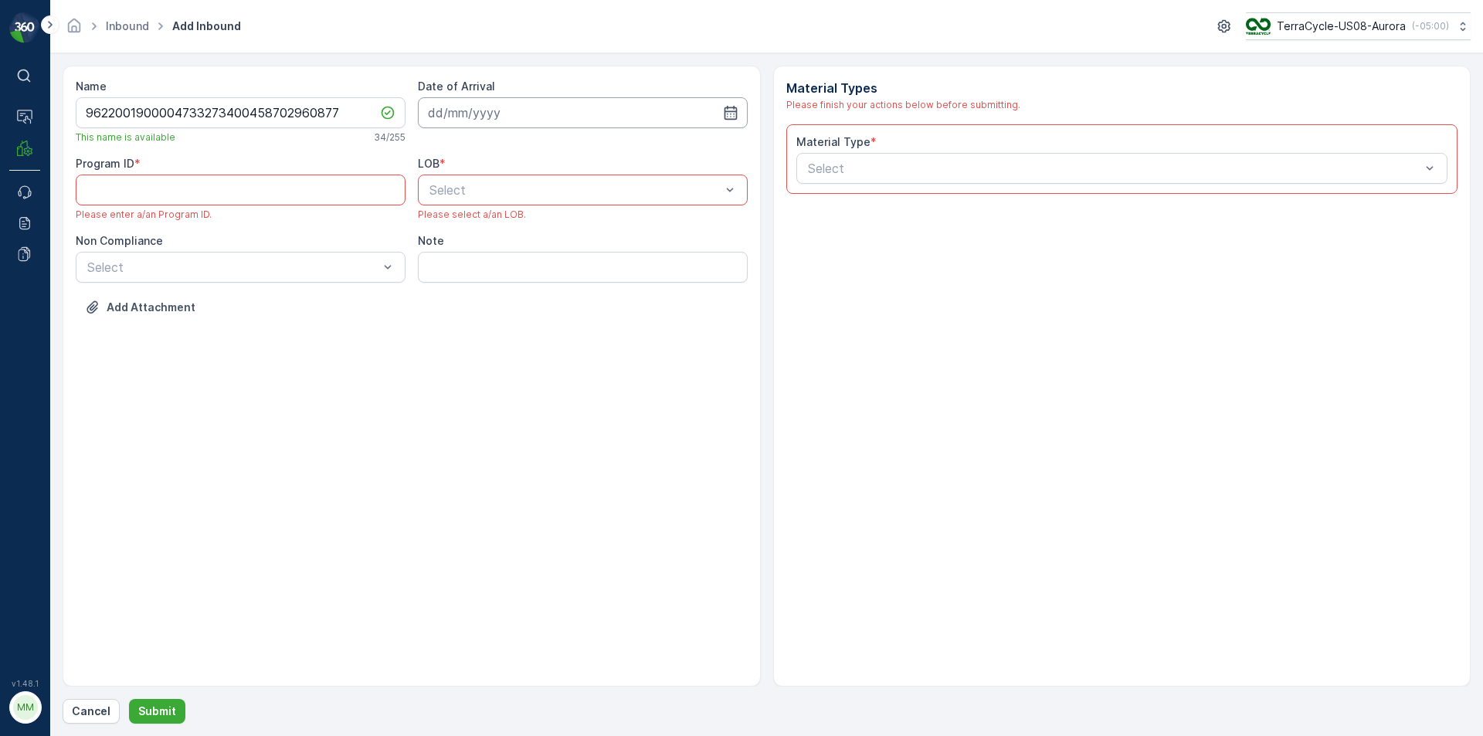
click at [555, 119] on input at bounding box center [583, 112] width 330 height 31
click at [472, 303] on div "18" at bounding box center [472, 303] width 25 height 25
type input "[DATE]"
click at [544, 200] on div "Select" at bounding box center [583, 190] width 330 height 31
drag, startPoint x: 460, startPoint y: 251, endPoint x: 424, endPoint y: 247, distance: 36.5
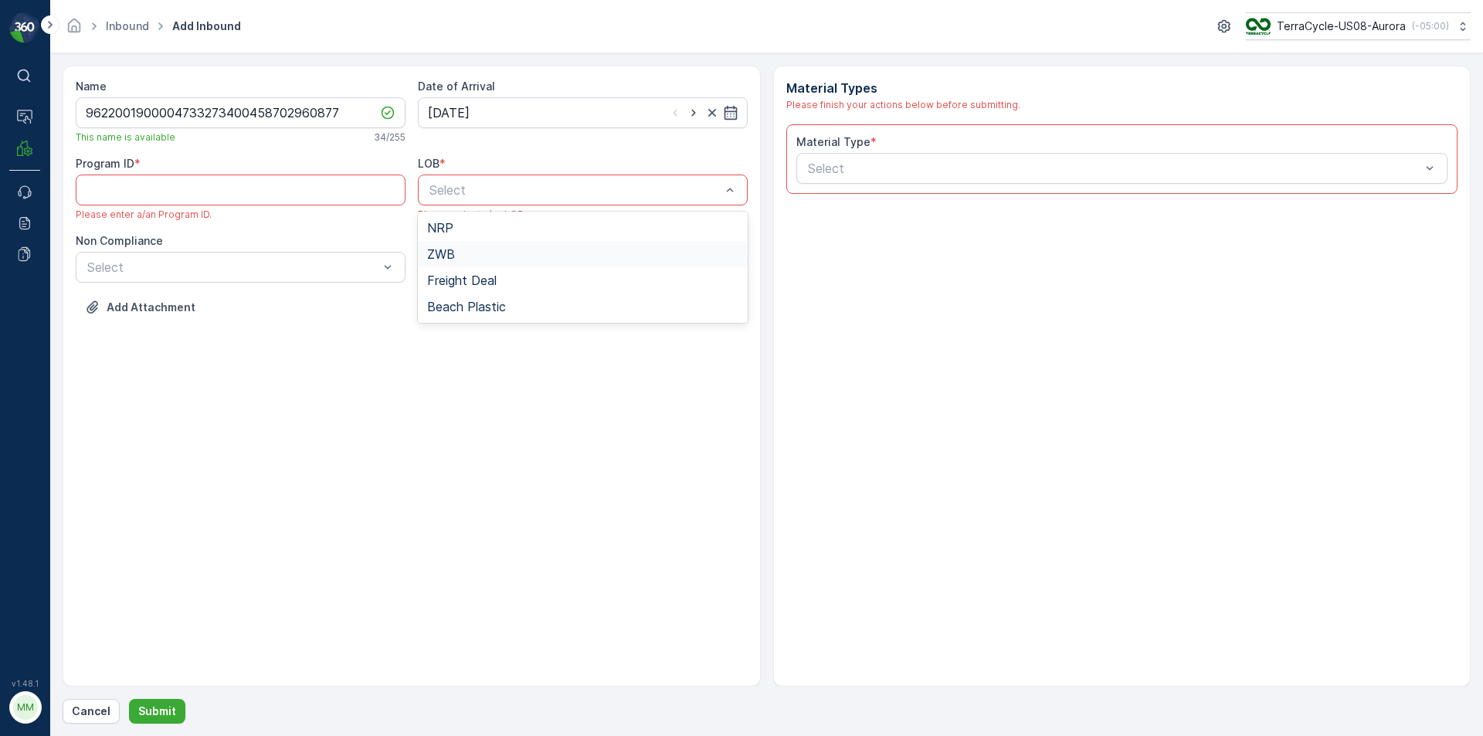
click at [461, 253] on div "ZWB" at bounding box center [582, 254] width 311 height 14
click at [375, 270] on div at bounding box center [233, 267] width 294 height 14
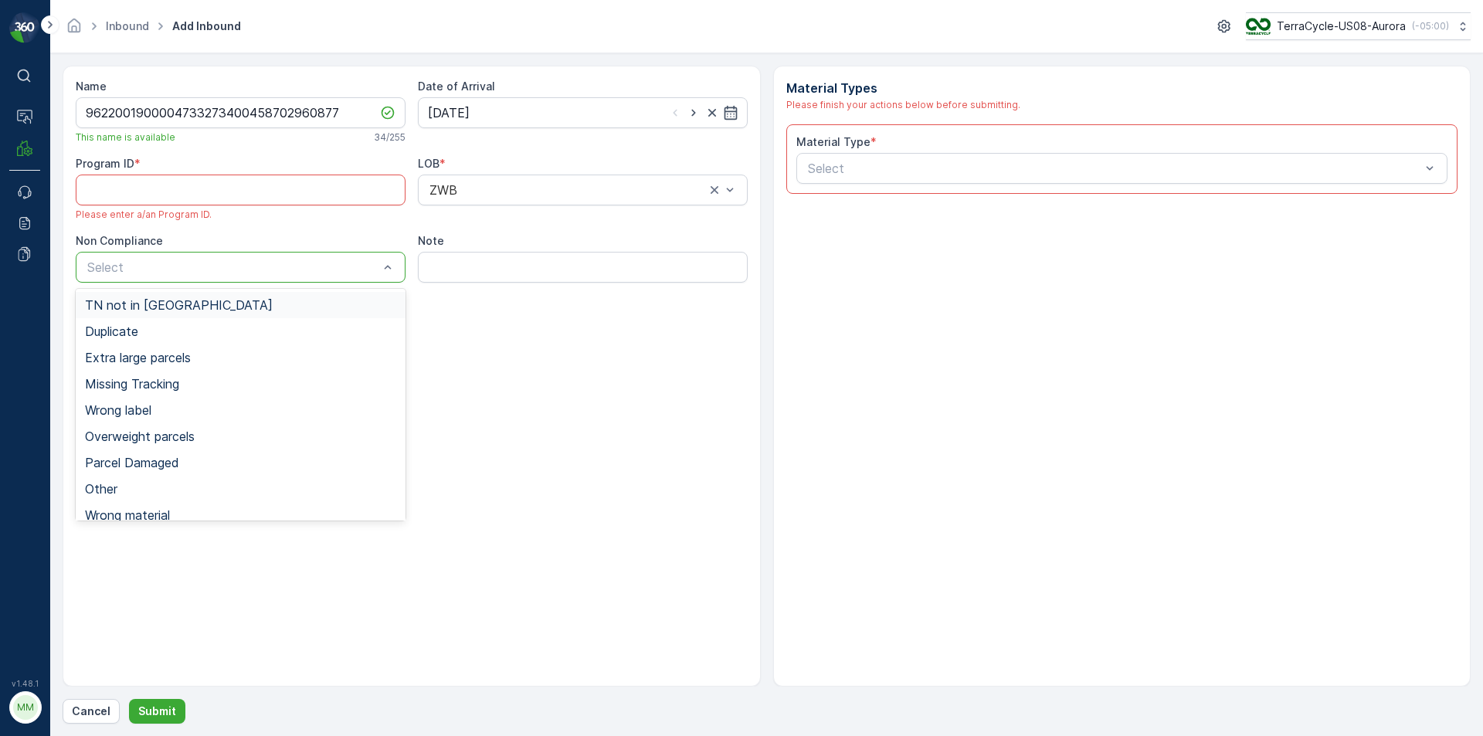
click at [319, 301] on div "TN not in [GEOGRAPHIC_DATA]" at bounding box center [240, 305] width 311 height 14
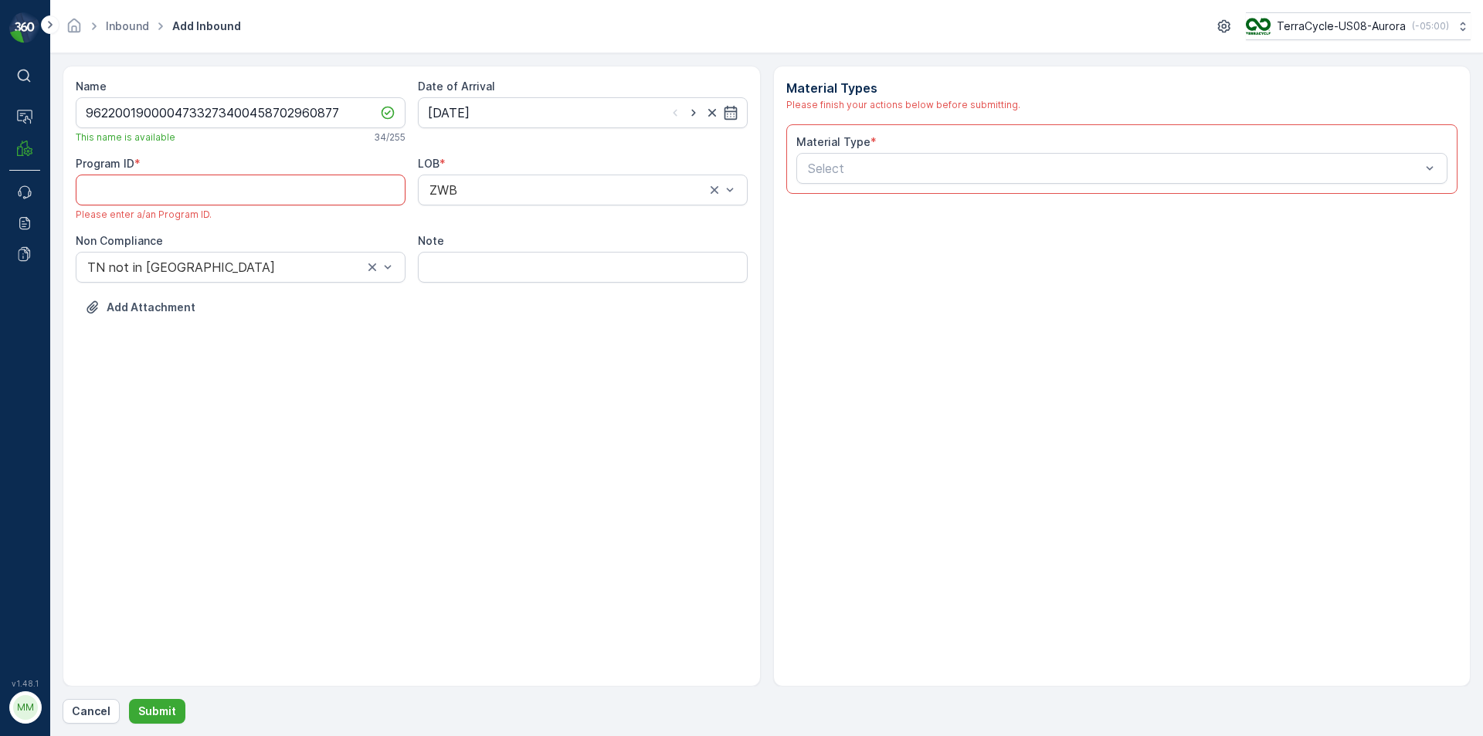
paste ID "CS104"
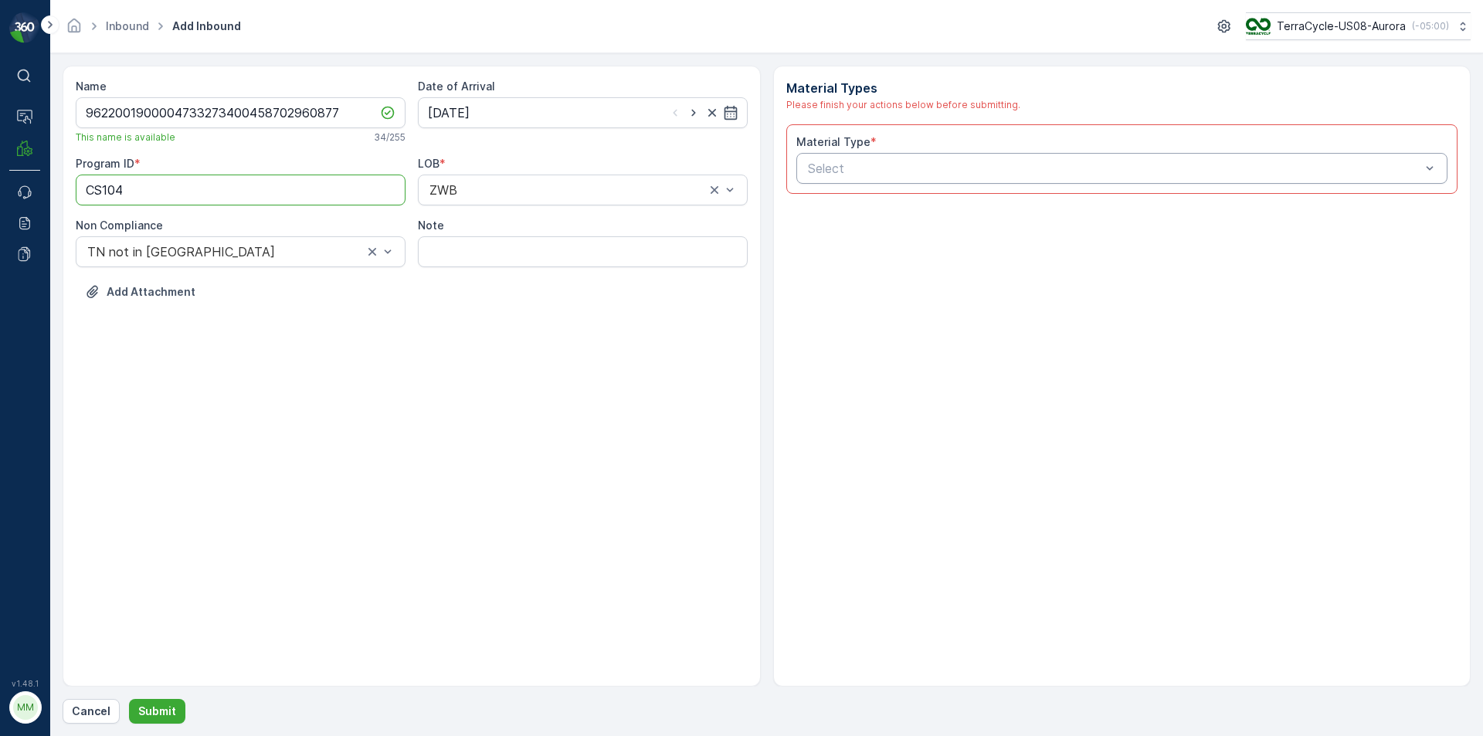
type ID "CS104"
click at [874, 175] on div at bounding box center [1114, 168] width 616 height 14
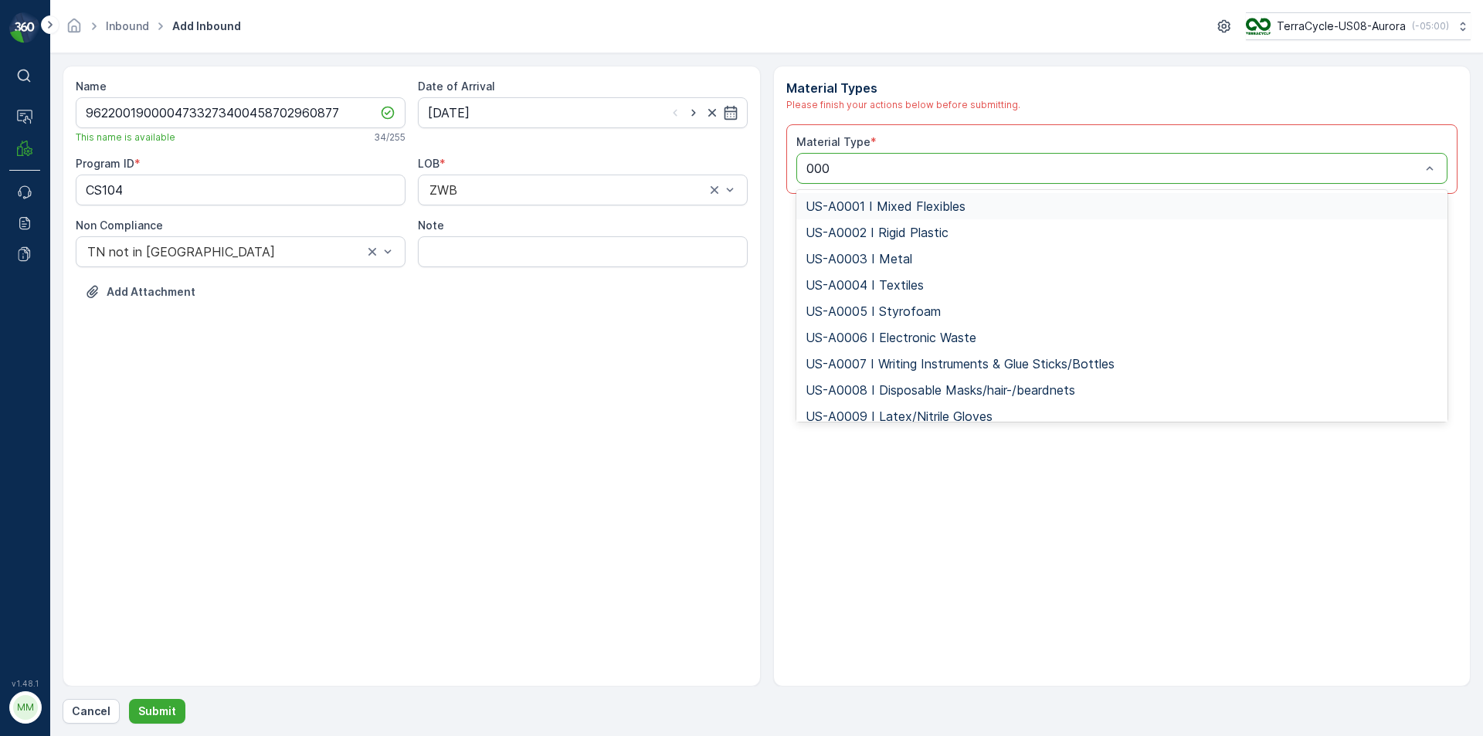
type input "0006"
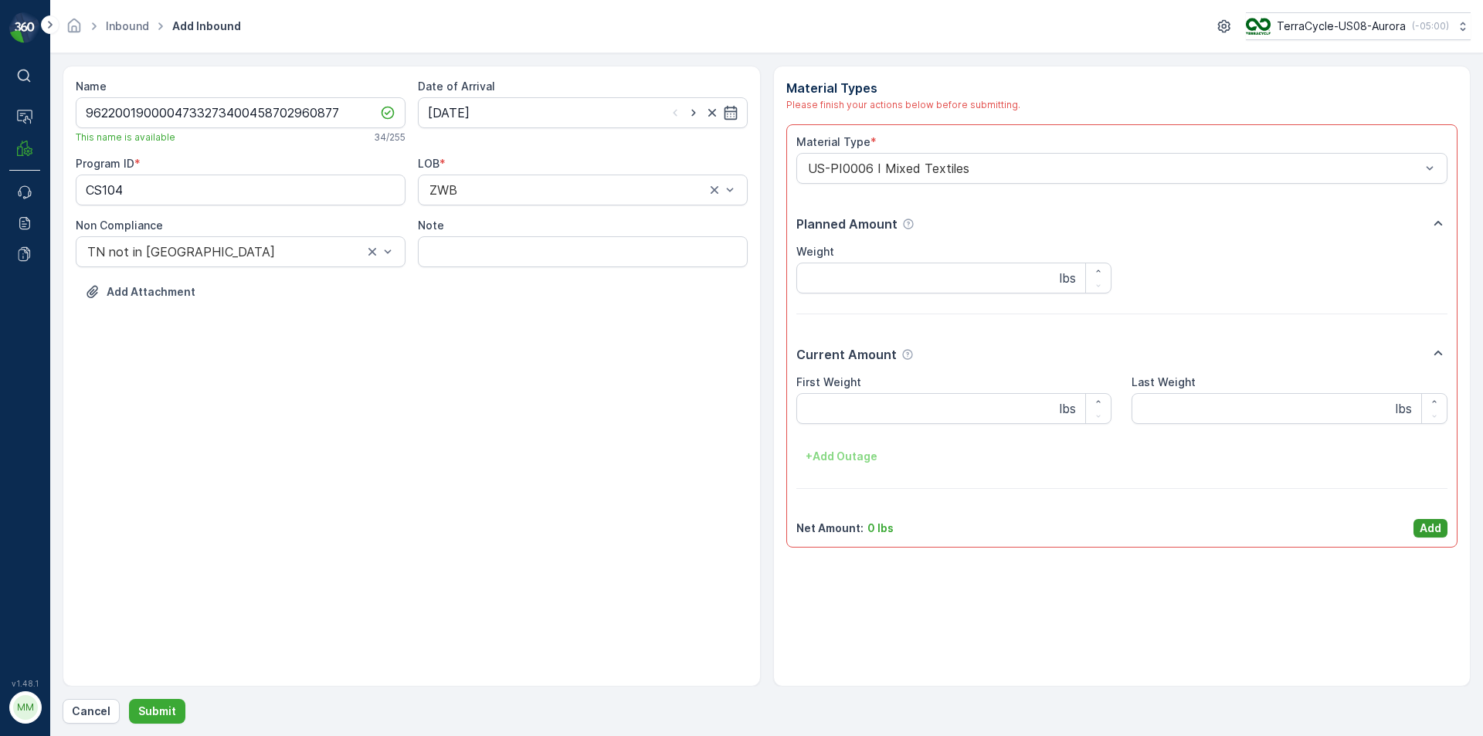
click at [1424, 526] on p "Add" at bounding box center [1431, 528] width 22 height 15
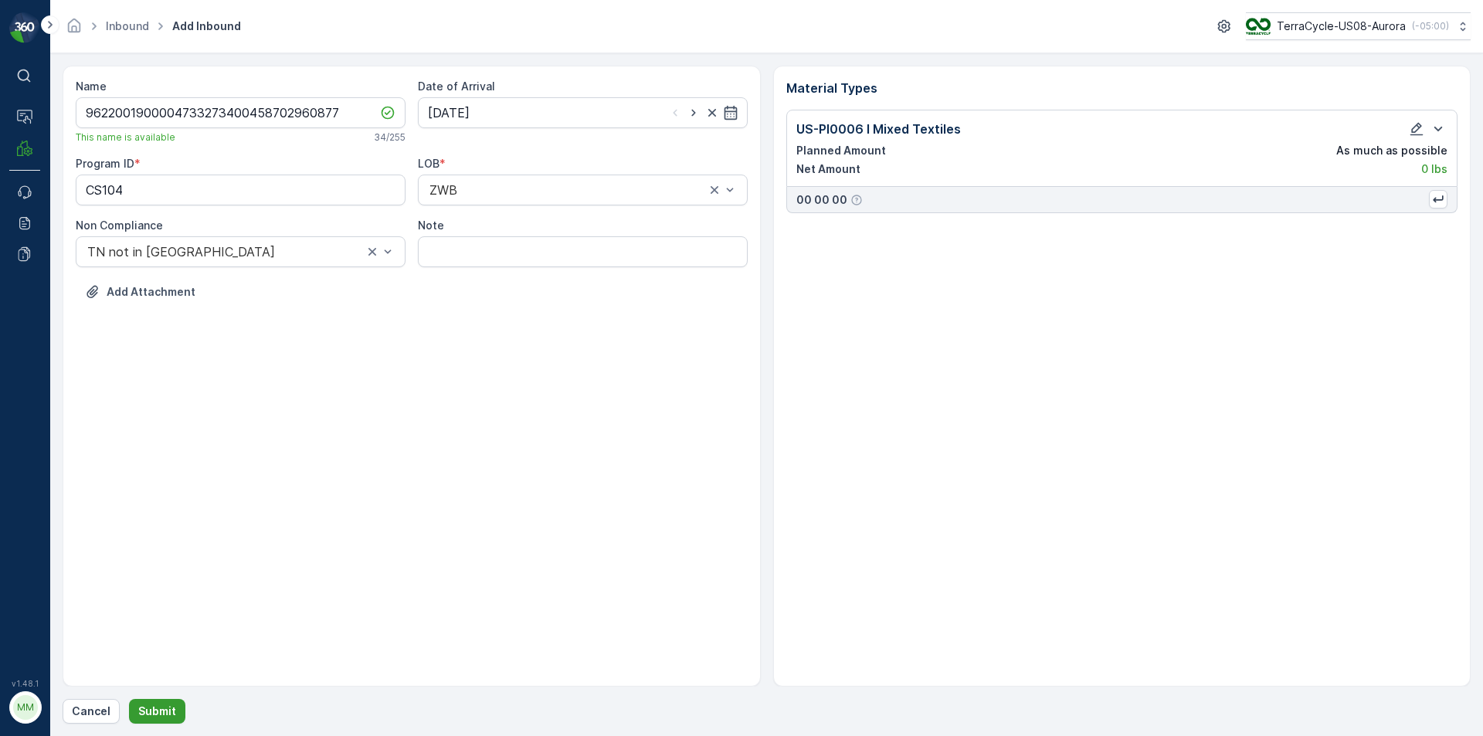
click at [171, 713] on p "Submit" at bounding box center [157, 711] width 38 height 15
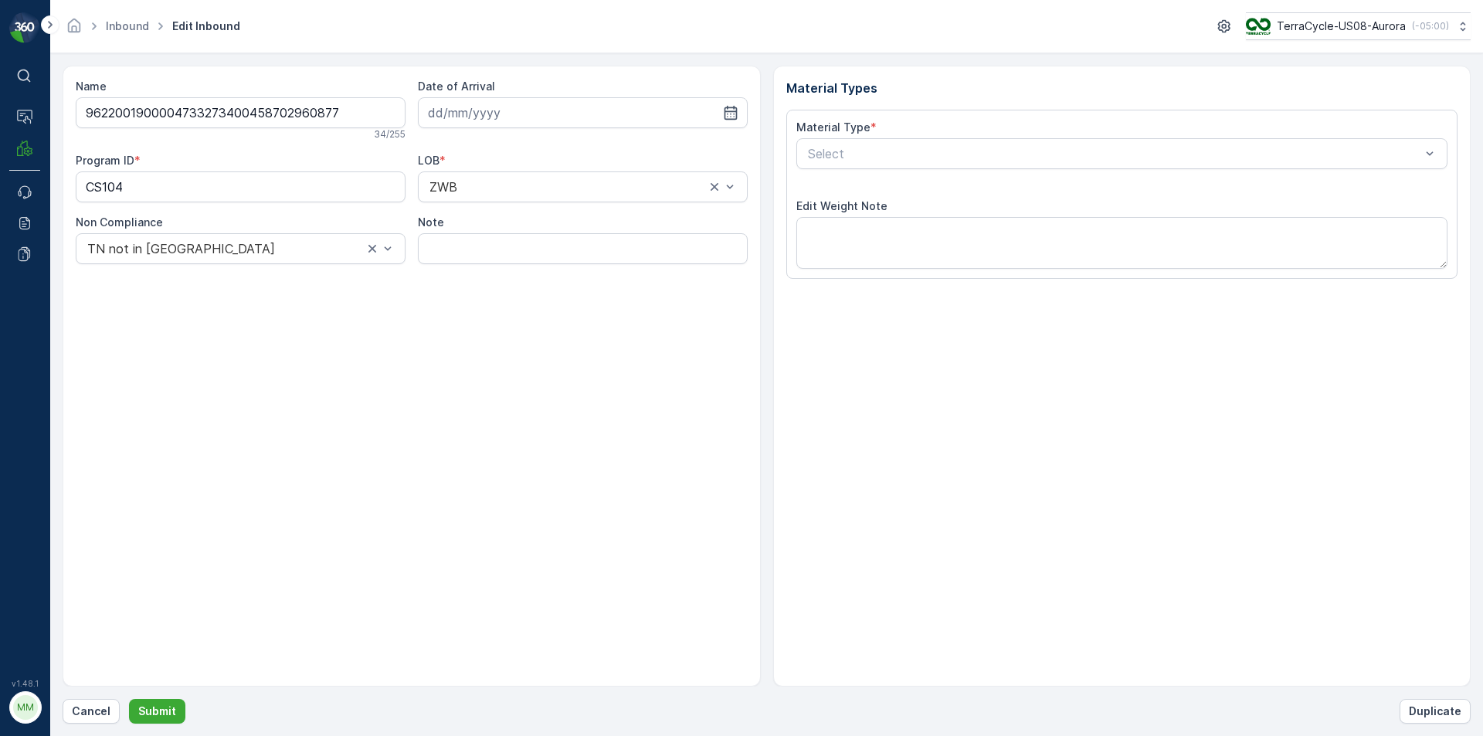
type input "[DATE]"
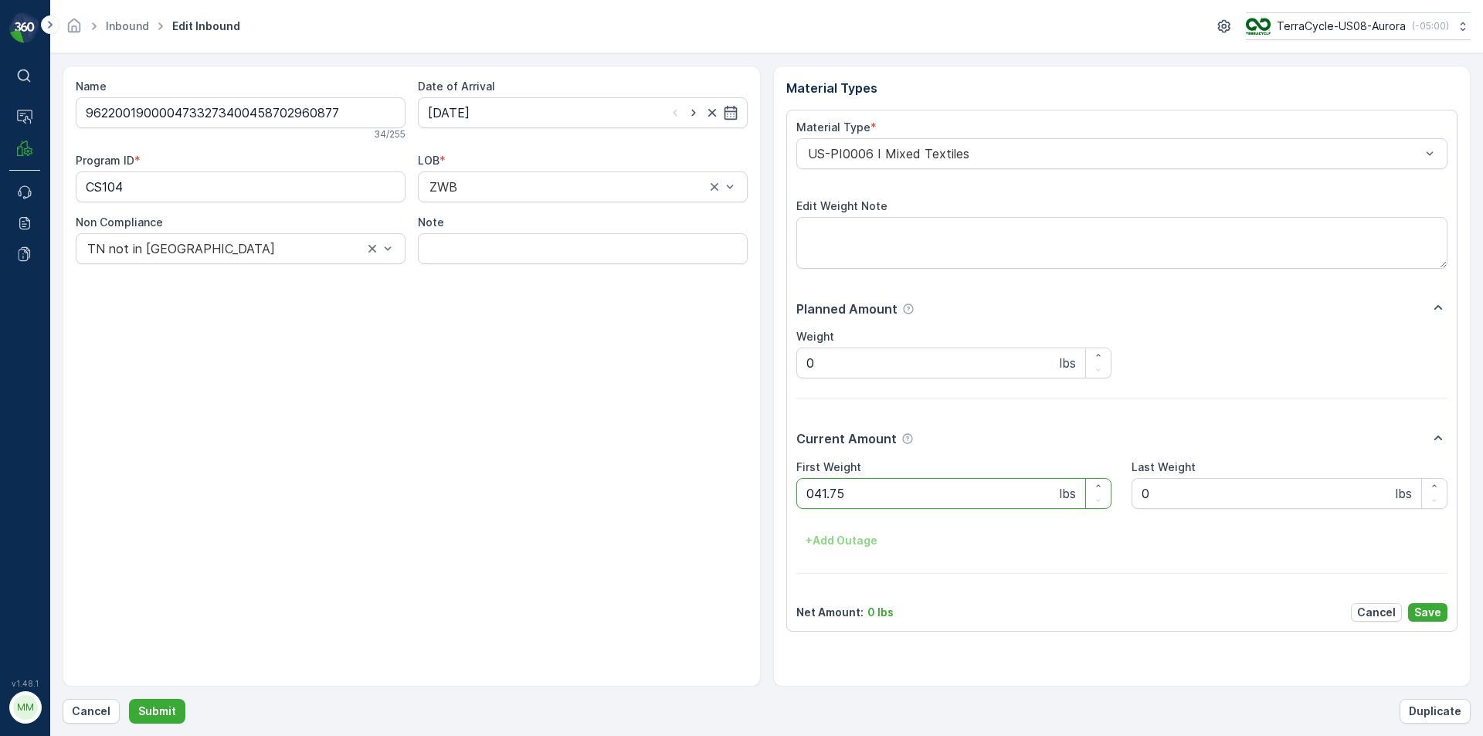
click at [129, 699] on button "Submit" at bounding box center [157, 711] width 56 height 25
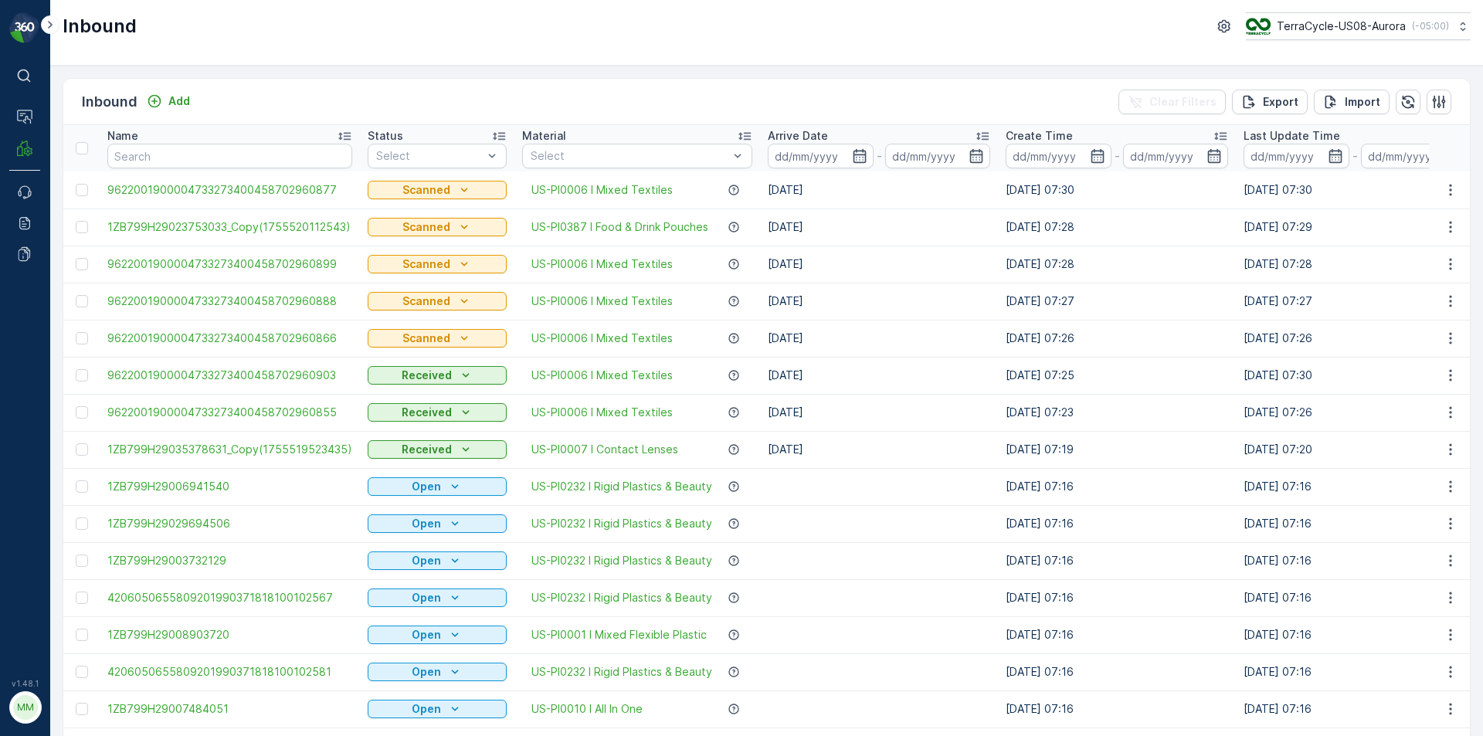
click link "9622001900004733273400458702960877" at bounding box center [229, 189] width 245 height 15
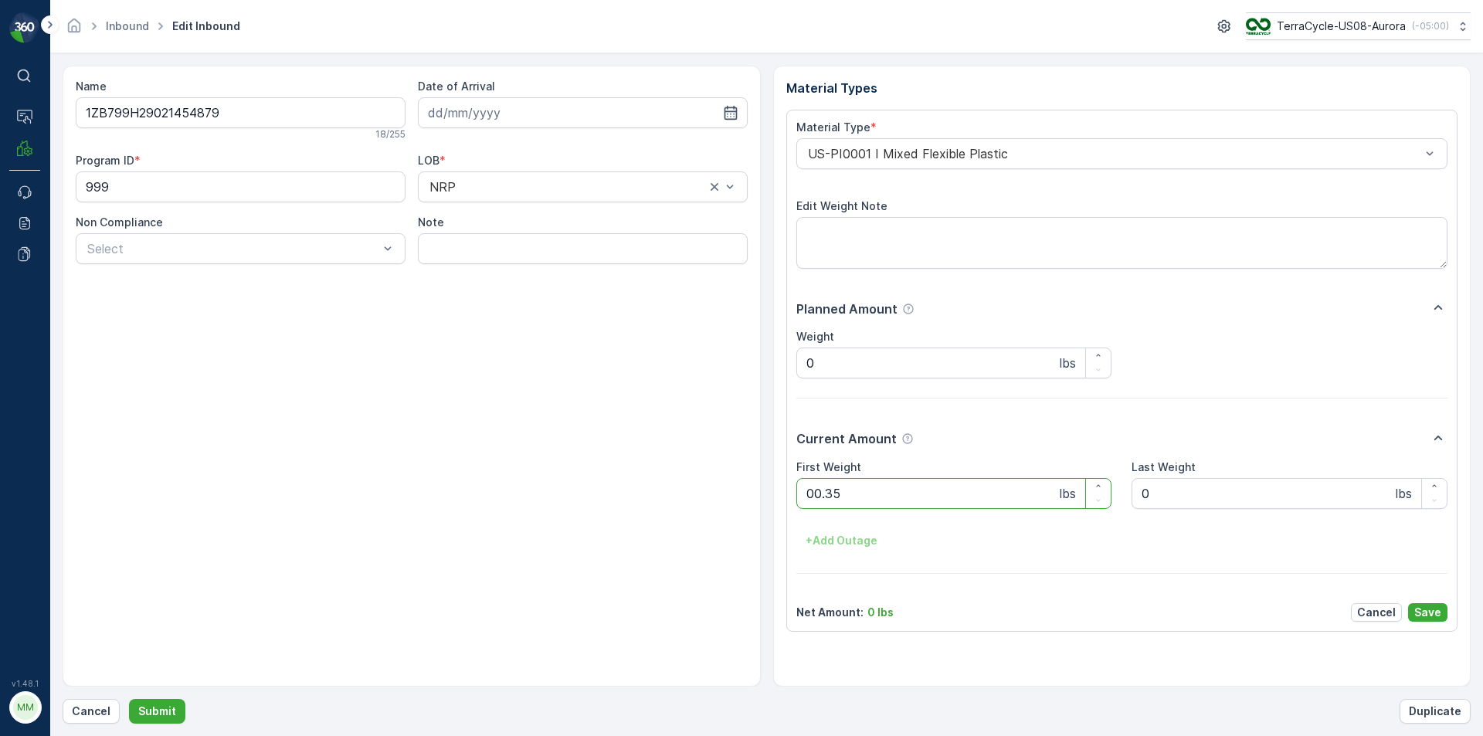
click at [129, 699] on button "Submit" at bounding box center [157, 711] width 56 height 25
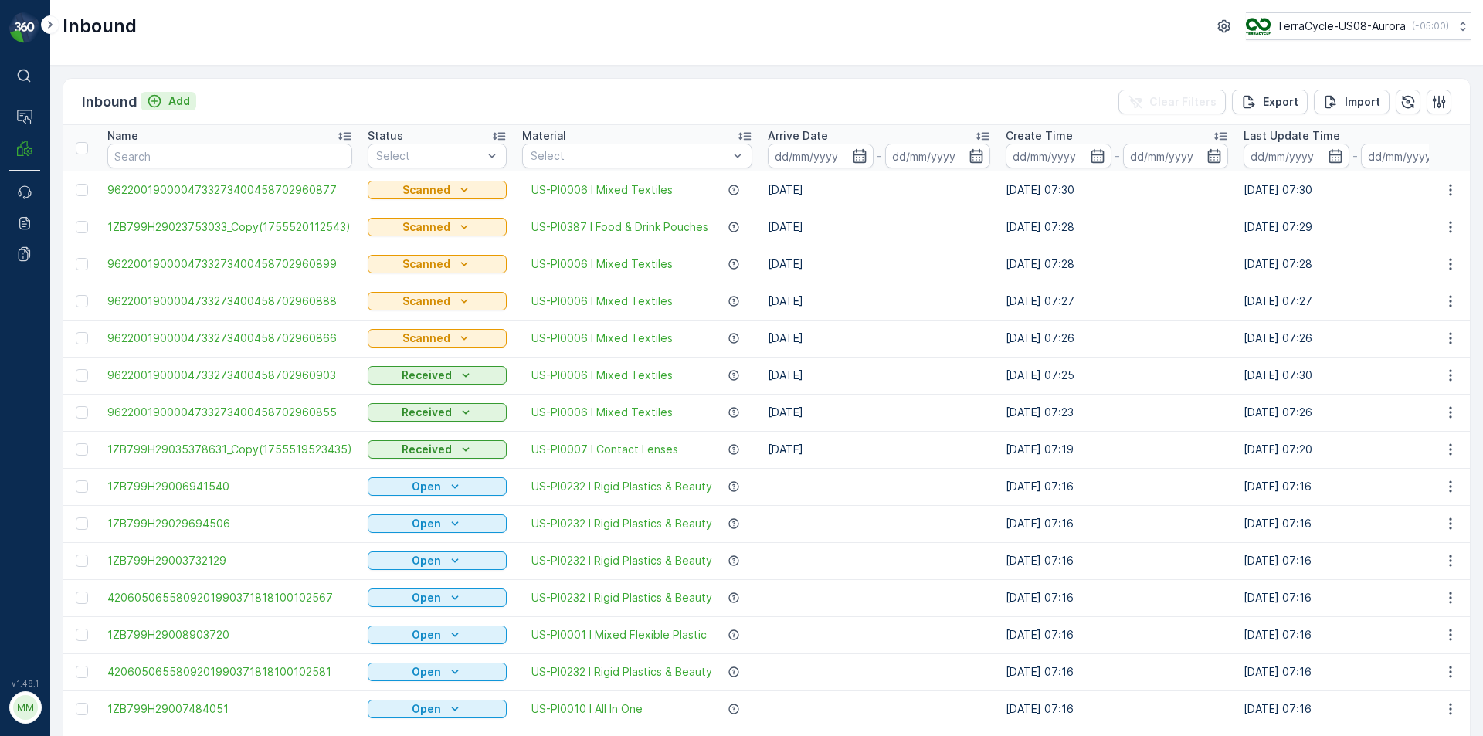
click at [181, 100] on p "Add" at bounding box center [179, 100] width 22 height 15
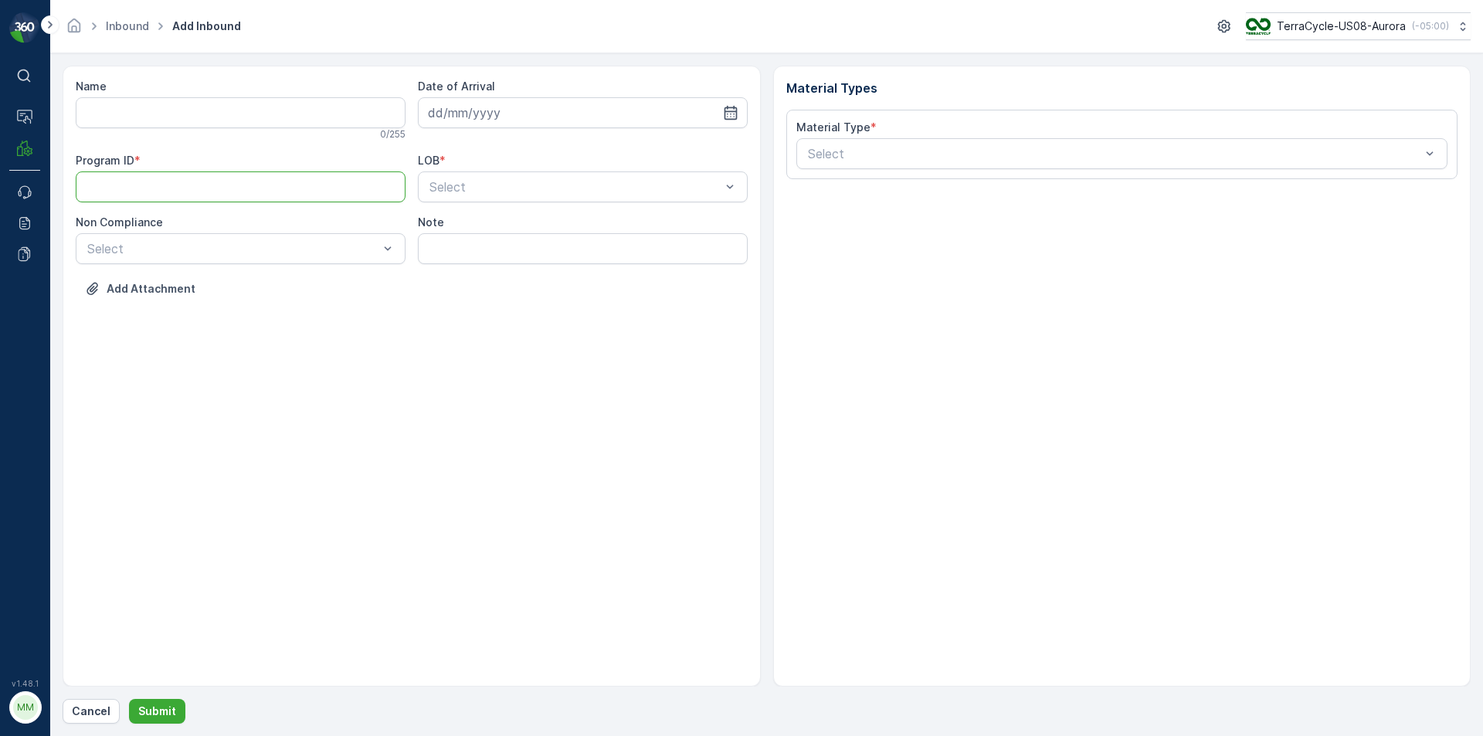
paste ID "CS214"
type ID "CS214"
click at [473, 180] on div at bounding box center [575, 187] width 294 height 14
click at [474, 249] on div "ZWB" at bounding box center [582, 251] width 311 height 14
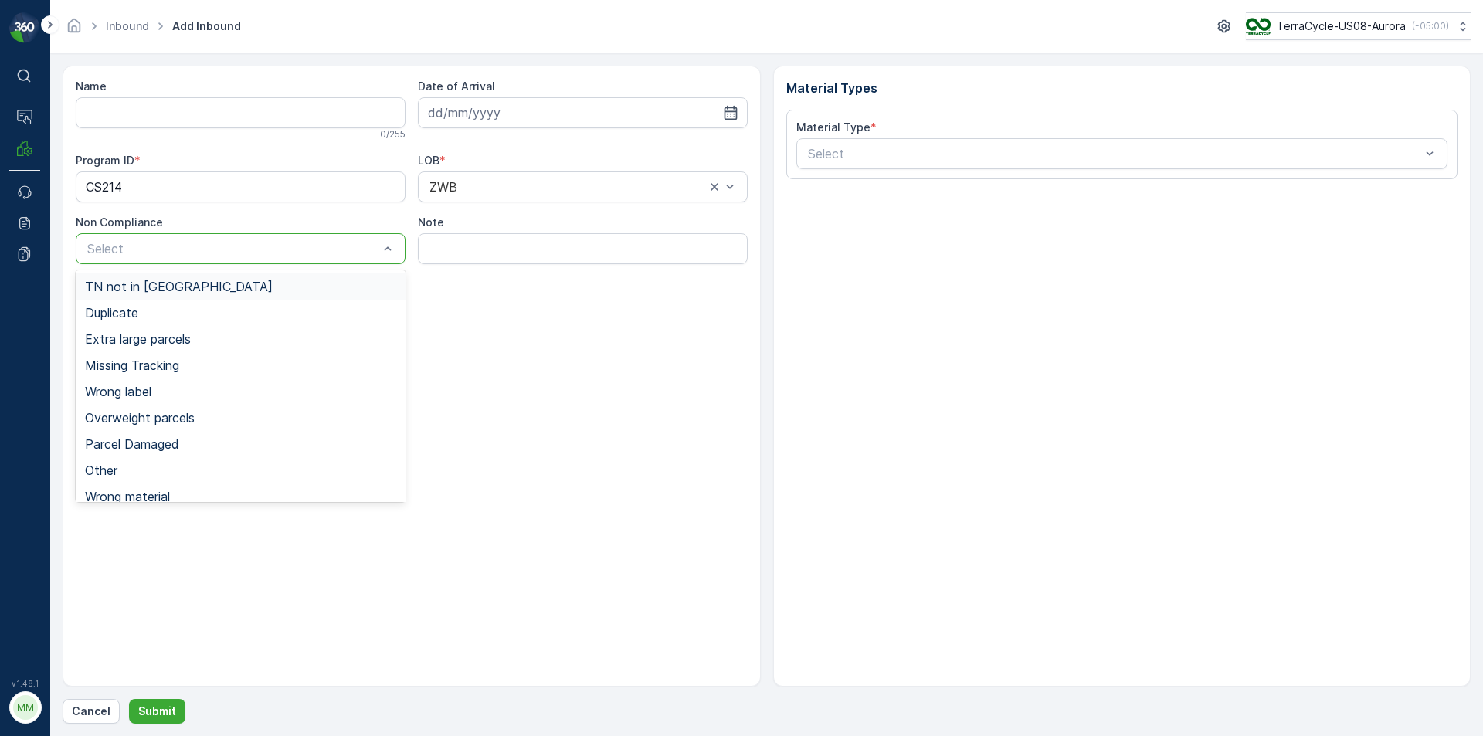
click at [339, 255] on div at bounding box center [233, 249] width 294 height 14
click at [265, 291] on div "TN not in [GEOGRAPHIC_DATA]" at bounding box center [240, 287] width 311 height 14
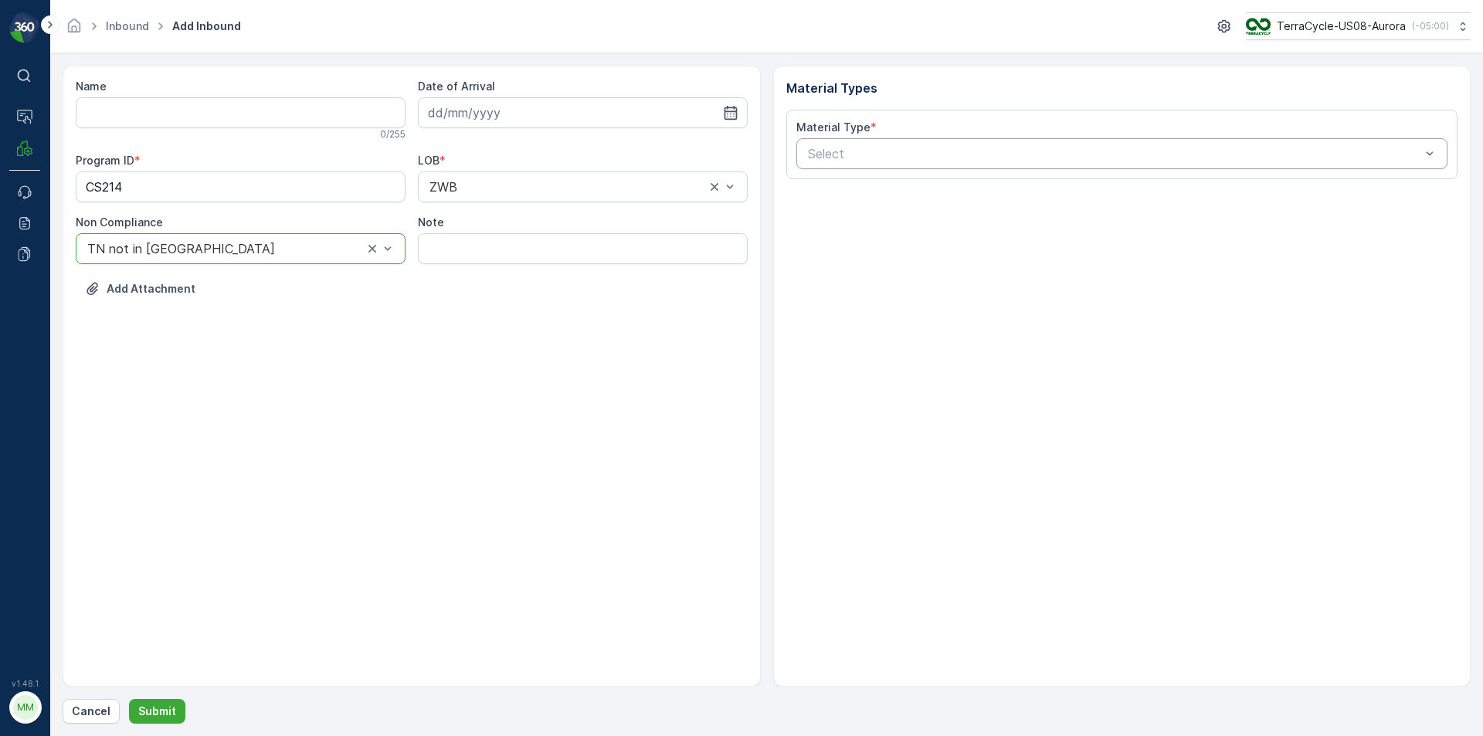
click at [823, 153] on div at bounding box center [1114, 154] width 616 height 14
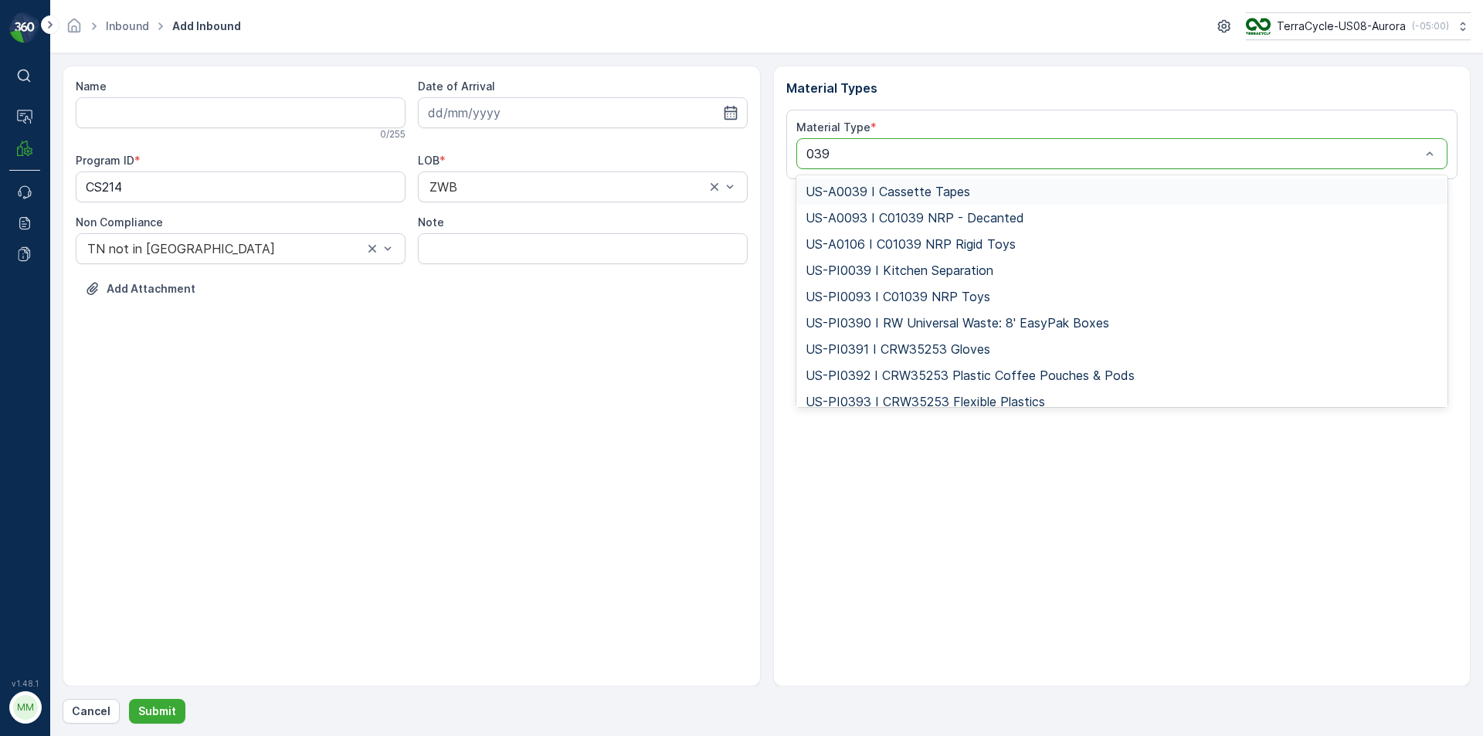
type input "0394"
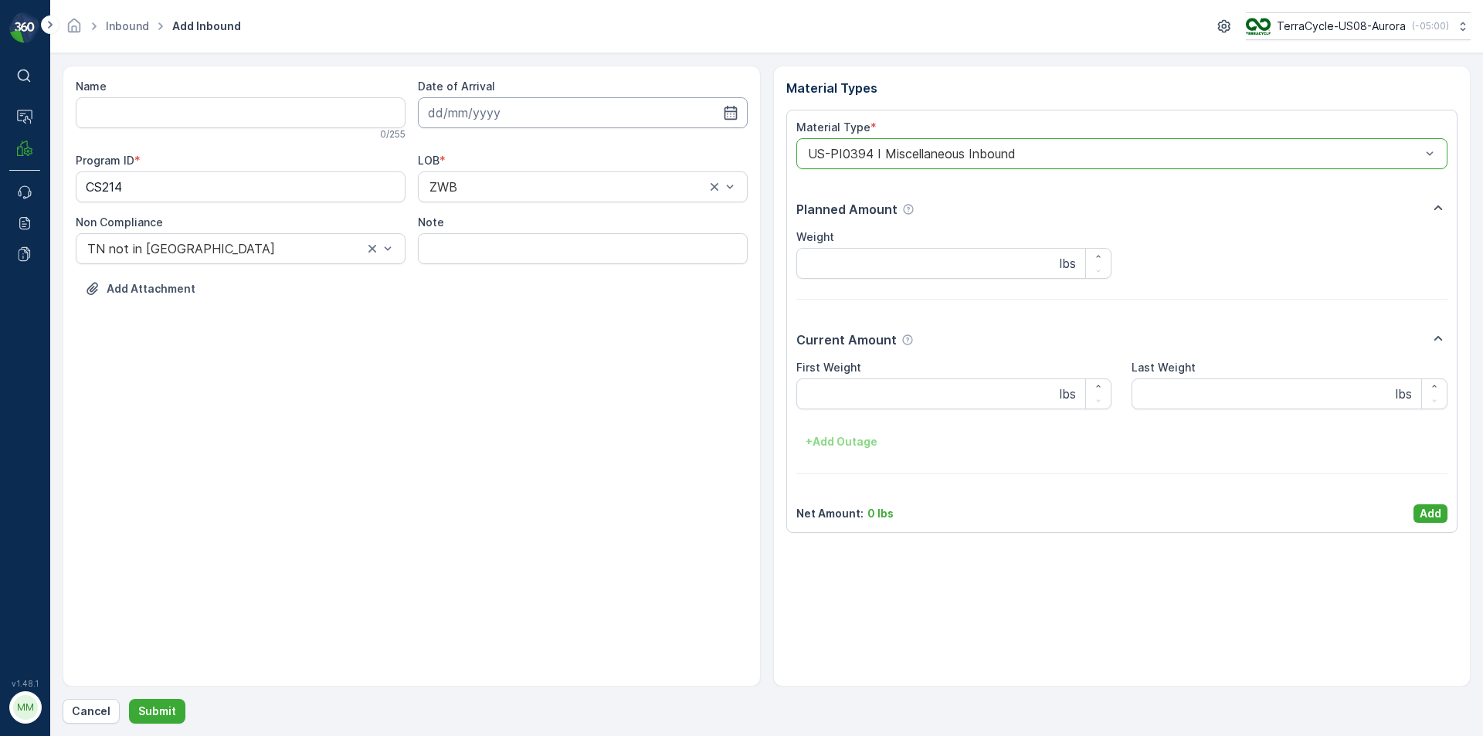
click at [591, 118] on input at bounding box center [583, 112] width 330 height 31
click at [468, 300] on div "18" at bounding box center [472, 303] width 25 height 25
type input "[DATE]"
click at [306, 109] on input "Name" at bounding box center [241, 112] width 330 height 31
type input "4206050655809201990371818100102642"
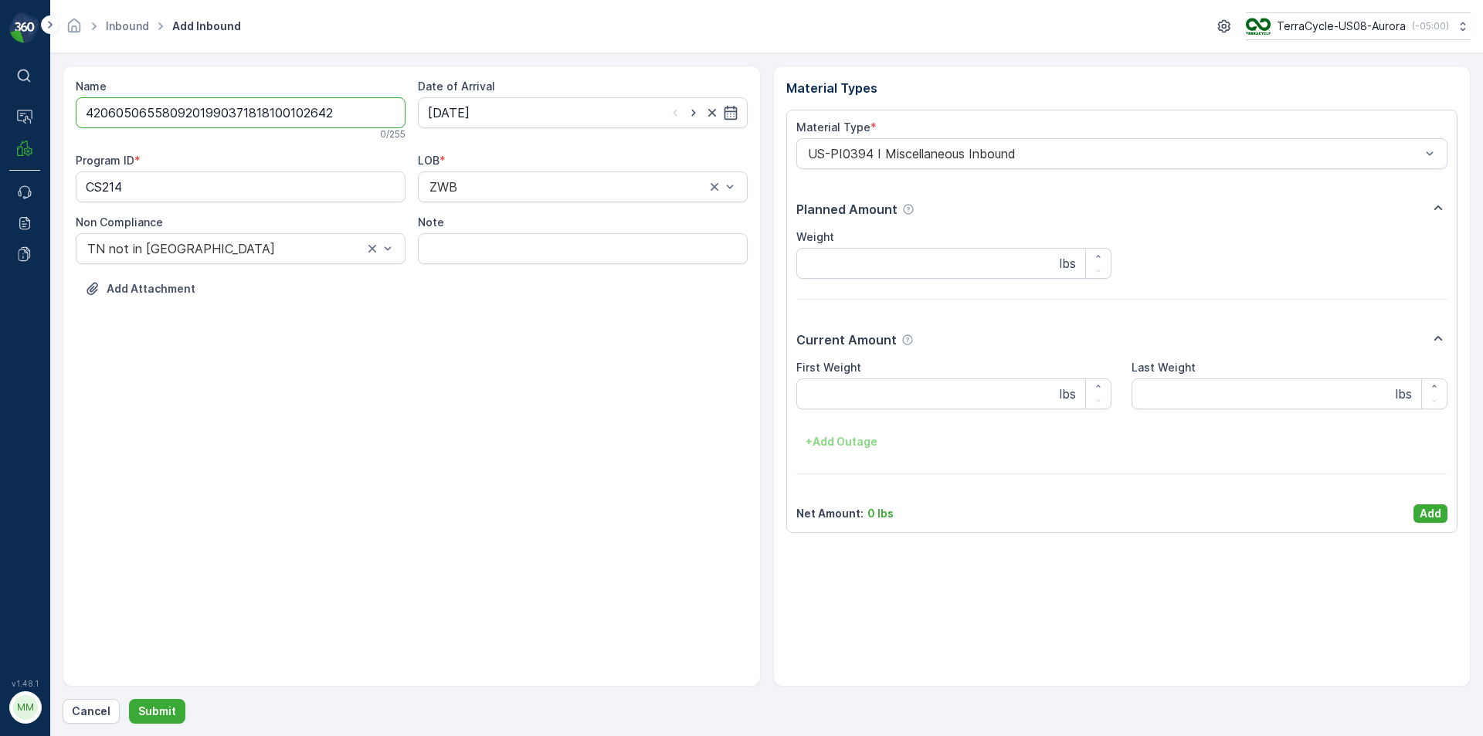
click at [129, 699] on button "Submit" at bounding box center [157, 711] width 56 height 25
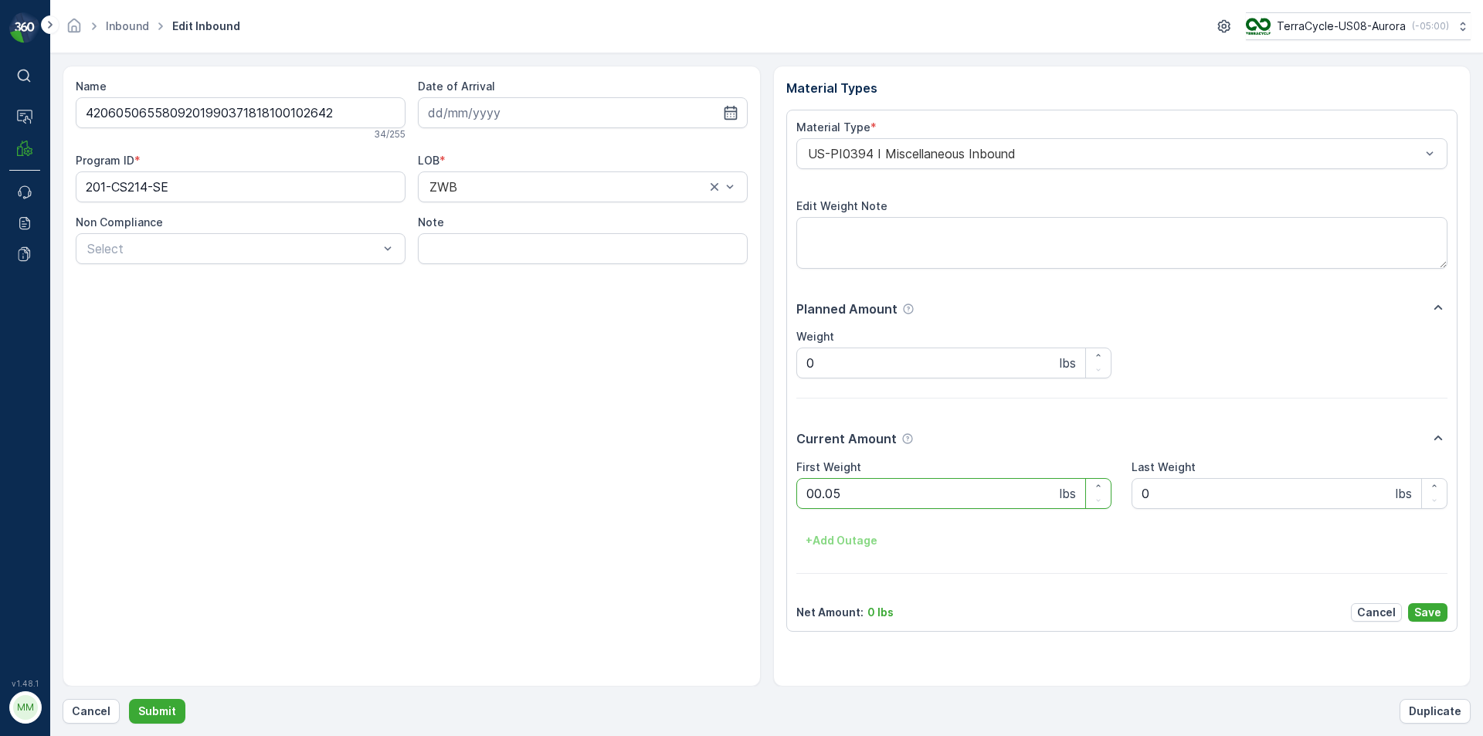
click at [129, 699] on button "Submit" at bounding box center [157, 711] width 56 height 25
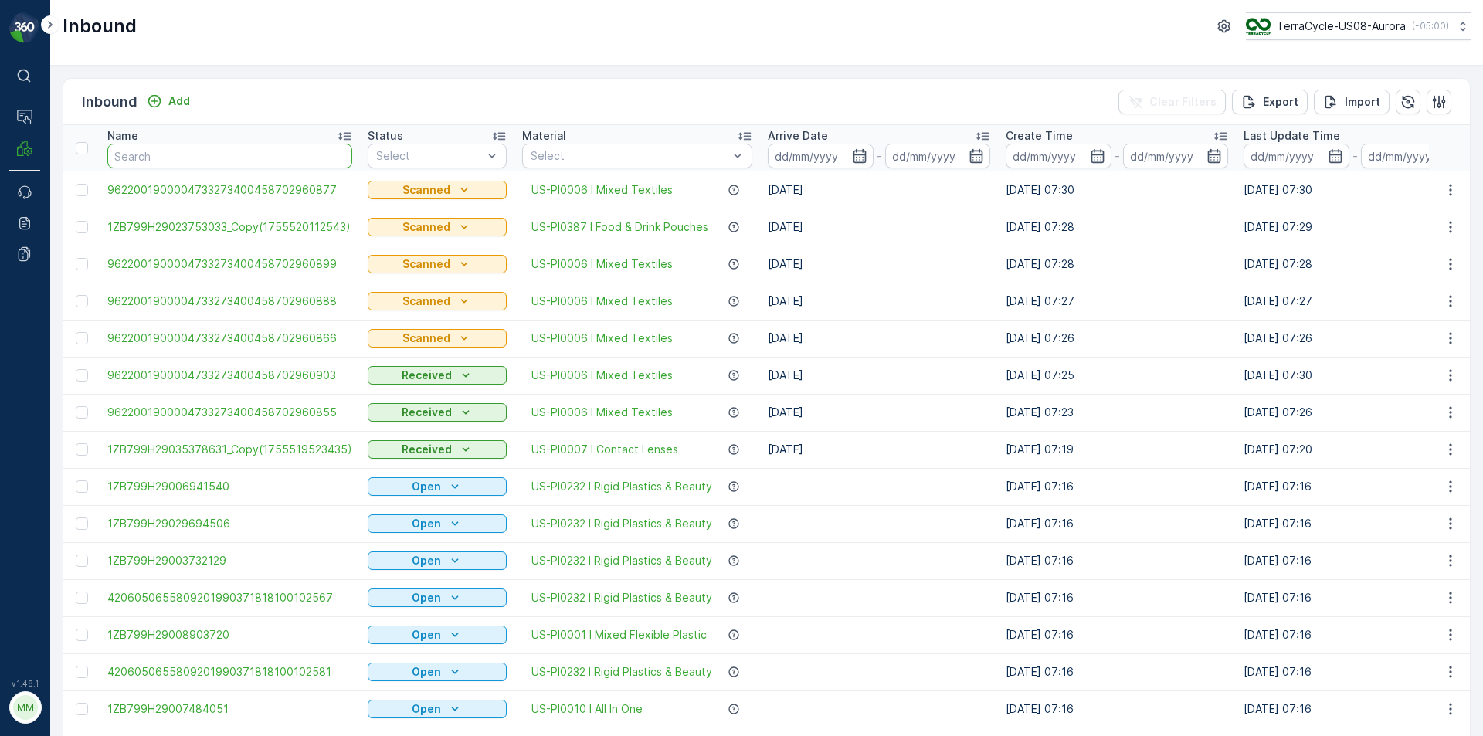
click at [158, 154] on input "text" at bounding box center [229, 156] width 245 height 25
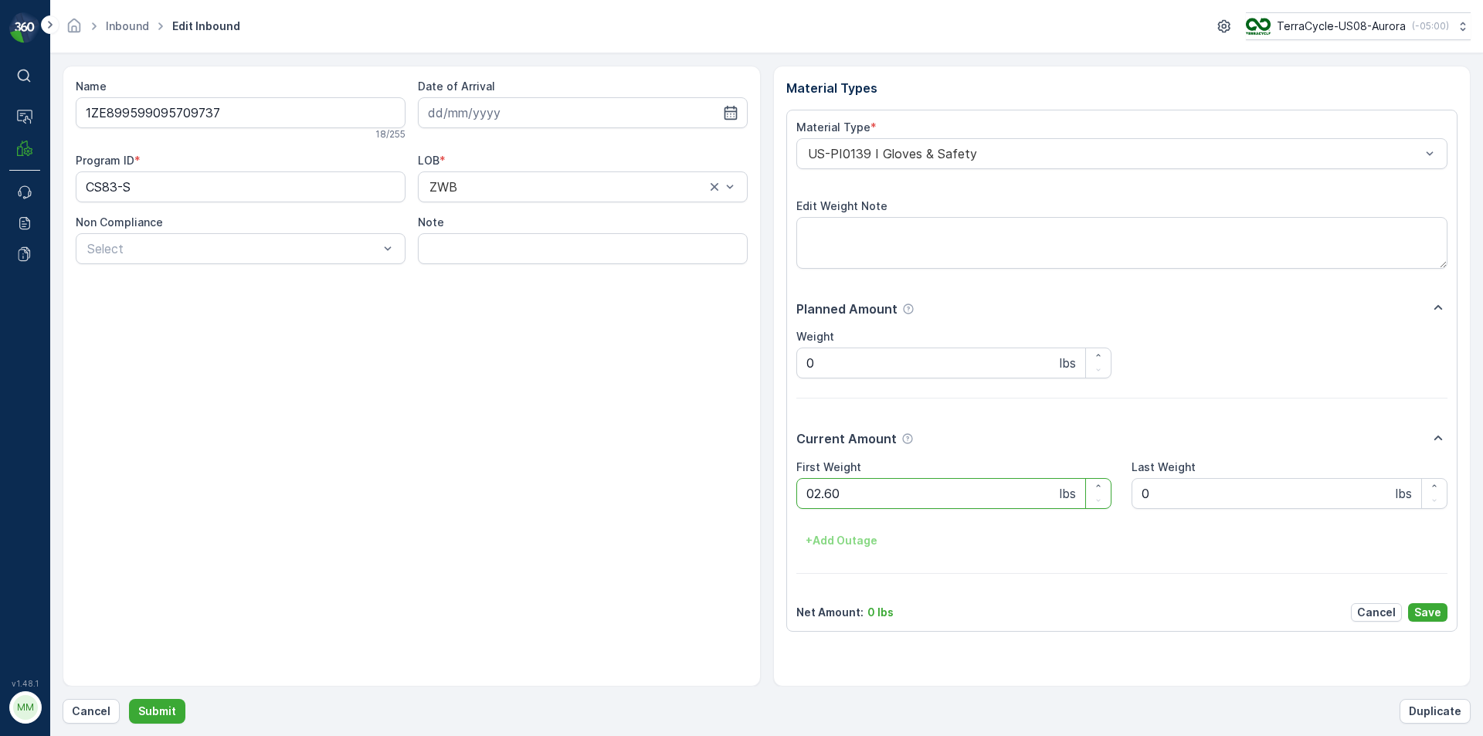
click at [129, 699] on button "Submit" at bounding box center [157, 711] width 56 height 25
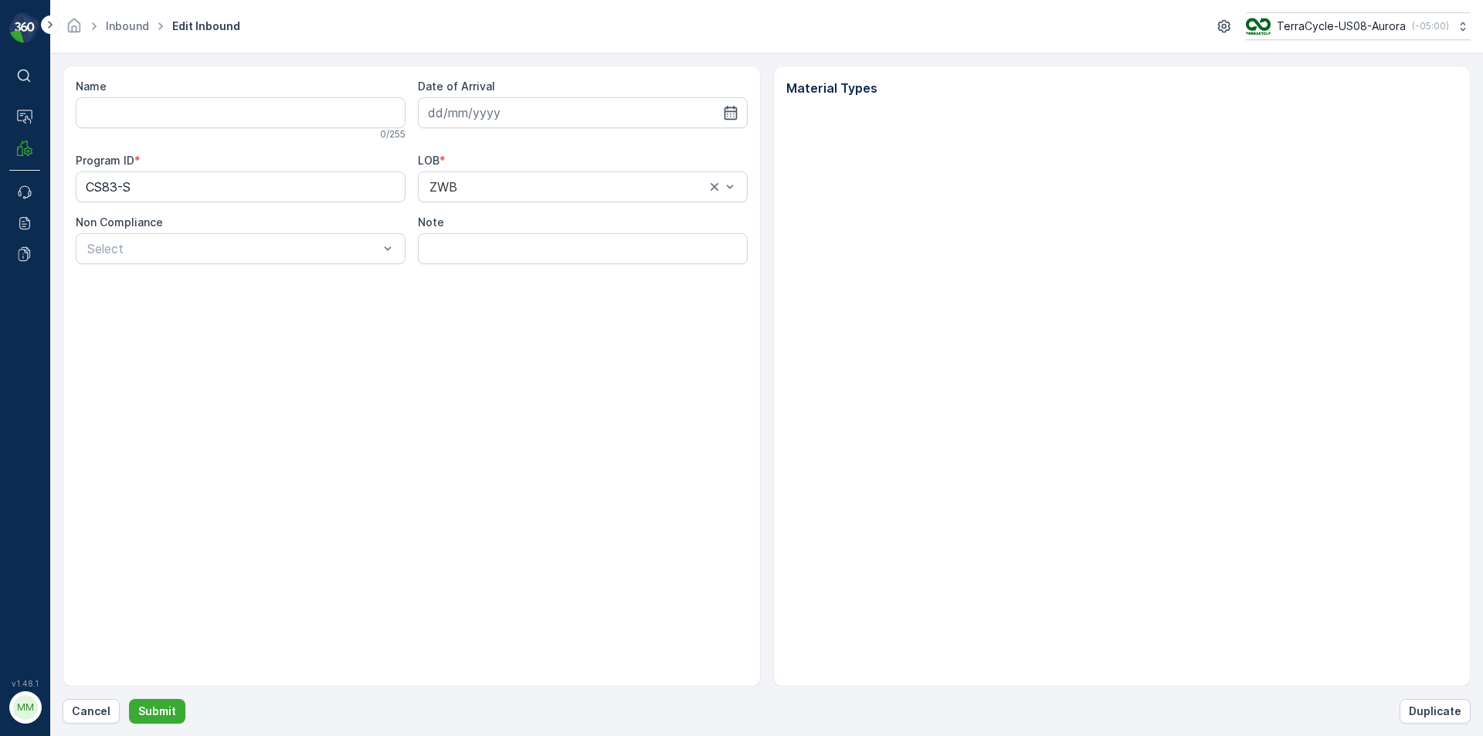
type input "1ZE899599095709737"
type input "[DATE]"
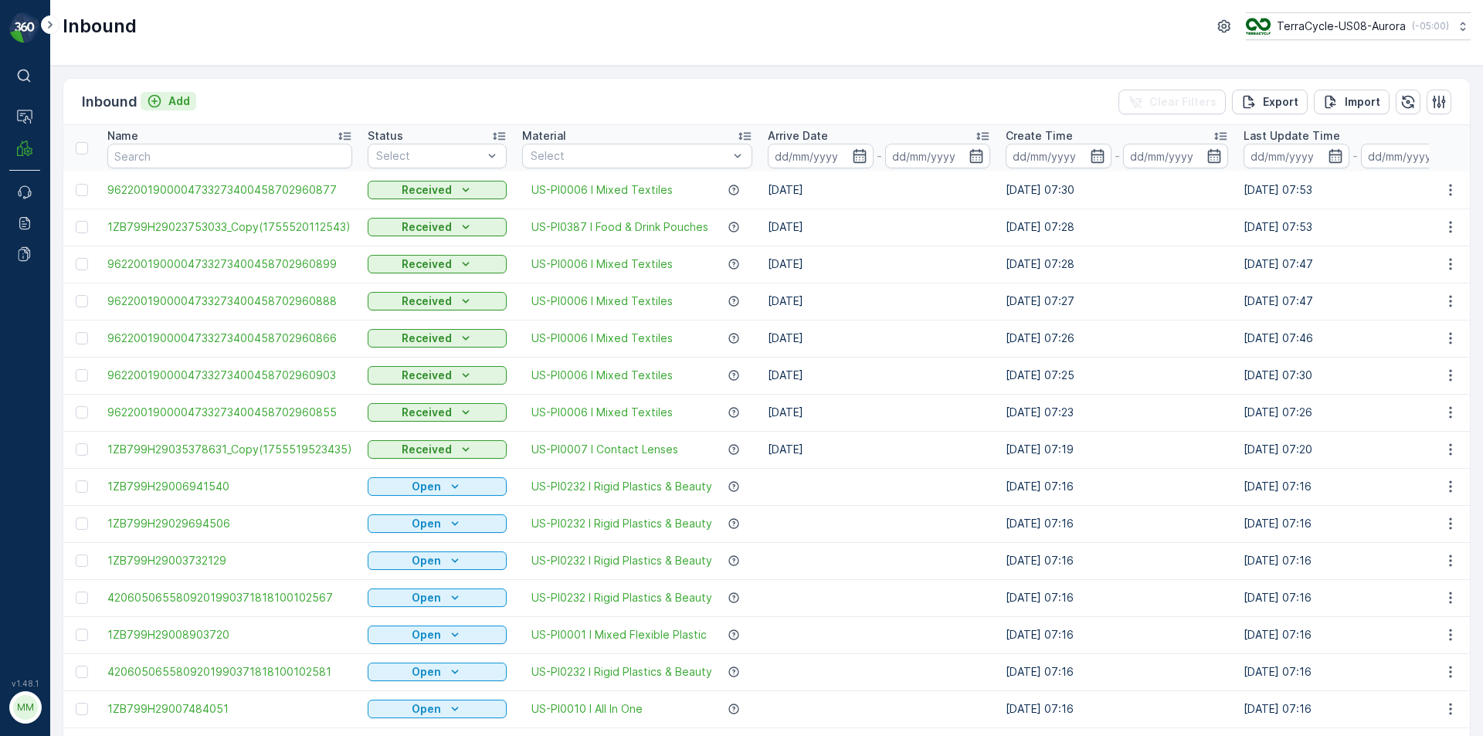
click at [189, 108] on p "Add" at bounding box center [179, 100] width 22 height 15
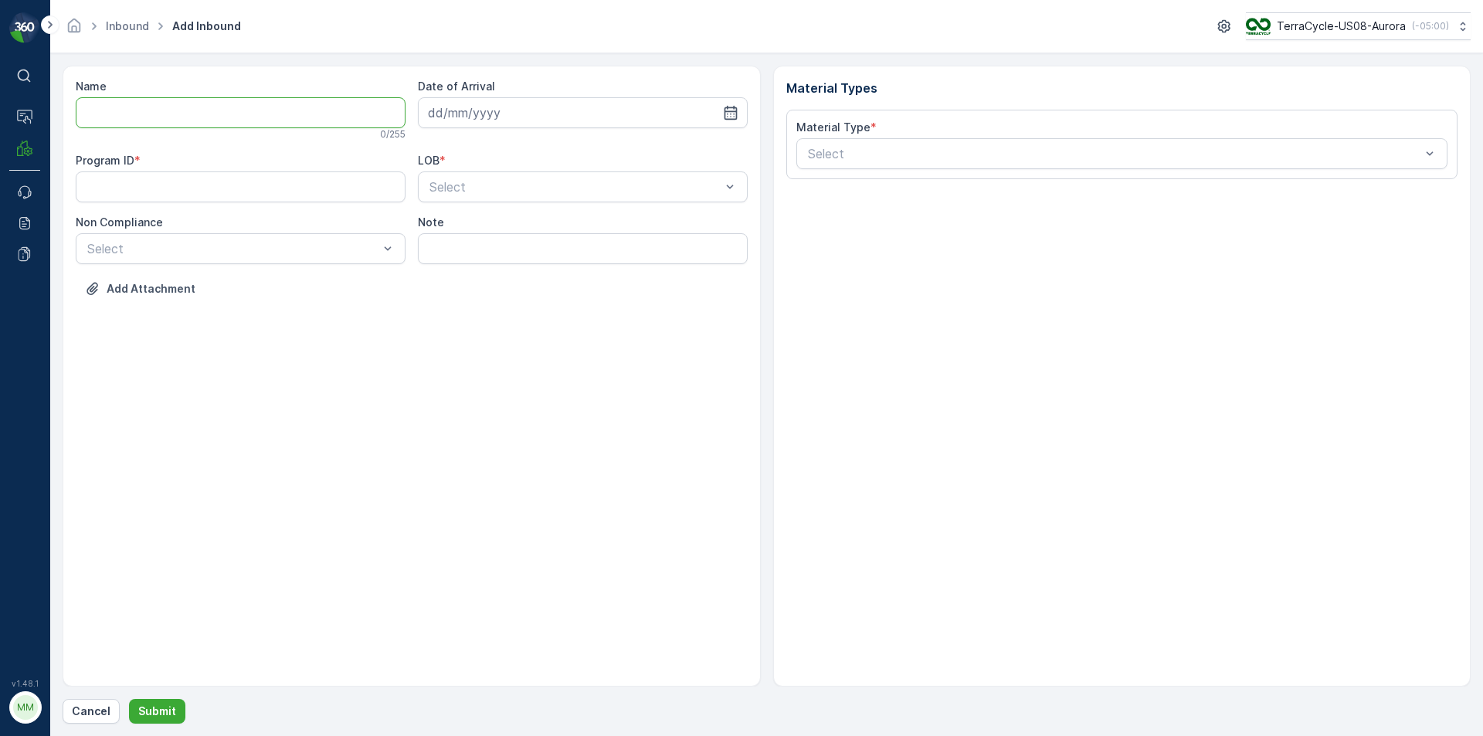
click at [193, 110] on input "Name" at bounding box center [241, 112] width 330 height 31
type input "1ZE899599096015958"
click at [129, 699] on button "Submit" at bounding box center [157, 711] width 56 height 25
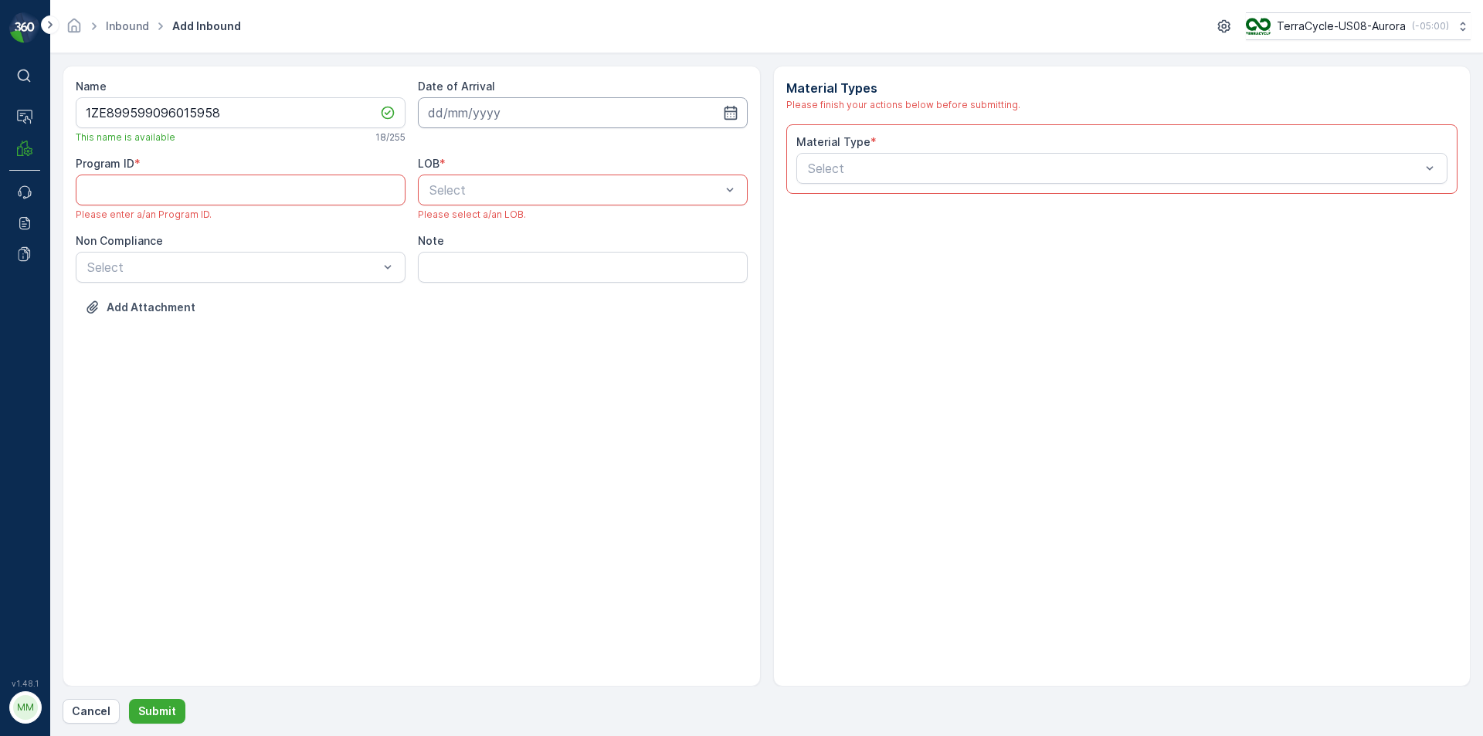
click at [572, 110] on input at bounding box center [583, 112] width 330 height 31
click at [469, 303] on div "18" at bounding box center [472, 303] width 25 height 25
type input "[DATE]"
click at [394, 281] on div at bounding box center [387, 267] width 15 height 29
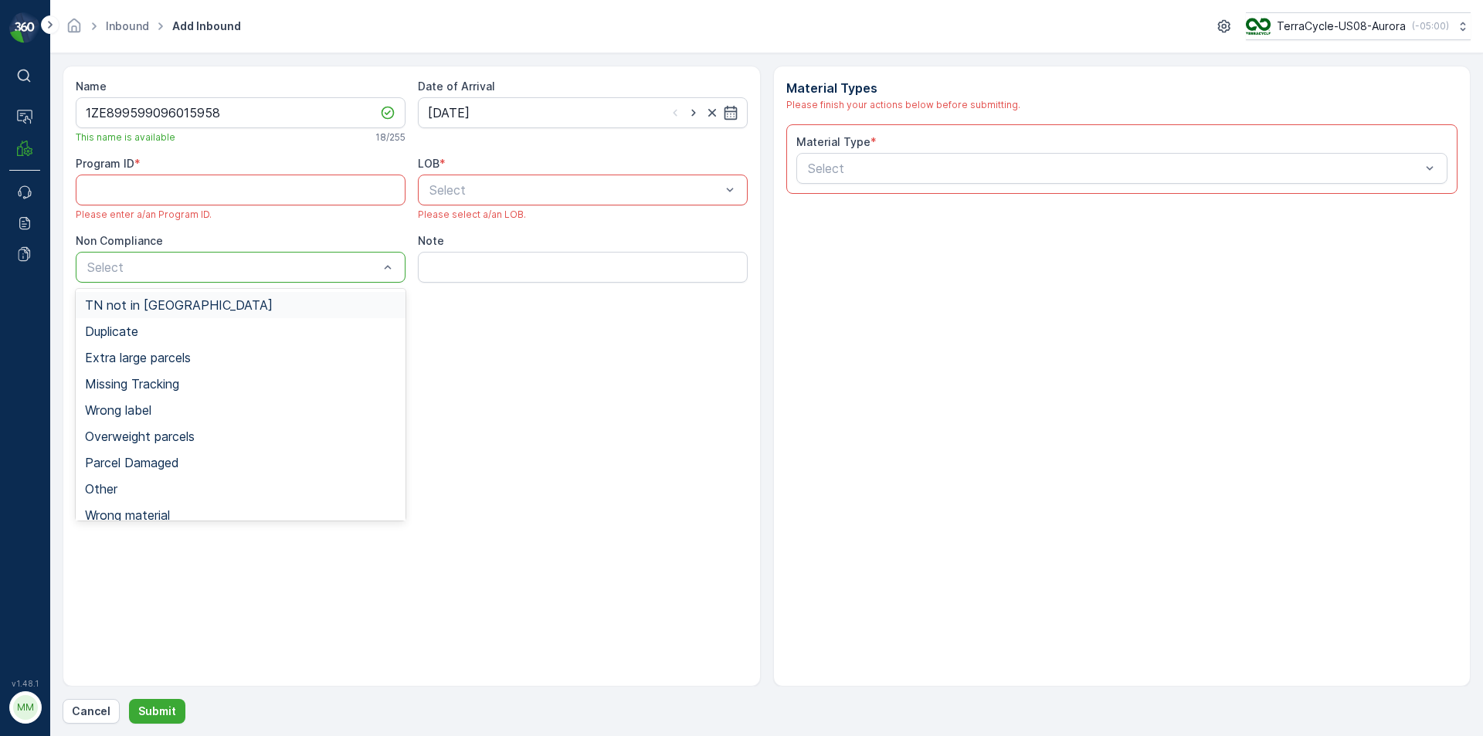
click at [226, 309] on div "TN not in [GEOGRAPHIC_DATA]" at bounding box center [240, 305] width 311 height 14
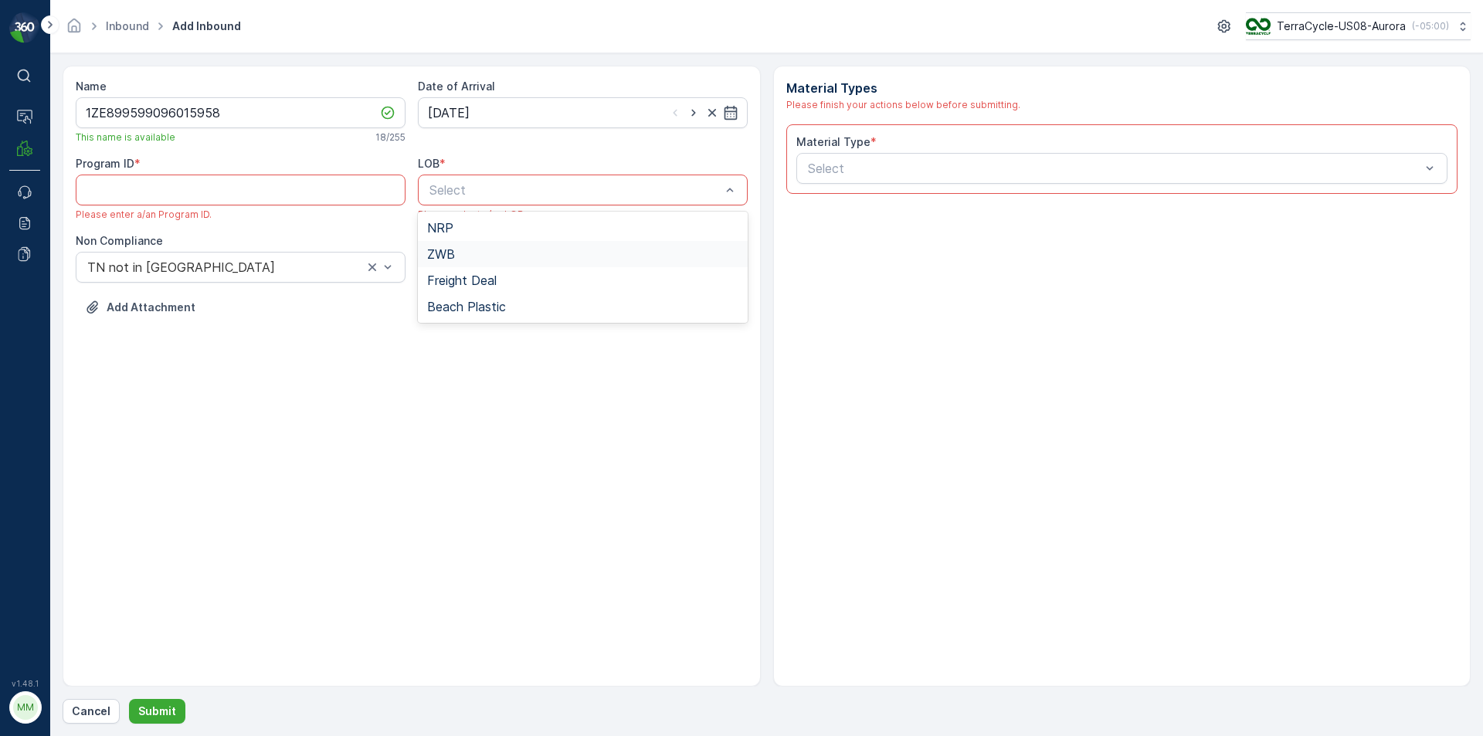
click at [475, 252] on div "ZWB" at bounding box center [582, 254] width 311 height 14
paste ID "CS117"
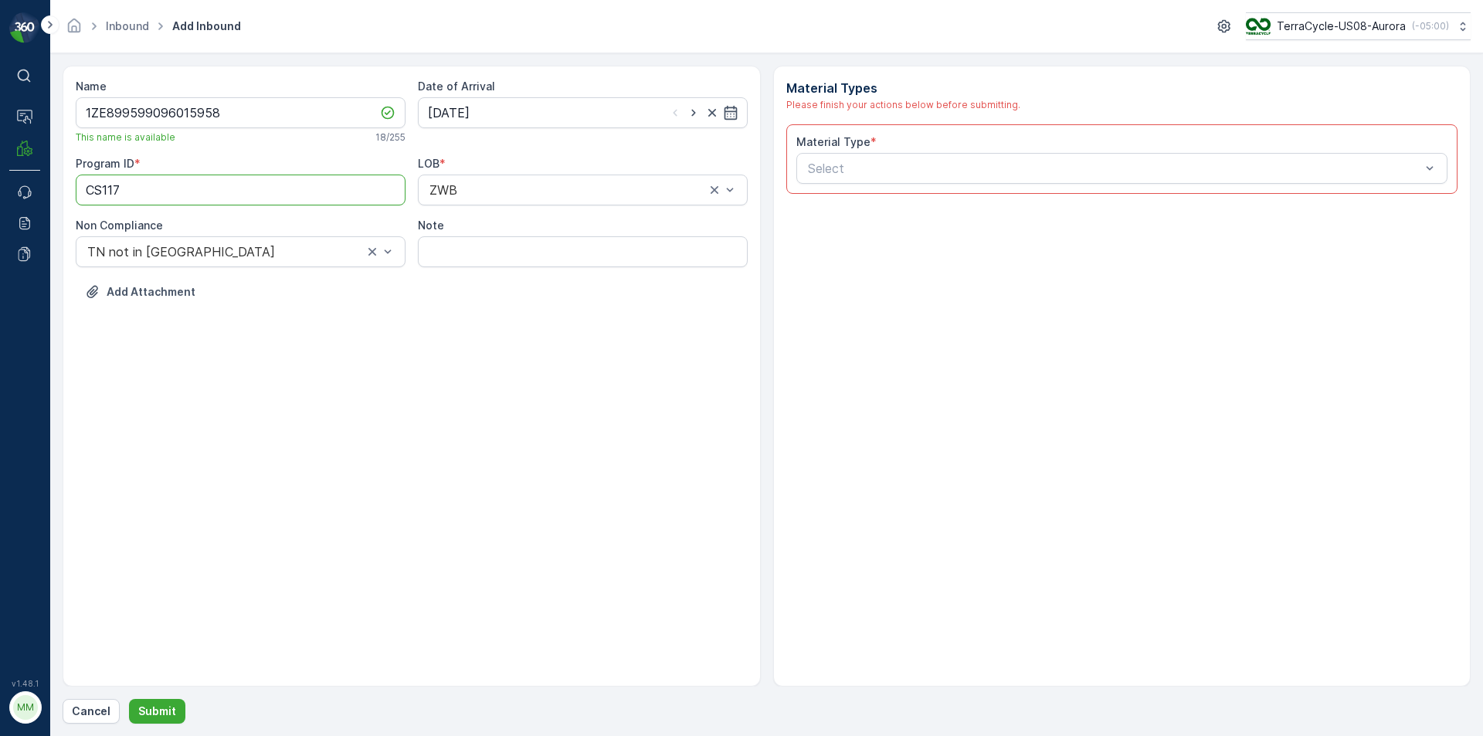
type ID "CS117"
drag, startPoint x: 731, startPoint y: 568, endPoint x: 845, endPoint y: 499, distance: 132.7
click at [732, 567] on div "Name 1ZE899599096015958 This name is available 18 / 255 Date of Arrival [DATE] …" at bounding box center [412, 376] width 698 height 621
click at [891, 190] on div "Material Type * Select" at bounding box center [1122, 159] width 672 height 70
click at [891, 171] on div at bounding box center [1114, 168] width 616 height 14
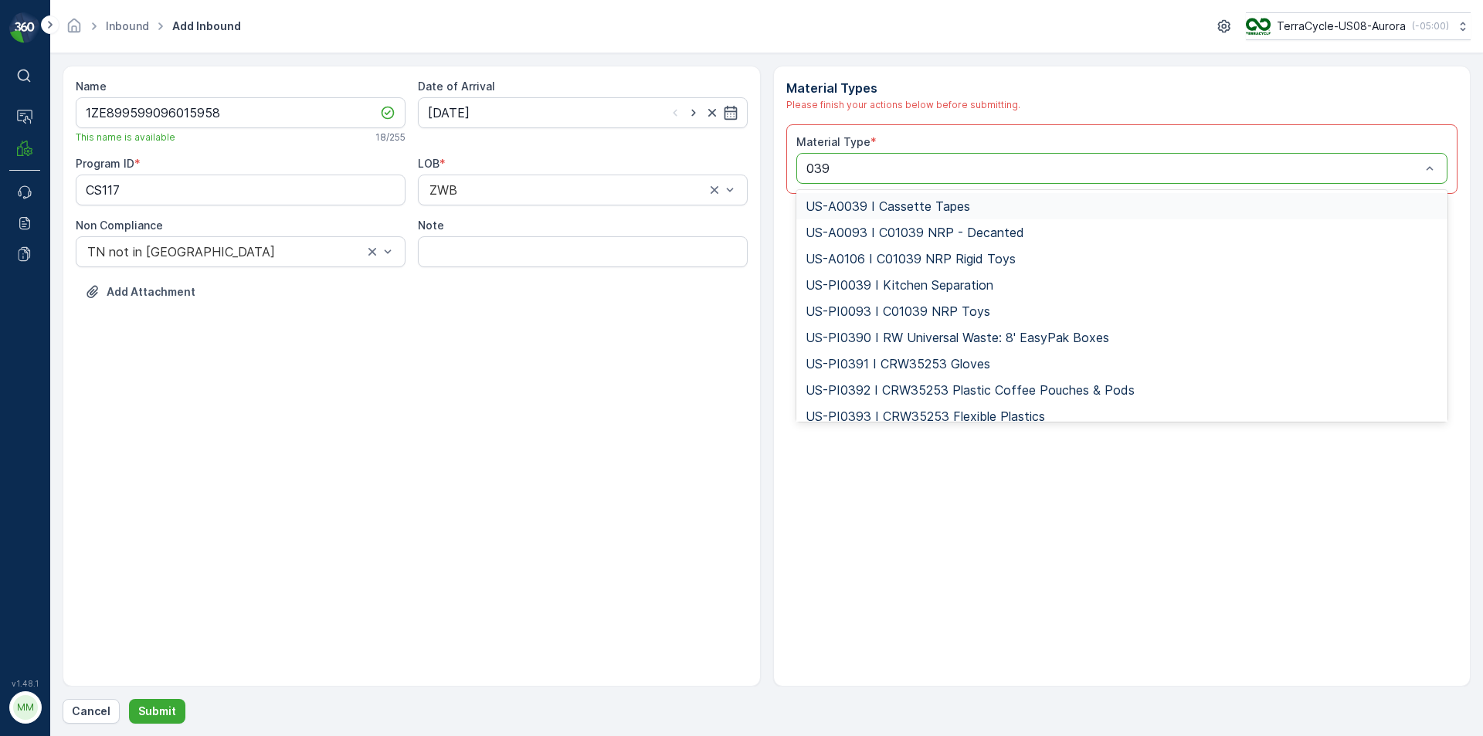
type input "0394"
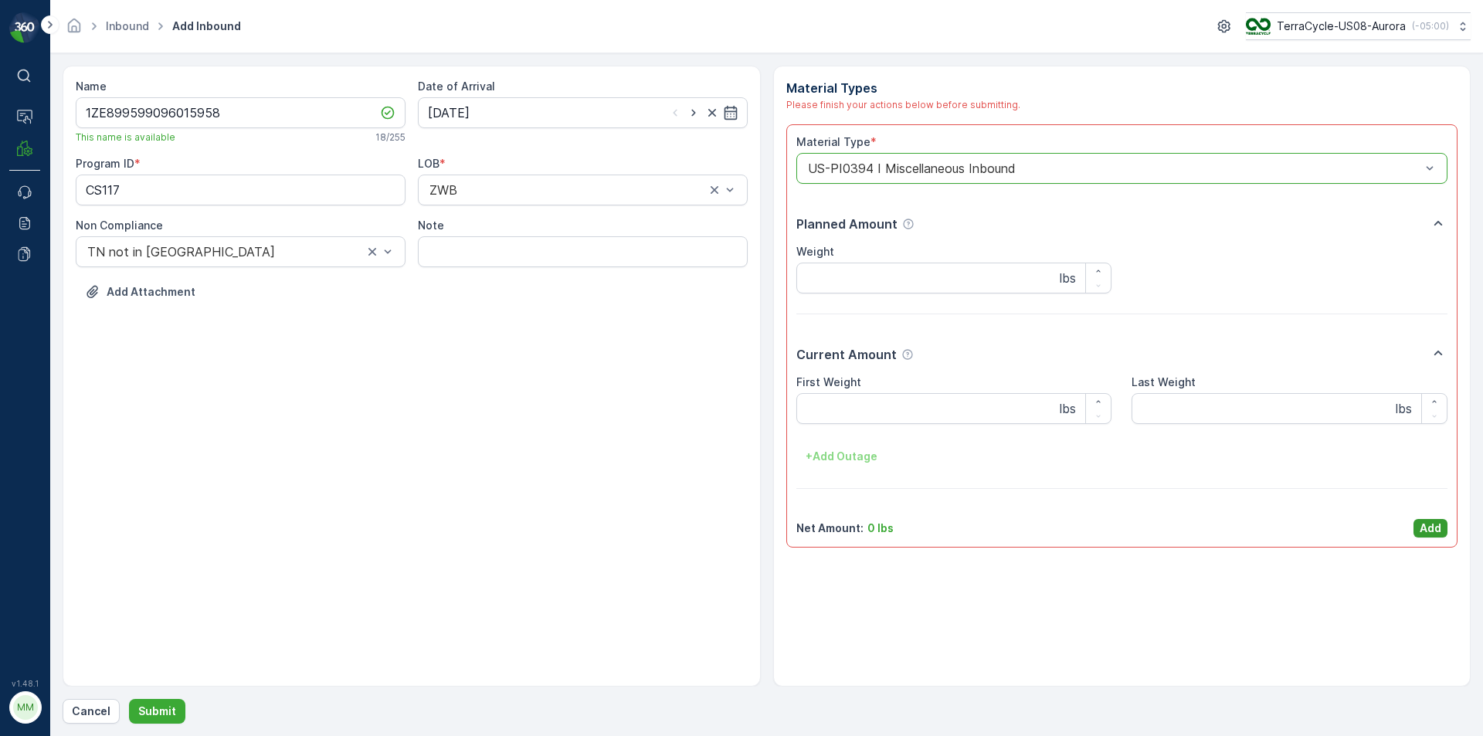
click at [1427, 526] on p "Add" at bounding box center [1431, 528] width 22 height 15
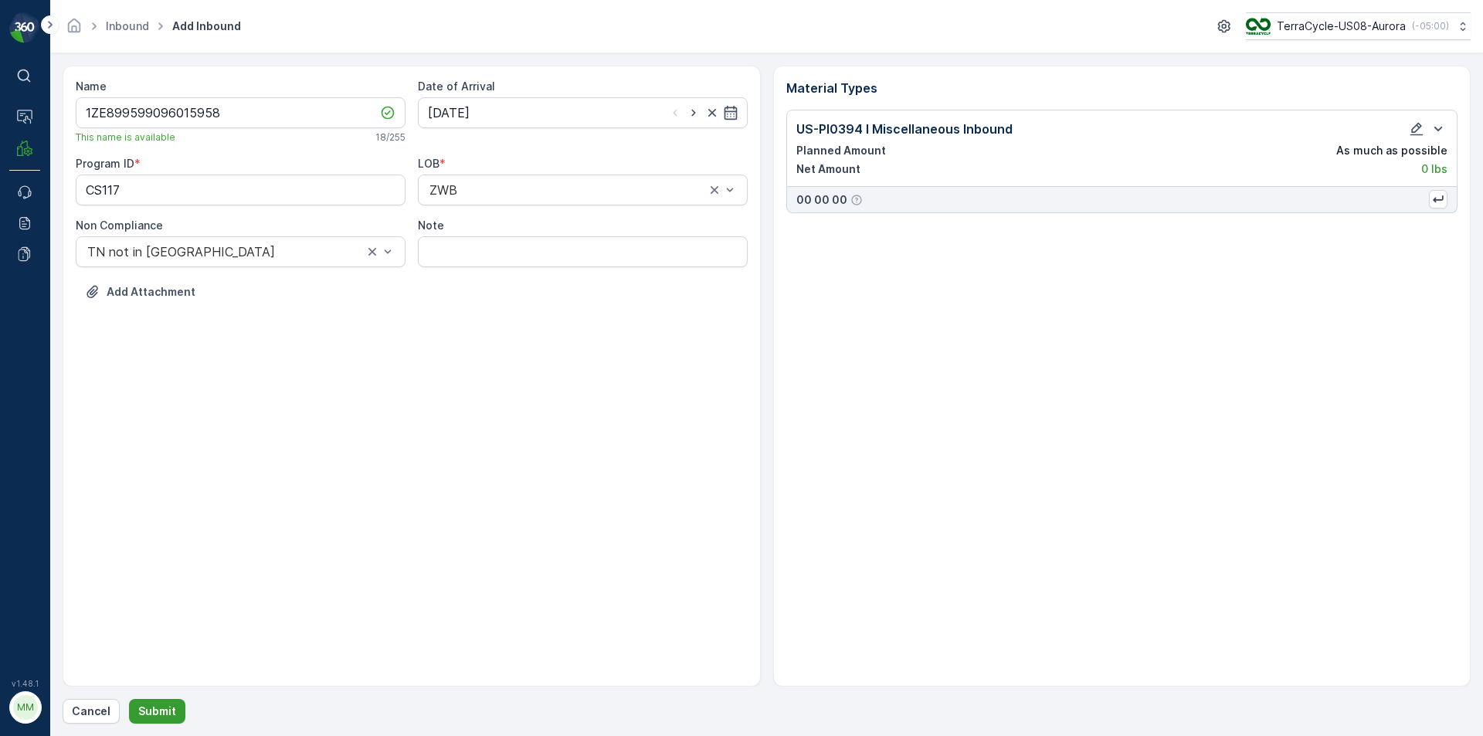
click at [162, 708] on p "Submit" at bounding box center [157, 711] width 38 height 15
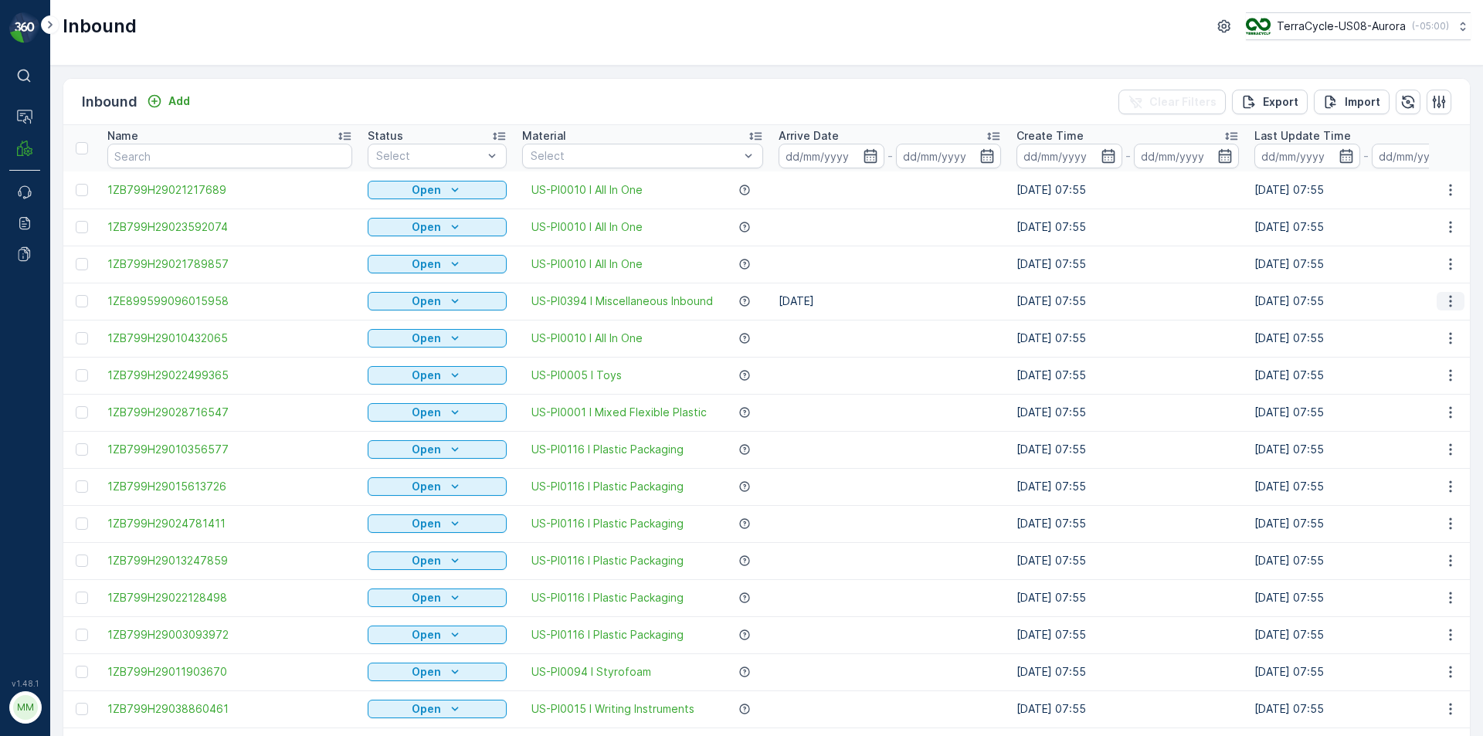
click at [1444, 300] on icon "button" at bounding box center [1450, 300] width 15 height 15
click at [1393, 408] on span "Print QR" at bounding box center [1388, 410] width 42 height 15
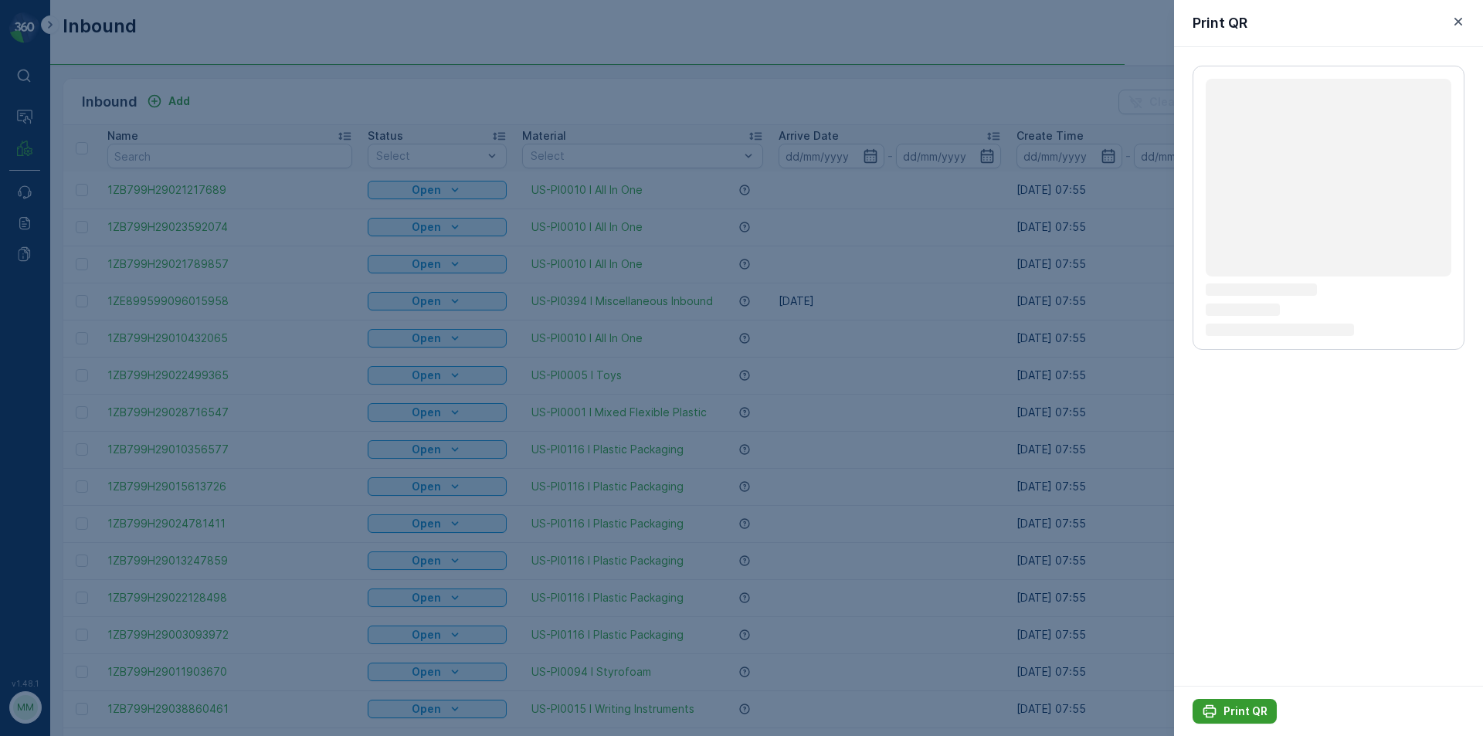
click at [1255, 714] on p "Print QR" at bounding box center [1245, 711] width 44 height 15
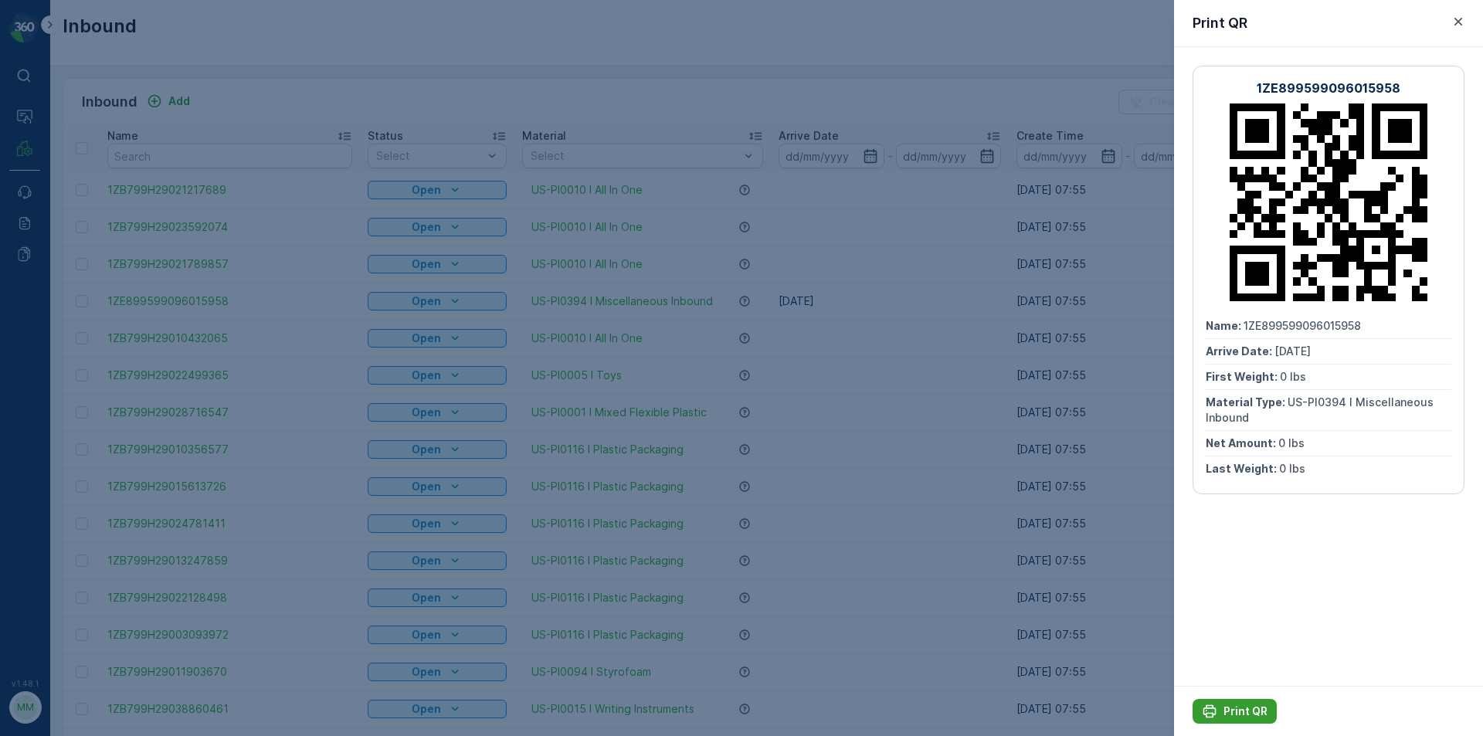
click at [1214, 710] on icon "Print QR" at bounding box center [1209, 711] width 15 height 15
click at [1029, 581] on div at bounding box center [741, 368] width 1483 height 736
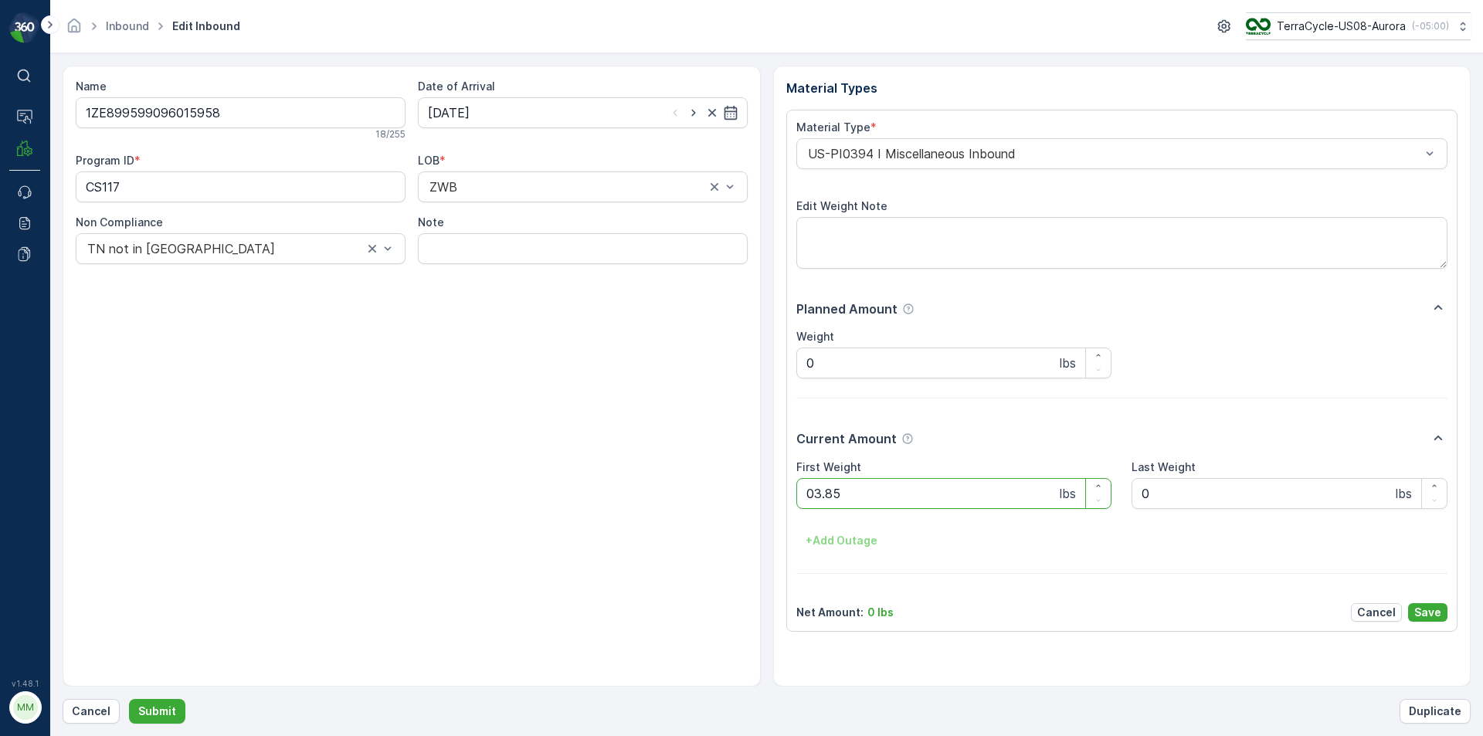
click at [129, 699] on button "Submit" at bounding box center [157, 711] width 56 height 25
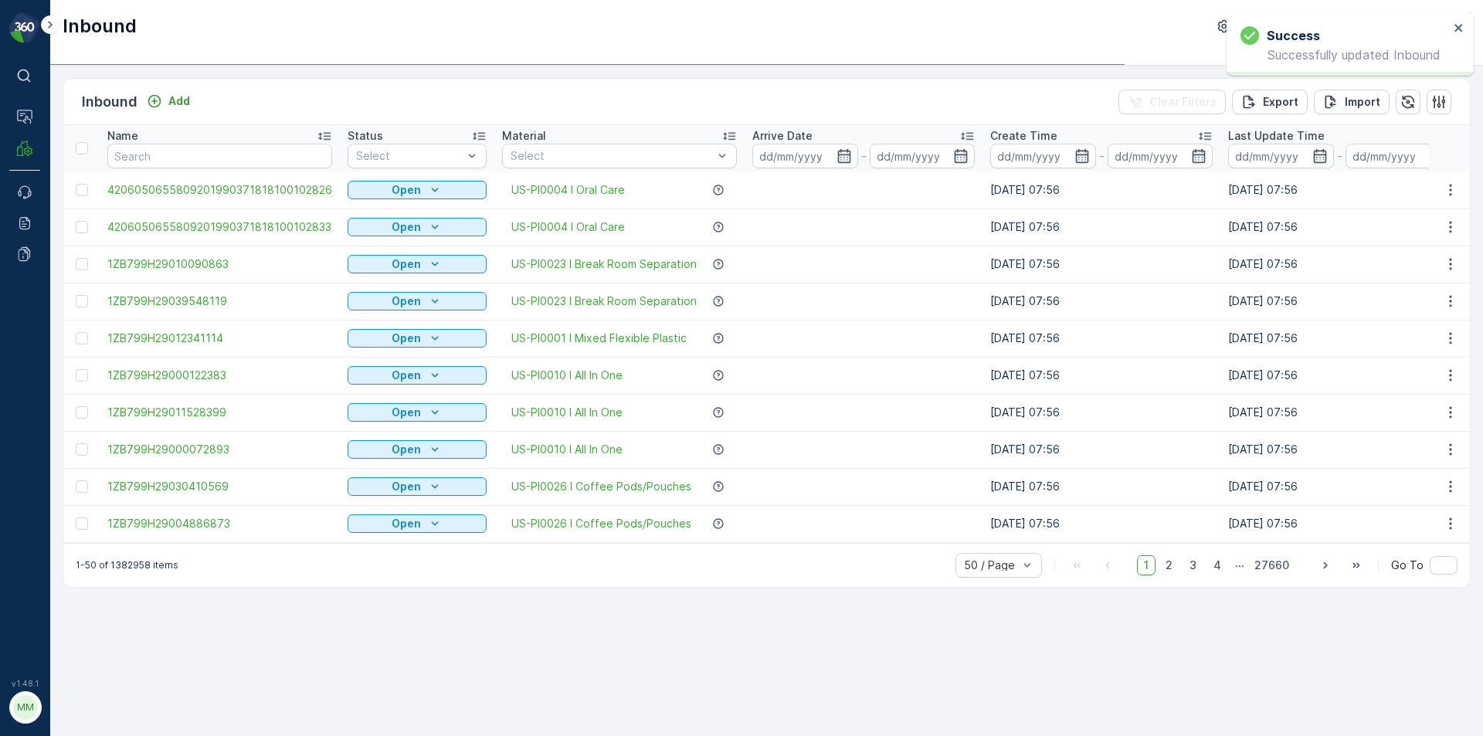
click at [460, 93] on div "Inbound Add Clear Filters Export Import" at bounding box center [766, 102] width 1406 height 46
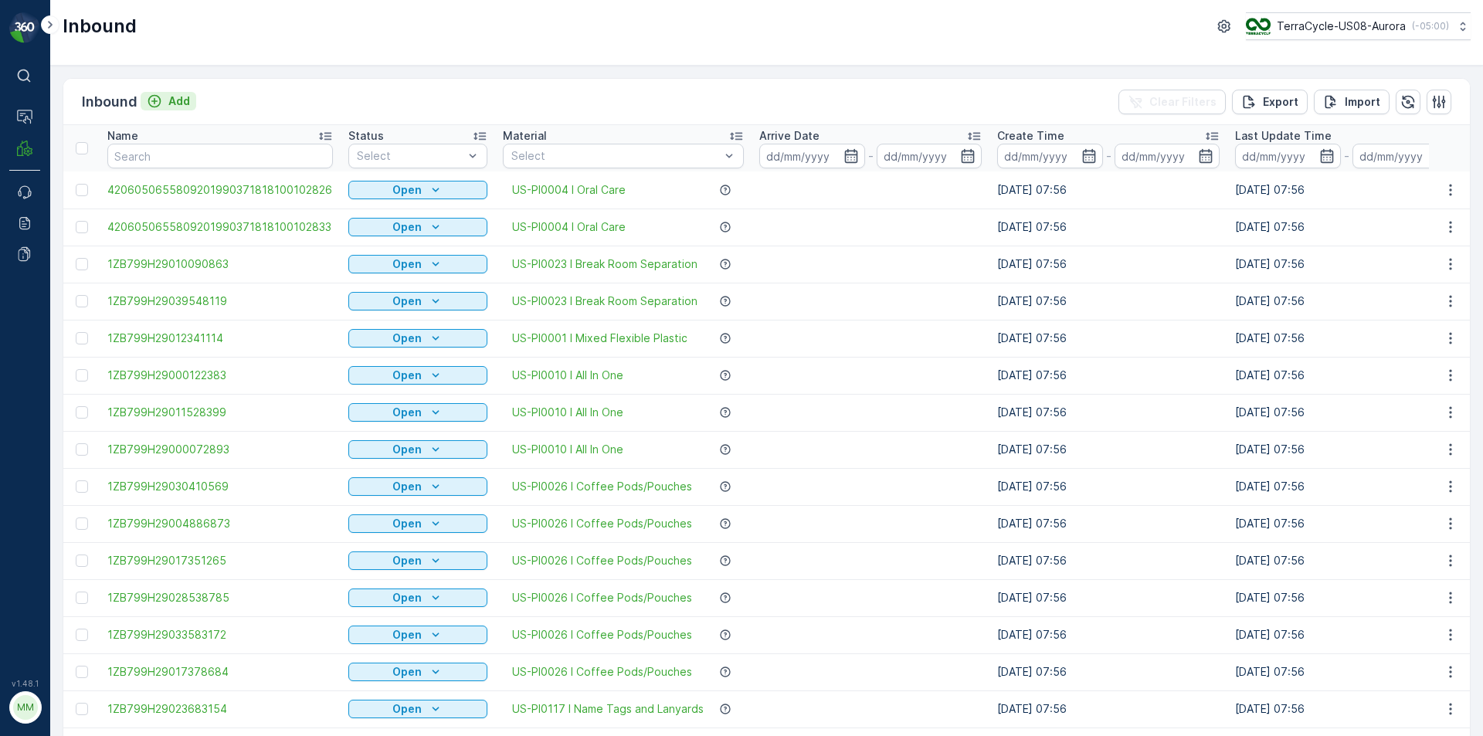
click at [181, 103] on p "Add" at bounding box center [179, 100] width 22 height 15
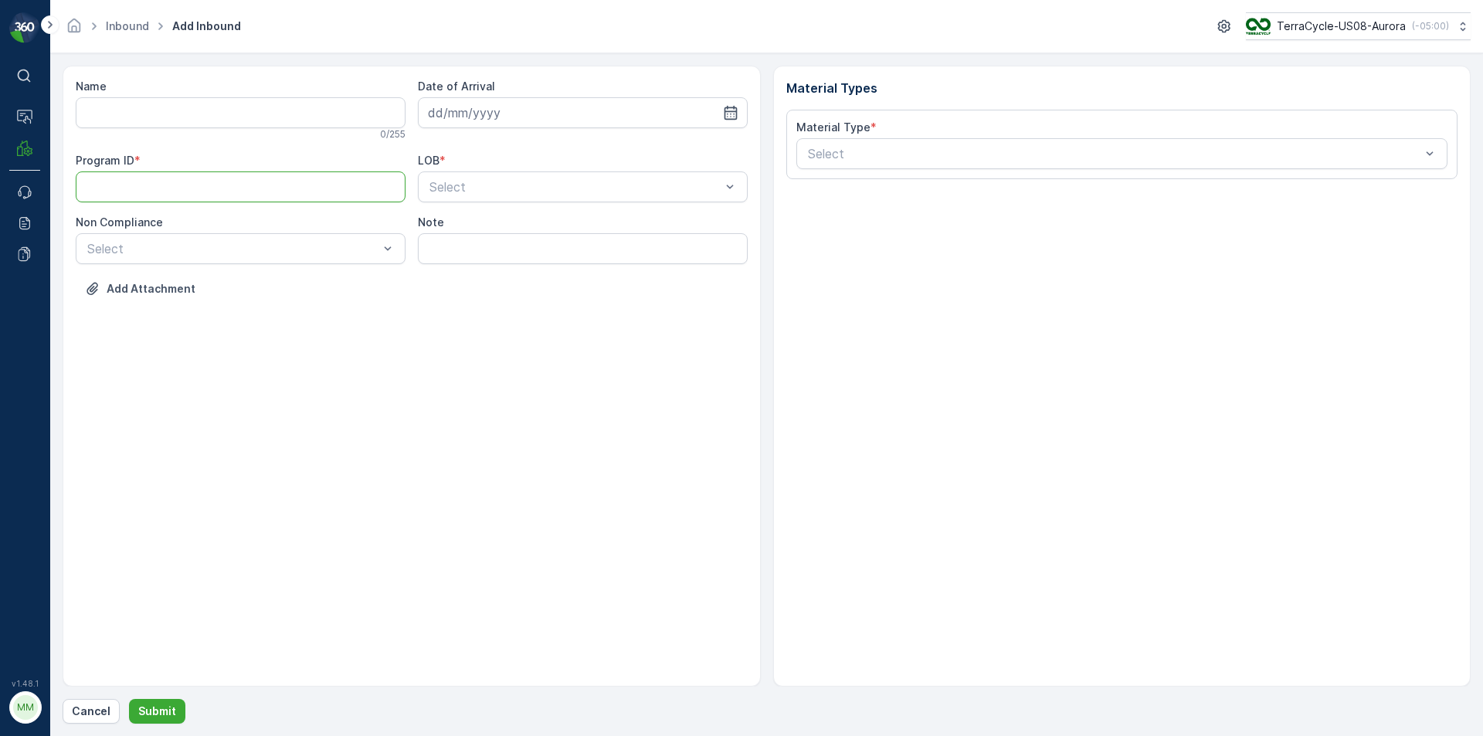
paste ID "CS30"
click at [475, 186] on div at bounding box center [575, 187] width 294 height 14
drag, startPoint x: 185, startPoint y: 95, endPoint x: 188, endPoint y: 120, distance: 24.9
drag, startPoint x: 188, startPoint y: 120, endPoint x: 134, endPoint y: 189, distance: 88.5
click at [134, 195] on ID "CS30" at bounding box center [241, 186] width 330 height 31
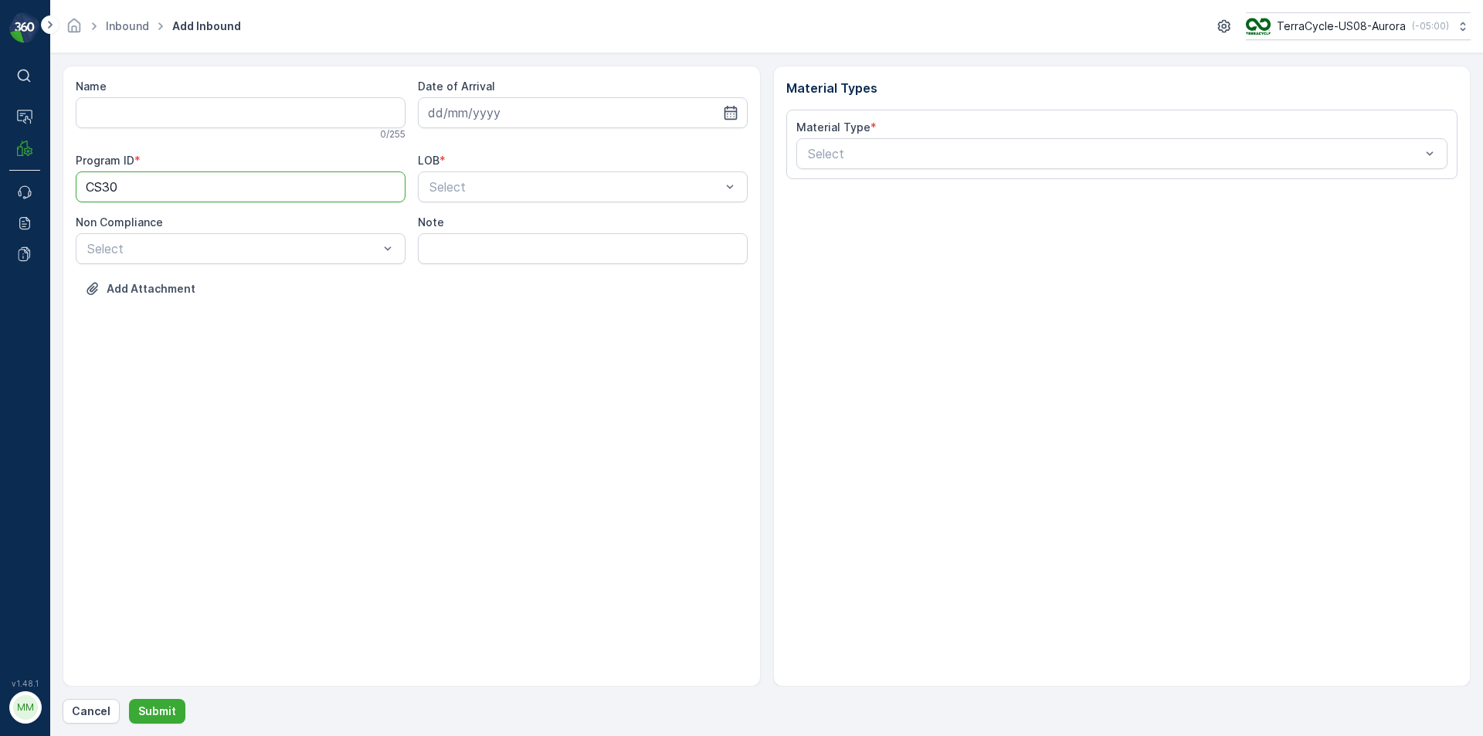
click at [134, 189] on ID "CS30" at bounding box center [241, 186] width 330 height 31
click at [135, 191] on ID "CS30" at bounding box center [241, 186] width 330 height 31
paste ID "170"
type ID "1700"
click at [478, 182] on div at bounding box center [575, 187] width 294 height 14
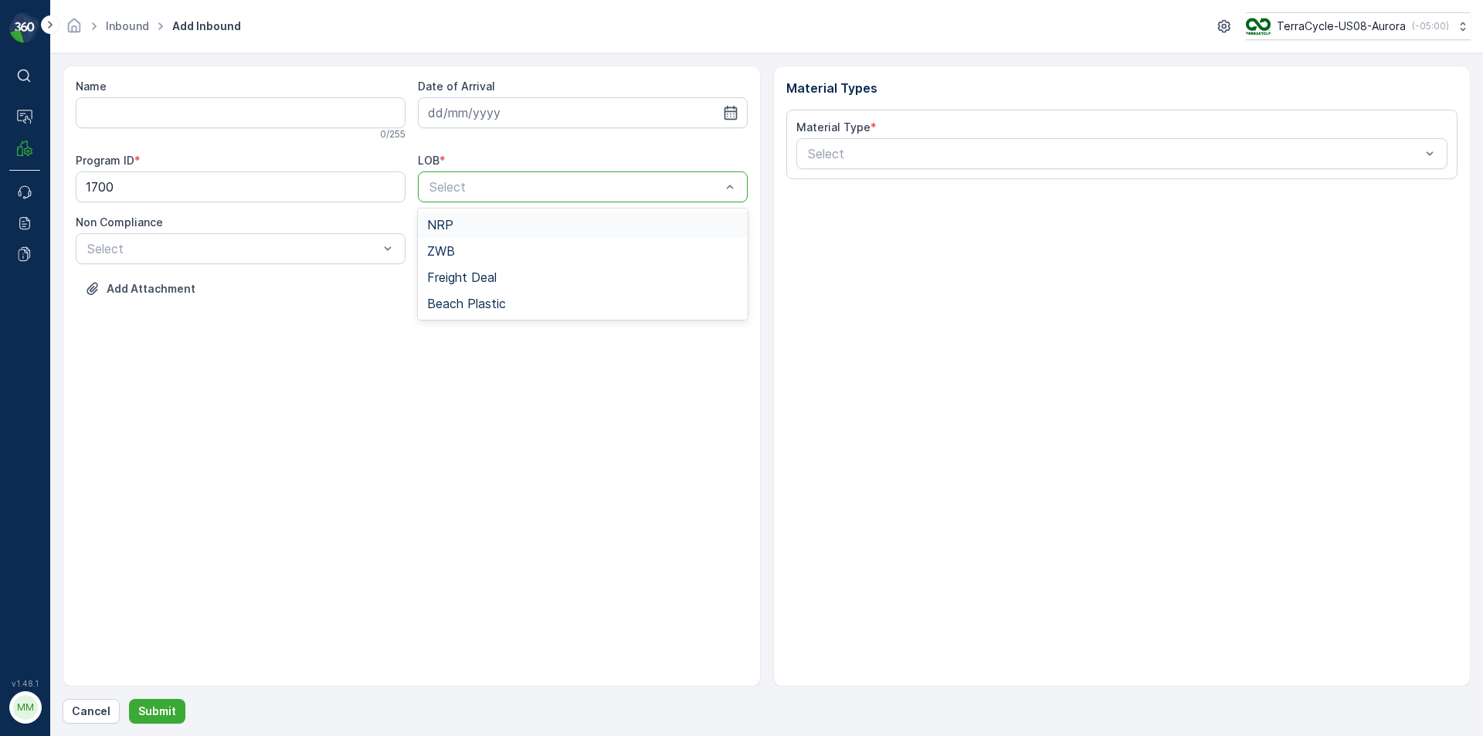
click at [466, 226] on div "NRP" at bounding box center [582, 225] width 311 height 14
click at [494, 113] on input at bounding box center [583, 112] width 330 height 31
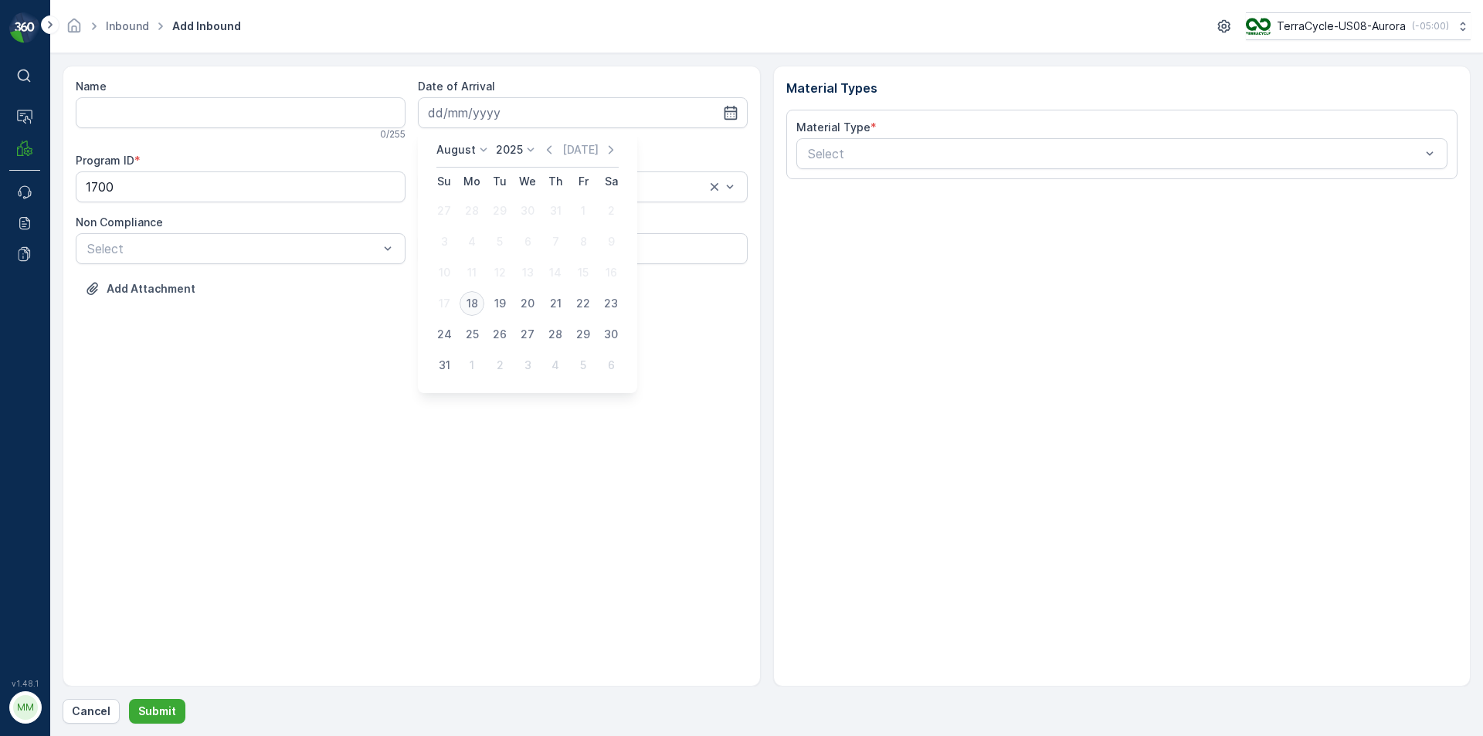
click at [470, 307] on div "18" at bounding box center [472, 303] width 25 height 25
type input "[DATE]"
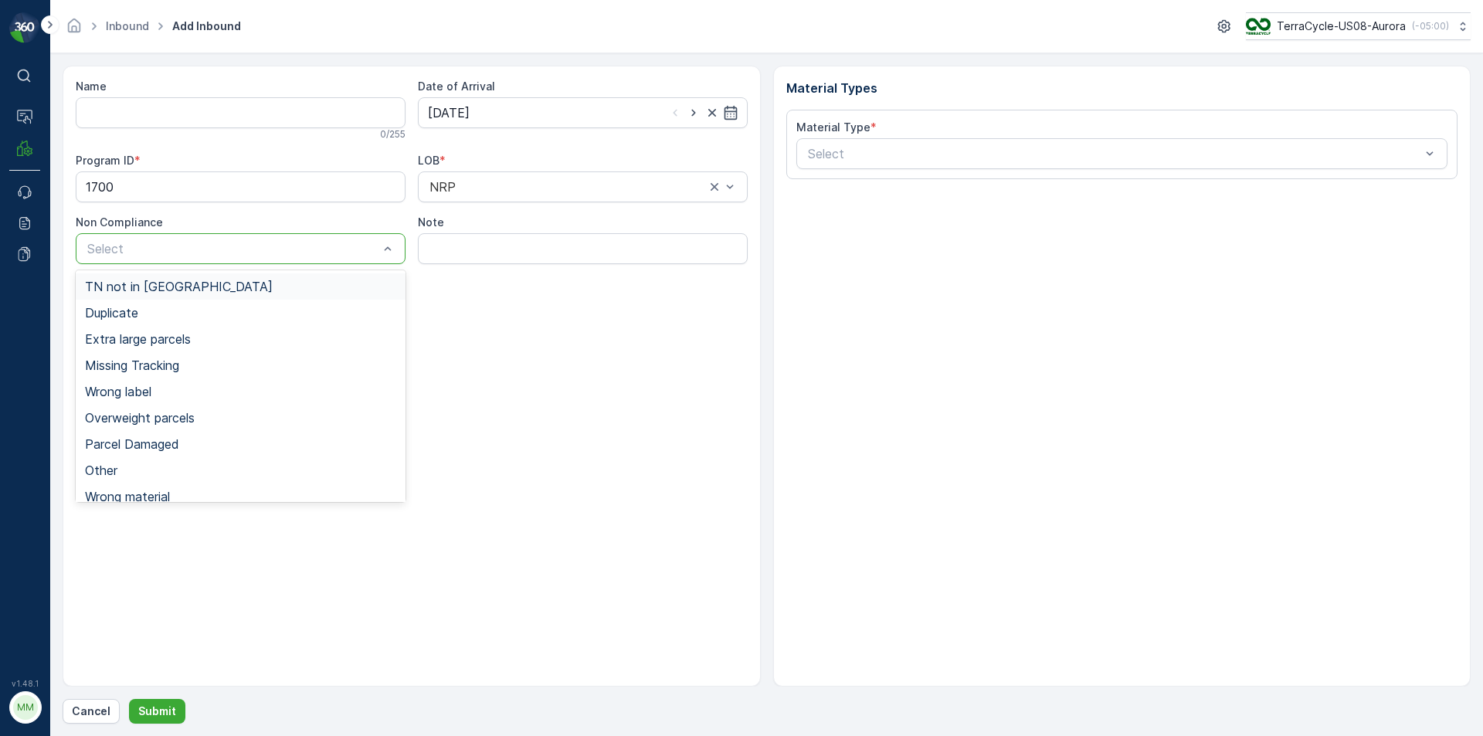
click at [320, 262] on div "Select" at bounding box center [241, 248] width 330 height 31
click at [282, 287] on div "TN not in [GEOGRAPHIC_DATA]" at bounding box center [240, 287] width 311 height 14
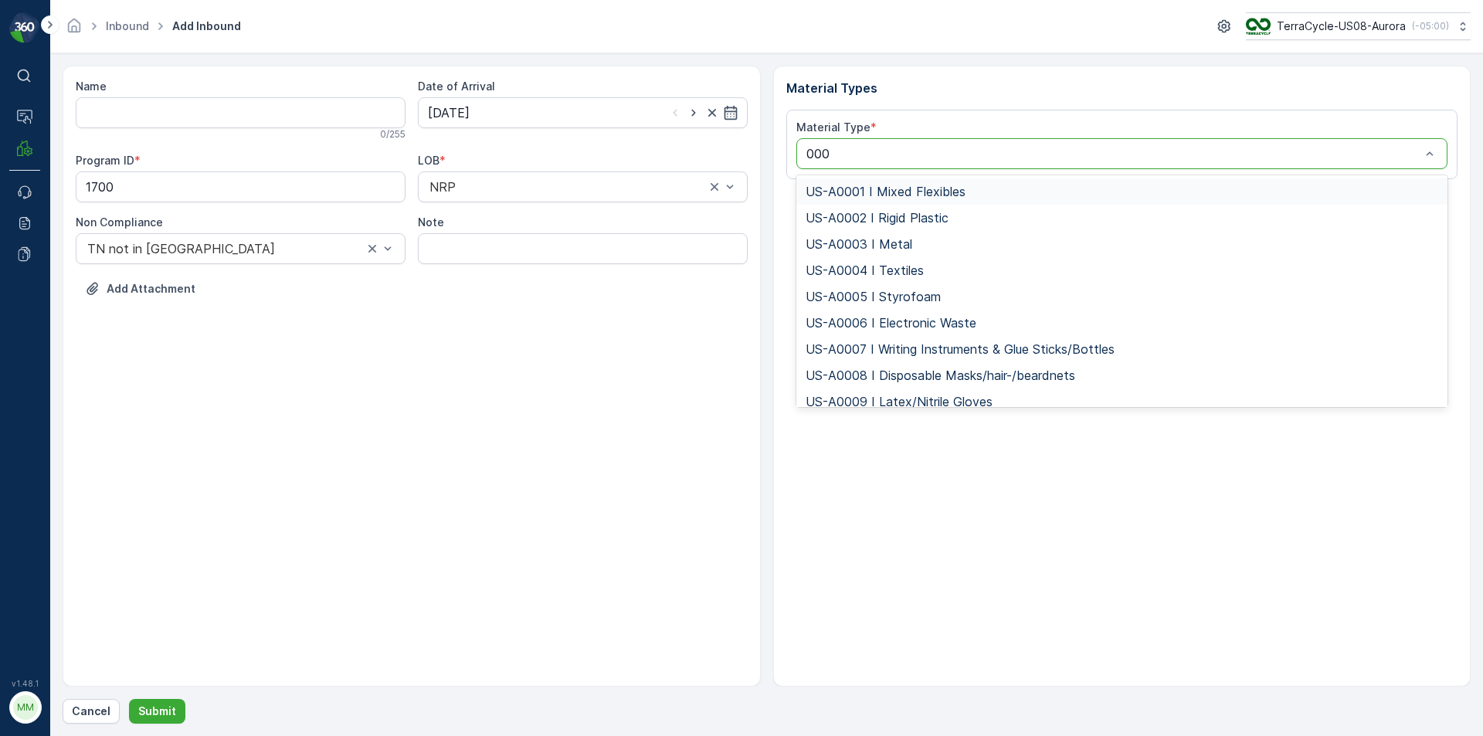
type input "0001"
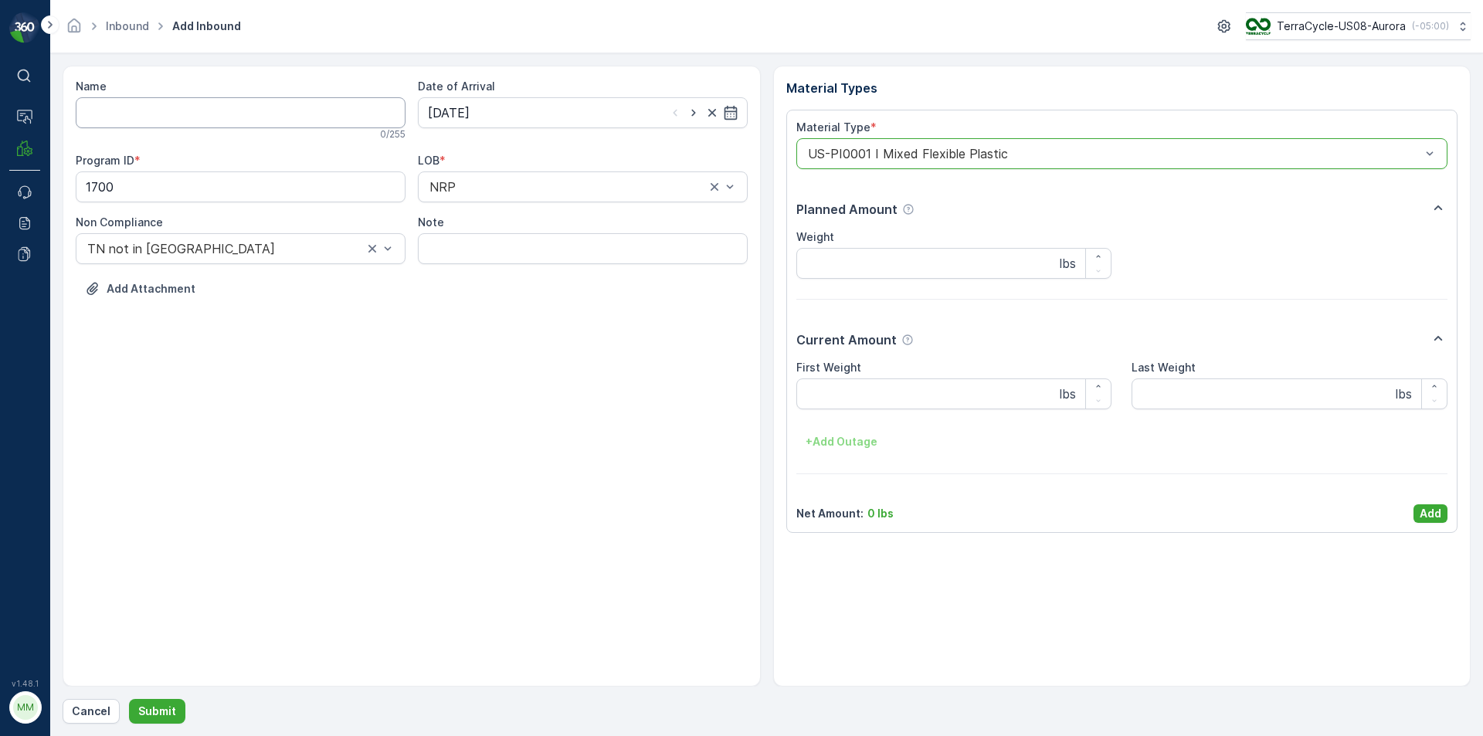
click at [366, 111] on input "Name" at bounding box center [241, 112] width 330 height 31
type input "1ZRB78790327109836"
click at [129, 699] on button "Submit" at bounding box center [157, 711] width 56 height 25
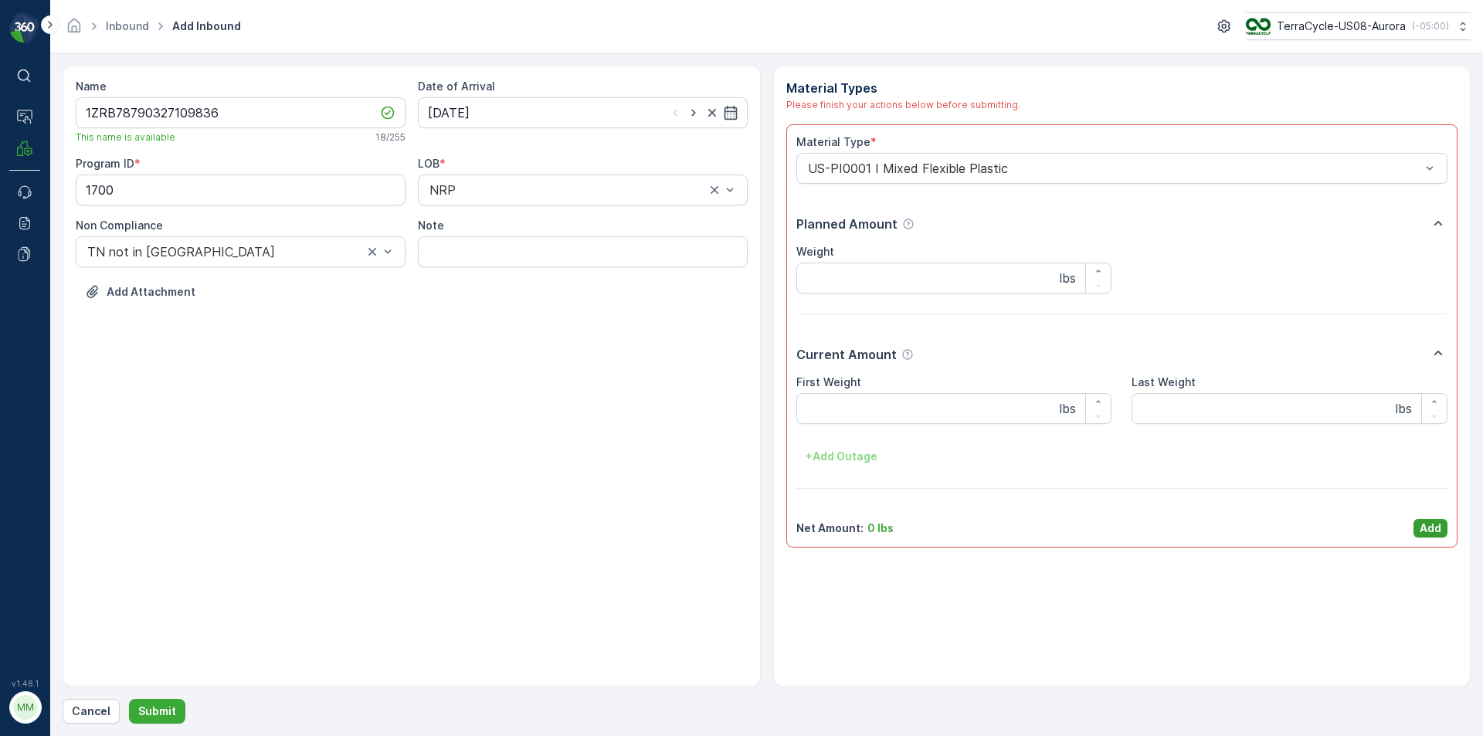
click at [1430, 521] on p "Add" at bounding box center [1431, 528] width 22 height 15
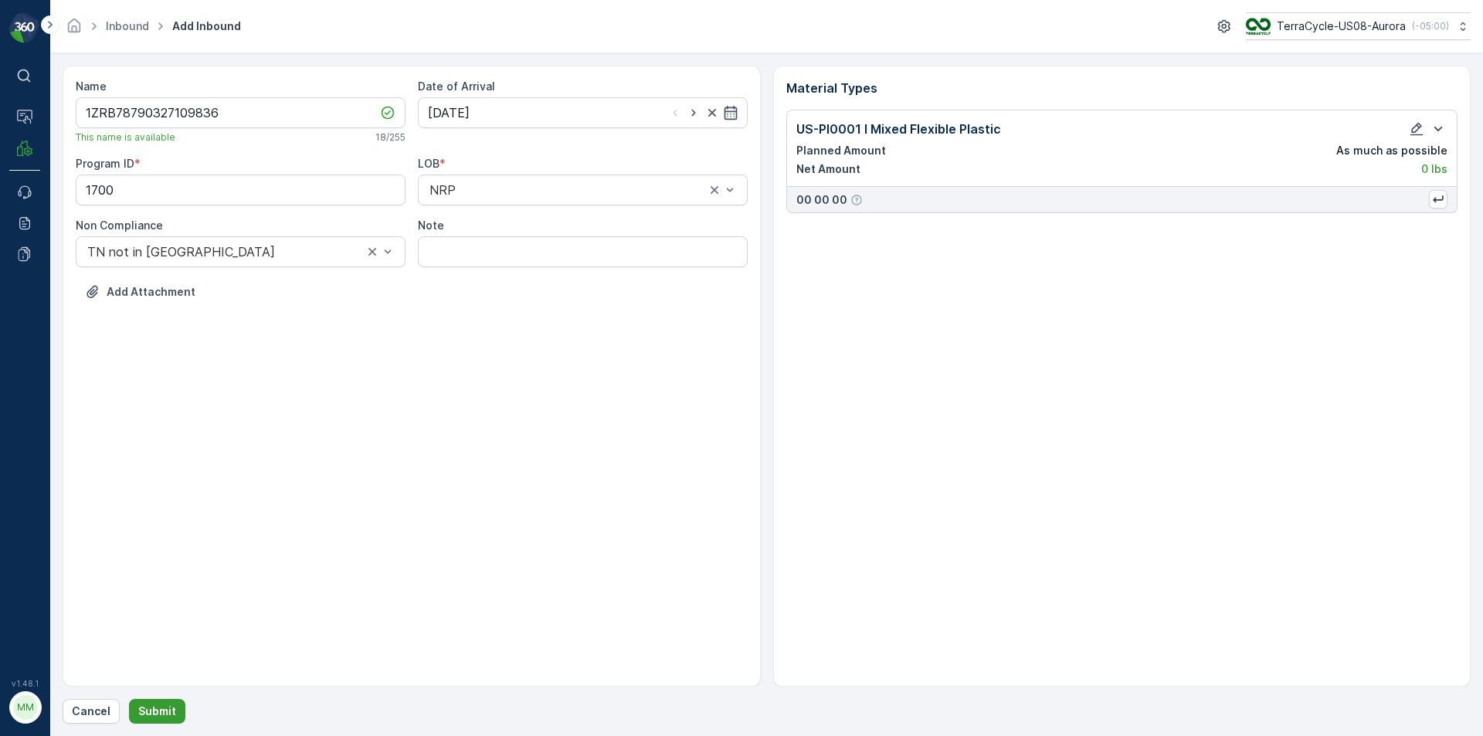
click at [171, 708] on p "Submit" at bounding box center [157, 711] width 38 height 15
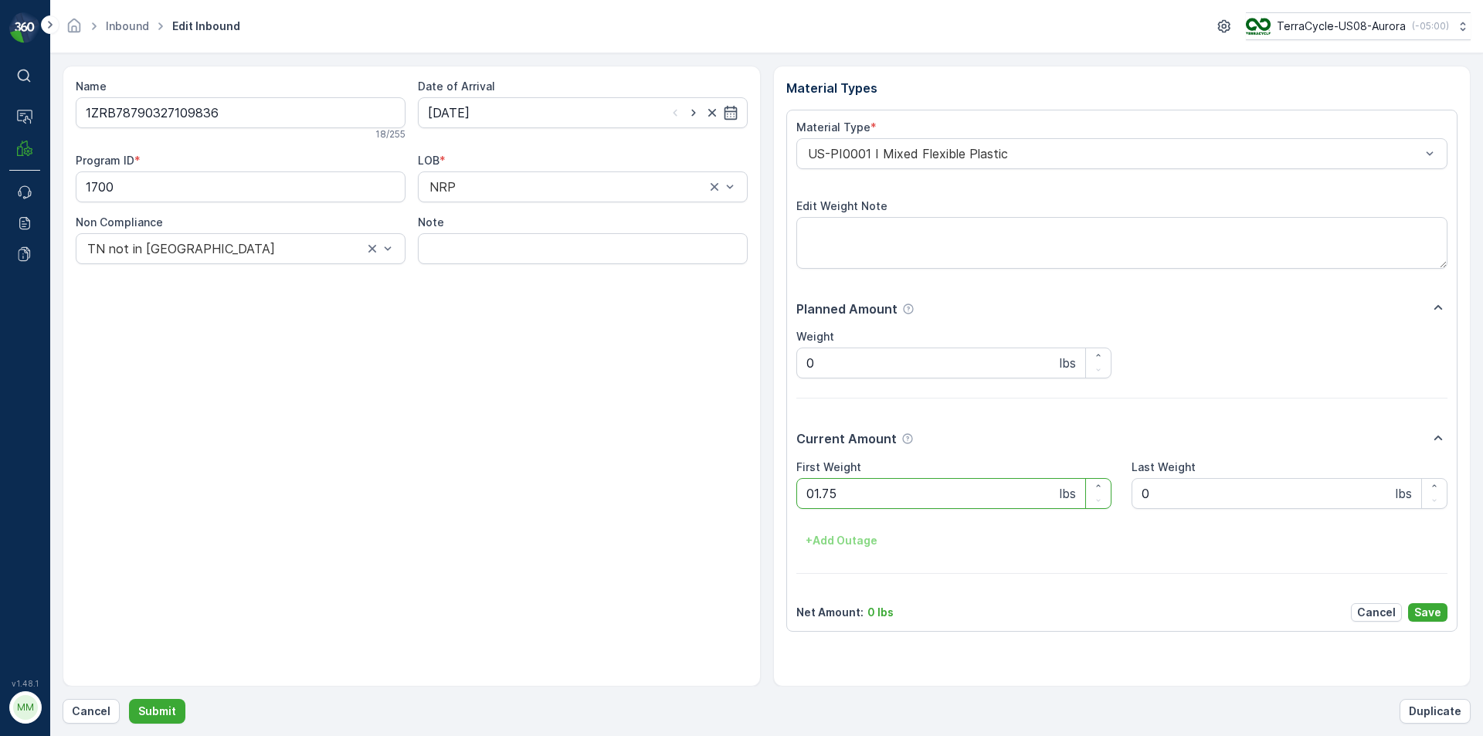
click at [129, 699] on button "Submit" at bounding box center [157, 711] width 56 height 25
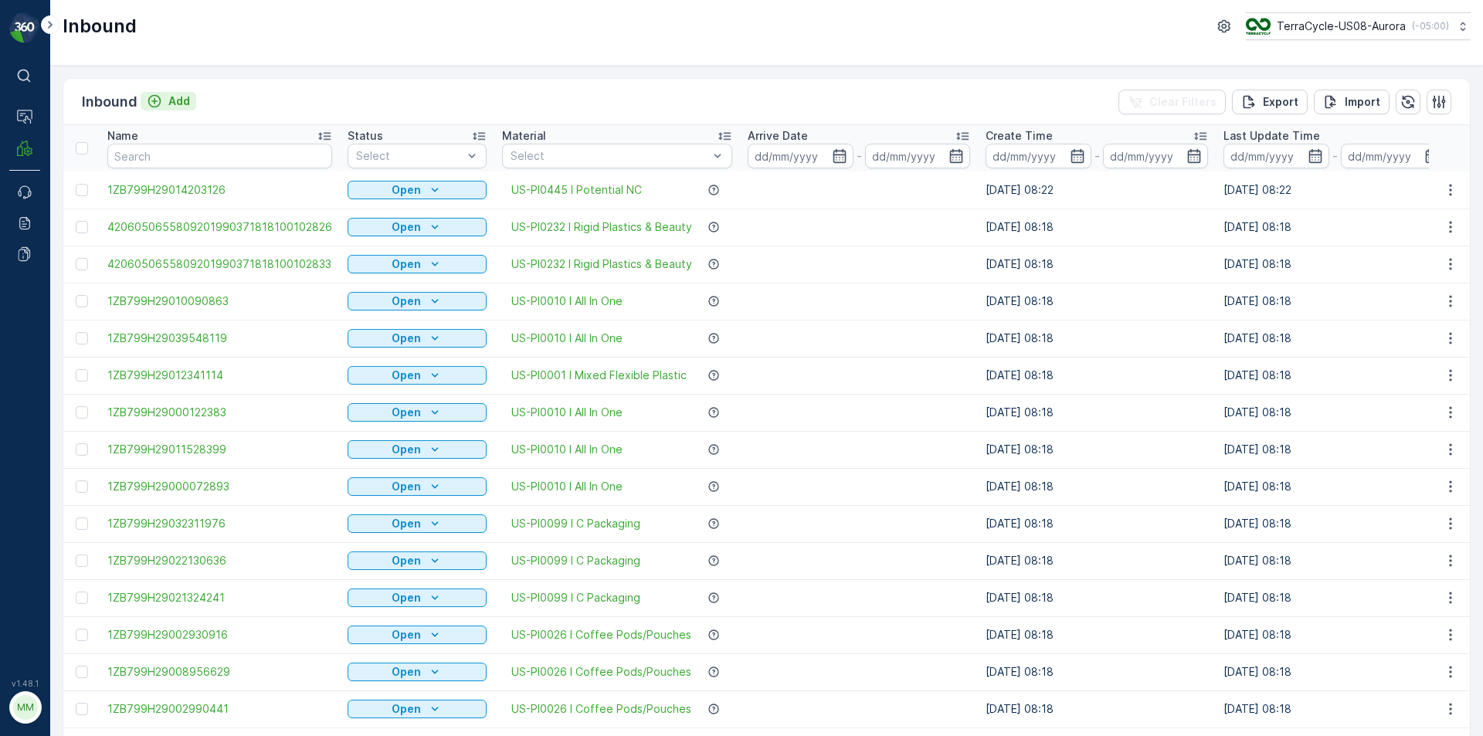
click at [168, 100] on div "Add" at bounding box center [168, 100] width 43 height 15
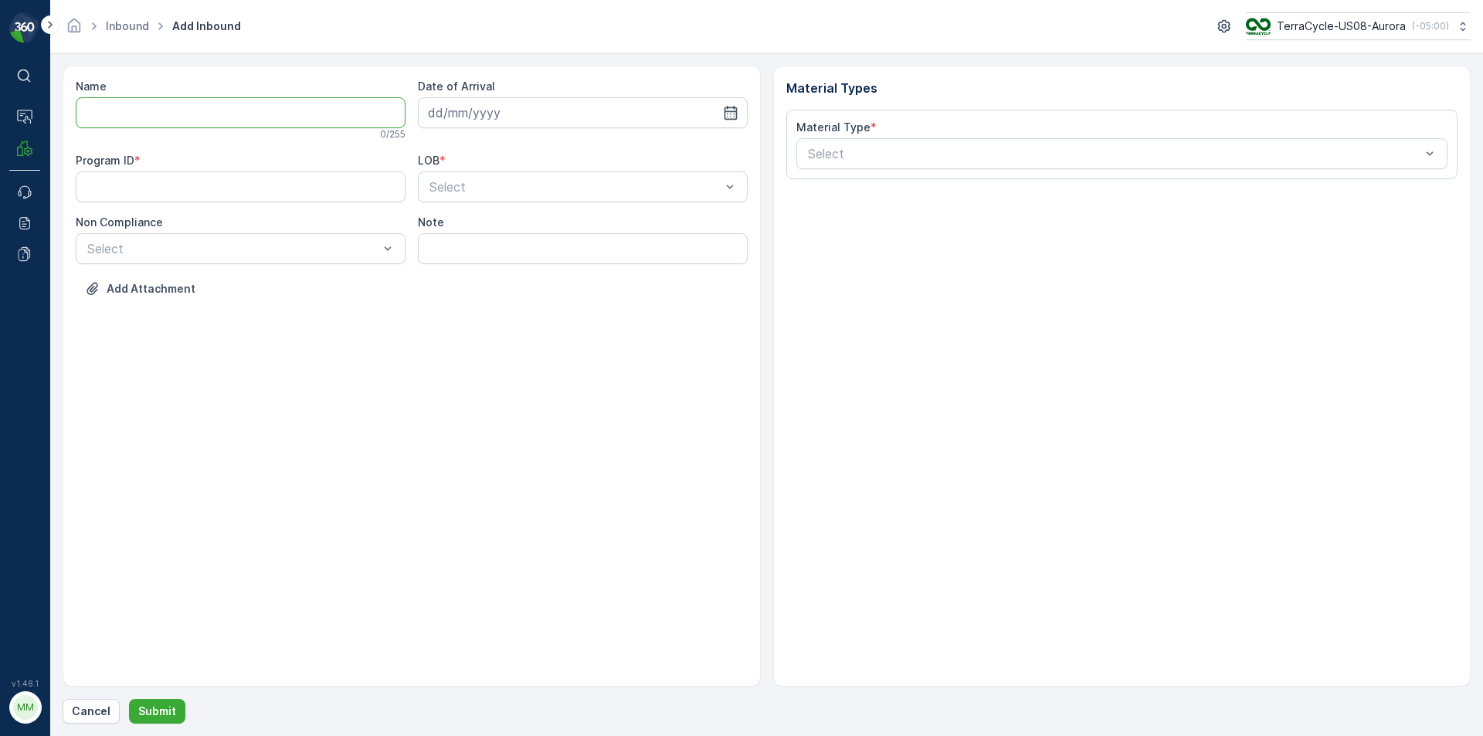
click at [165, 106] on input "Name" at bounding box center [241, 112] width 330 height 31
click at [129, 699] on button "Submit" at bounding box center [157, 711] width 56 height 25
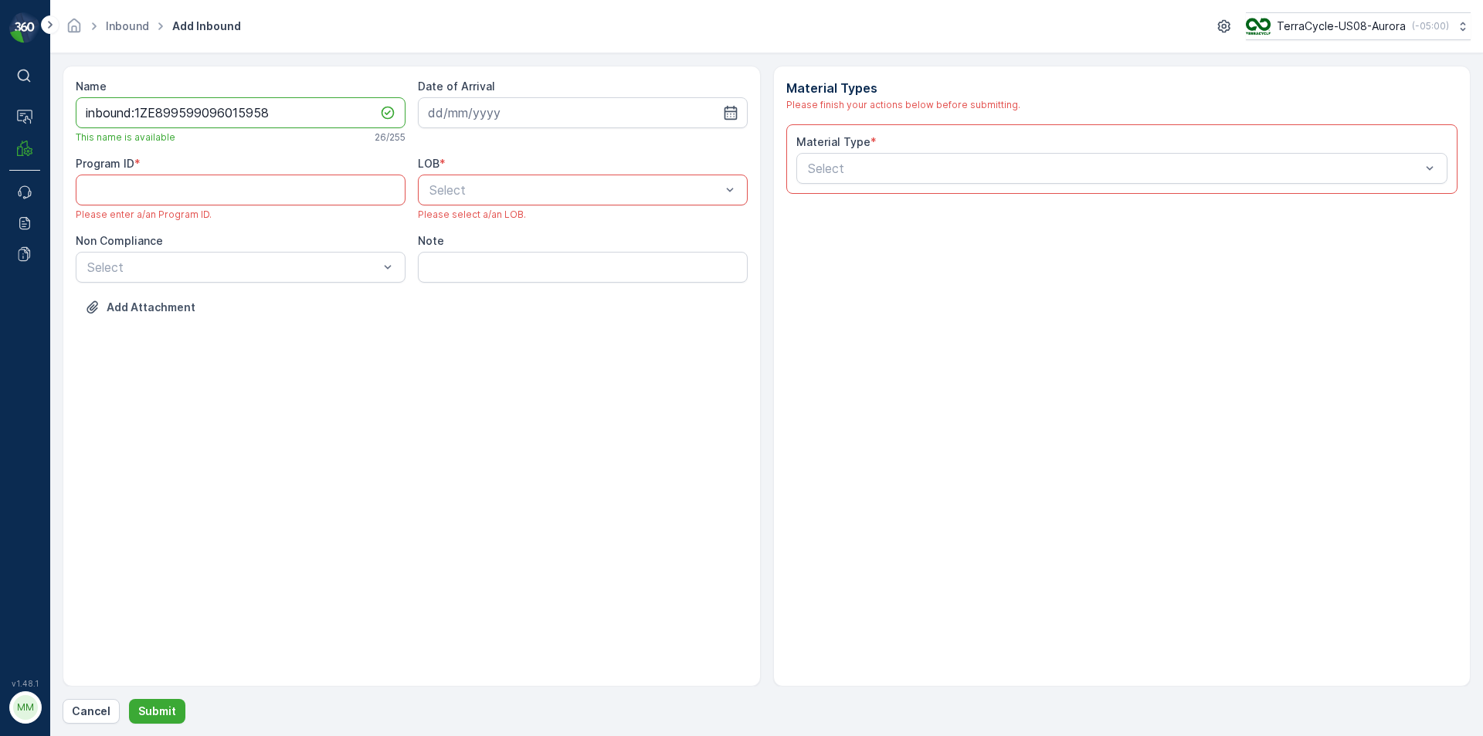
drag, startPoint x: 134, startPoint y: 111, endPoint x: 0, endPoint y: 128, distance: 135.5
click at [0, 128] on div "⌘B Operations MRF Events Reports Documents v 1.48.1 MM MRF.US08 Inbound Add Inb…" at bounding box center [741, 368] width 1483 height 736
type input "1ZE899599096015958"
paste ID "1700"
type ID "1700"
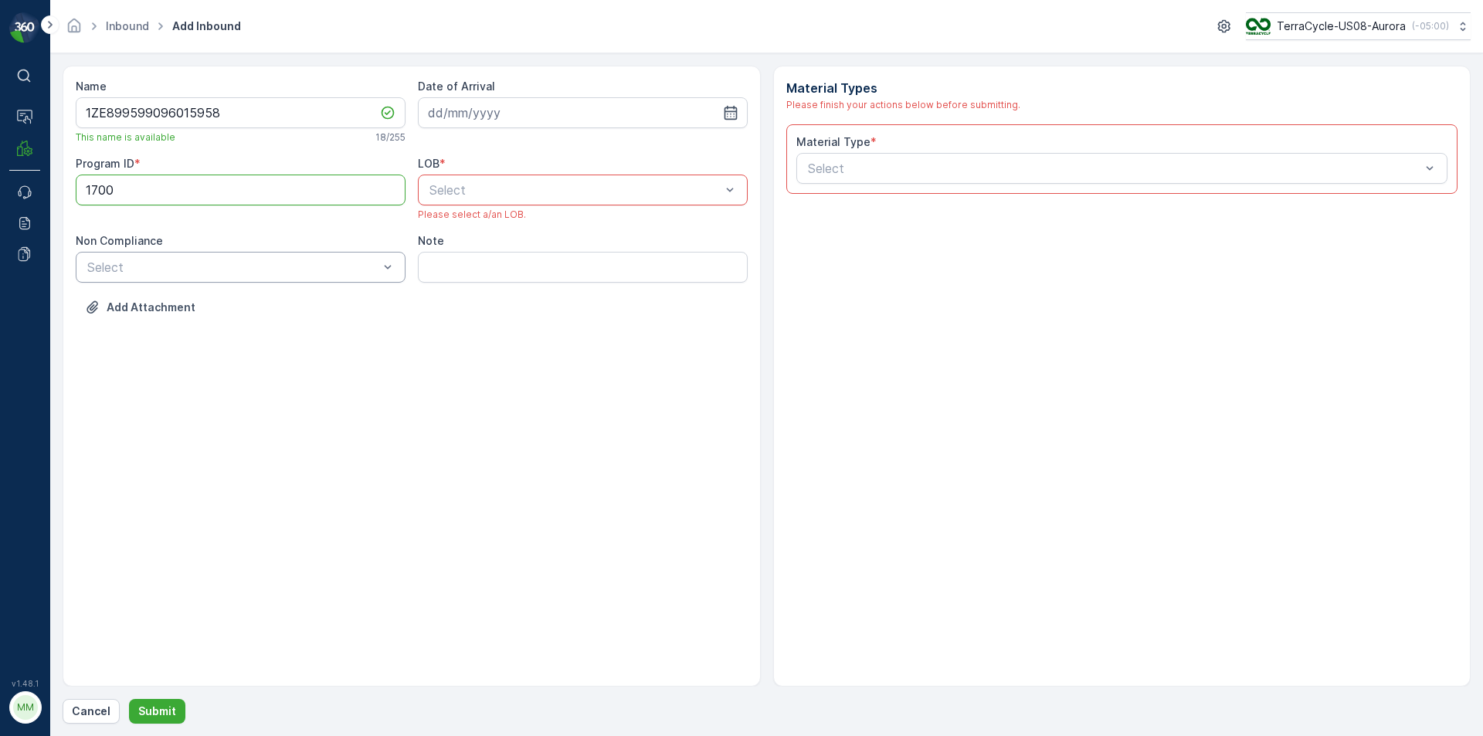
click at [206, 273] on div at bounding box center [233, 267] width 294 height 14
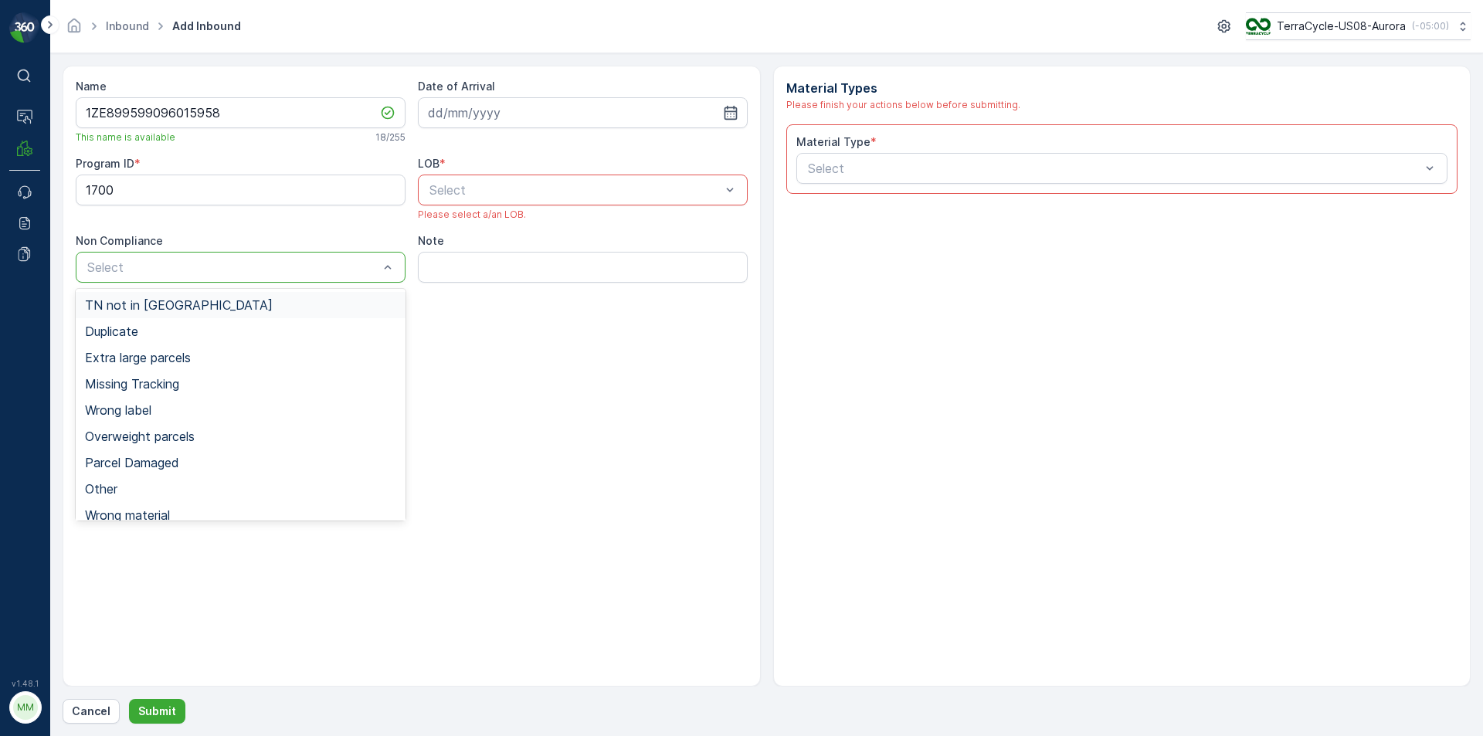
click at [198, 307] on div "TN not in [GEOGRAPHIC_DATA]" at bounding box center [240, 305] width 311 height 14
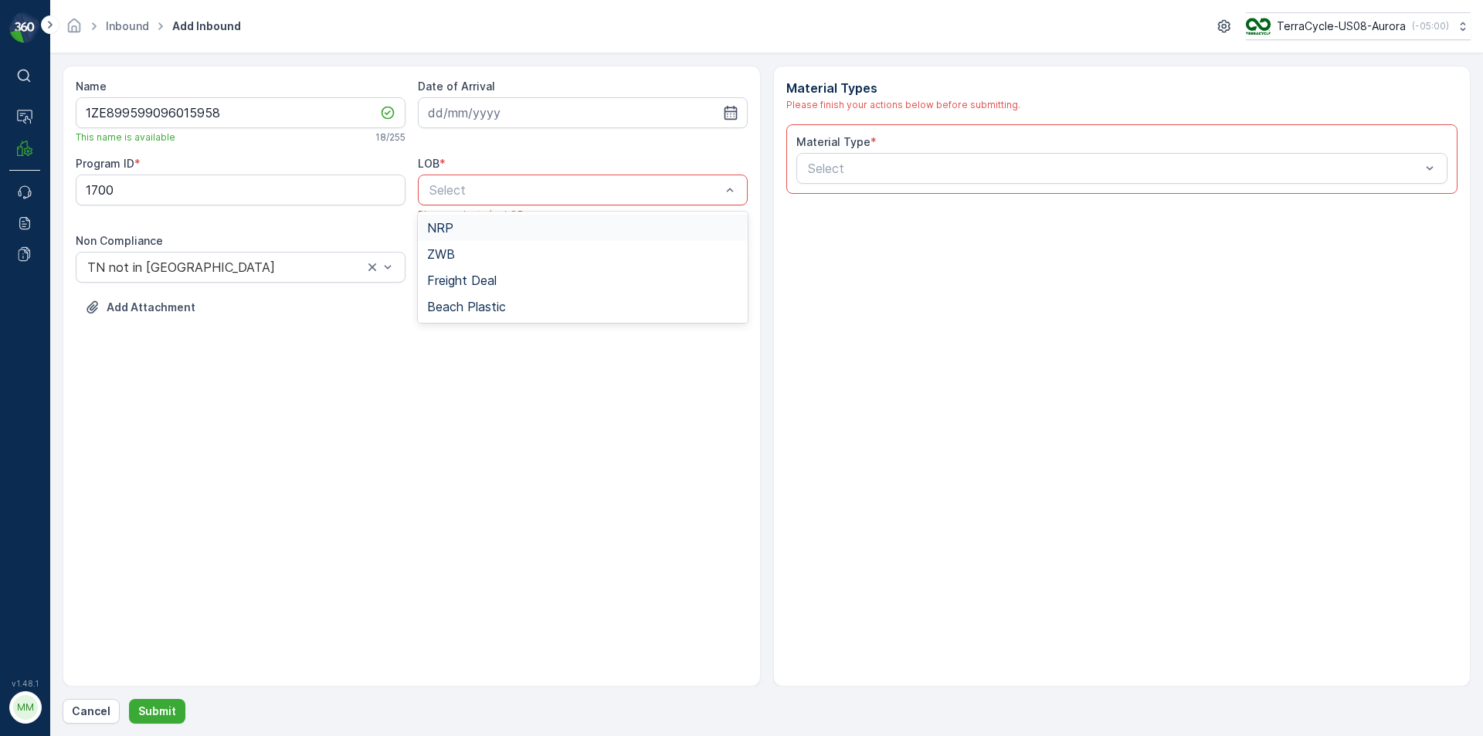
click at [494, 189] on div at bounding box center [575, 190] width 294 height 14
click at [482, 252] on div "ZWB" at bounding box center [582, 254] width 311 height 14
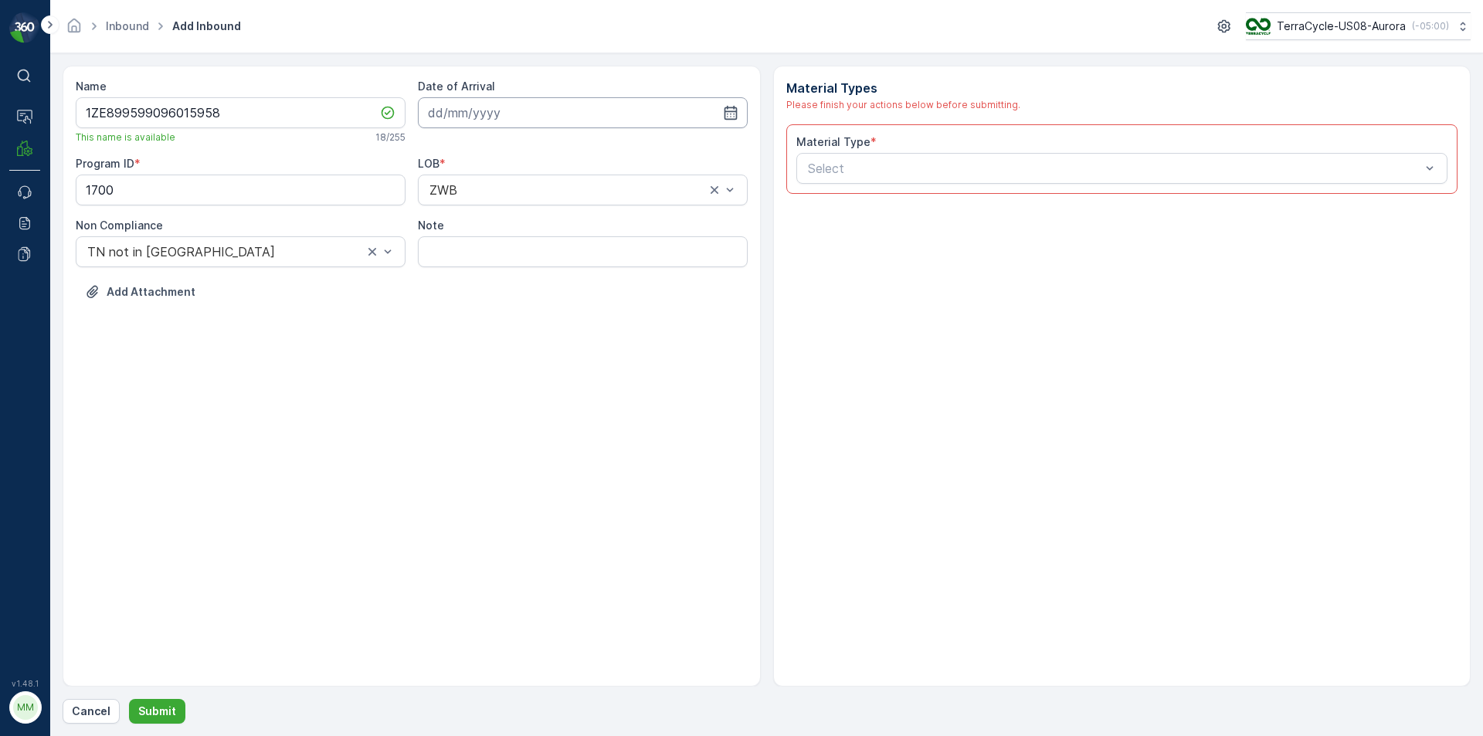
click at [489, 110] on input at bounding box center [583, 112] width 330 height 31
click at [467, 299] on div "18" at bounding box center [472, 303] width 25 height 25
type input "[DATE]"
click at [842, 171] on div at bounding box center [1114, 168] width 616 height 14
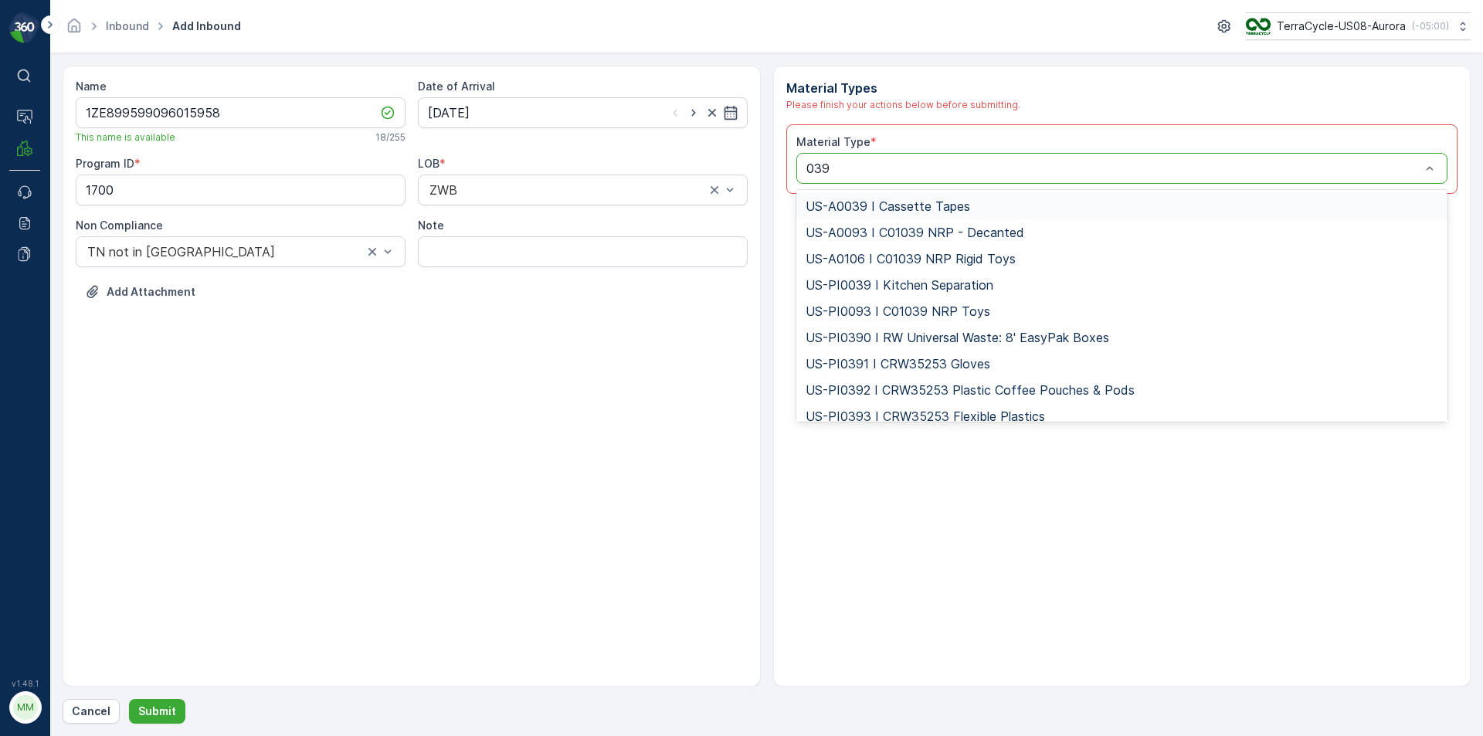
type input "0394"
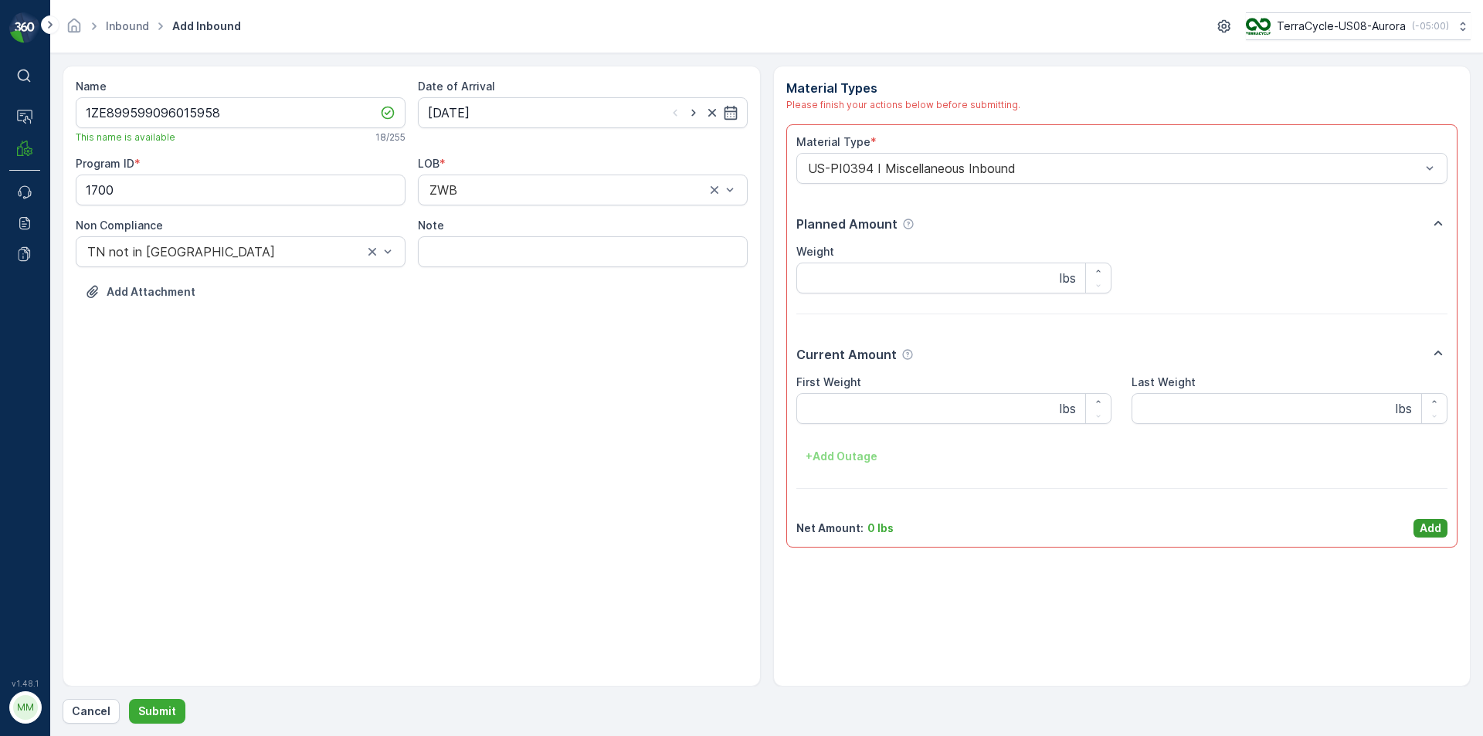
click at [1425, 531] on p "Add" at bounding box center [1431, 528] width 22 height 15
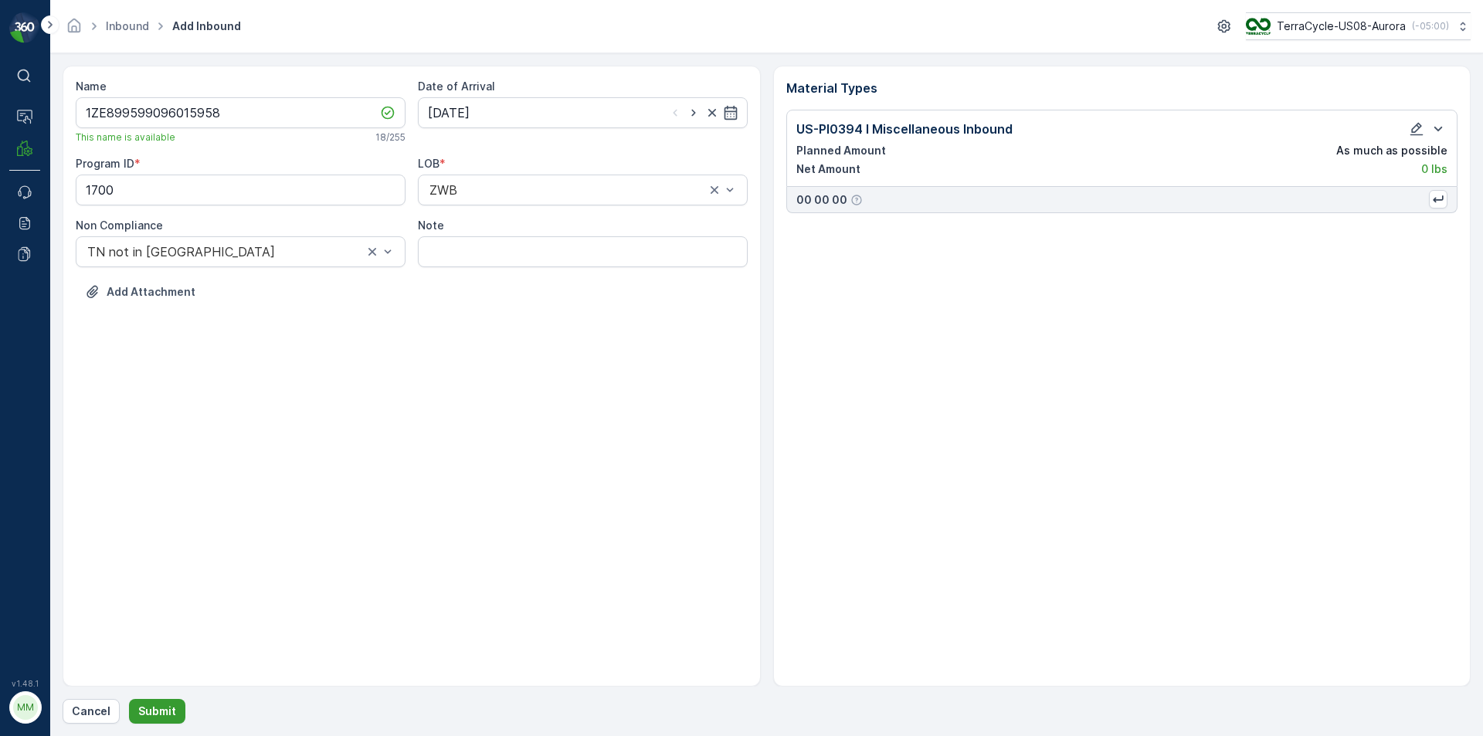
click at [165, 714] on p "Submit" at bounding box center [157, 711] width 38 height 15
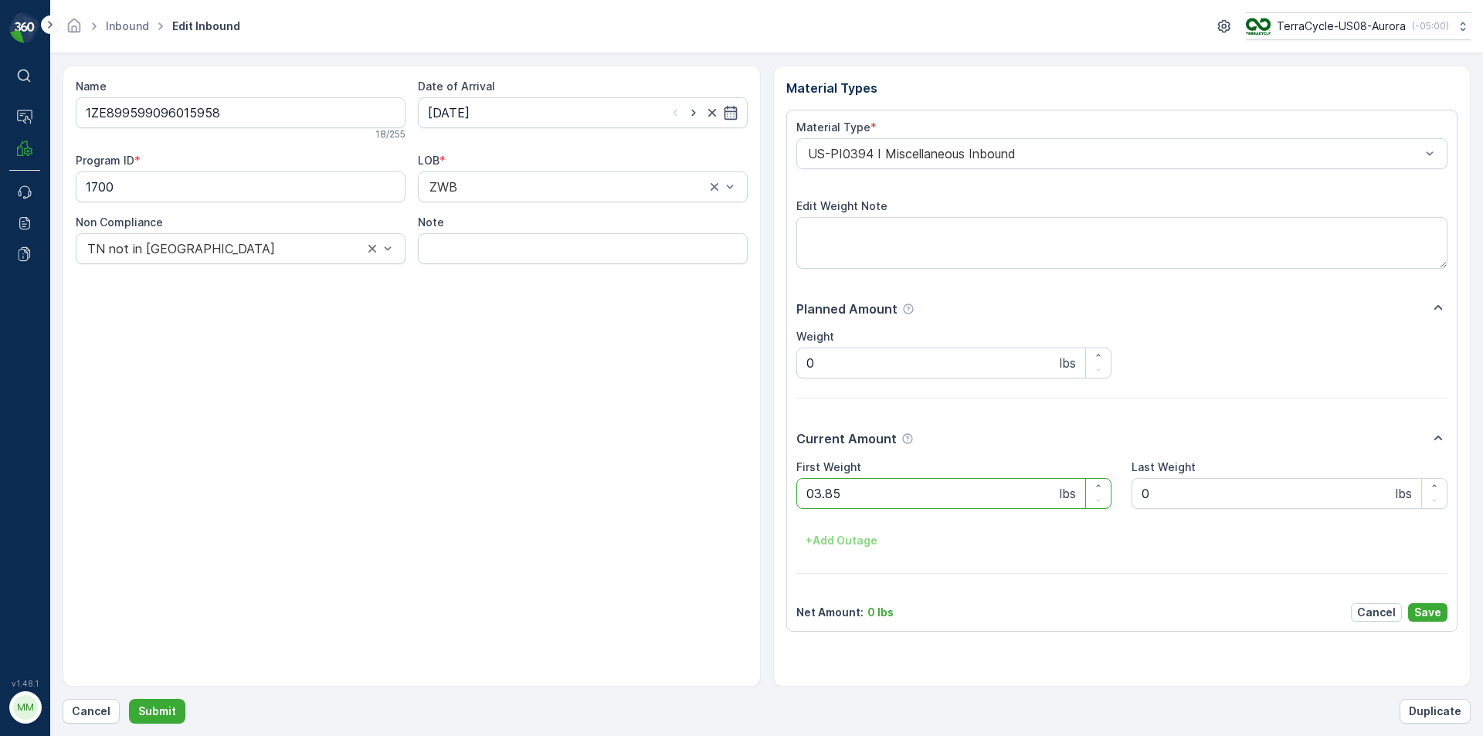
click at [129, 699] on button "Submit" at bounding box center [157, 711] width 56 height 25
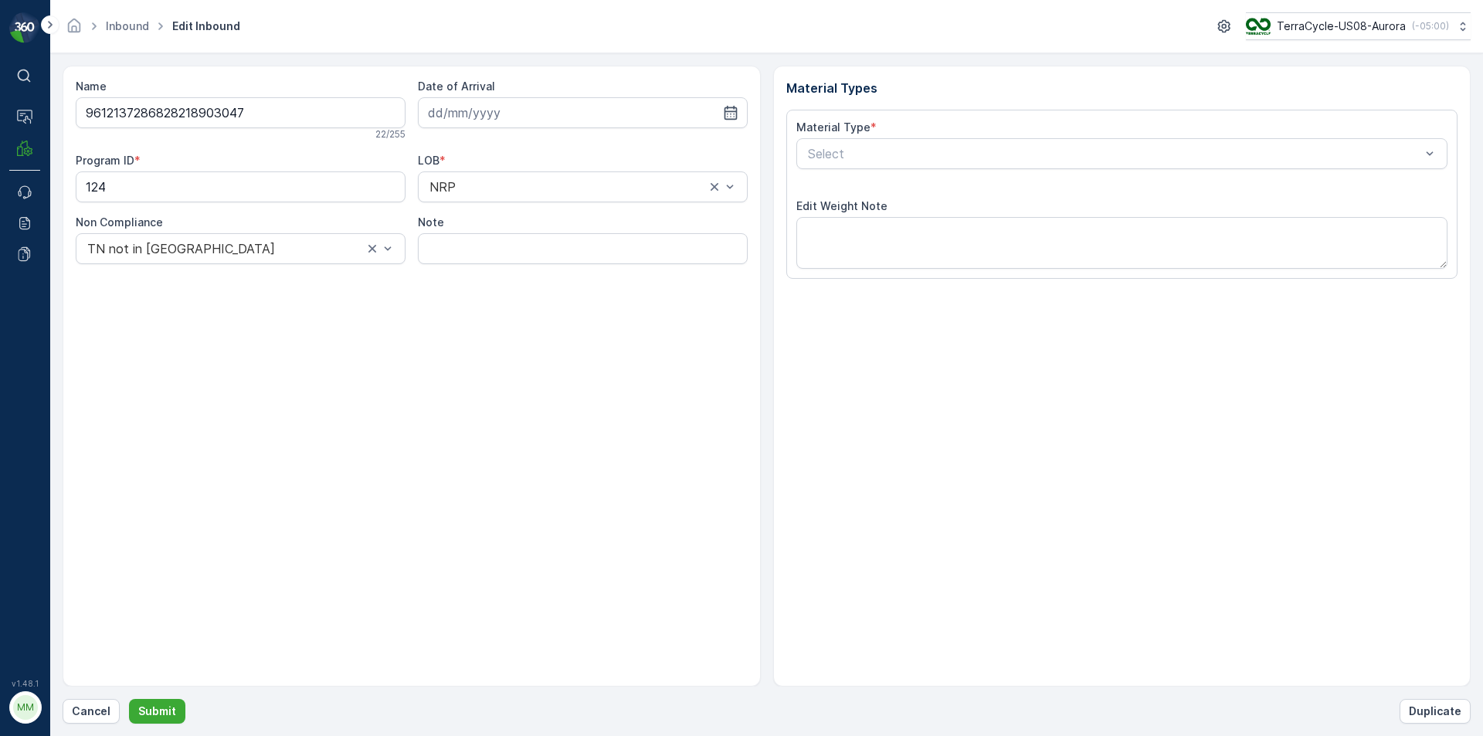
type input "[DATE]"
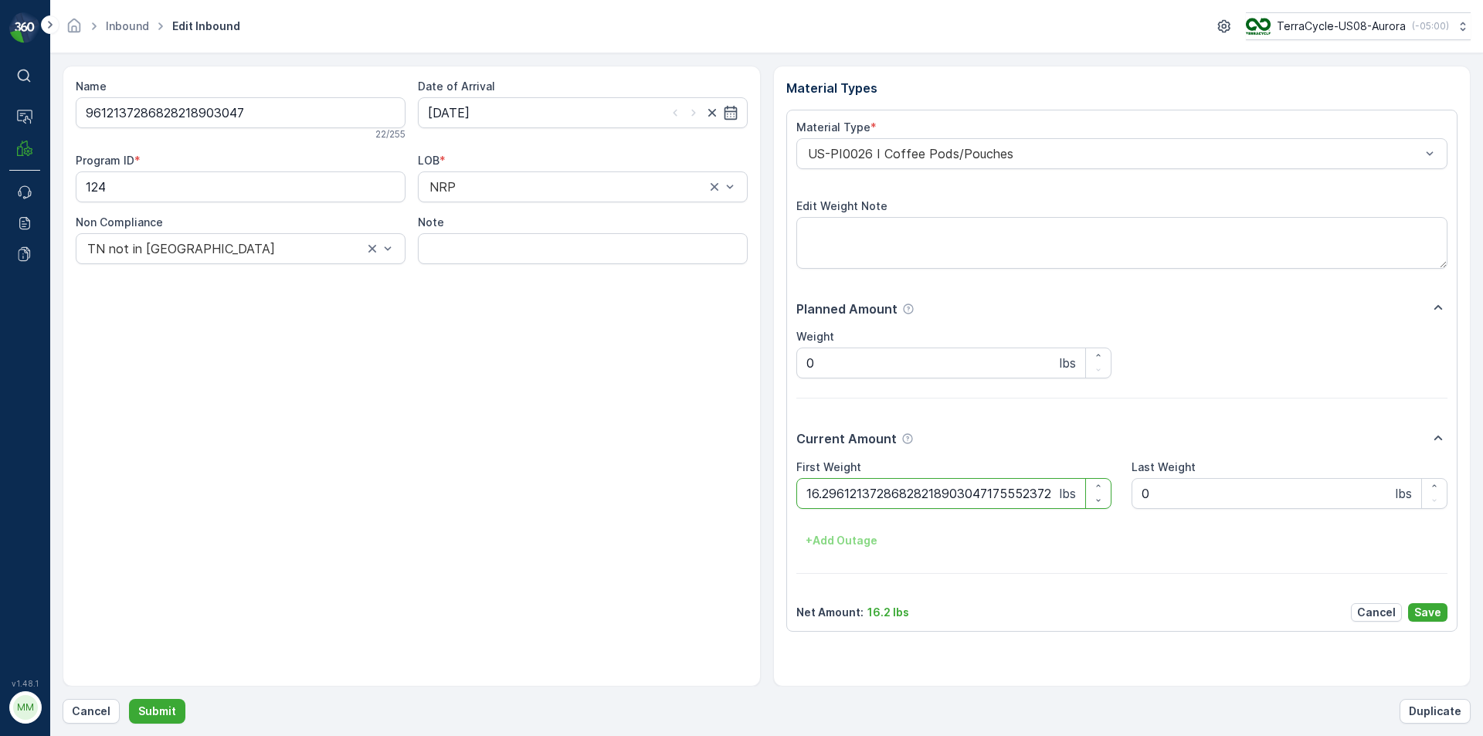
click at [129, 699] on button "Submit" at bounding box center [157, 711] width 56 height 25
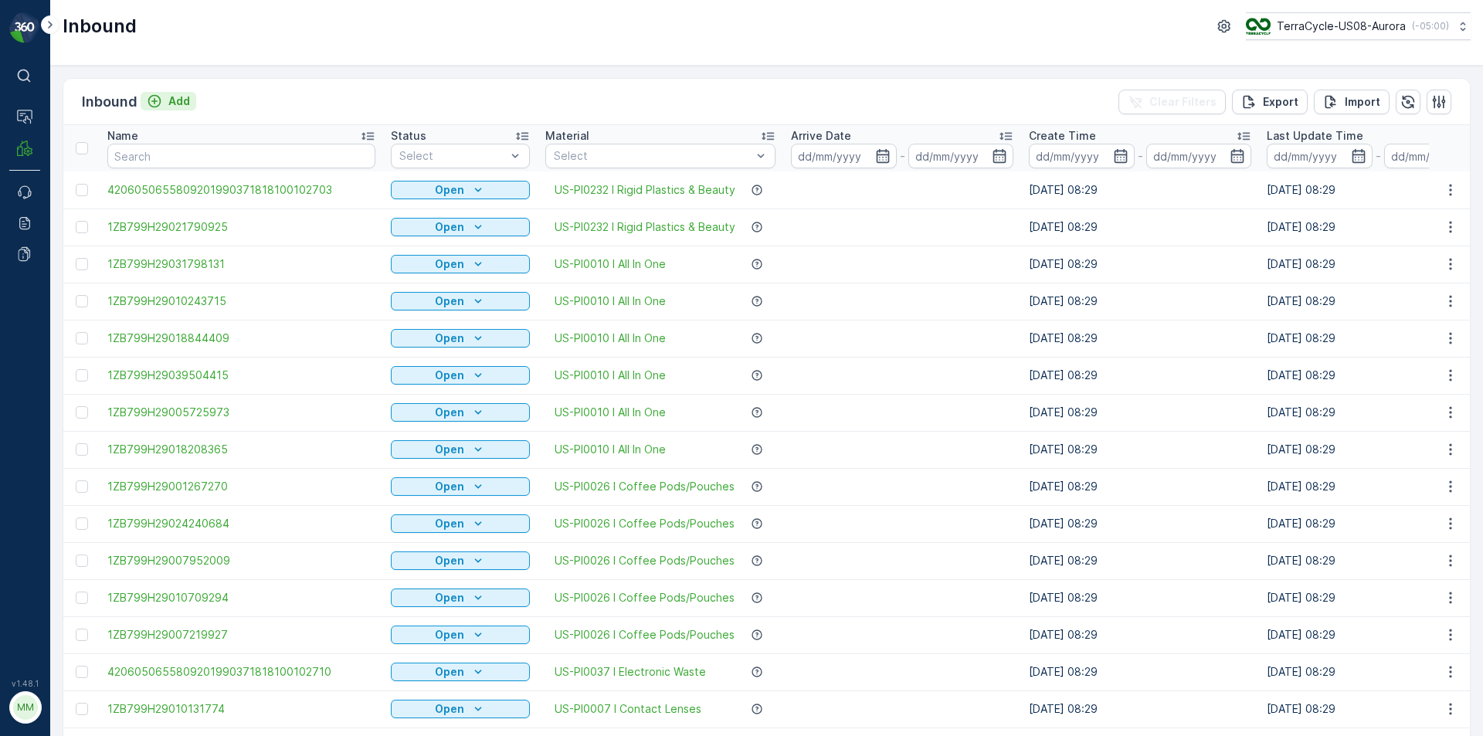
click at [164, 103] on div "Add" at bounding box center [168, 100] width 43 height 15
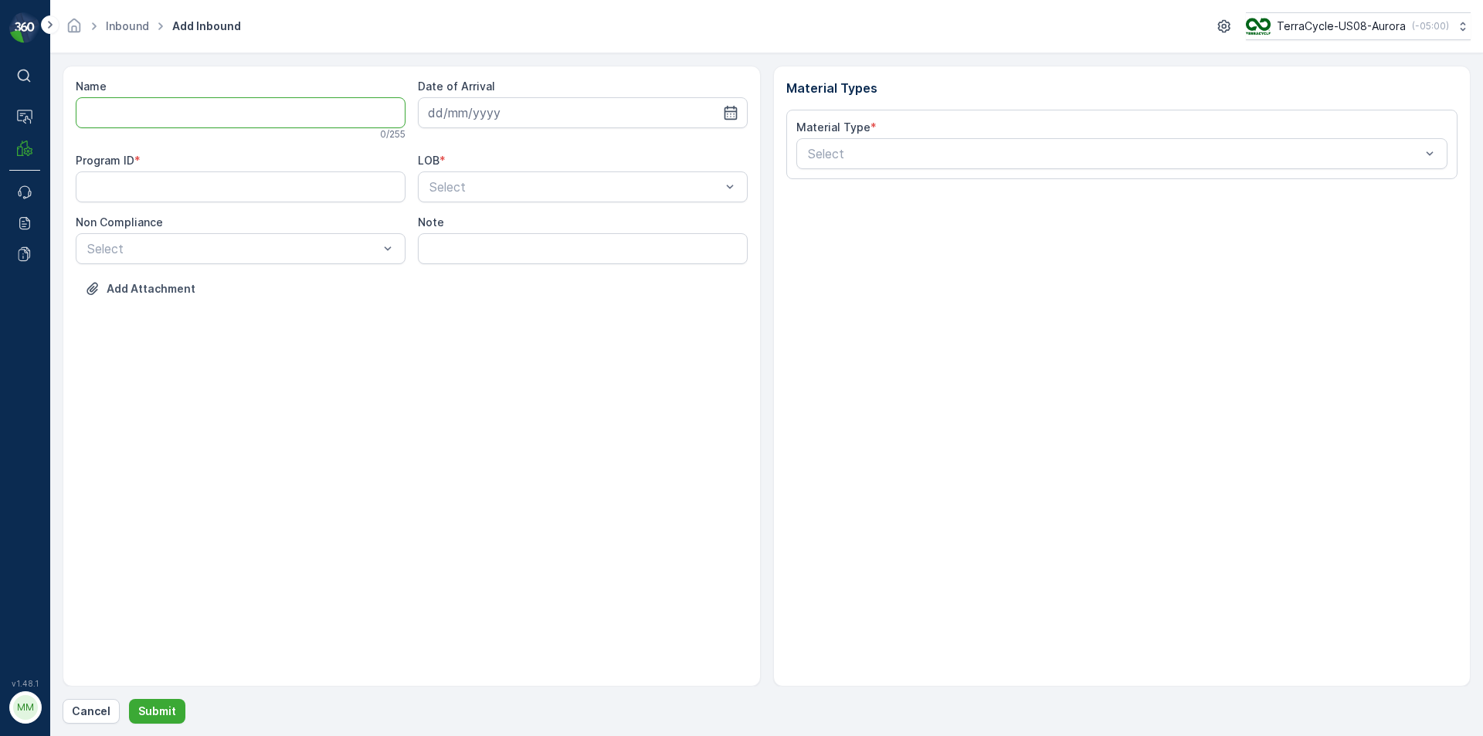
click at [189, 111] on input "Name" at bounding box center [241, 112] width 330 height 31
type input "1Z245E890325842636"
click at [129, 699] on button "Submit" at bounding box center [157, 711] width 56 height 25
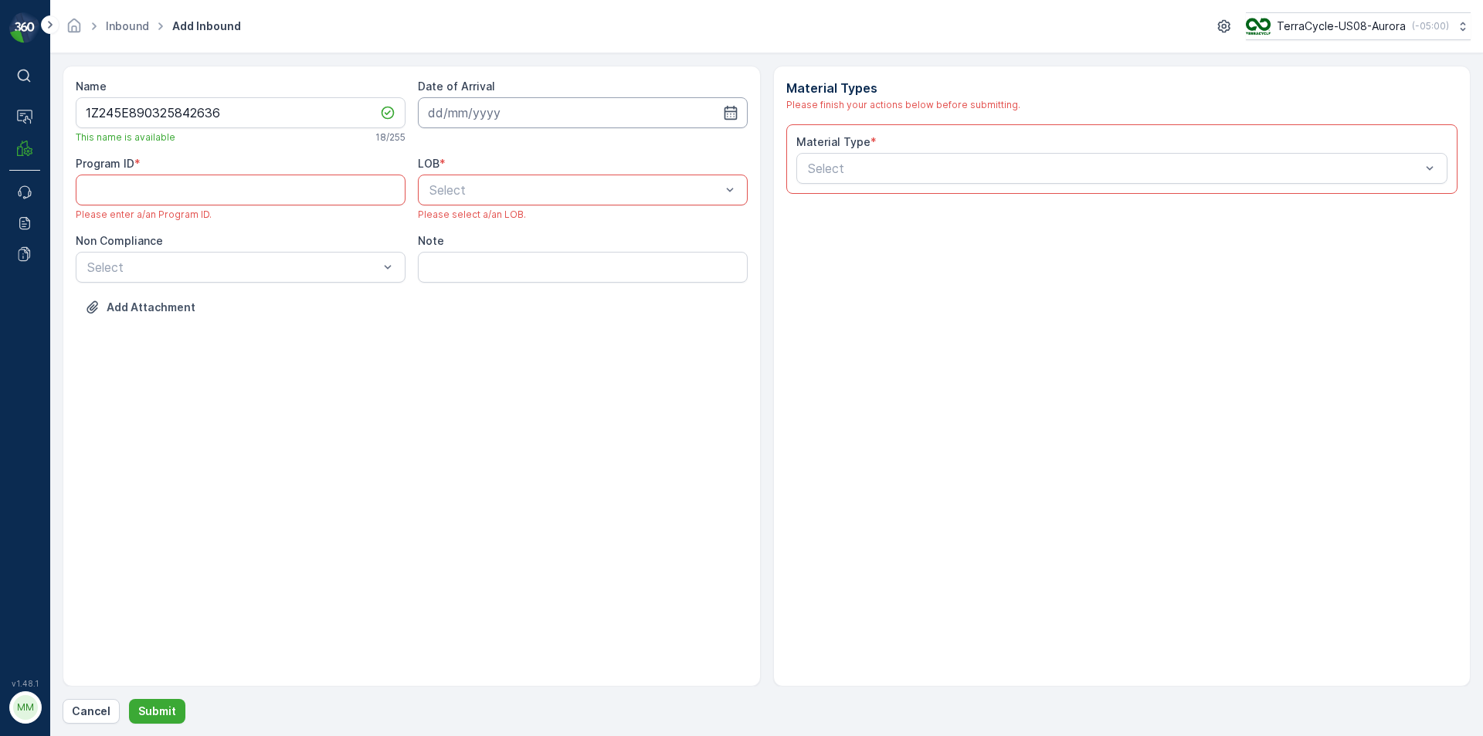
click at [483, 113] on input at bounding box center [583, 112] width 330 height 31
click at [472, 304] on div "18" at bounding box center [472, 303] width 25 height 25
type input "[DATE]"
click at [370, 273] on div at bounding box center [233, 267] width 294 height 14
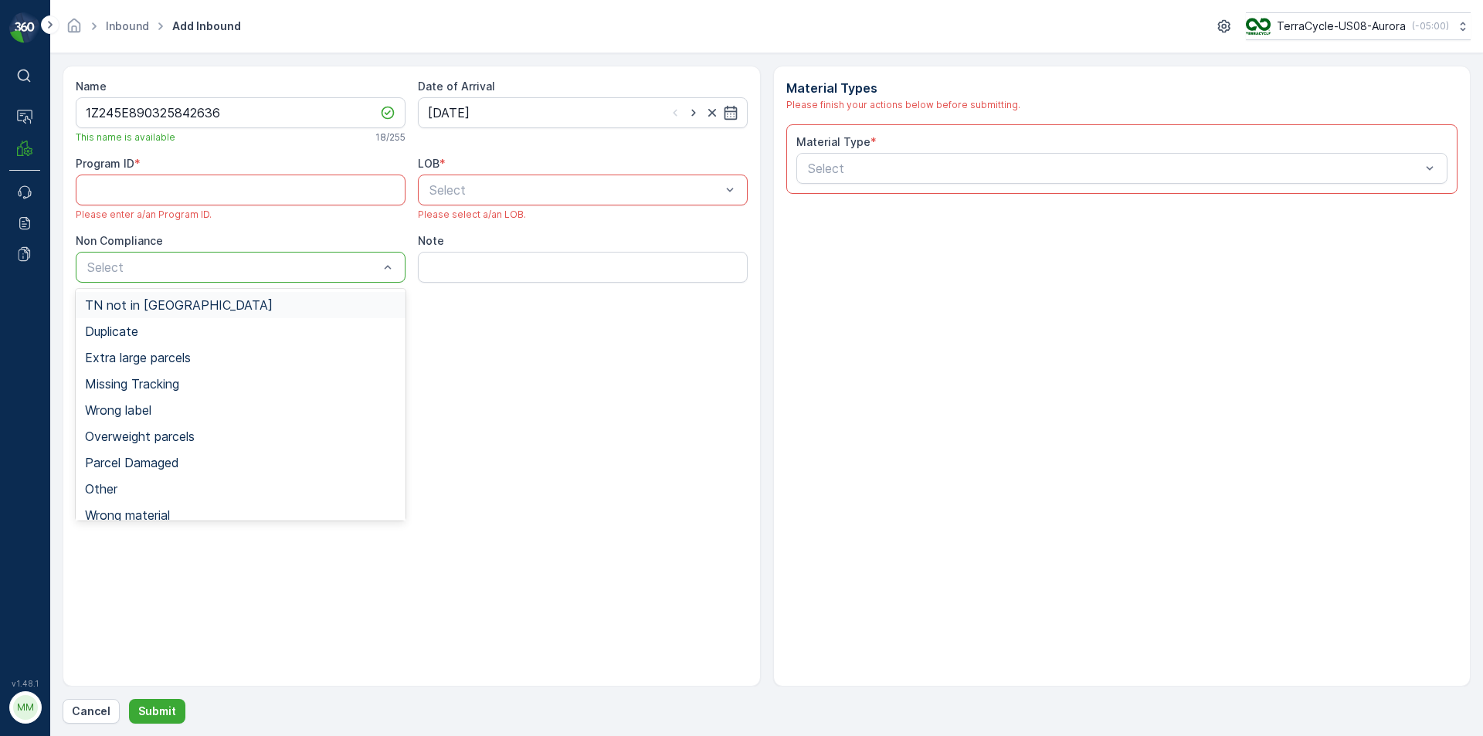
click at [273, 311] on div "TN not in [GEOGRAPHIC_DATA]" at bounding box center [240, 305] width 311 height 14
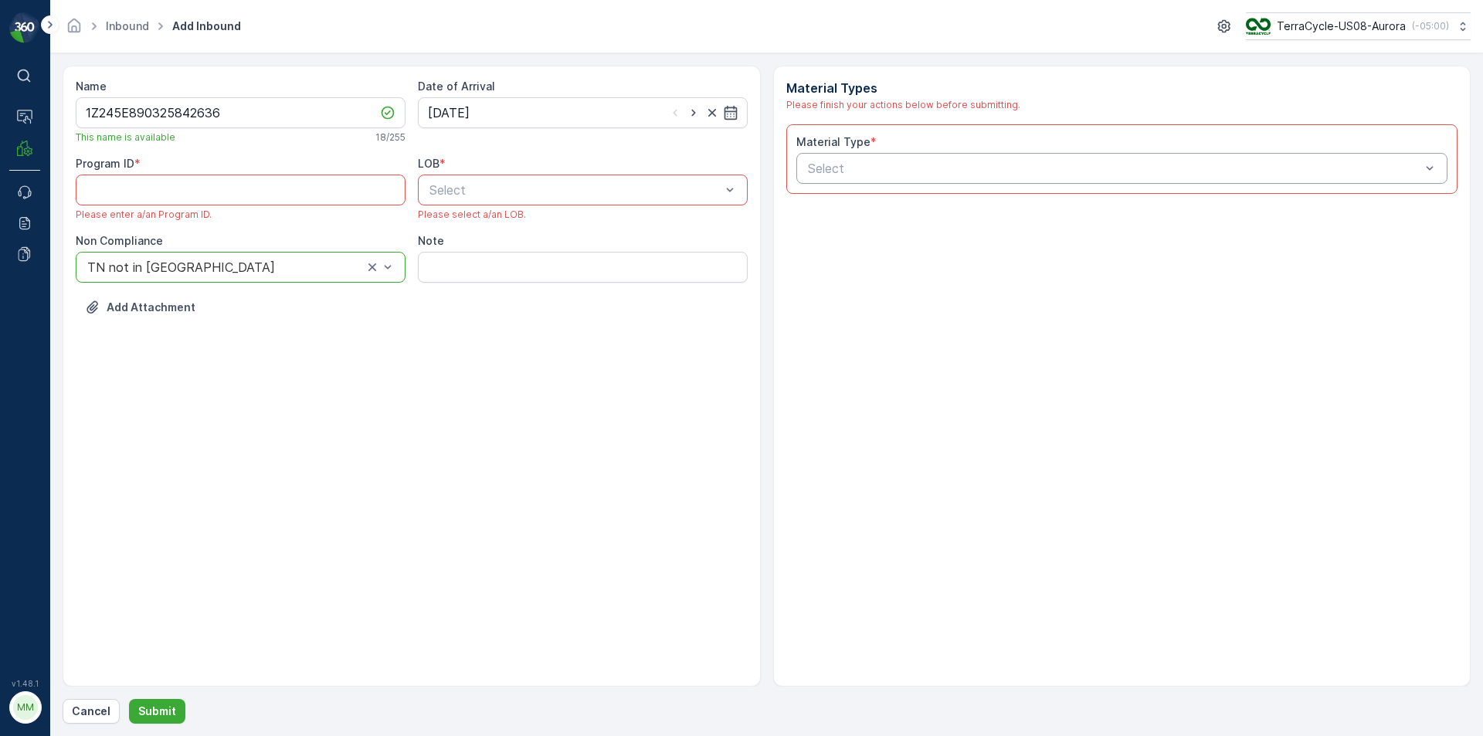
click at [860, 179] on div "Select" at bounding box center [1122, 168] width 652 height 31
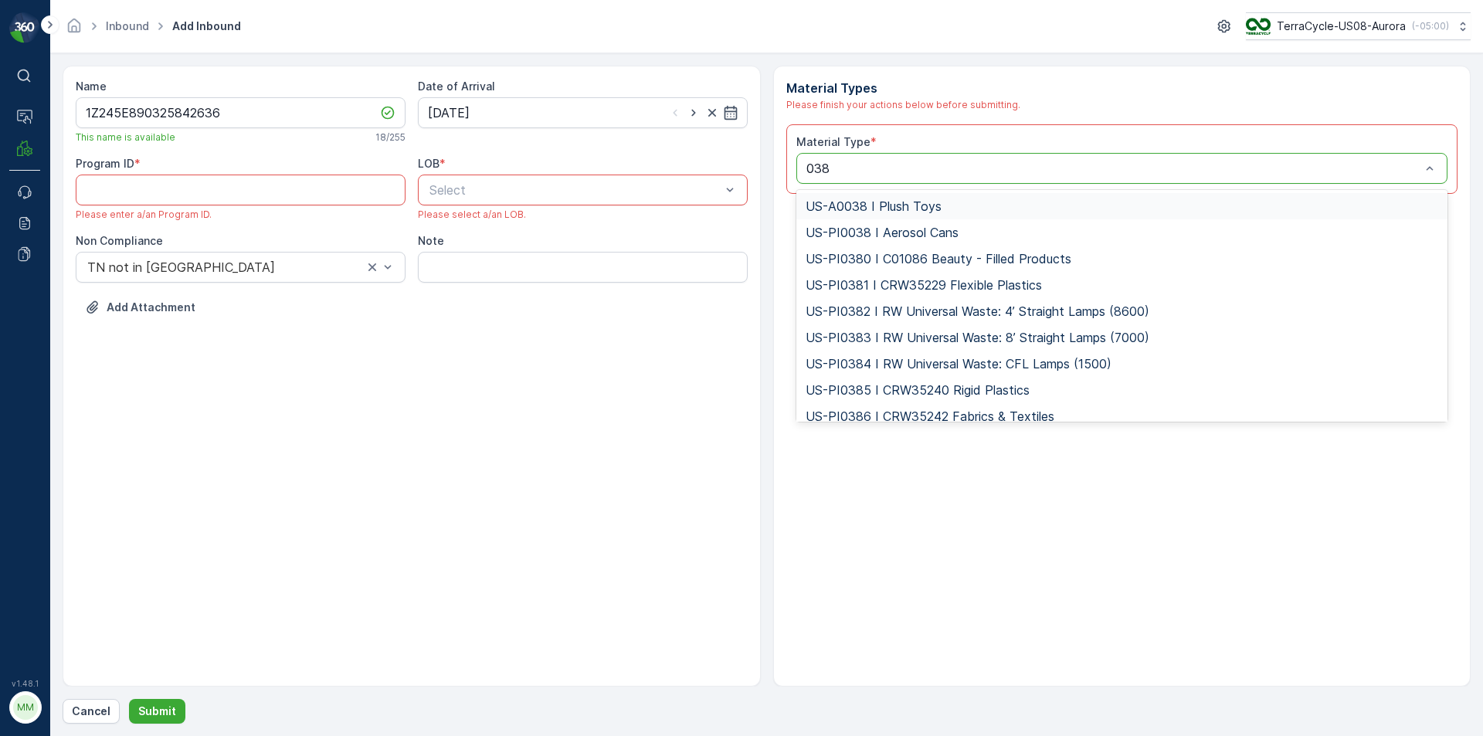
type input "0387"
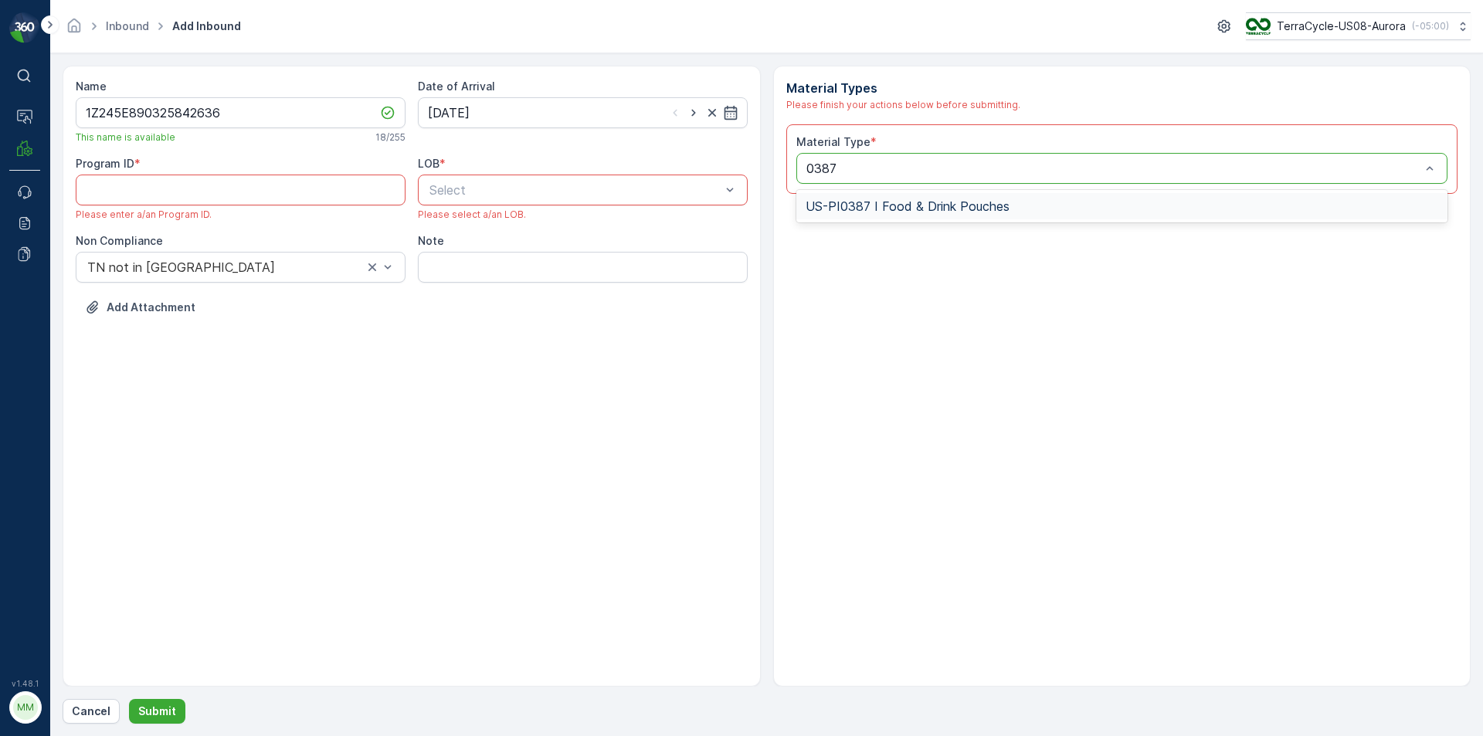
click at [1001, 213] on span "US-PI0387 I Food & Drink Pouches" at bounding box center [908, 206] width 204 height 14
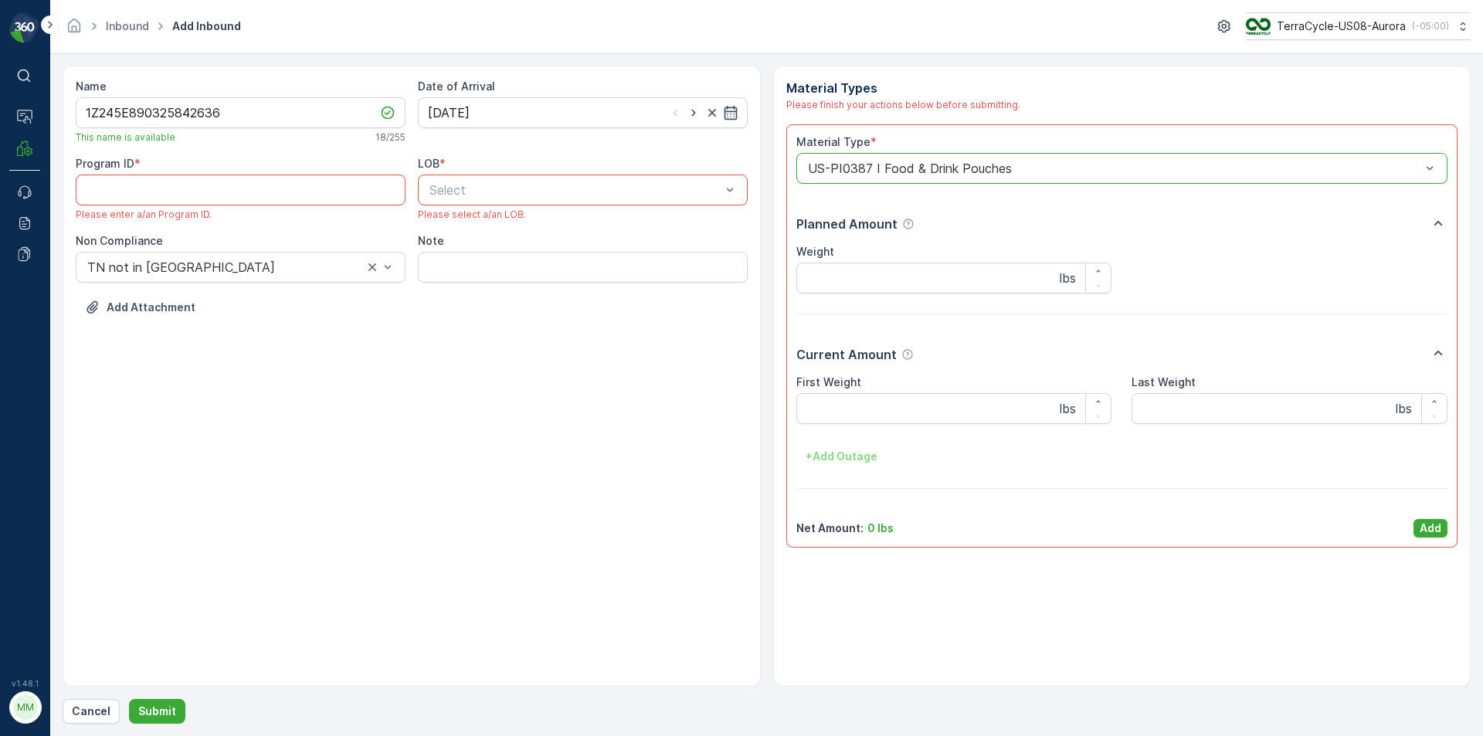
click at [730, 198] on div at bounding box center [729, 189] width 15 height 29
click at [480, 227] on div "NRP" at bounding box center [582, 228] width 311 height 14
paste ID "94"
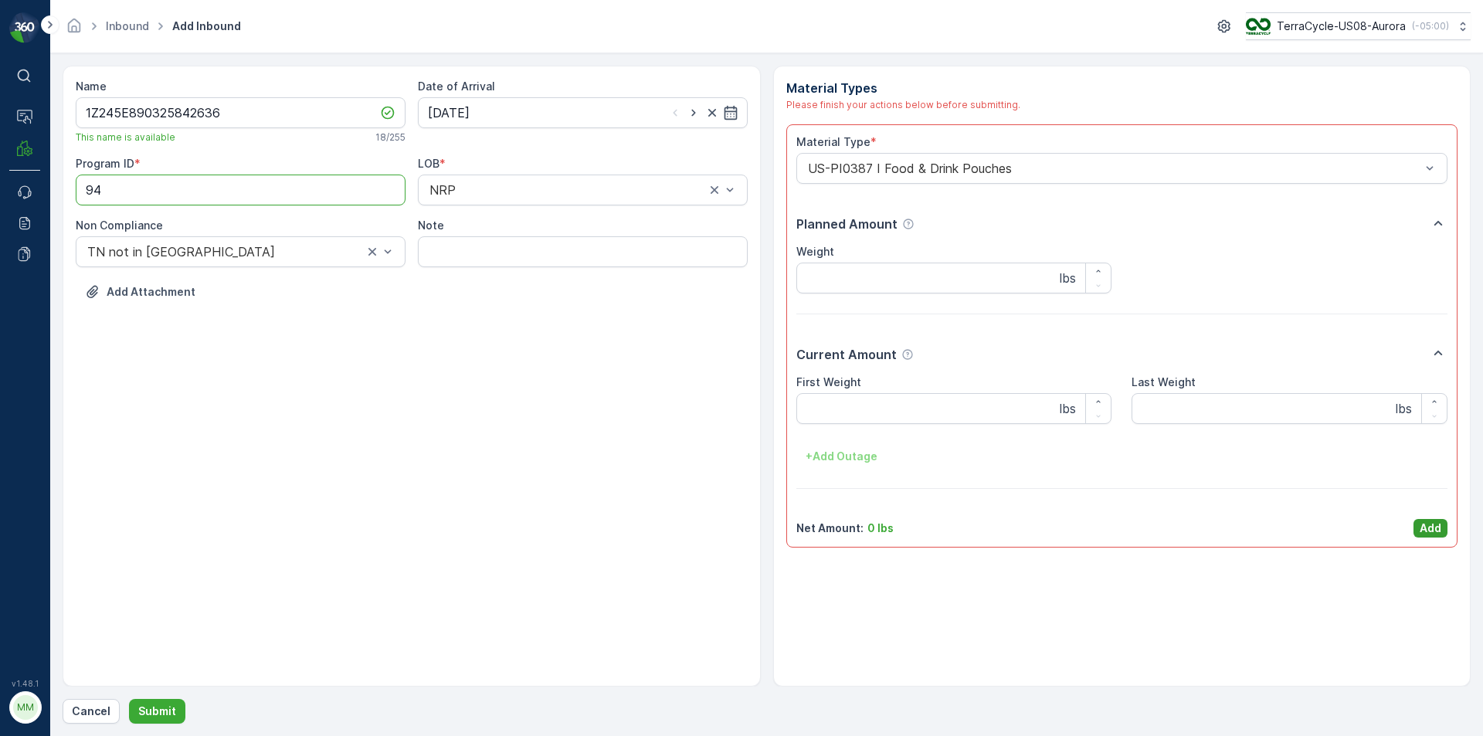
type ID "94"
click at [1423, 528] on p "Add" at bounding box center [1431, 528] width 22 height 15
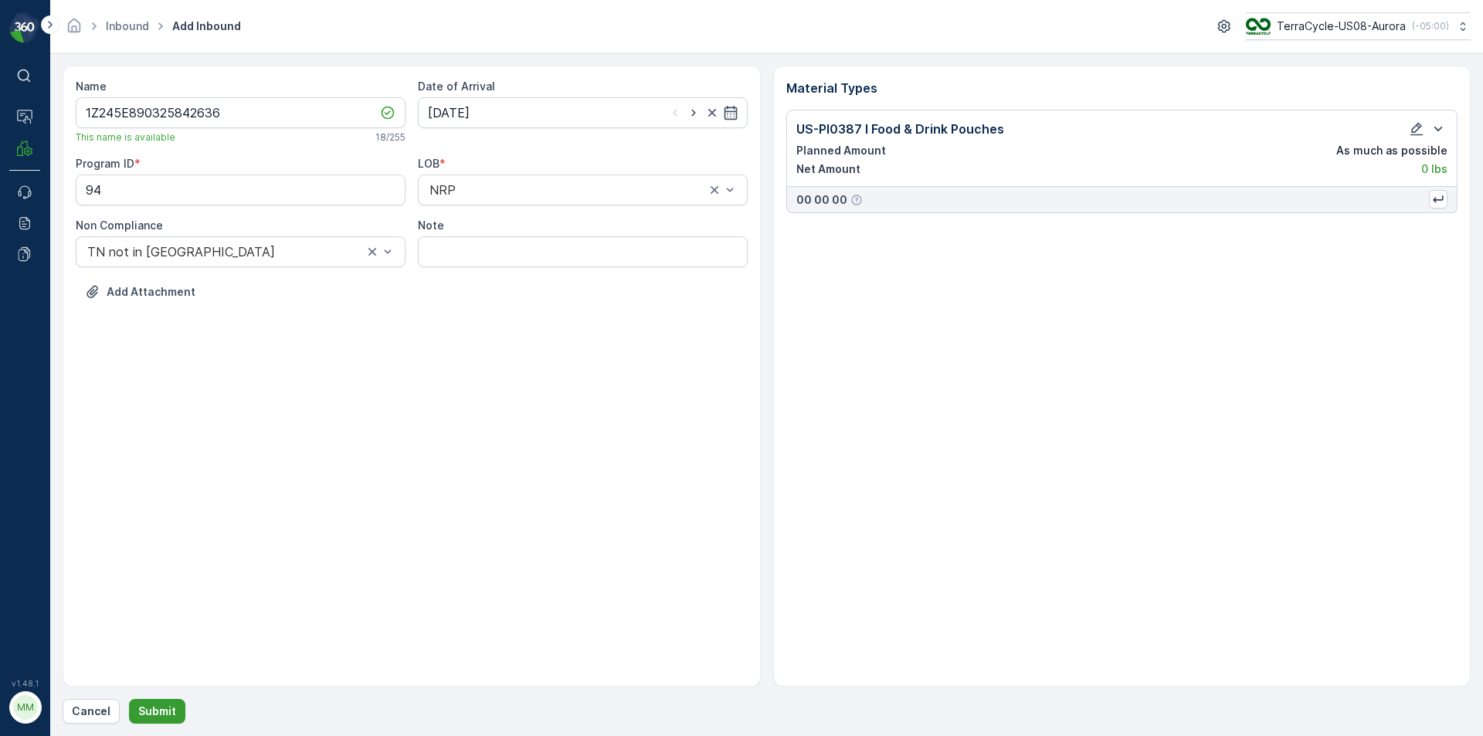
click at [151, 705] on p "Submit" at bounding box center [157, 711] width 38 height 15
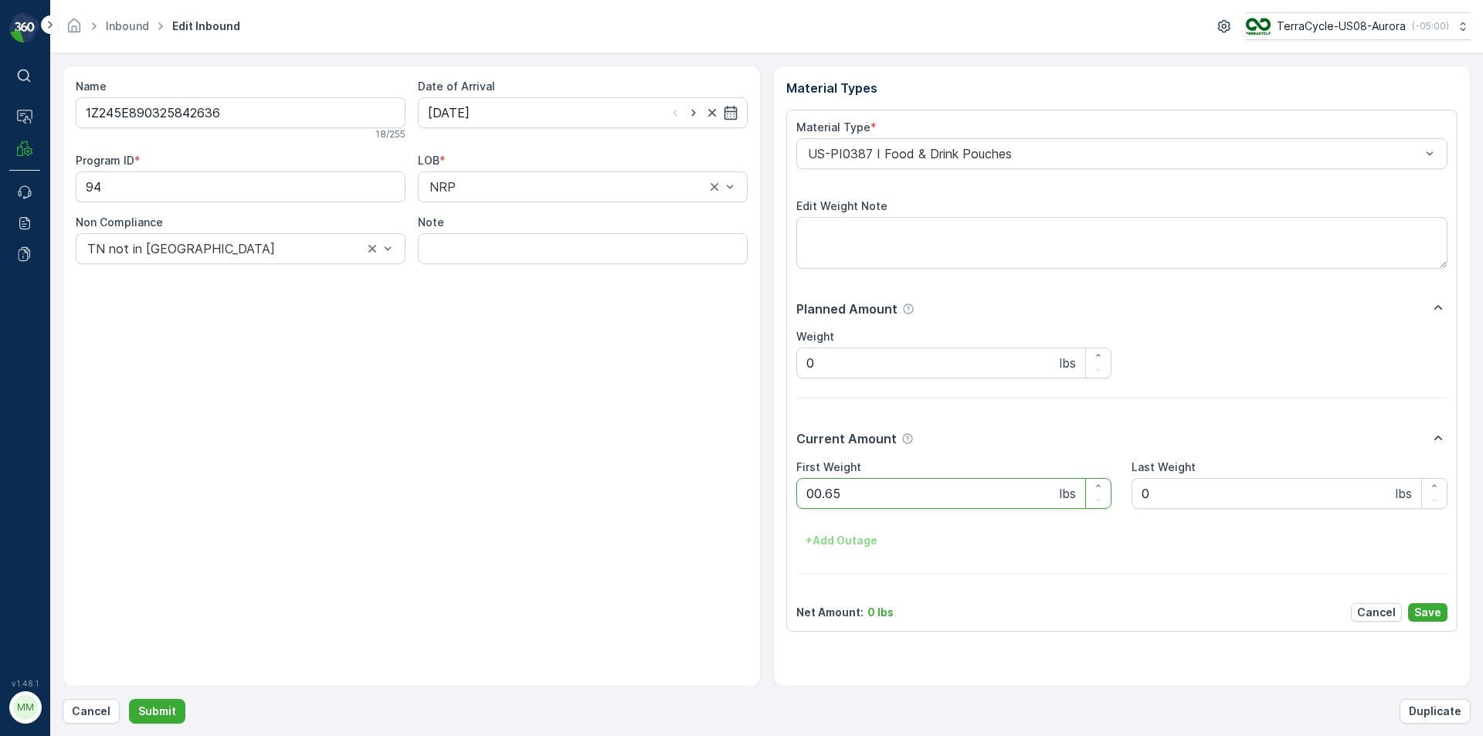
click at [129, 699] on button "Submit" at bounding box center [157, 711] width 56 height 25
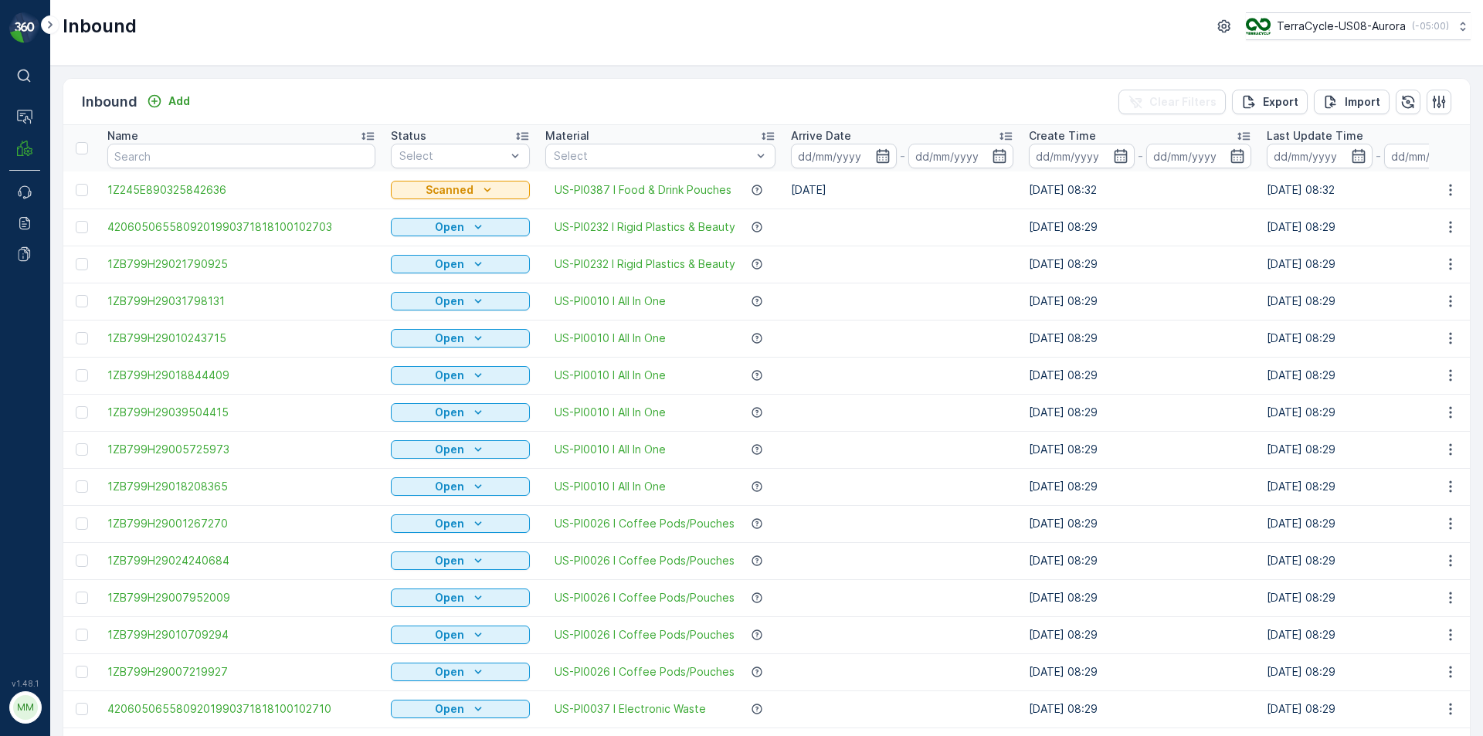
drag, startPoint x: 170, startPoint y: 100, endPoint x: 174, endPoint y: 113, distance: 12.9
click at [174, 113] on div "Inbound Add Clear Filters Export Import" at bounding box center [766, 102] width 1406 height 46
click at [176, 103] on p "Add" at bounding box center [179, 100] width 22 height 15
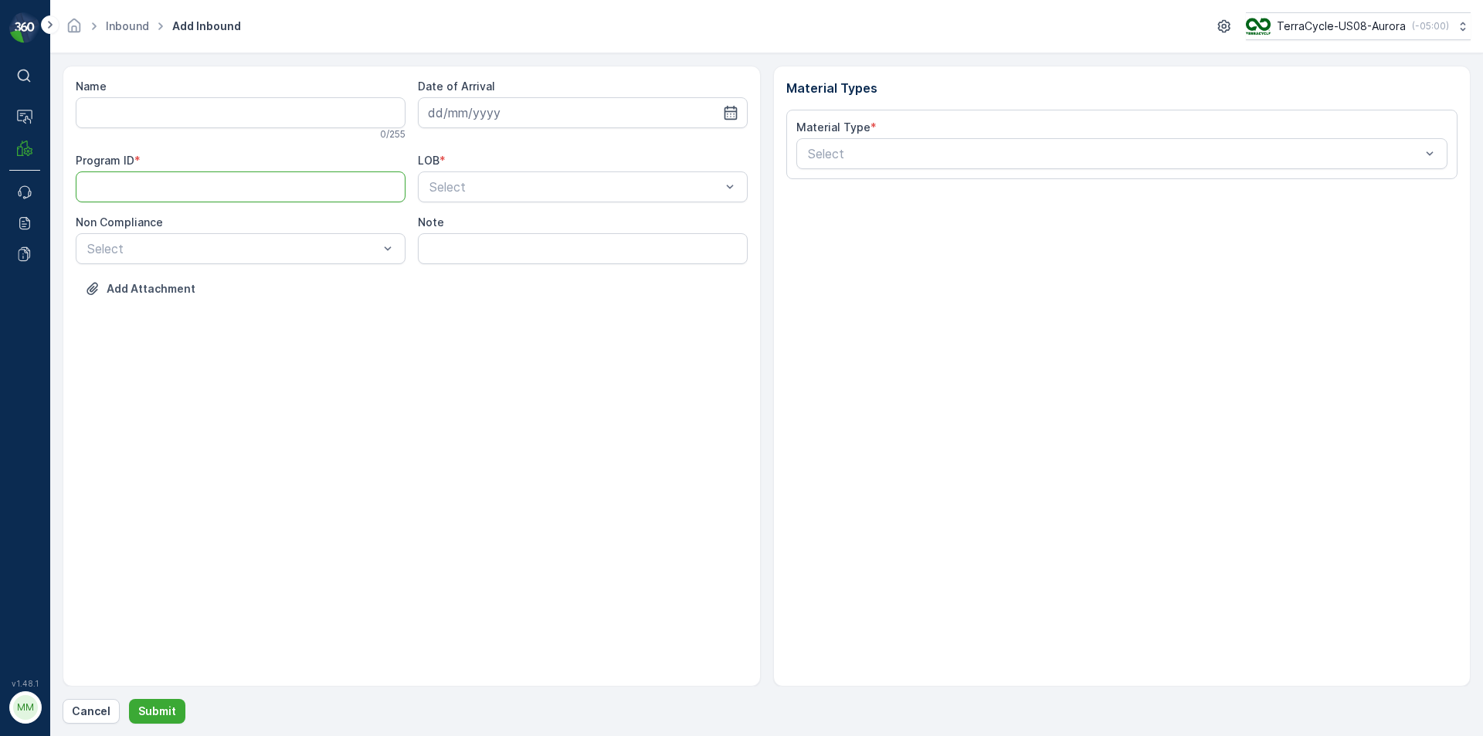
paste ID "1926"
type ID "1926"
click at [478, 185] on div at bounding box center [575, 187] width 294 height 14
click at [465, 219] on div "NRP" at bounding box center [582, 225] width 311 height 14
click at [323, 249] on div at bounding box center [233, 249] width 294 height 14
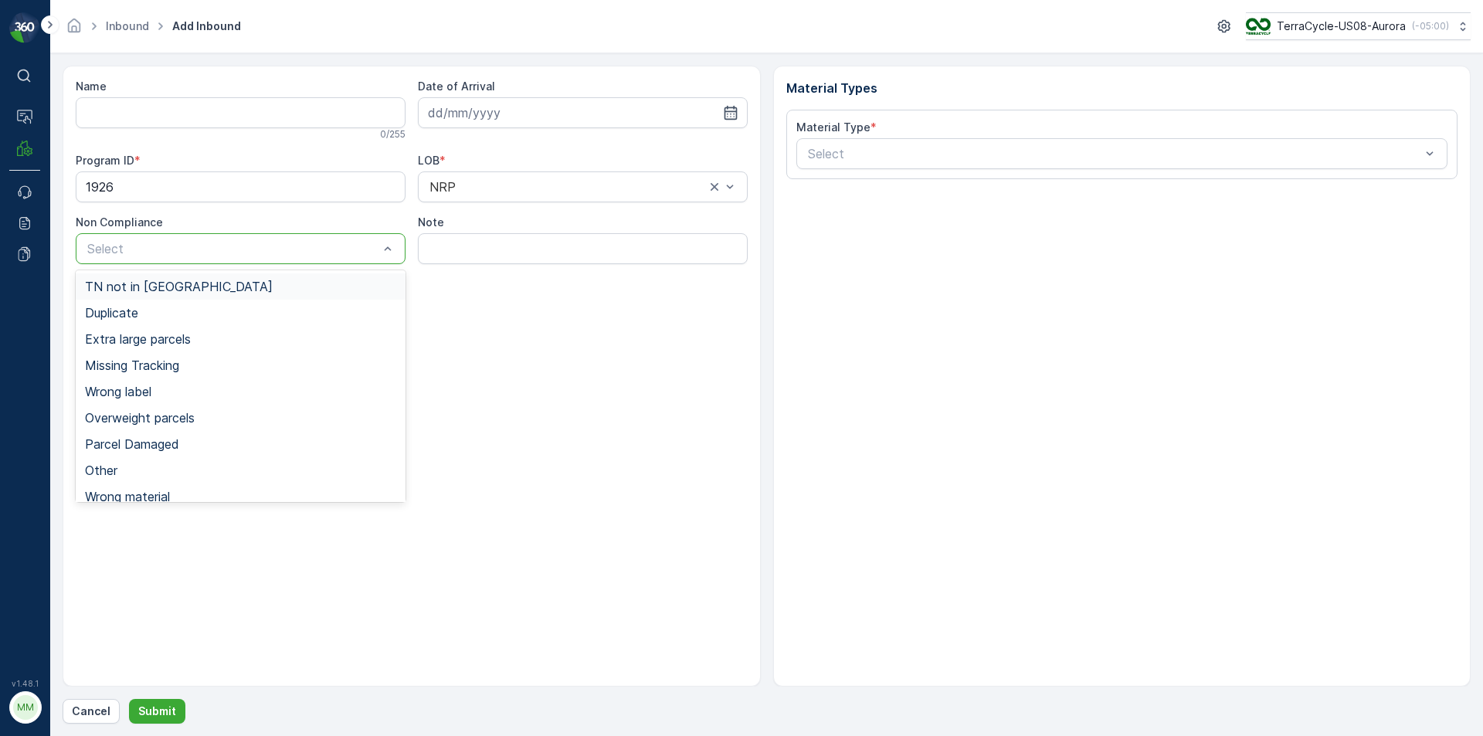
click at [180, 291] on span "TN not in [GEOGRAPHIC_DATA]" at bounding box center [179, 287] width 188 height 14
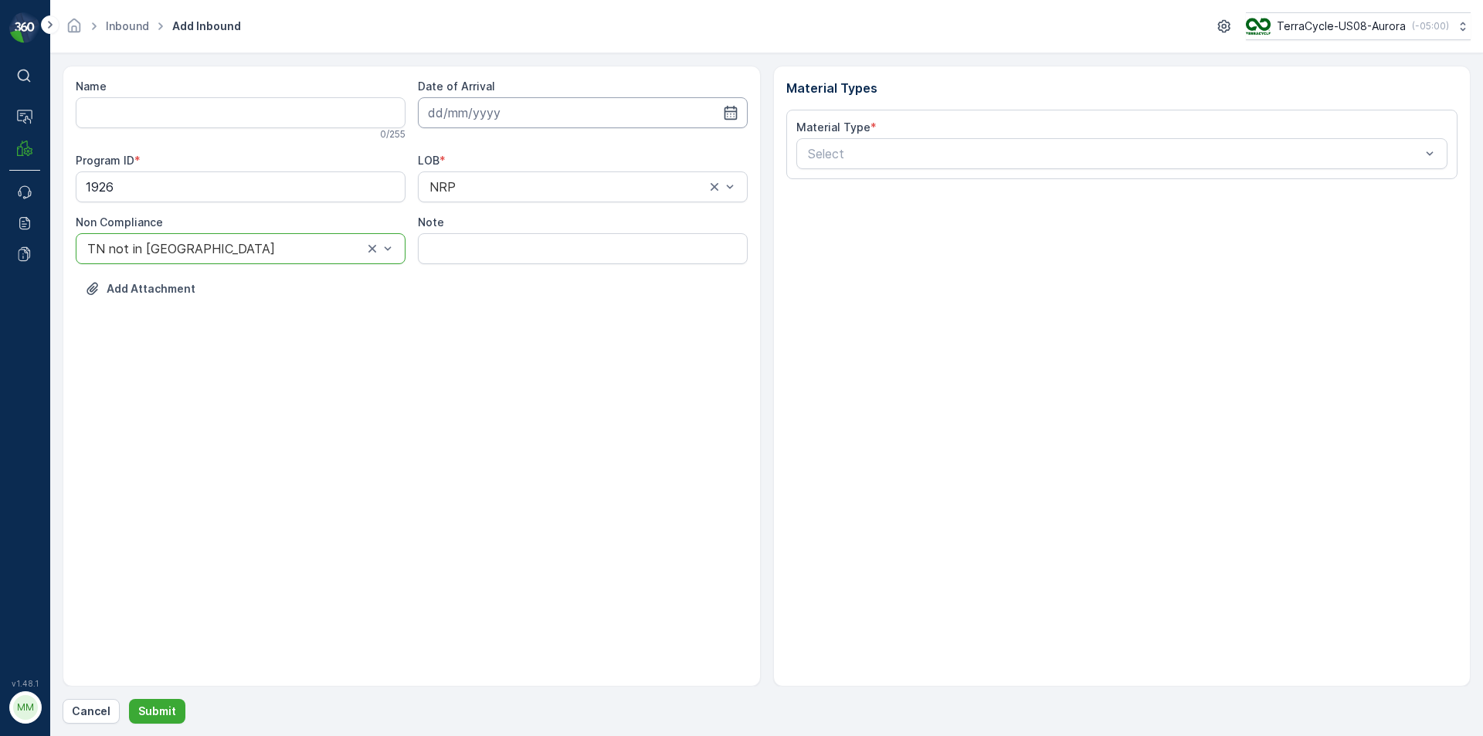
click at [560, 116] on input at bounding box center [583, 112] width 330 height 31
click at [464, 299] on div "18" at bounding box center [472, 303] width 25 height 25
type input "[DATE]"
click at [943, 151] on div at bounding box center [1114, 154] width 616 height 14
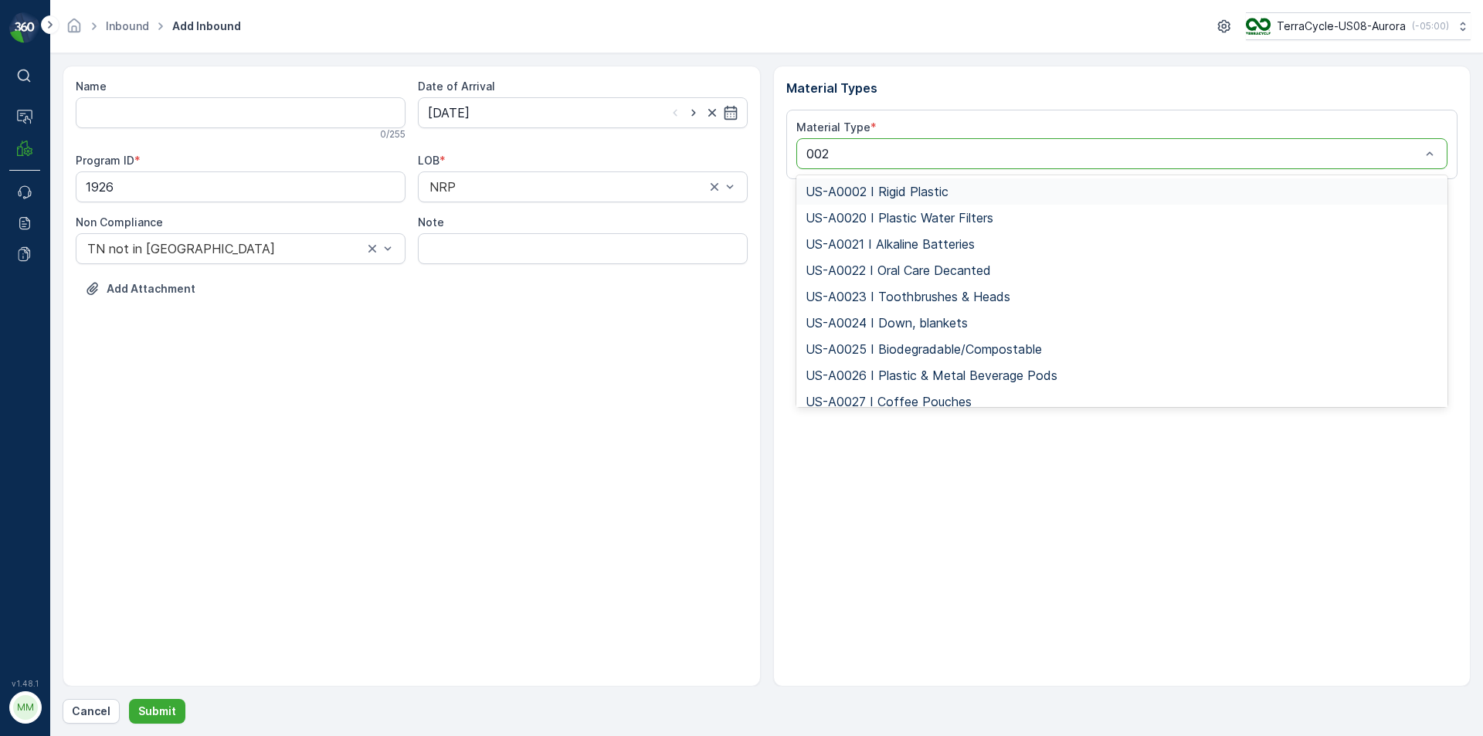
type input "0026"
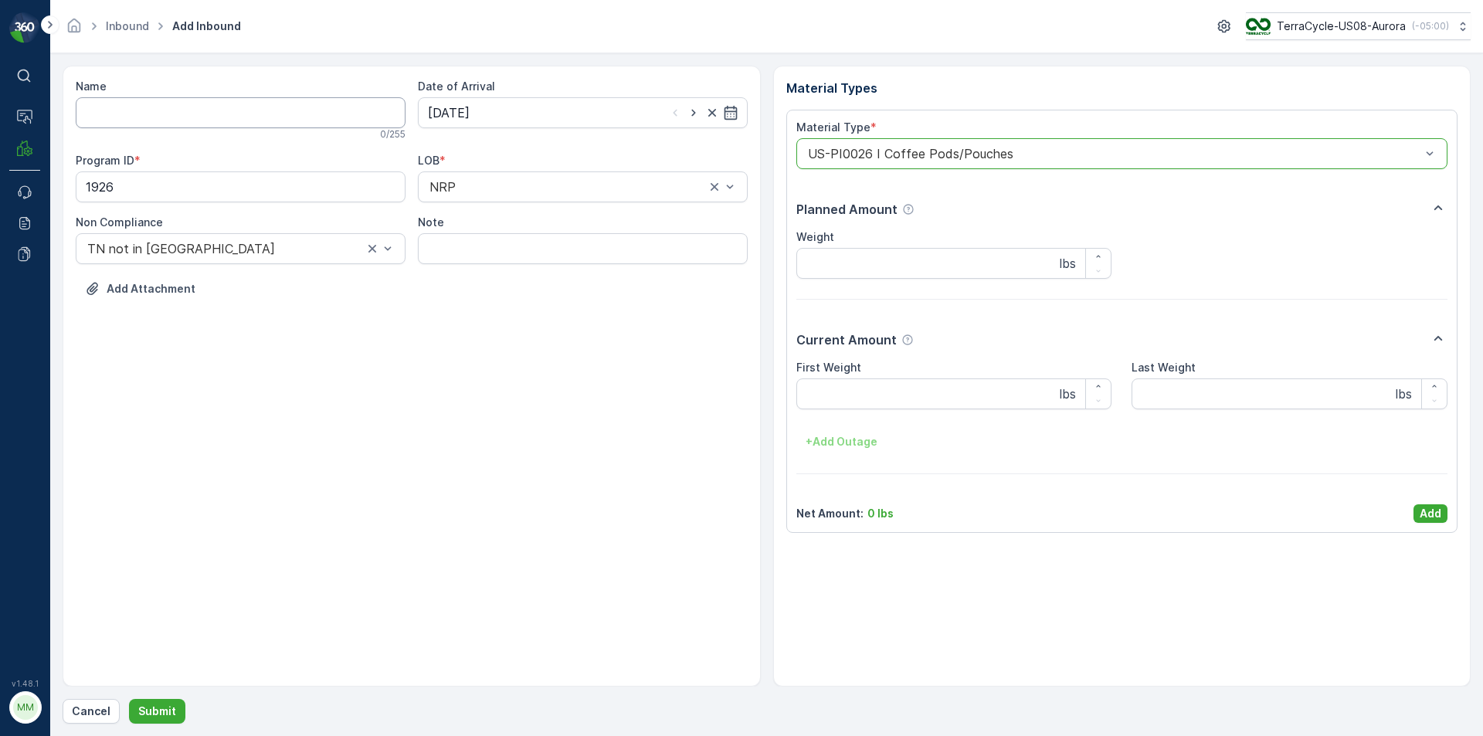
drag, startPoint x: 200, startPoint y: 111, endPoint x: 205, endPoint y: 121, distance: 11.1
click at [202, 120] on input "Name" at bounding box center [241, 112] width 330 height 31
type input "1ZV47A590398121348"
click at [129, 699] on button "Submit" at bounding box center [157, 711] width 56 height 25
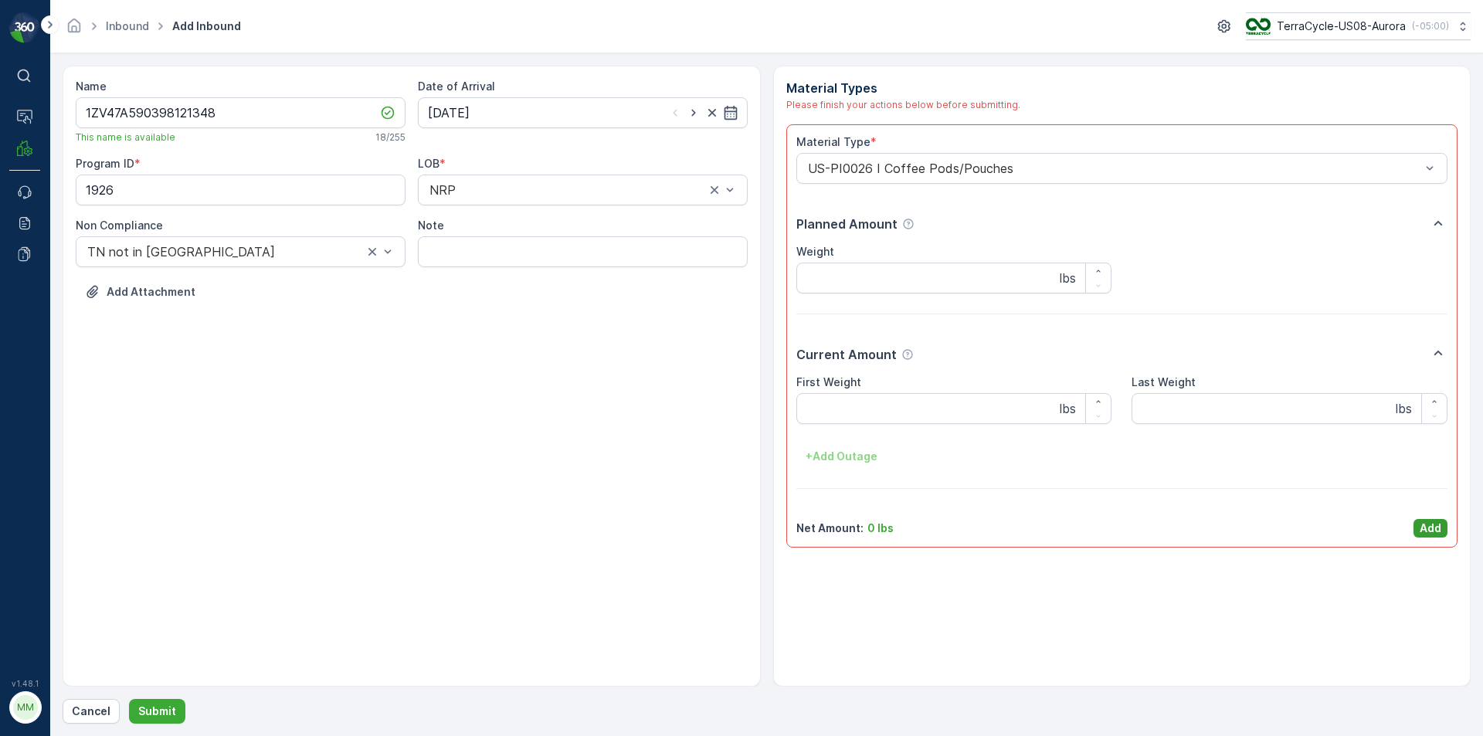
click at [1430, 523] on p "Add" at bounding box center [1431, 528] width 22 height 15
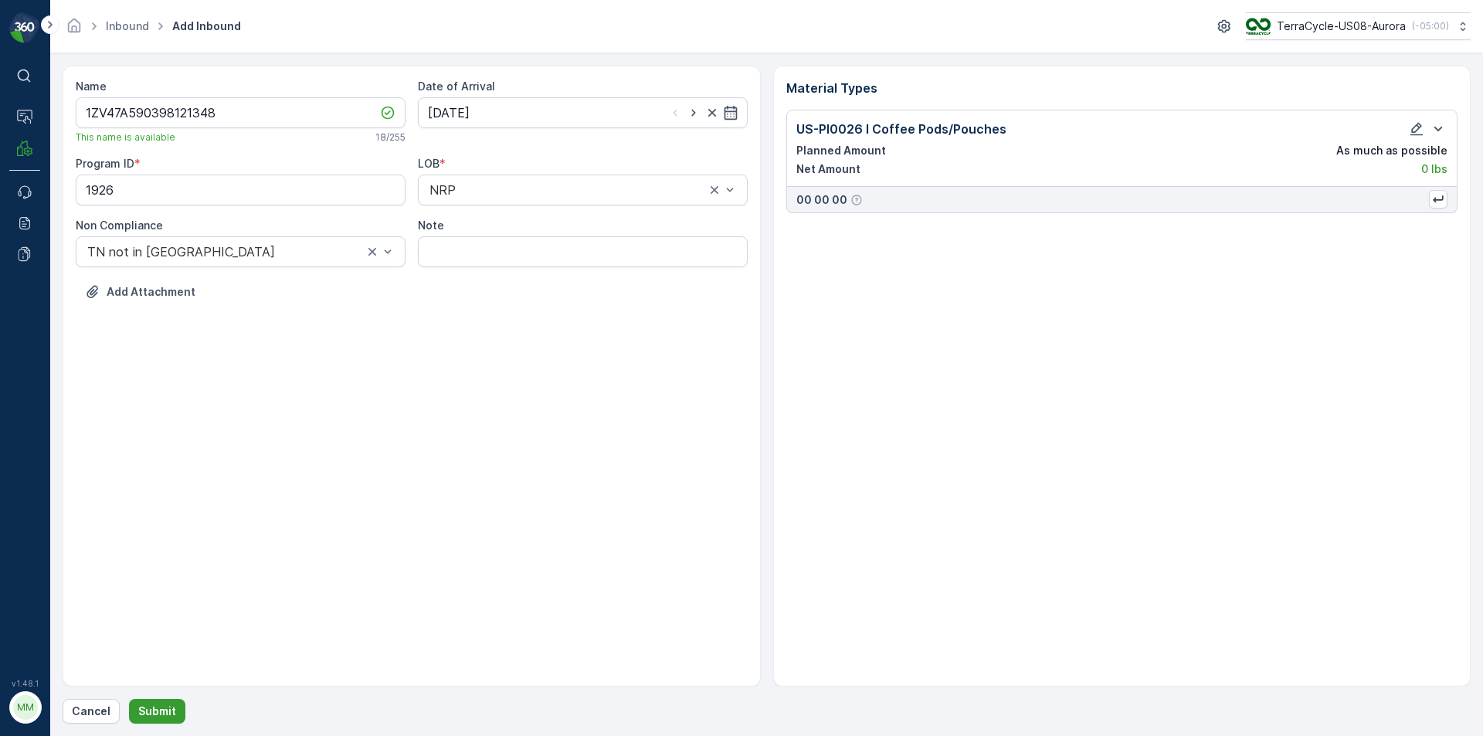
click at [165, 713] on p "Submit" at bounding box center [157, 711] width 38 height 15
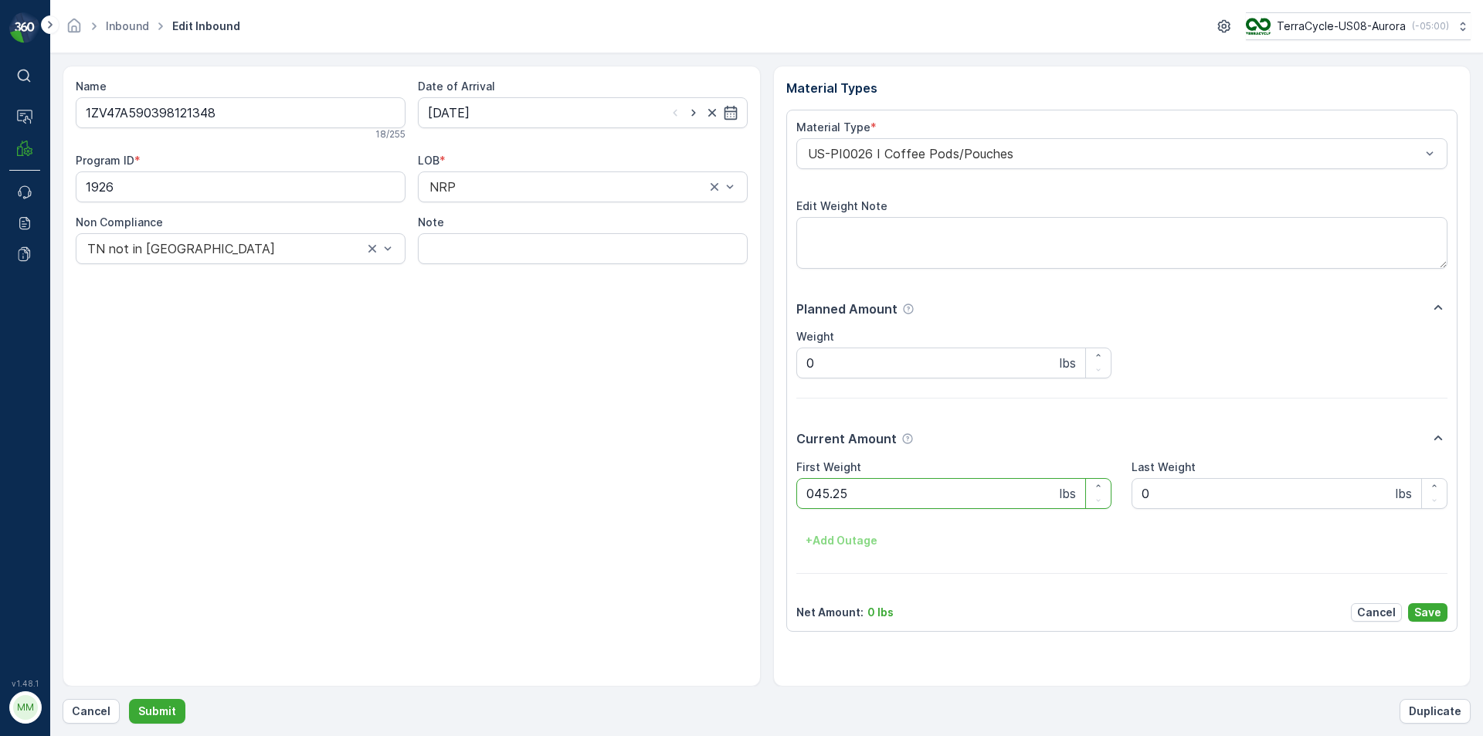
click at [129, 699] on button "Submit" at bounding box center [157, 711] width 56 height 25
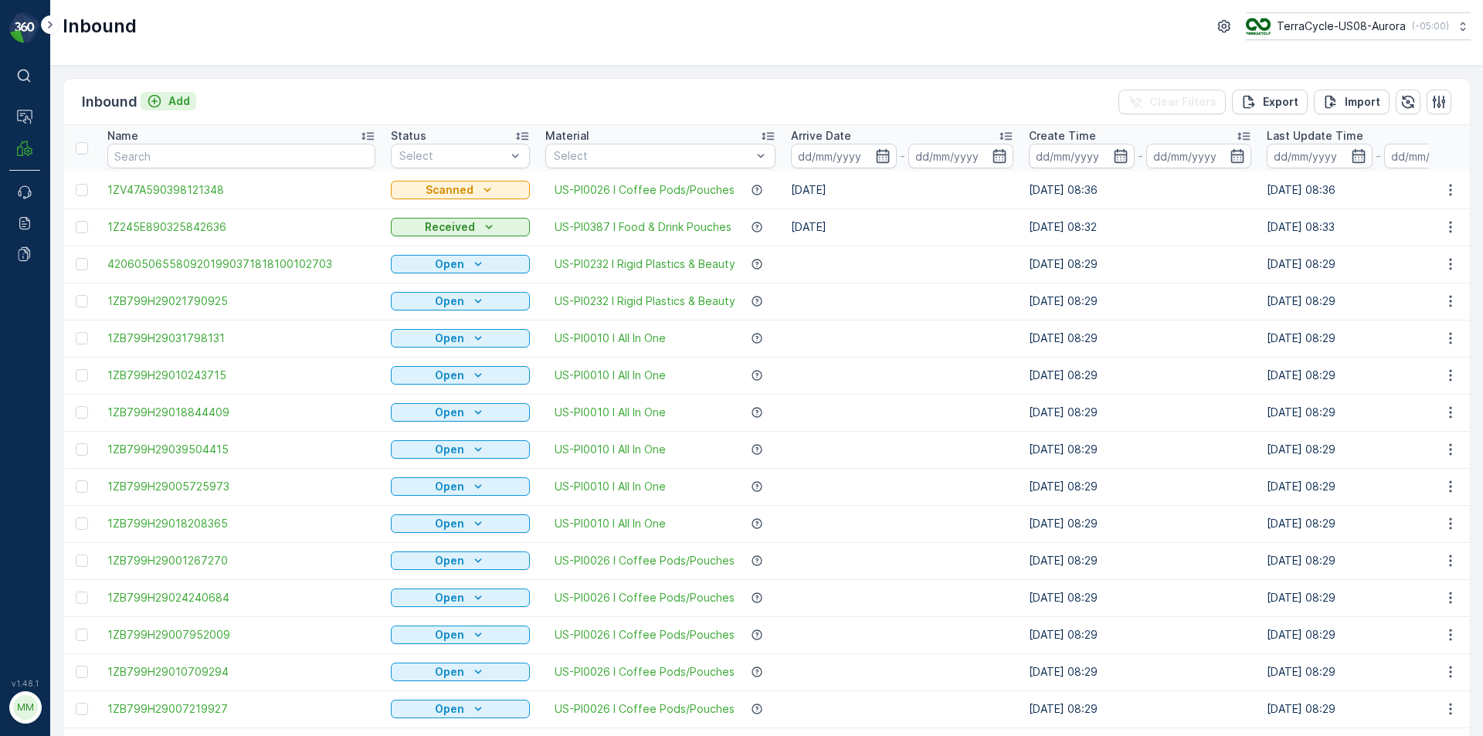
drag, startPoint x: 175, startPoint y: 89, endPoint x: 178, endPoint y: 103, distance: 15.0
click at [175, 94] on div "Inbound Add Clear Filters Export Import" at bounding box center [766, 102] width 1406 height 46
click at [179, 104] on p "Add" at bounding box center [179, 100] width 22 height 15
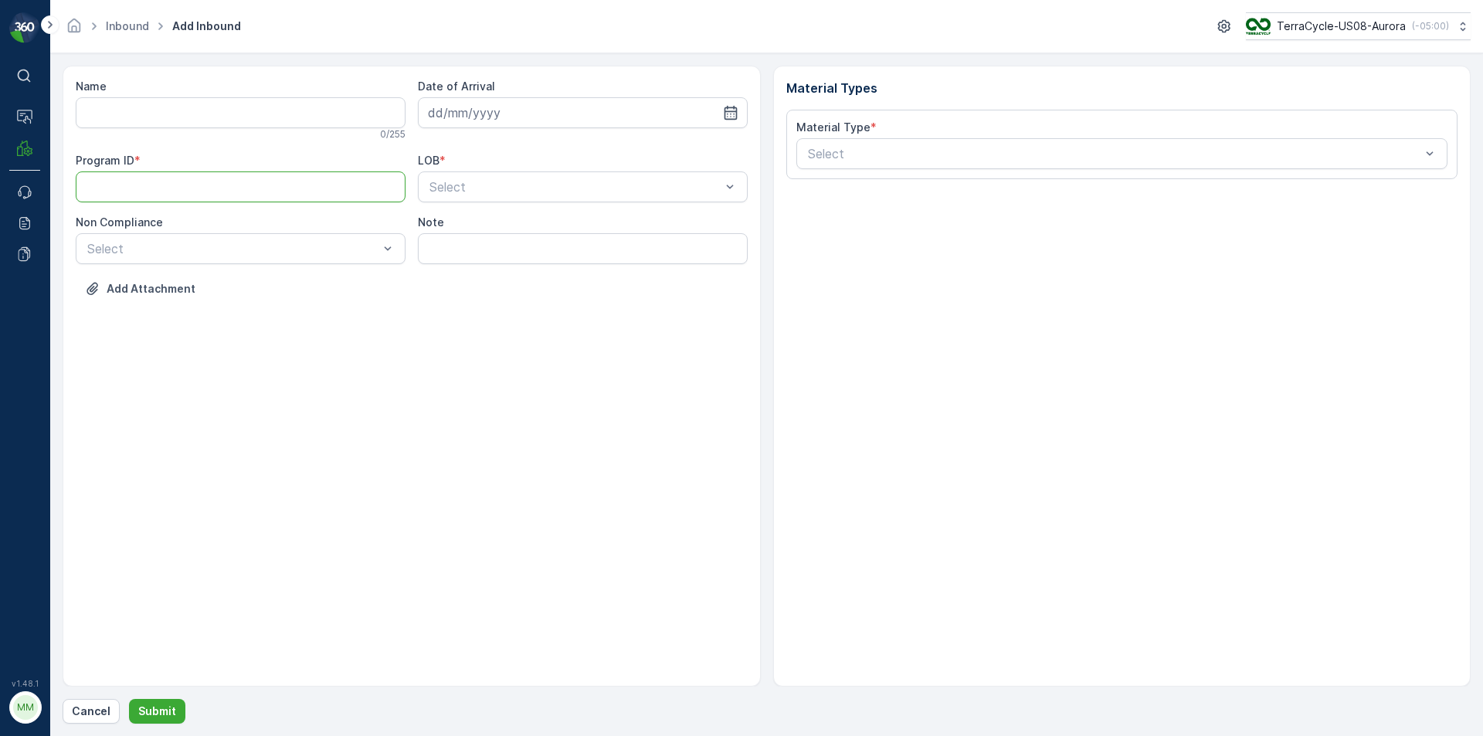
paste ID "1926"
type ID "1926"
click at [460, 190] on div at bounding box center [575, 187] width 294 height 14
click at [462, 229] on div "NRP" at bounding box center [582, 225] width 311 height 14
drag, startPoint x: 470, startPoint y: 114, endPoint x: 466, endPoint y: 121, distance: 8.6
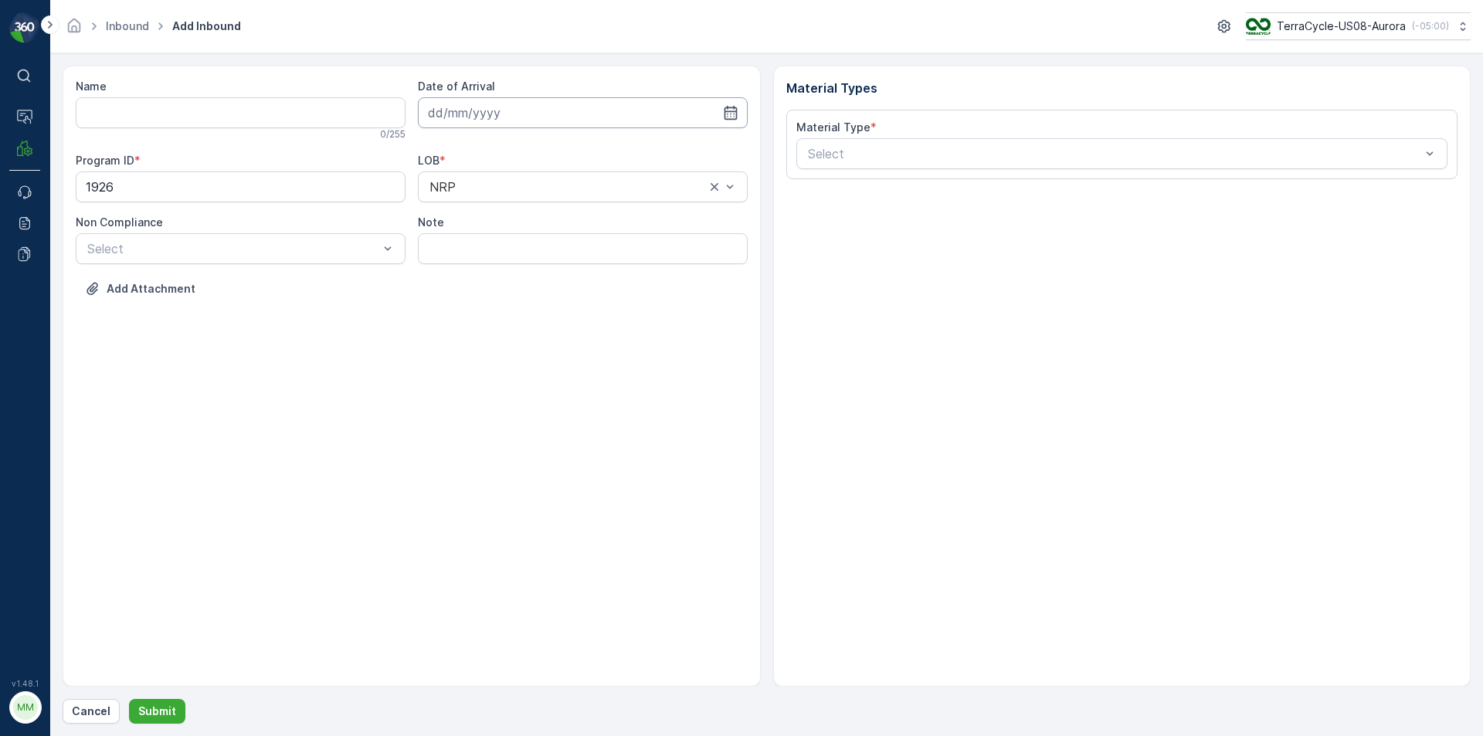
click at [469, 114] on input at bounding box center [583, 112] width 330 height 31
click at [470, 304] on div "18" at bounding box center [472, 303] width 25 height 25
type input "[DATE]"
click at [216, 246] on div at bounding box center [233, 249] width 294 height 14
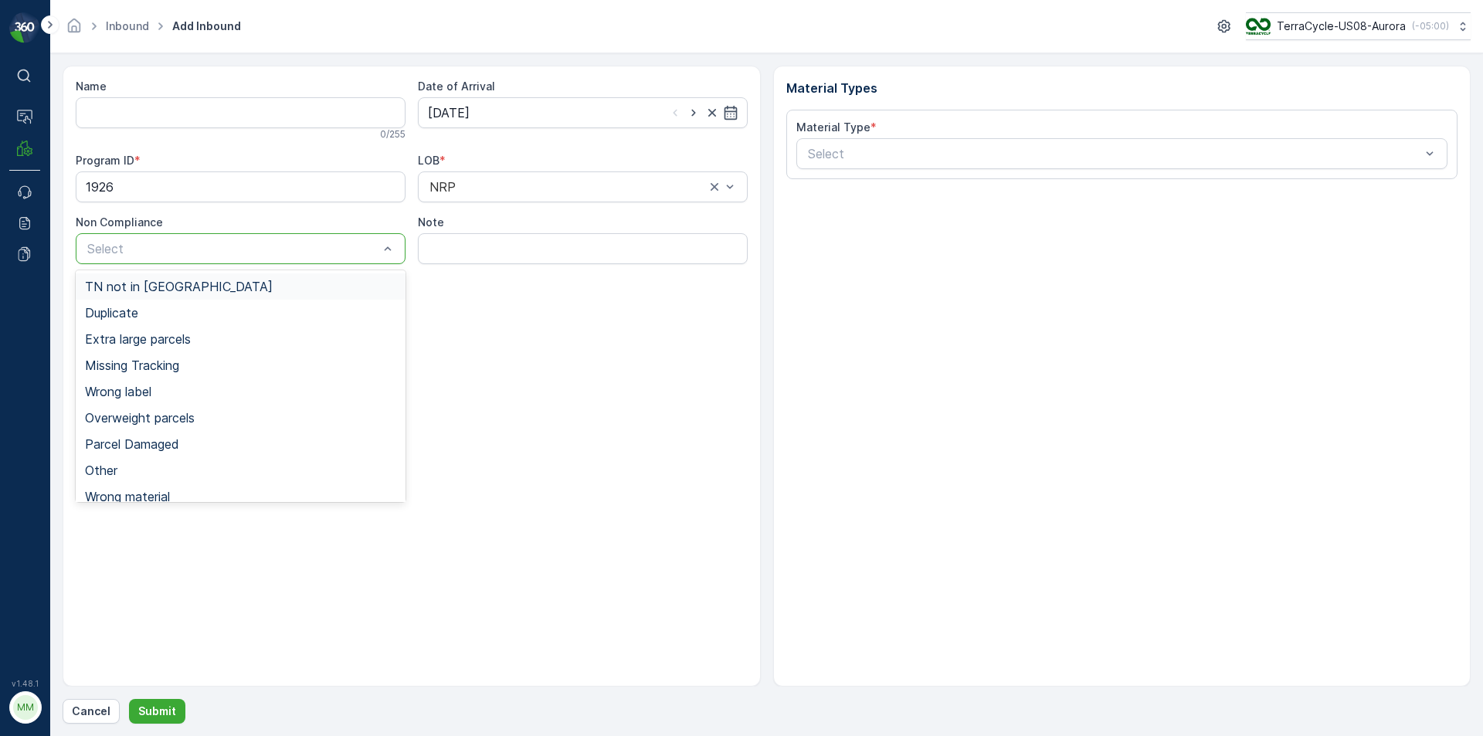
click at [149, 285] on span "TN not in [GEOGRAPHIC_DATA]" at bounding box center [179, 287] width 188 height 14
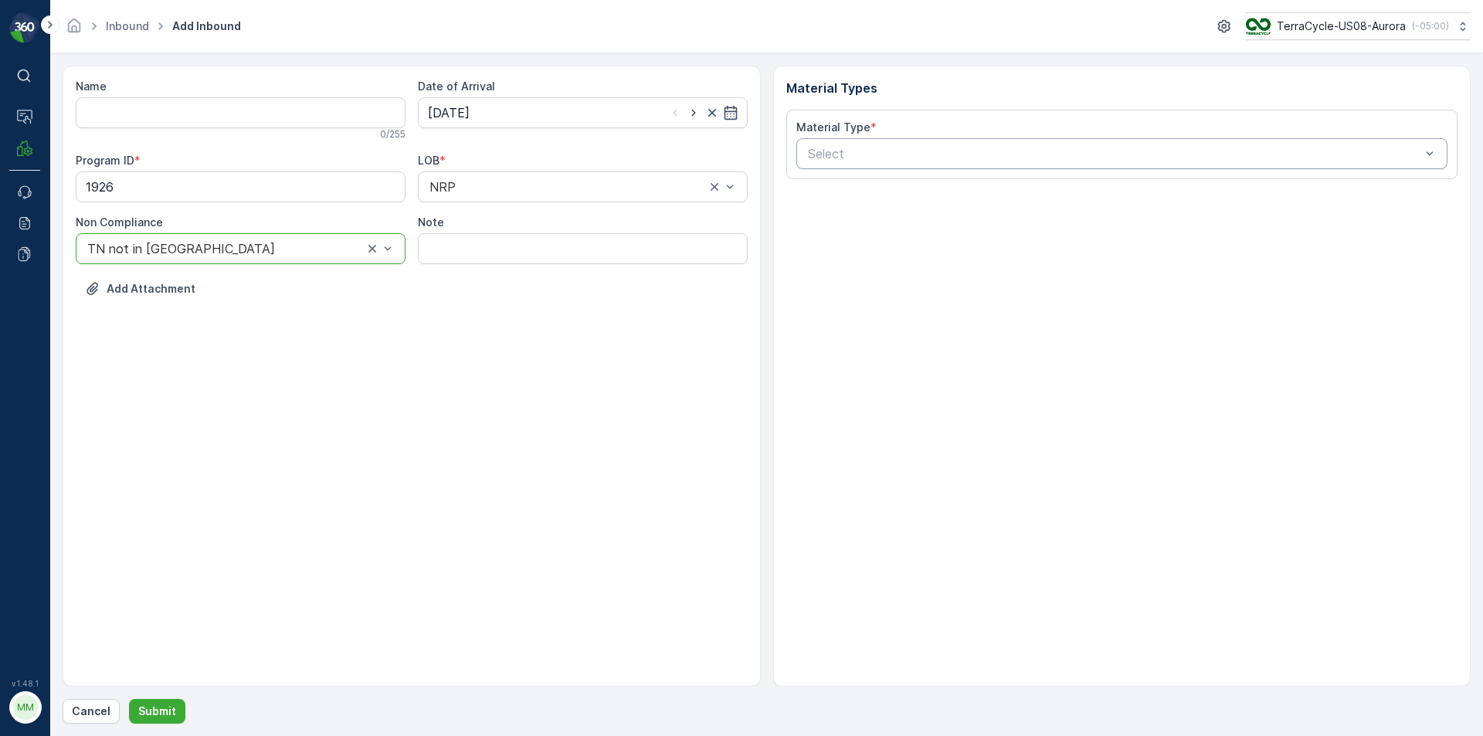
click at [891, 168] on div "Select" at bounding box center [1122, 153] width 652 height 31
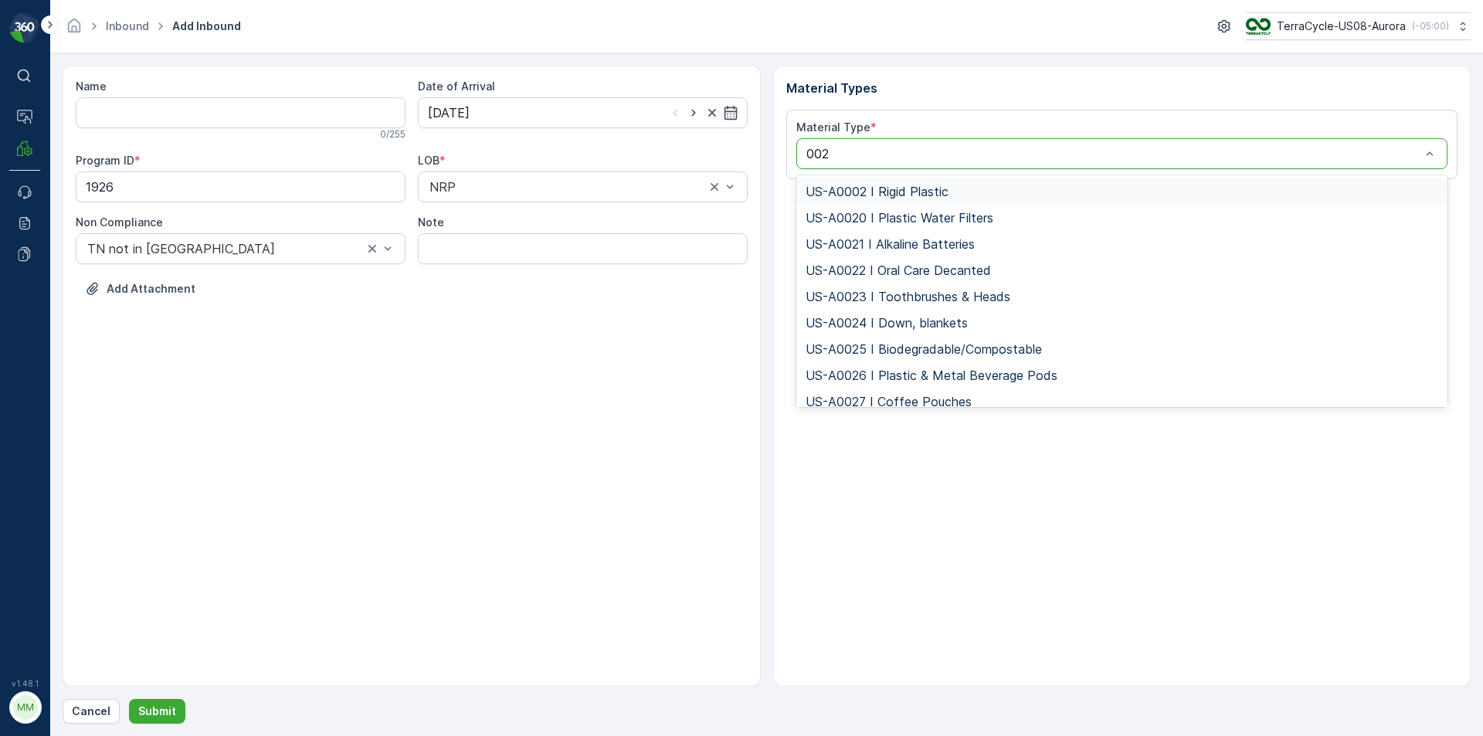
type input "0026"
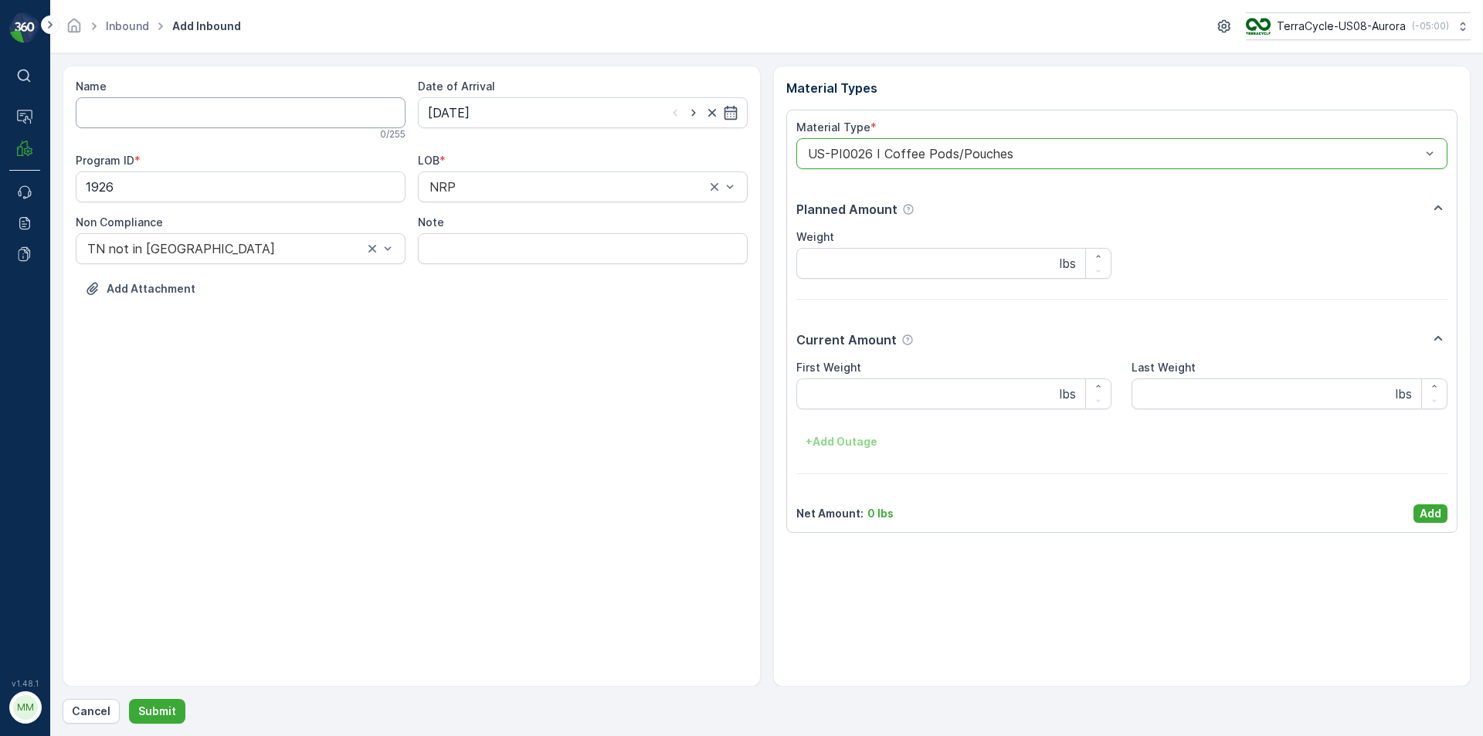
click at [162, 106] on input "Name" at bounding box center [241, 112] width 330 height 31
type input "1ZV47A590397841536"
click at [129, 699] on button "Submit" at bounding box center [157, 711] width 56 height 25
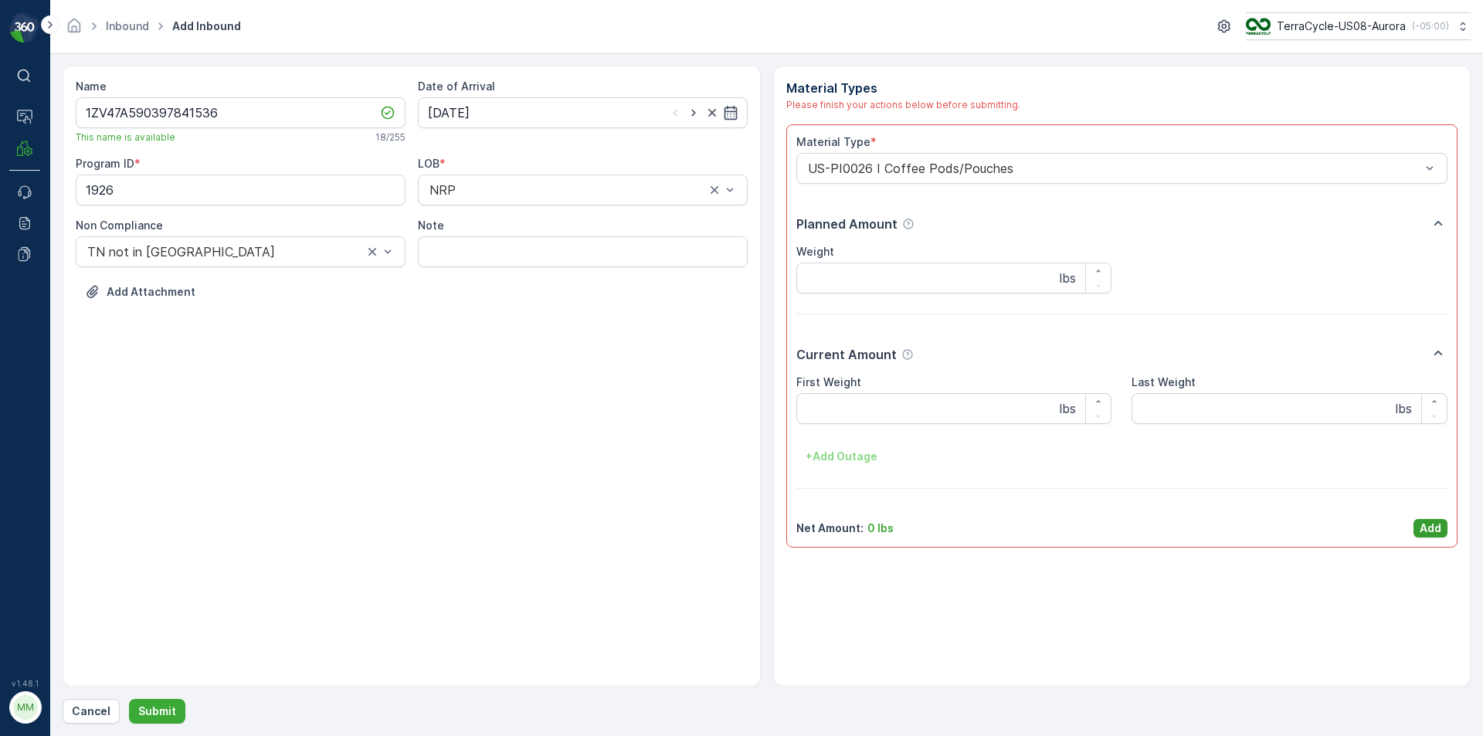
click at [1437, 529] on p "Add" at bounding box center [1431, 528] width 22 height 15
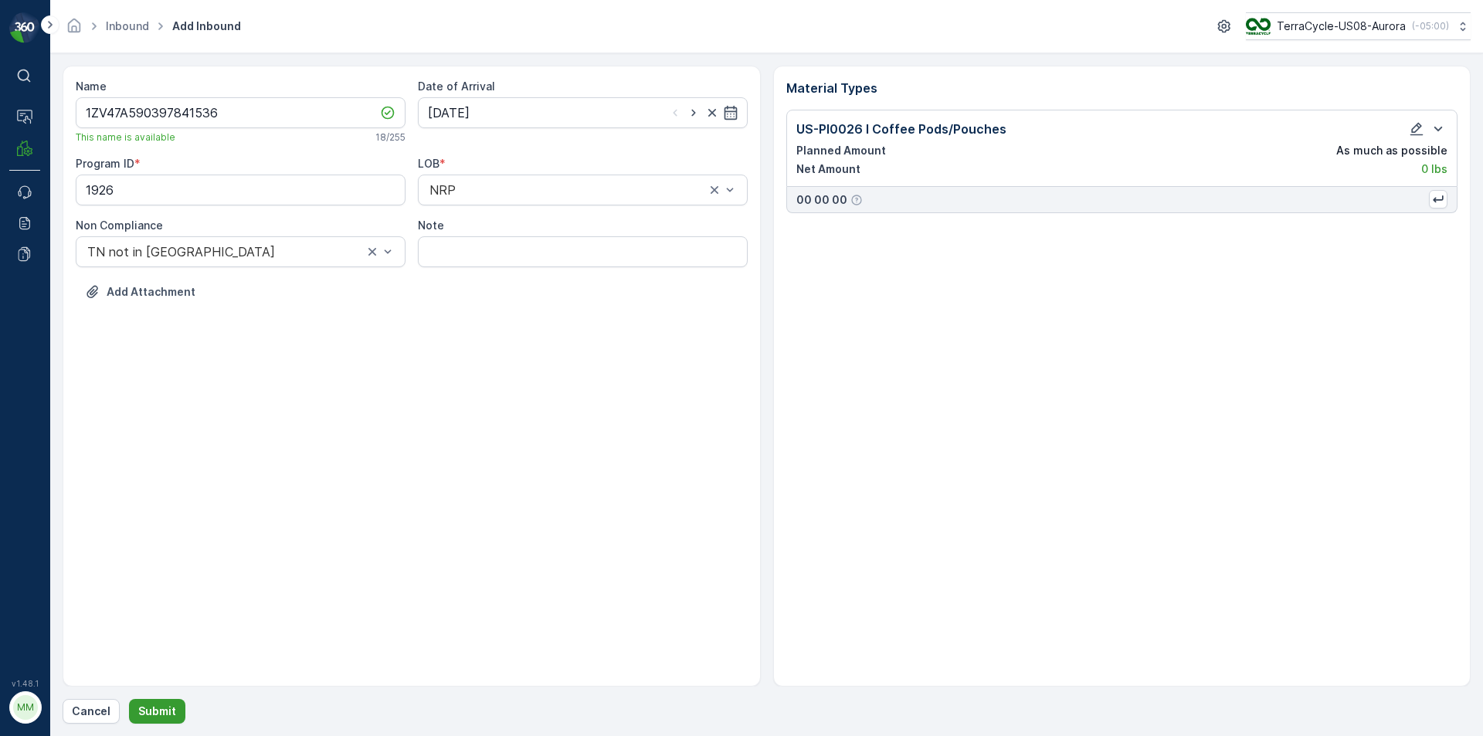
click at [162, 707] on p "Submit" at bounding box center [157, 711] width 38 height 15
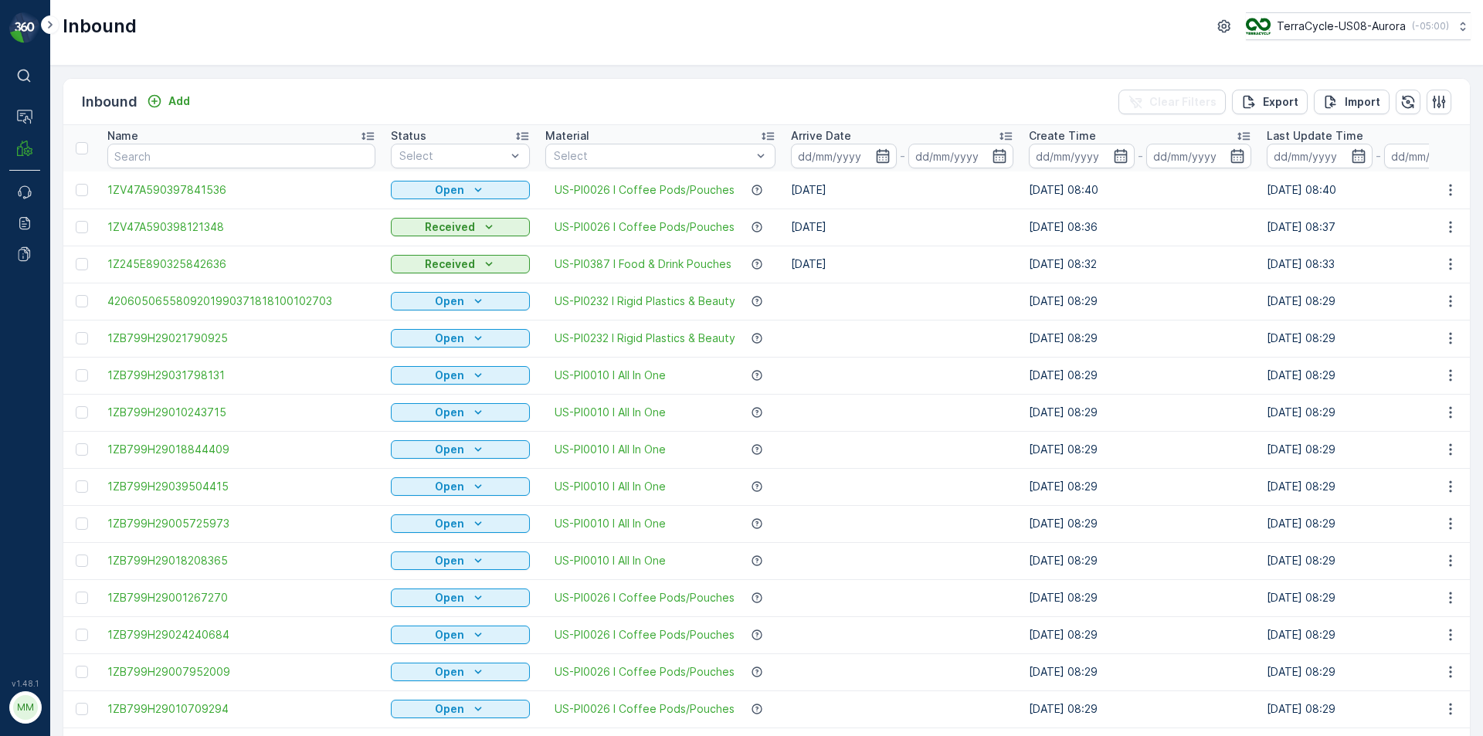
click at [1449, 188] on icon "button" at bounding box center [1450, 189] width 15 height 15
click at [1393, 300] on span "Print QR" at bounding box center [1388, 299] width 42 height 15
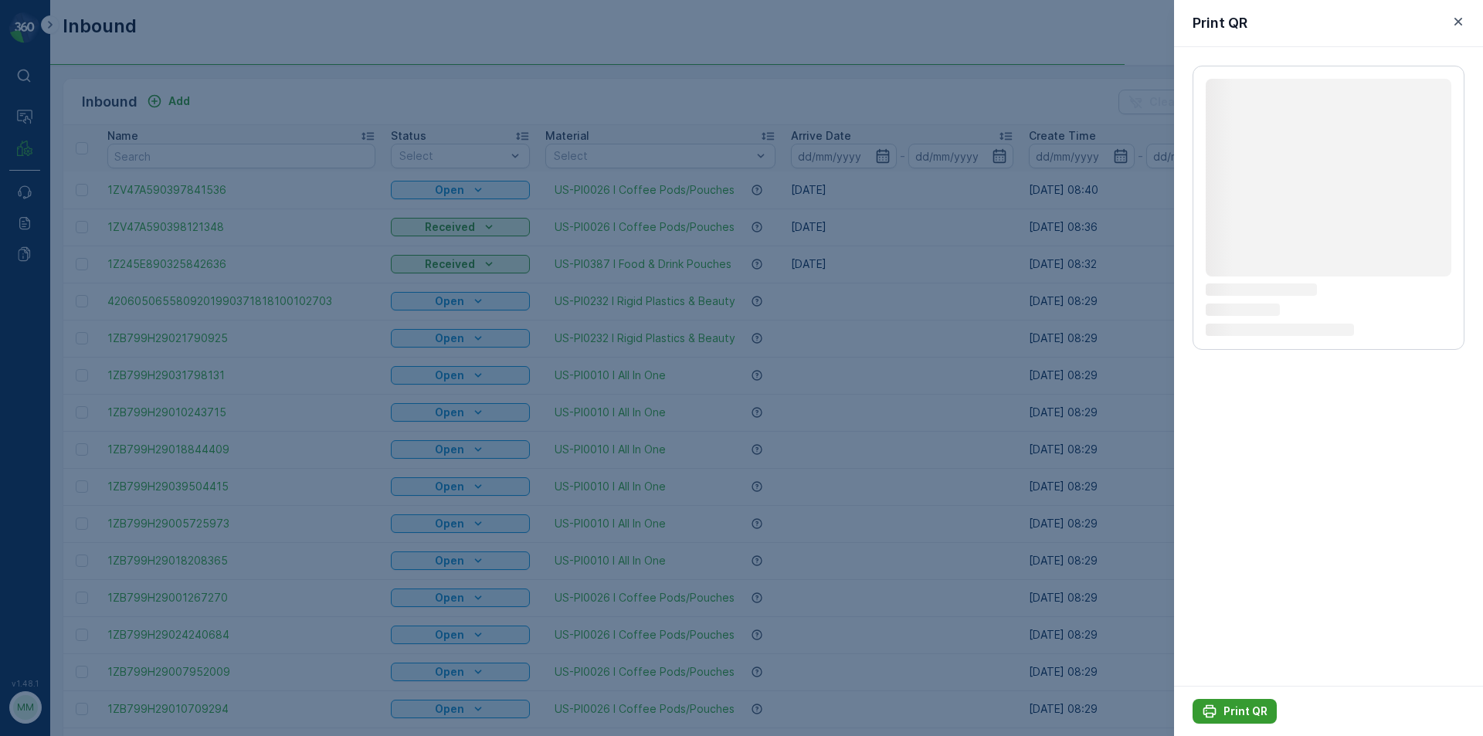
click at [1219, 704] on button "Print QR" at bounding box center [1235, 711] width 84 height 25
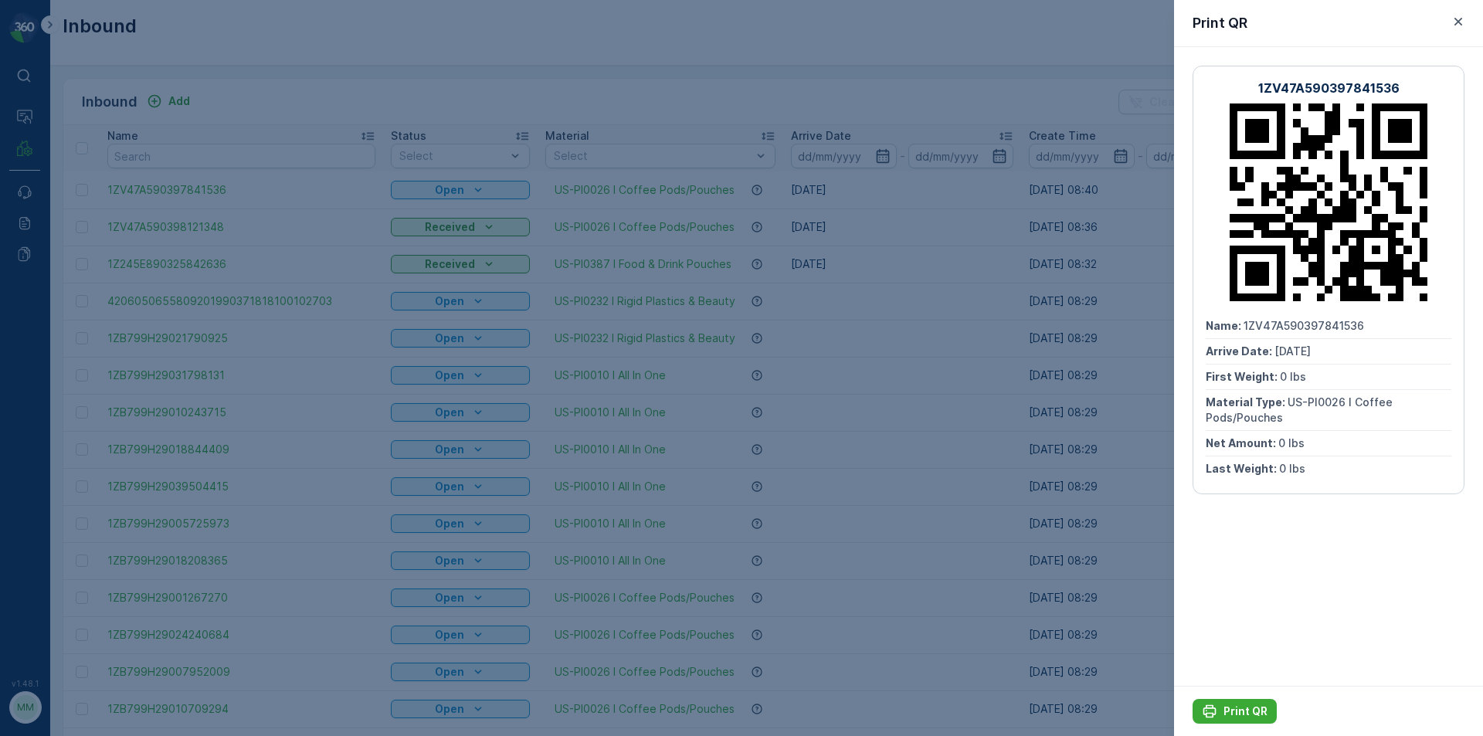
click at [935, 645] on div at bounding box center [741, 368] width 1483 height 736
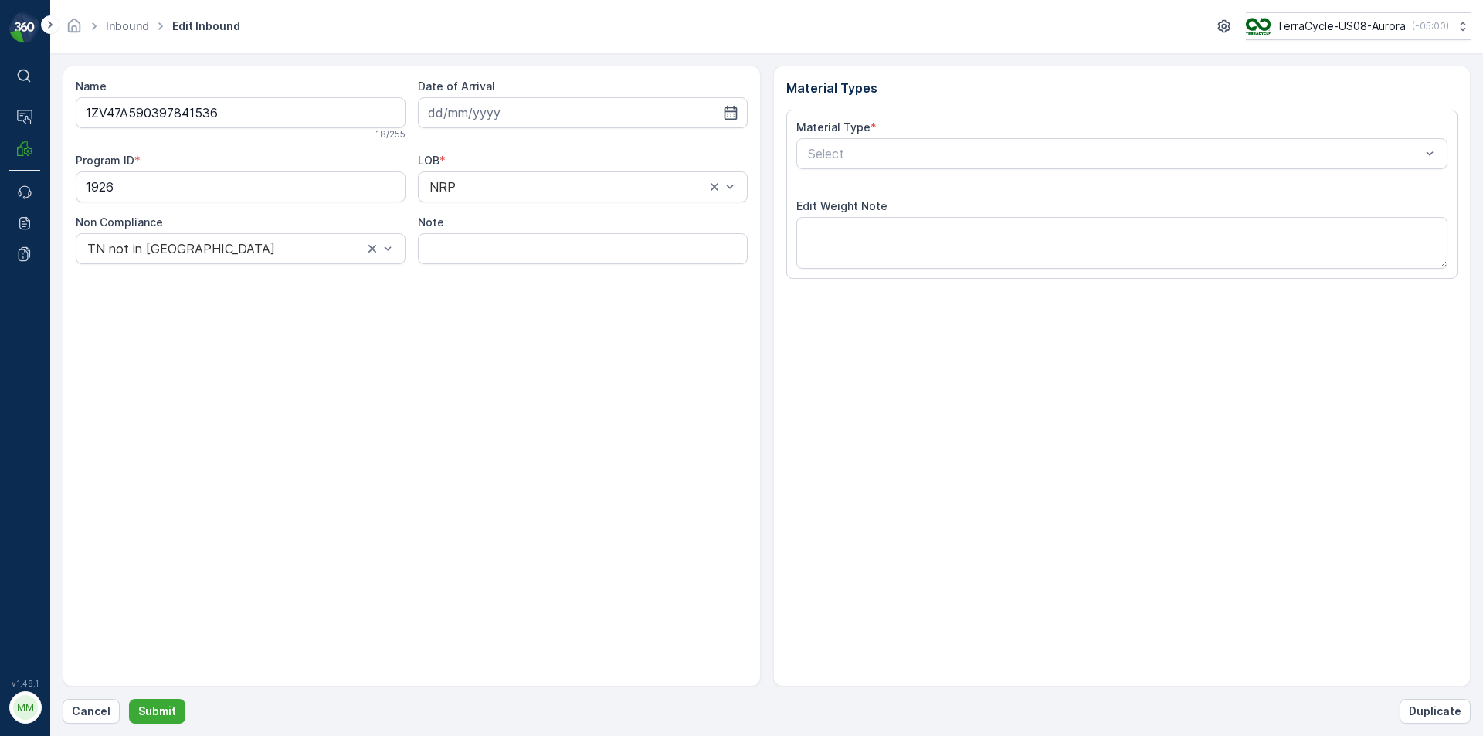
type input "[DATE]"
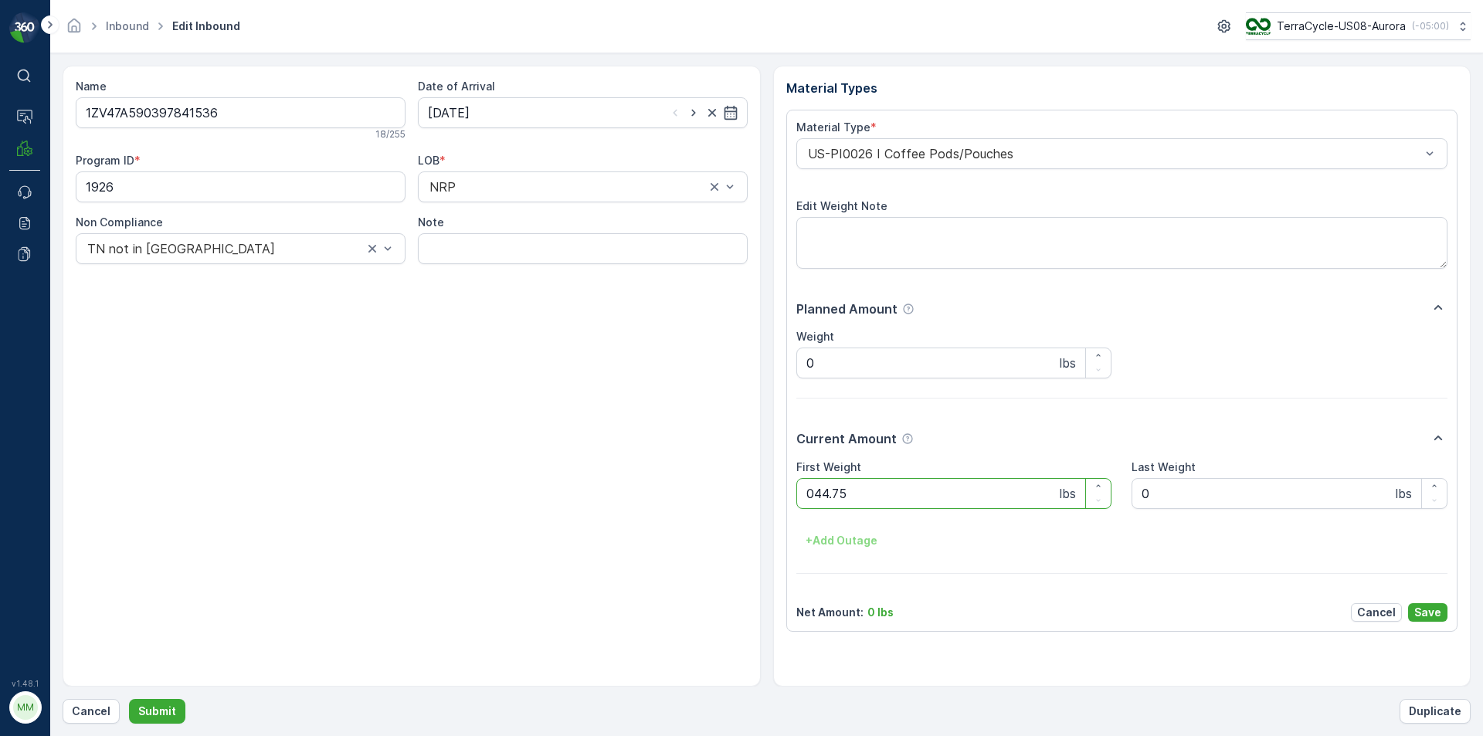
click at [129, 699] on button "Submit" at bounding box center [157, 711] width 56 height 25
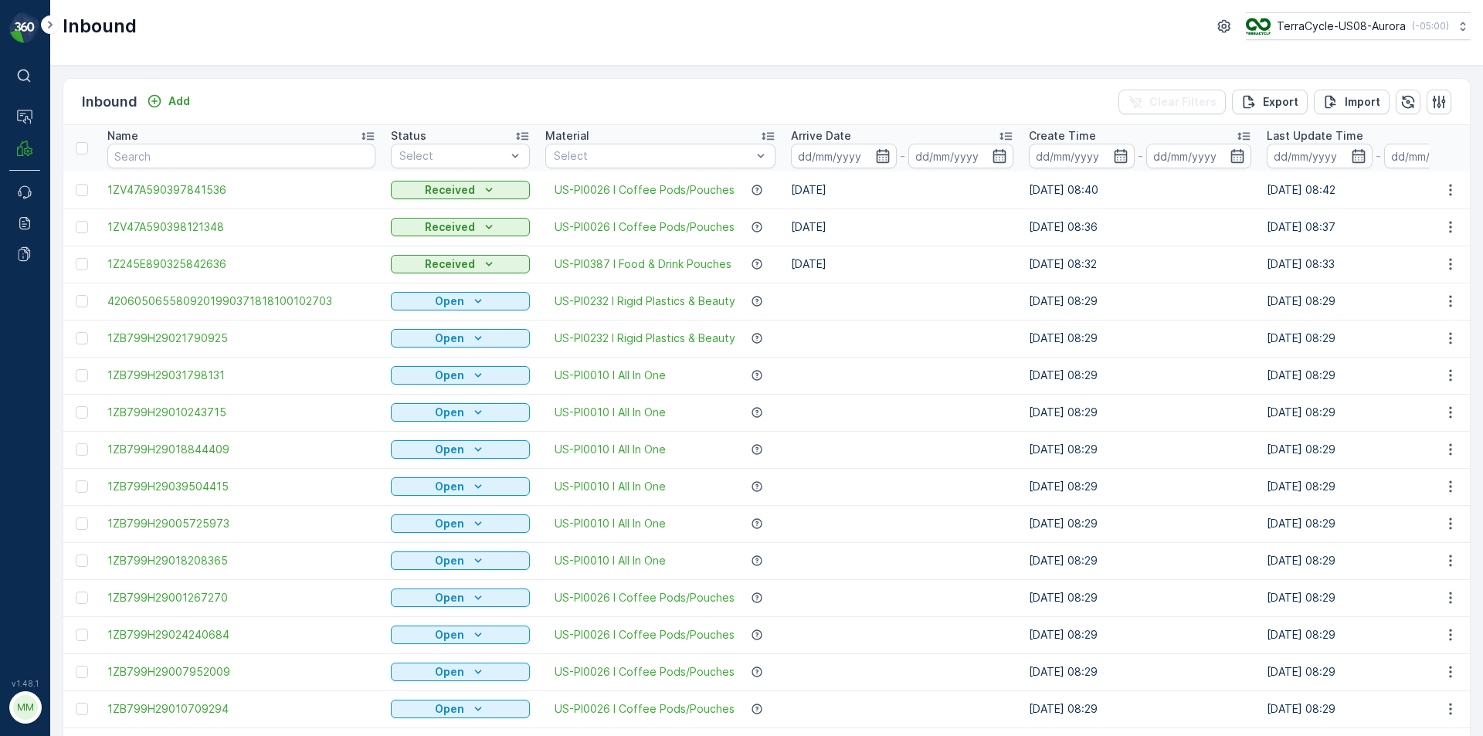
click at [935, 646] on td at bounding box center [902, 634] width 238 height 37
